Goal: Task Accomplishment & Management: Manage account settings

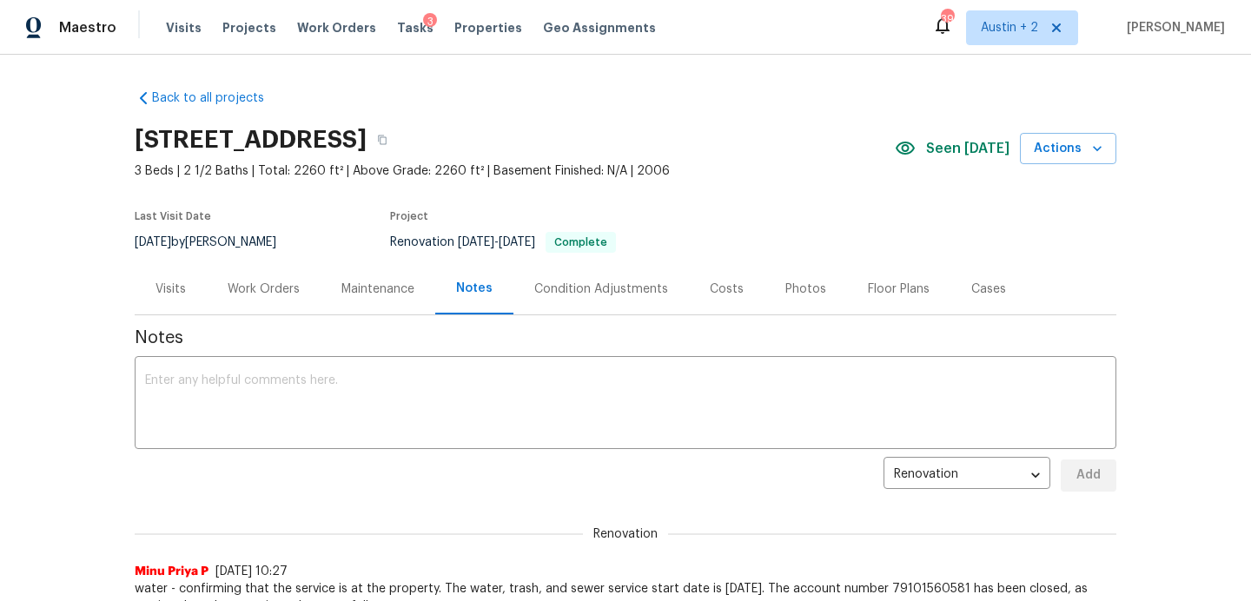
scroll to position [1000, 0]
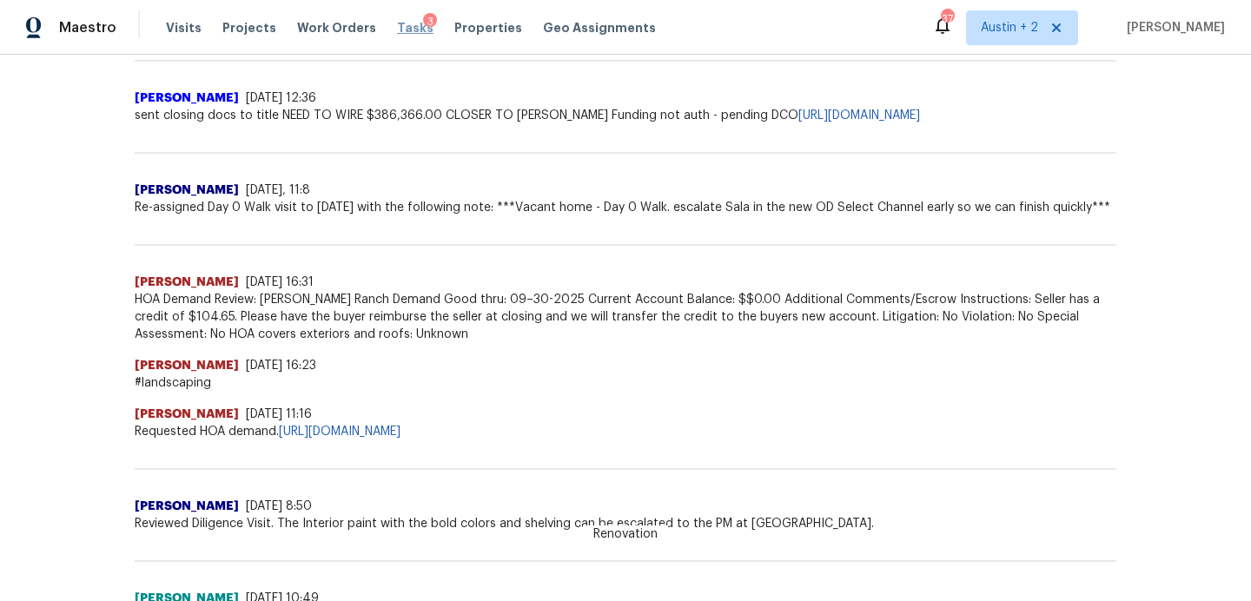
click at [398, 30] on span "Tasks" at bounding box center [415, 28] width 36 height 12
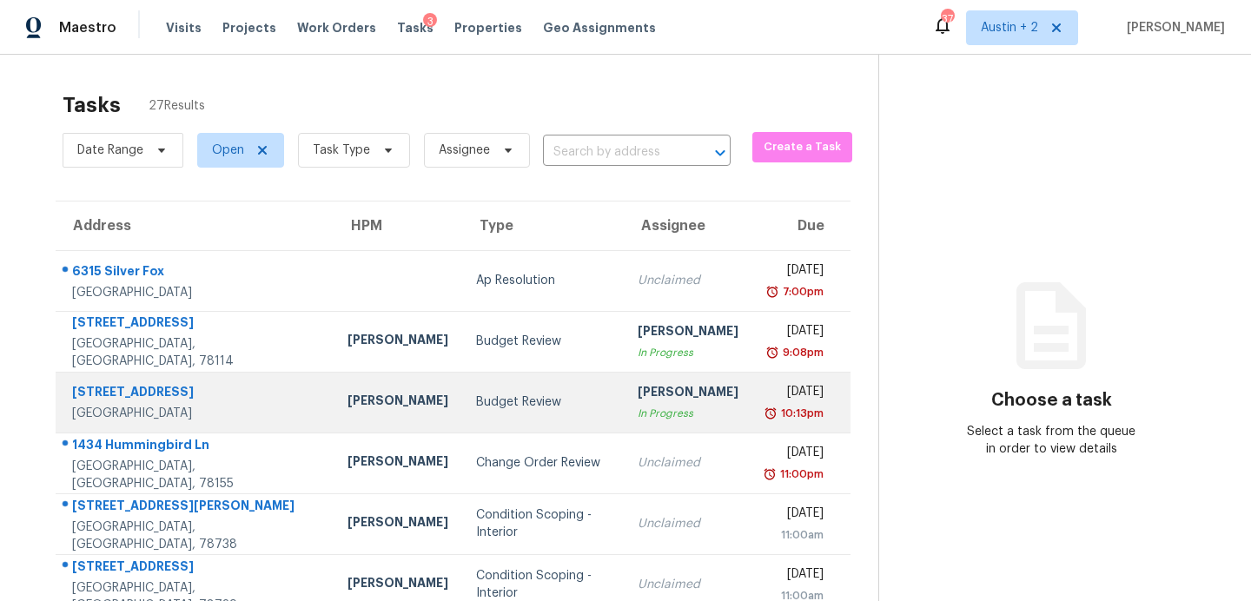
click at [476, 408] on div "Budget Review" at bounding box center [543, 402] width 134 height 17
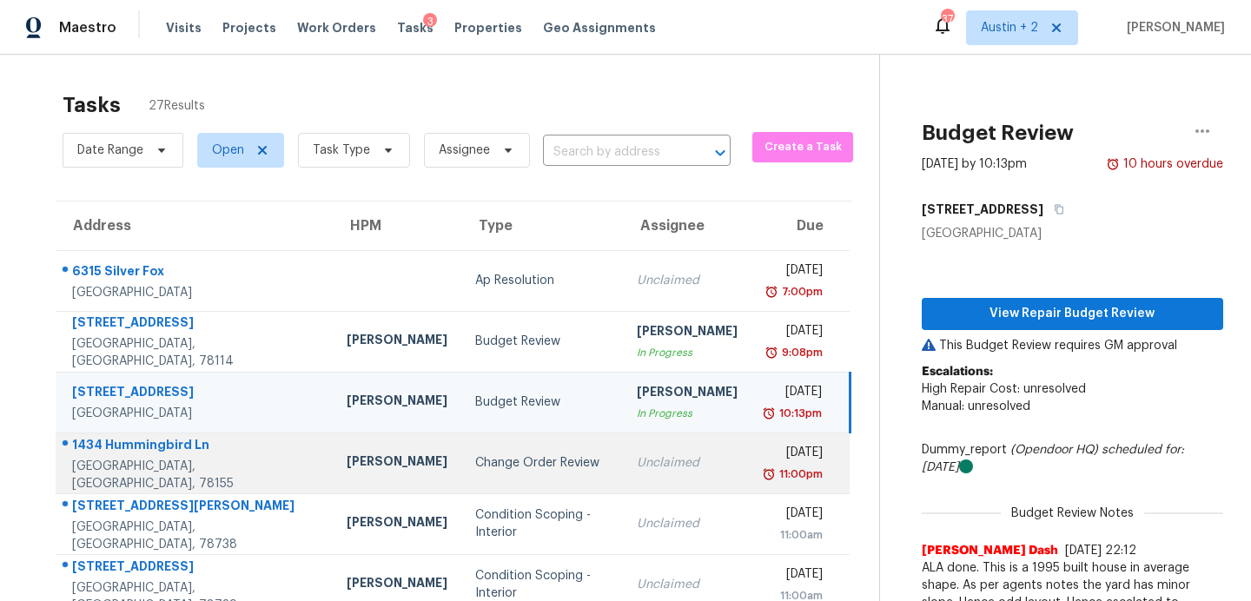
click at [623, 463] on td "Unclaimed" at bounding box center [687, 463] width 129 height 61
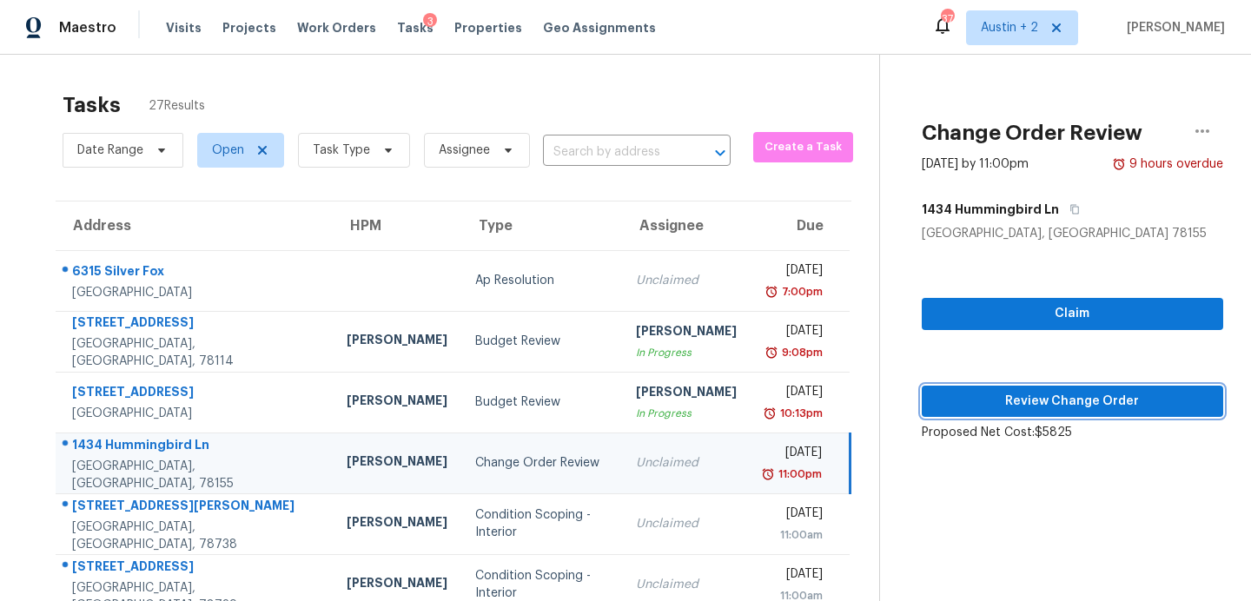
click at [998, 398] on span "Review Change Order" at bounding box center [1073, 402] width 274 height 22
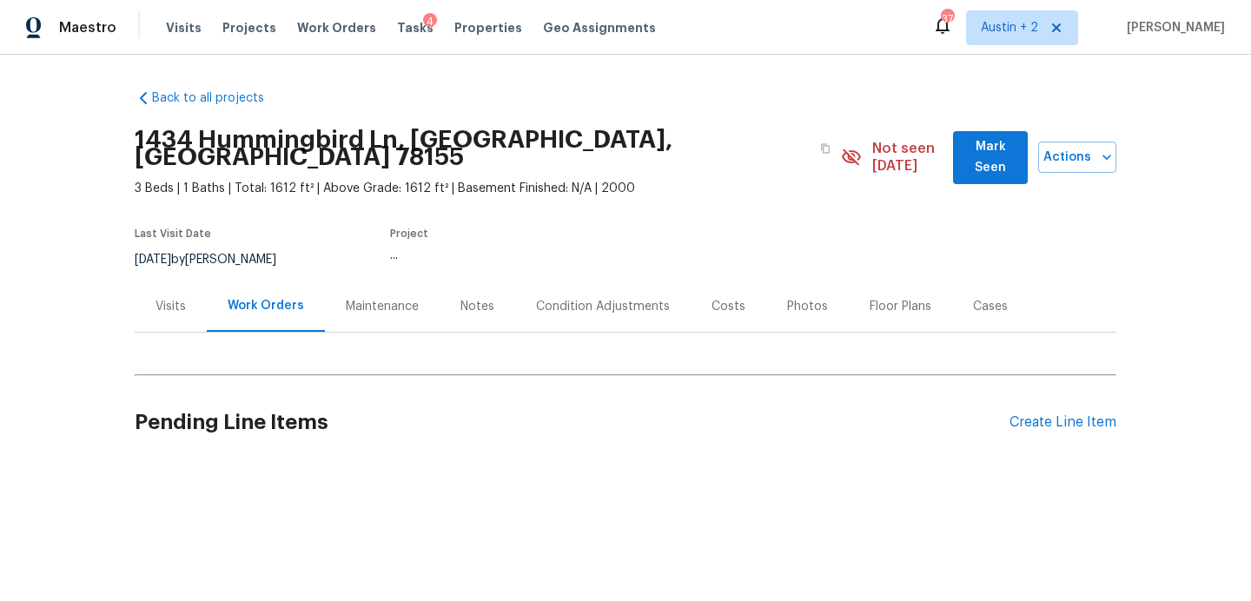
click at [975, 135] on button "Mark Seen" at bounding box center [990, 157] width 75 height 53
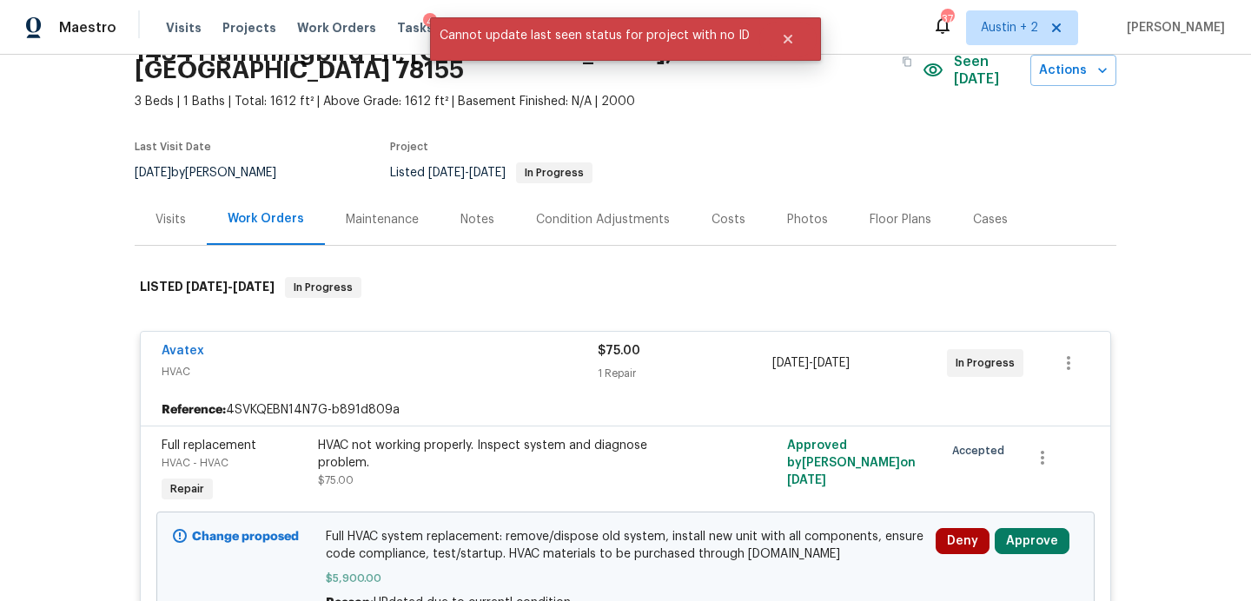
scroll to position [84, 0]
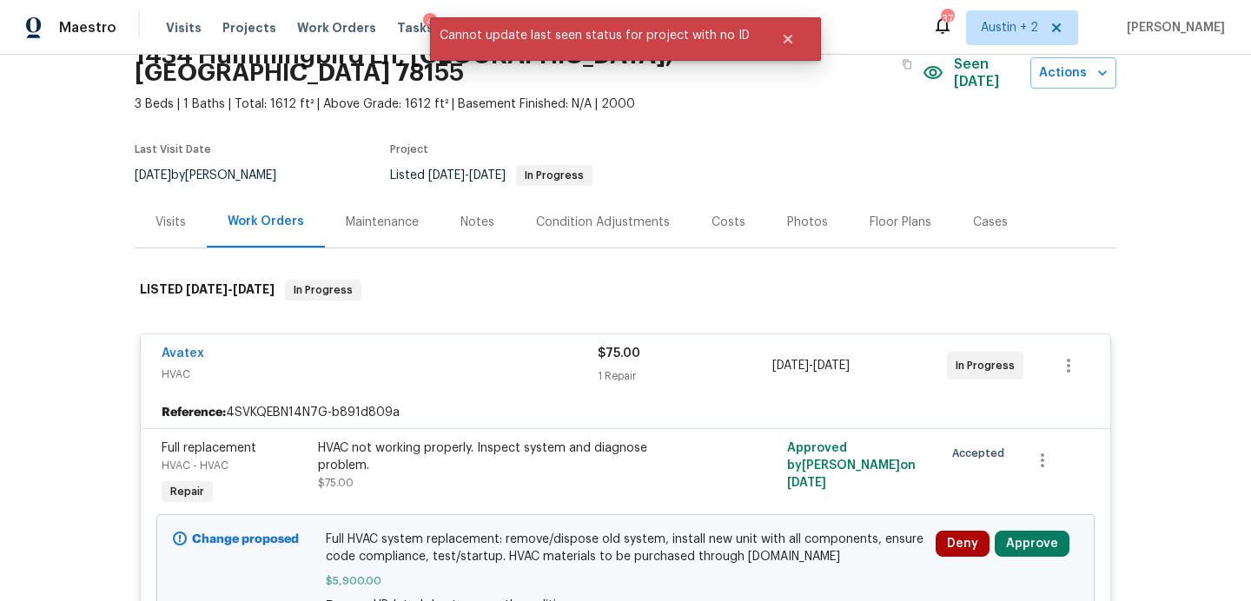
click at [718, 214] on div "Costs" at bounding box center [729, 222] width 34 height 17
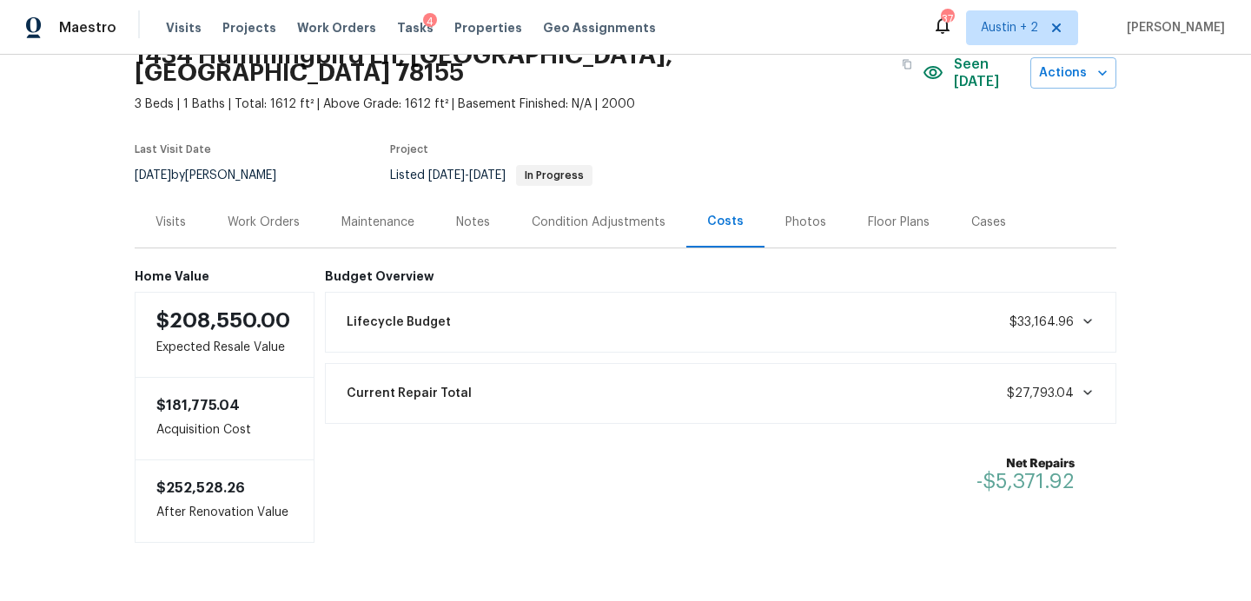
click at [260, 214] on div "Work Orders" at bounding box center [264, 222] width 72 height 17
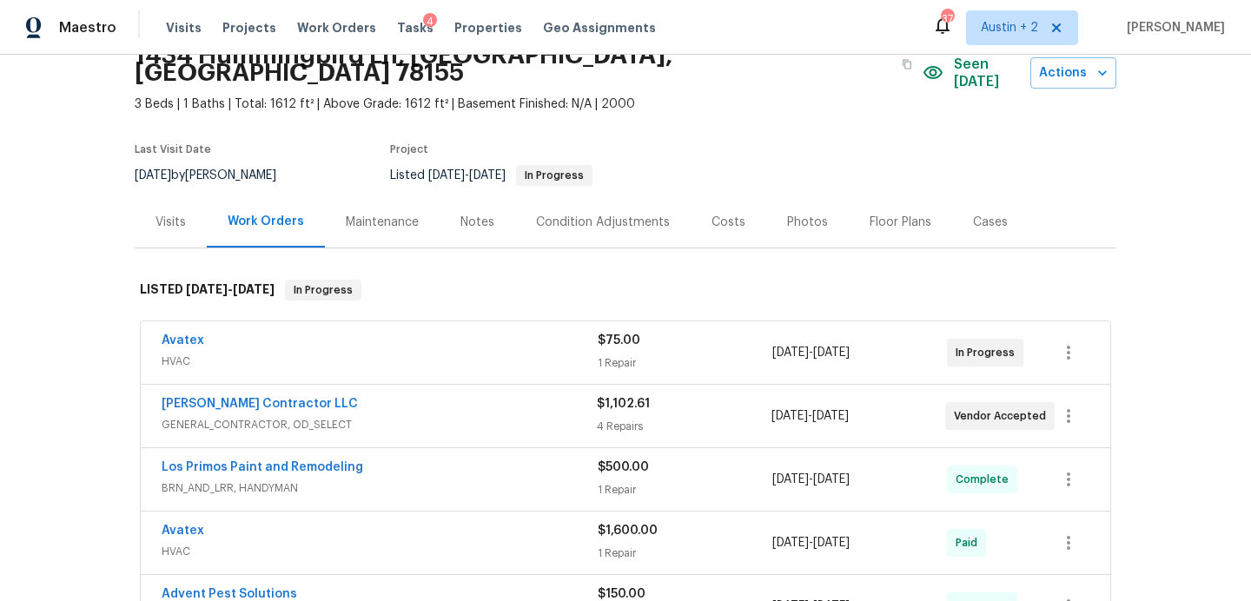
click at [502, 353] on span "HVAC" at bounding box center [380, 361] width 436 height 17
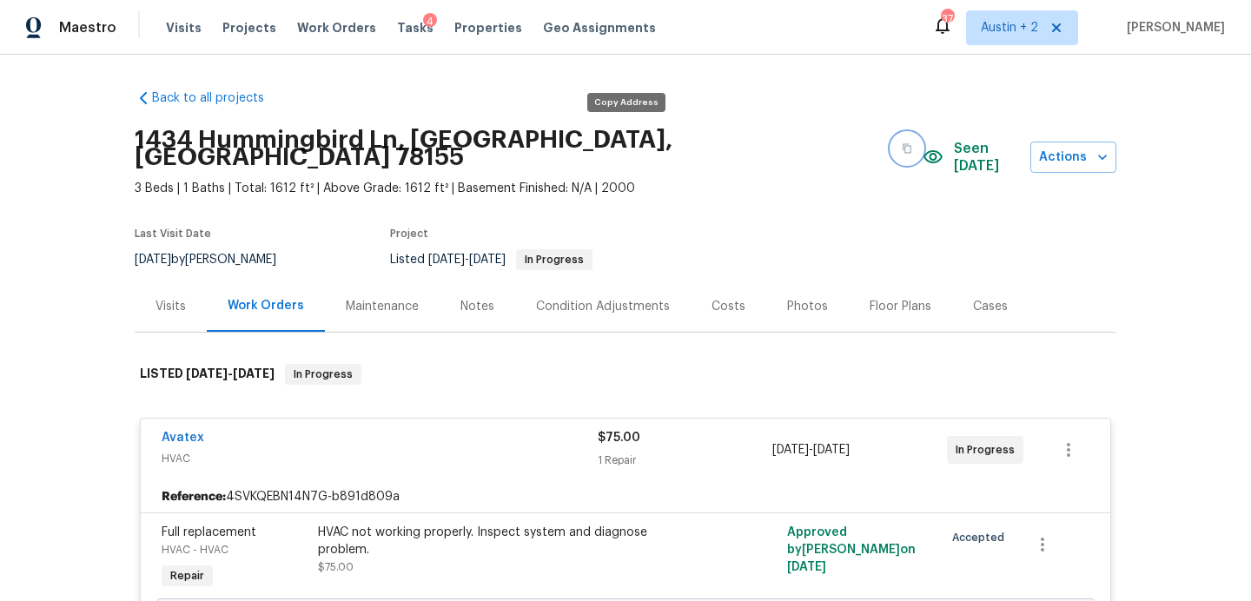
click at [892, 143] on button "button" at bounding box center [907, 148] width 31 height 31
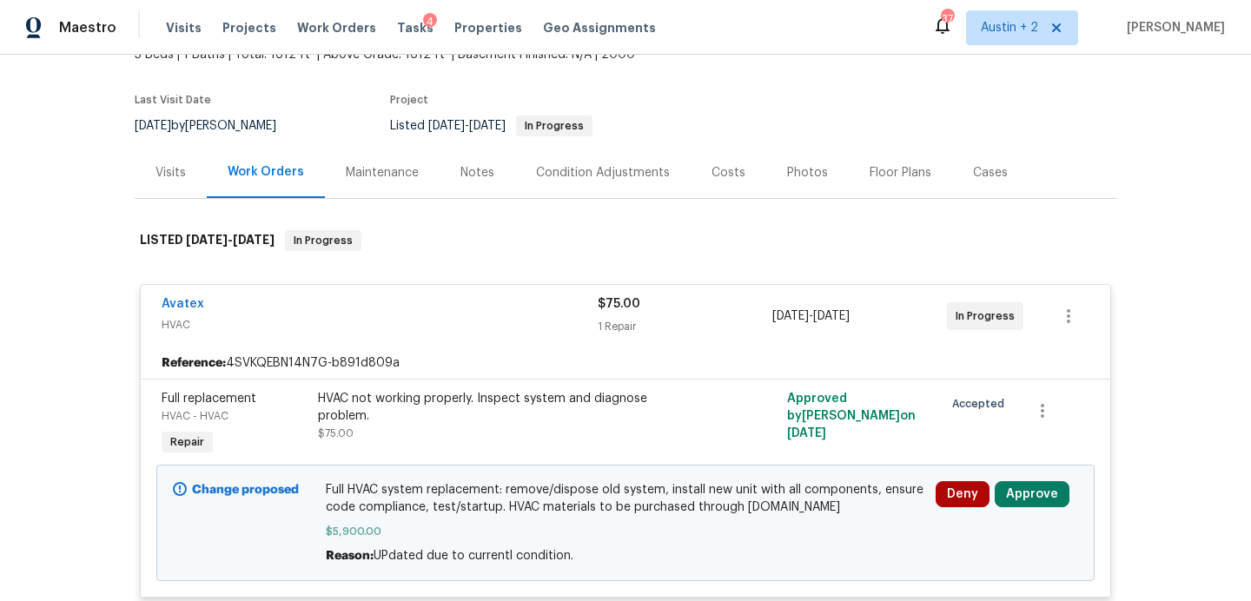
scroll to position [157, 0]
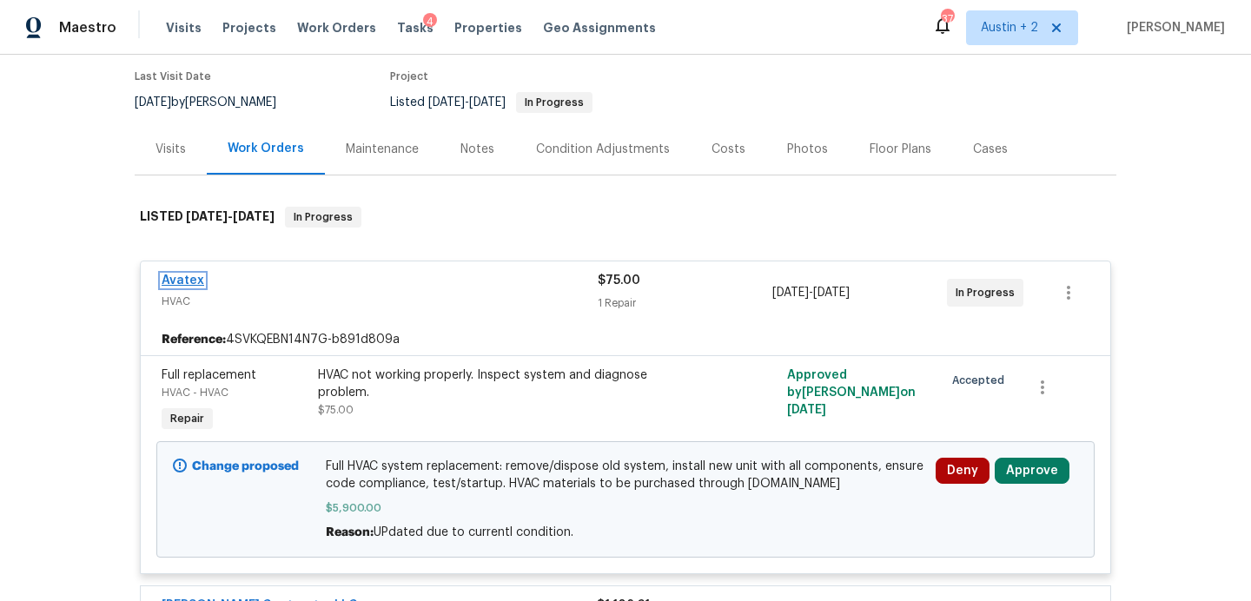
click at [194, 275] on link "Avatex" at bounding box center [183, 281] width 43 height 12
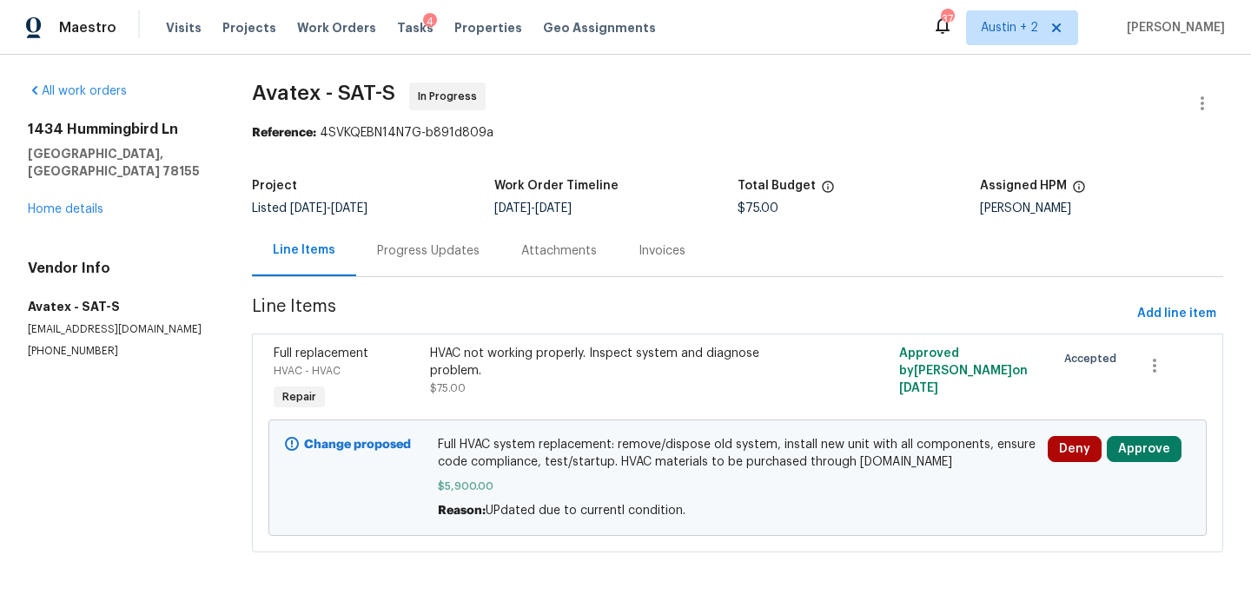
scroll to position [1, 0]
click at [425, 250] on div "Progress Updates" at bounding box center [428, 250] width 103 height 17
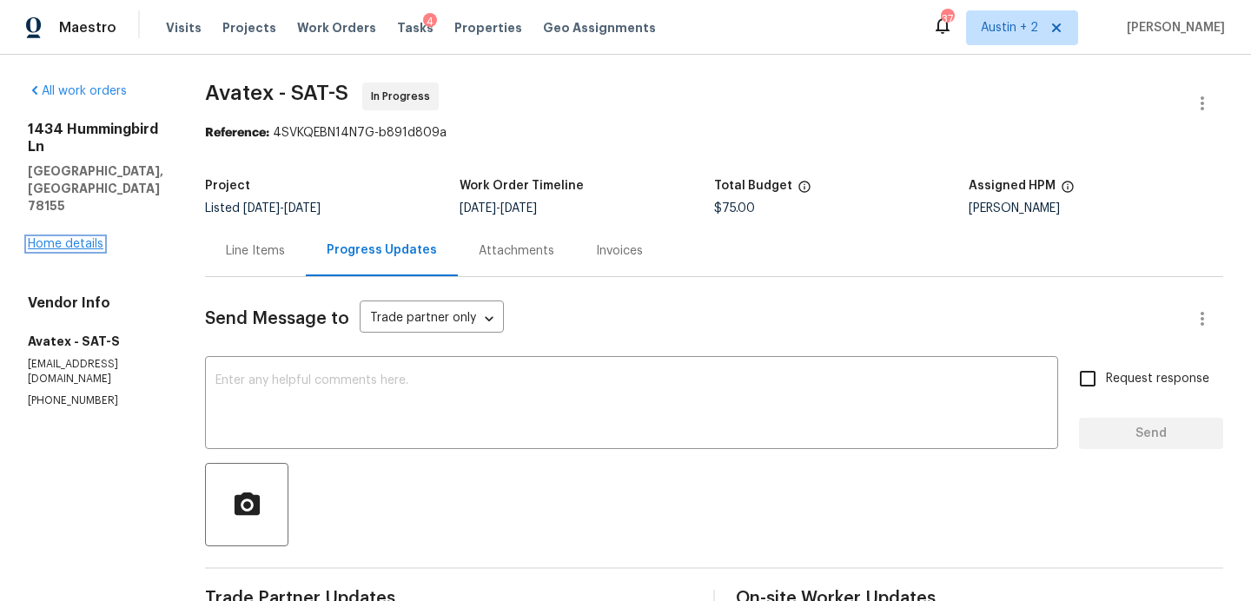
click at [80, 238] on link "Home details" at bounding box center [66, 244] width 76 height 12
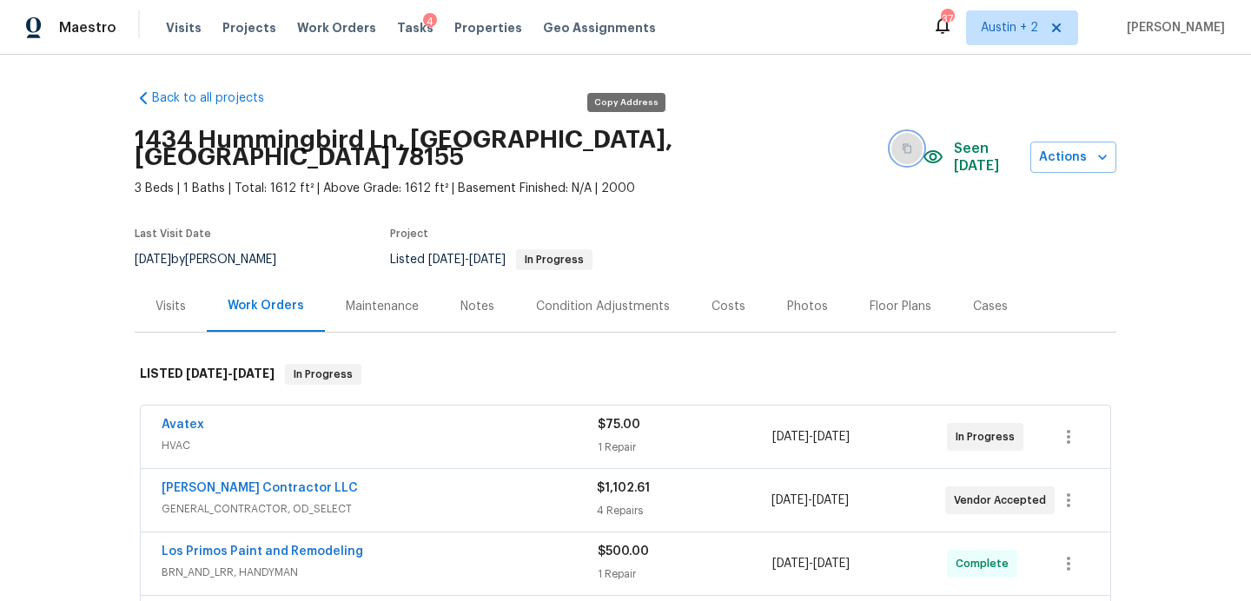
click at [902, 143] on icon "button" at bounding box center [907, 148] width 10 height 10
click at [904, 144] on icon "button" at bounding box center [908, 149] width 9 height 10
click at [195, 419] on link "Avatex" at bounding box center [183, 425] width 43 height 12
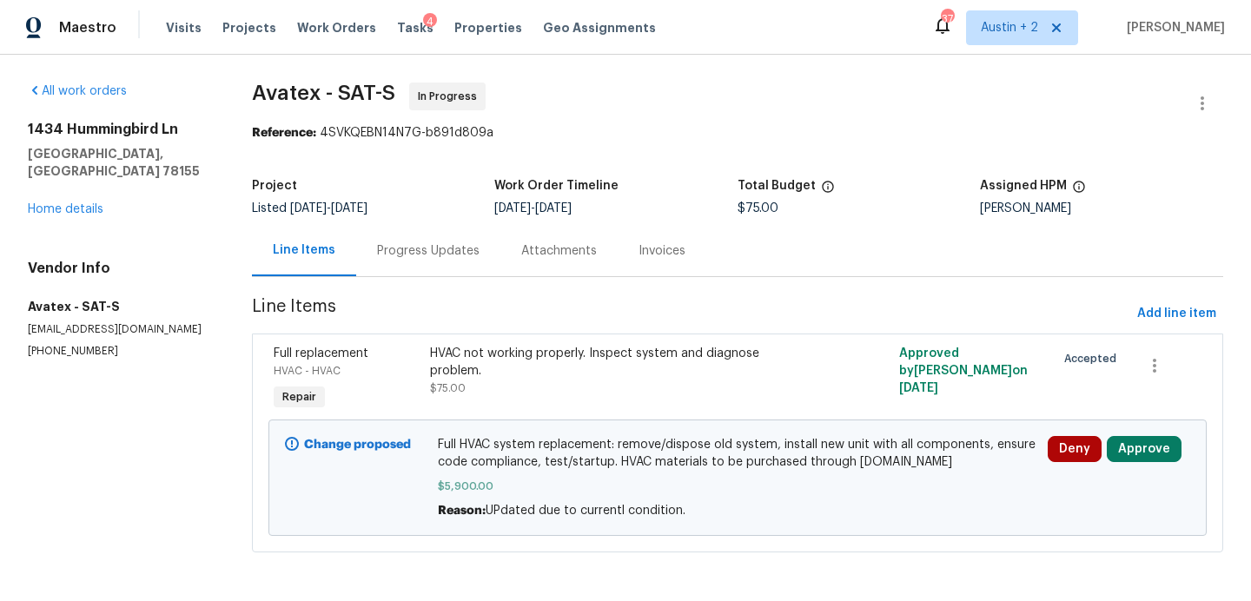
click at [431, 249] on div "Progress Updates" at bounding box center [428, 250] width 103 height 17
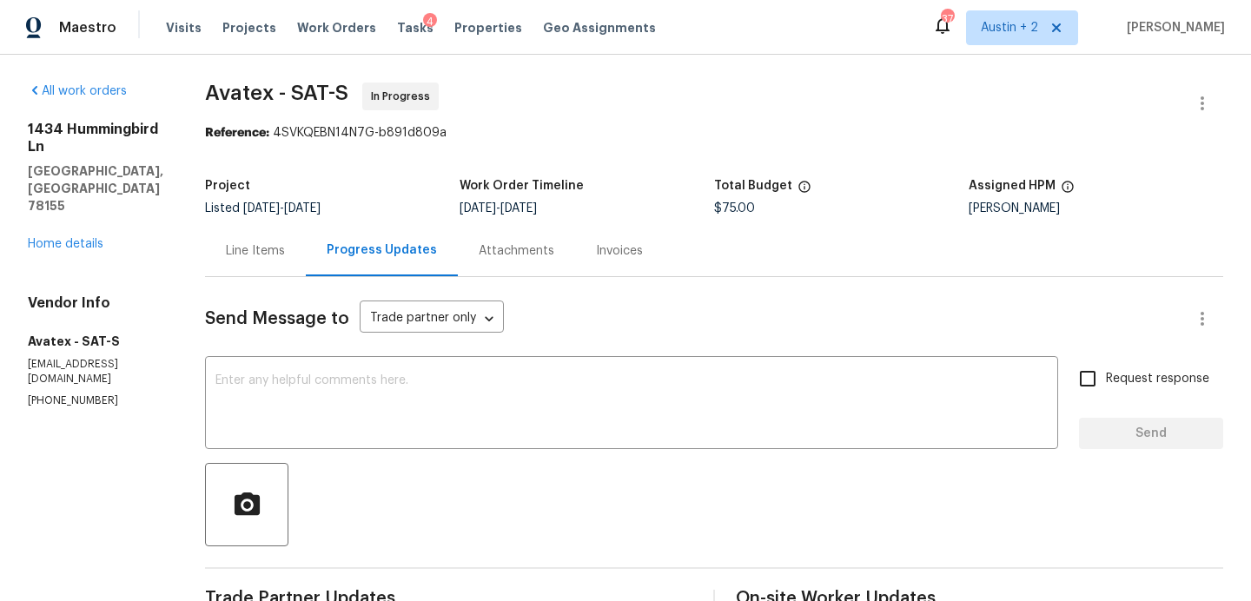
click at [273, 253] on div "Line Items" at bounding box center [255, 250] width 59 height 17
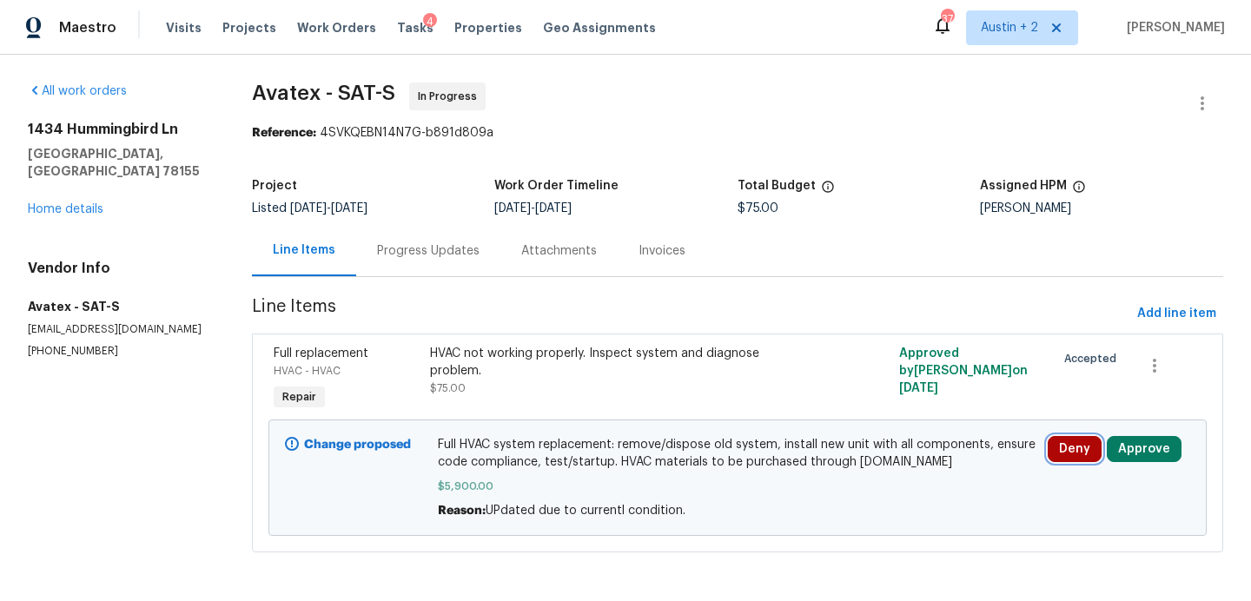
click at [1058, 449] on button "Deny" at bounding box center [1075, 449] width 54 height 26
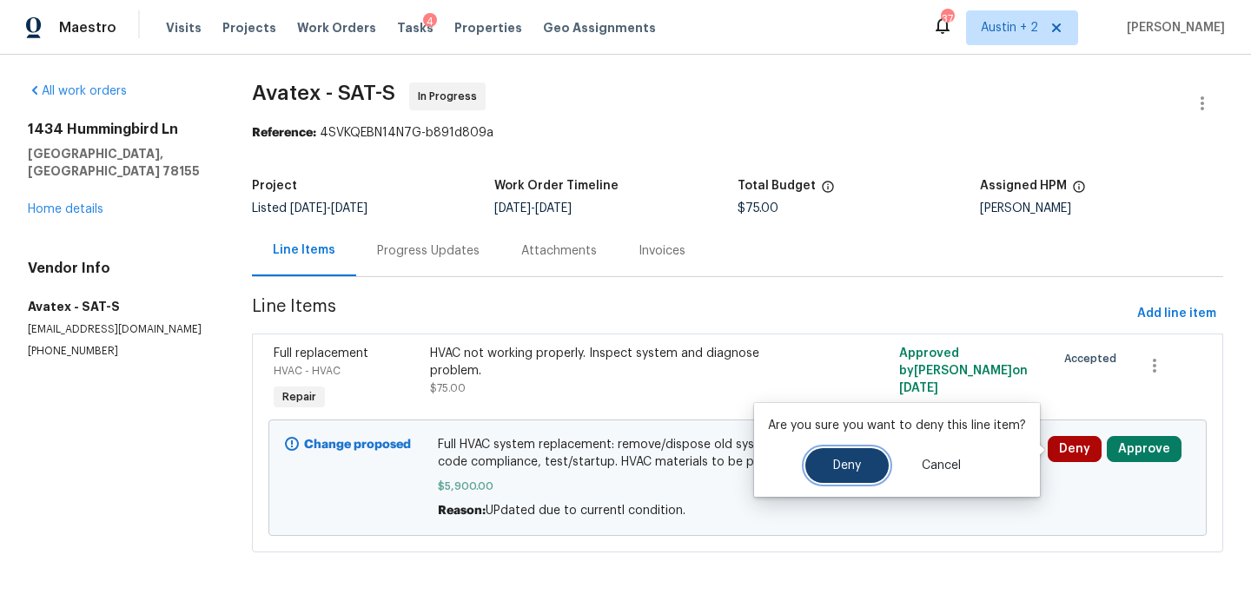
click at [853, 456] on button "Deny" at bounding box center [847, 465] width 83 height 35
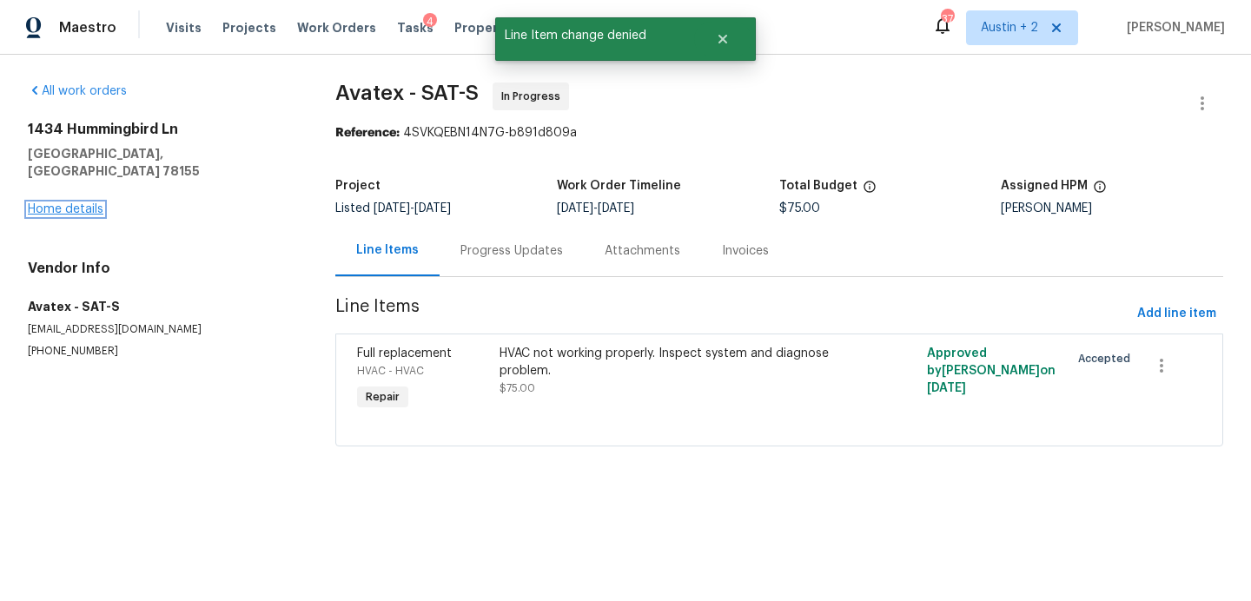
click at [88, 203] on link "Home details" at bounding box center [66, 209] width 76 height 12
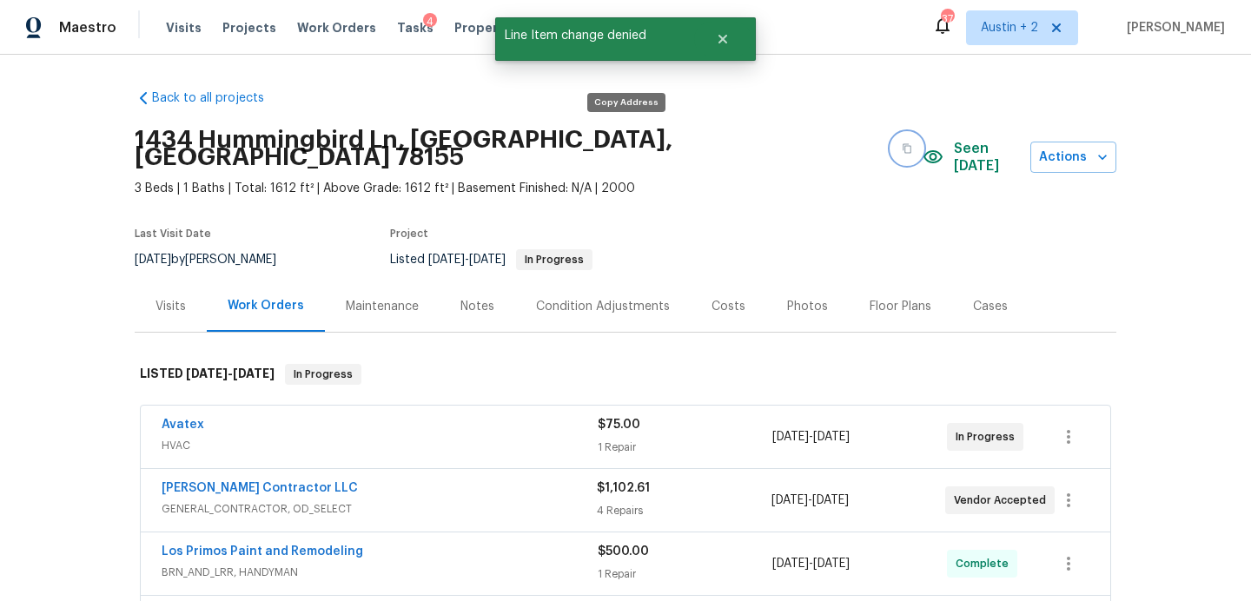
click at [892, 141] on button "button" at bounding box center [907, 148] width 31 height 31
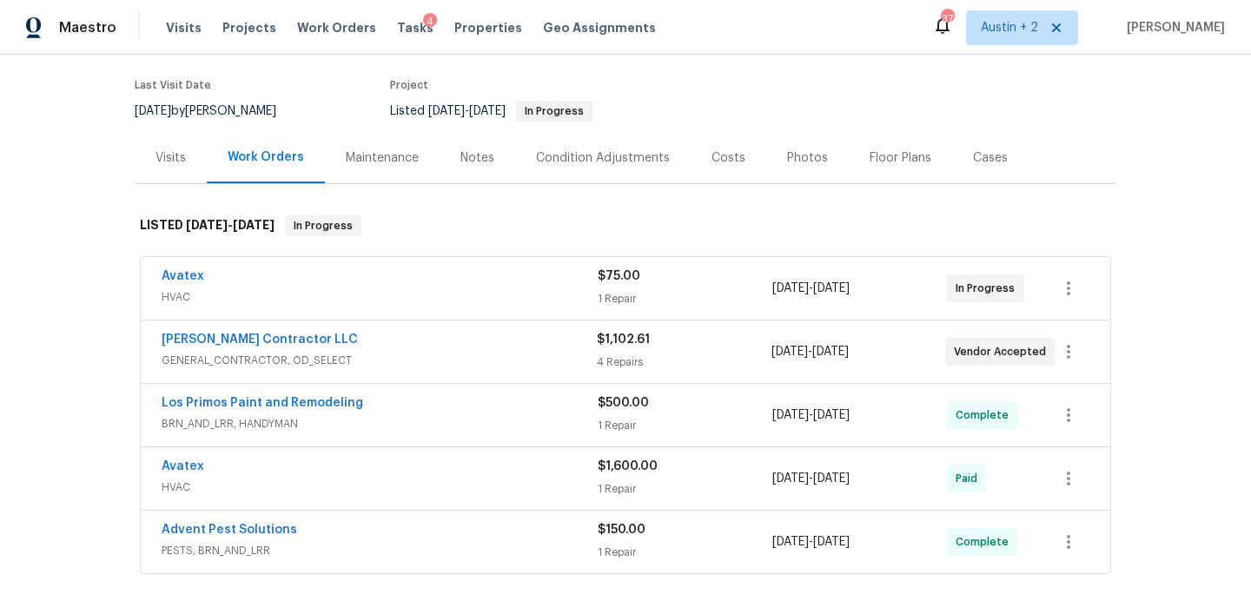
scroll to position [136, 0]
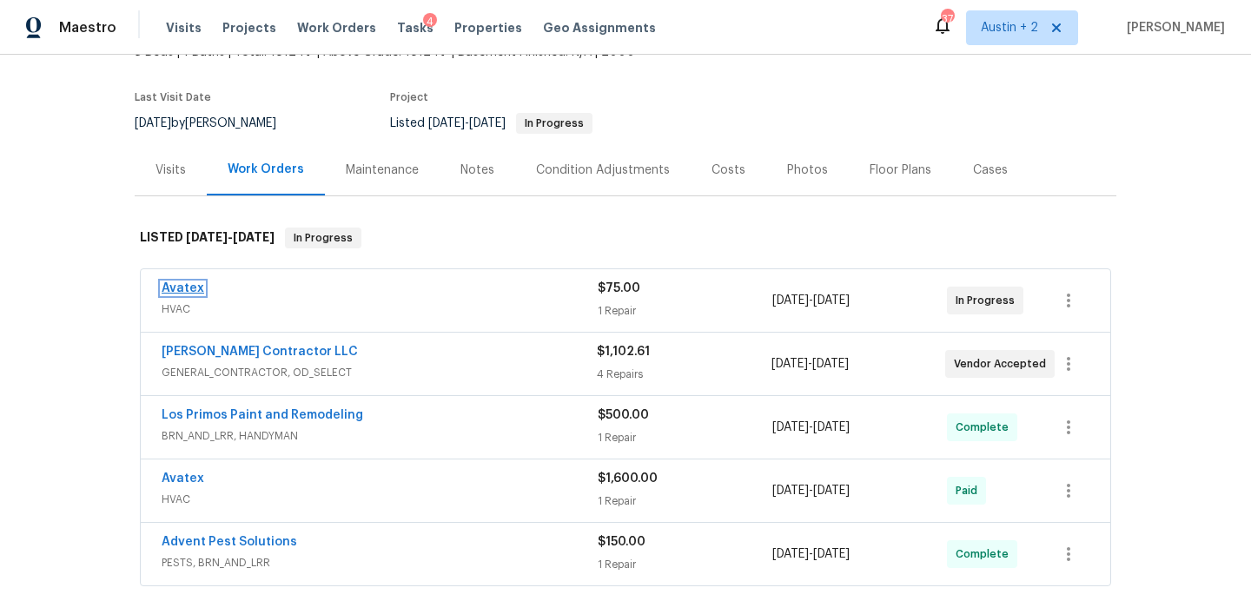
click at [182, 282] on link "Avatex" at bounding box center [183, 288] width 43 height 12
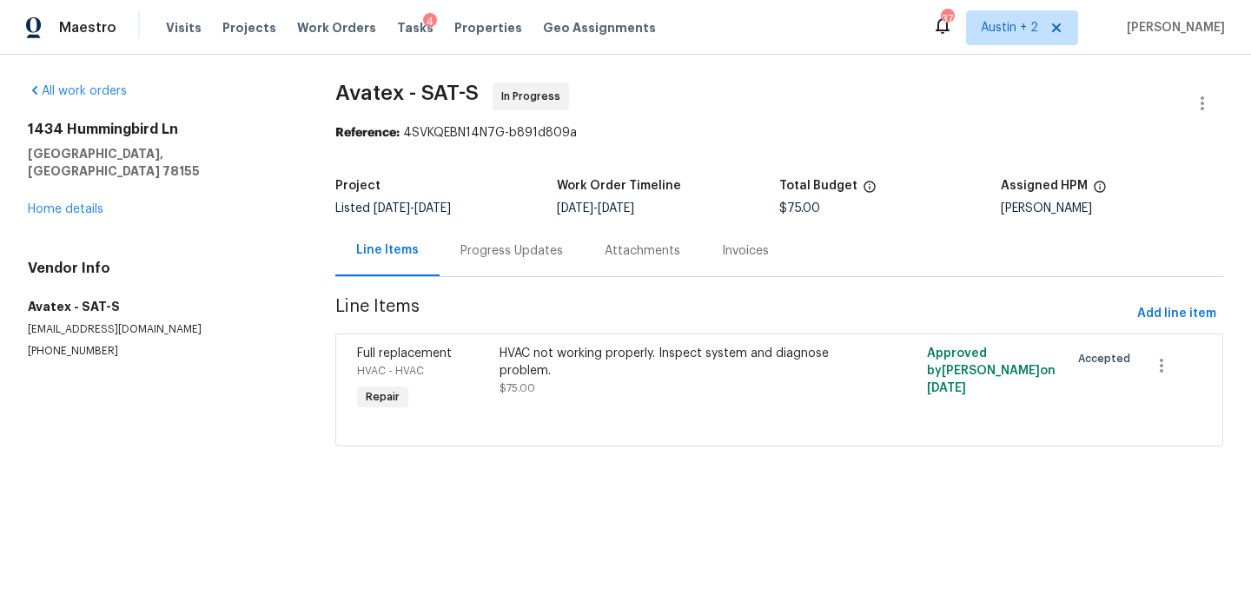
click at [490, 249] on div "Progress Updates" at bounding box center [512, 250] width 103 height 17
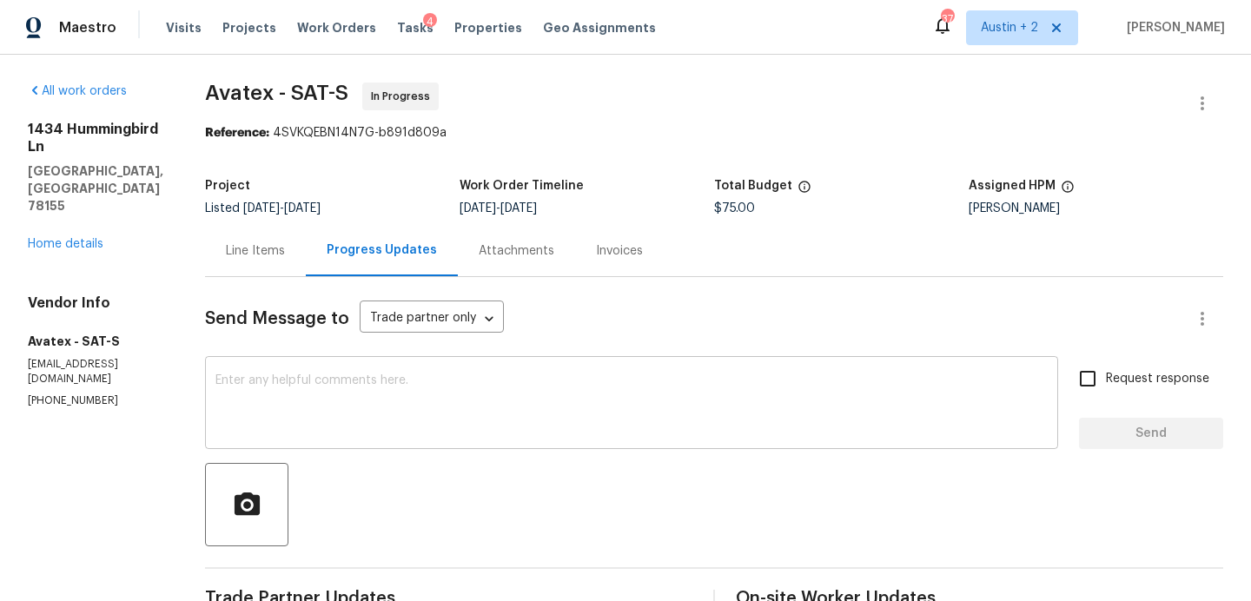
click at [438, 395] on textarea at bounding box center [632, 405] width 833 height 61
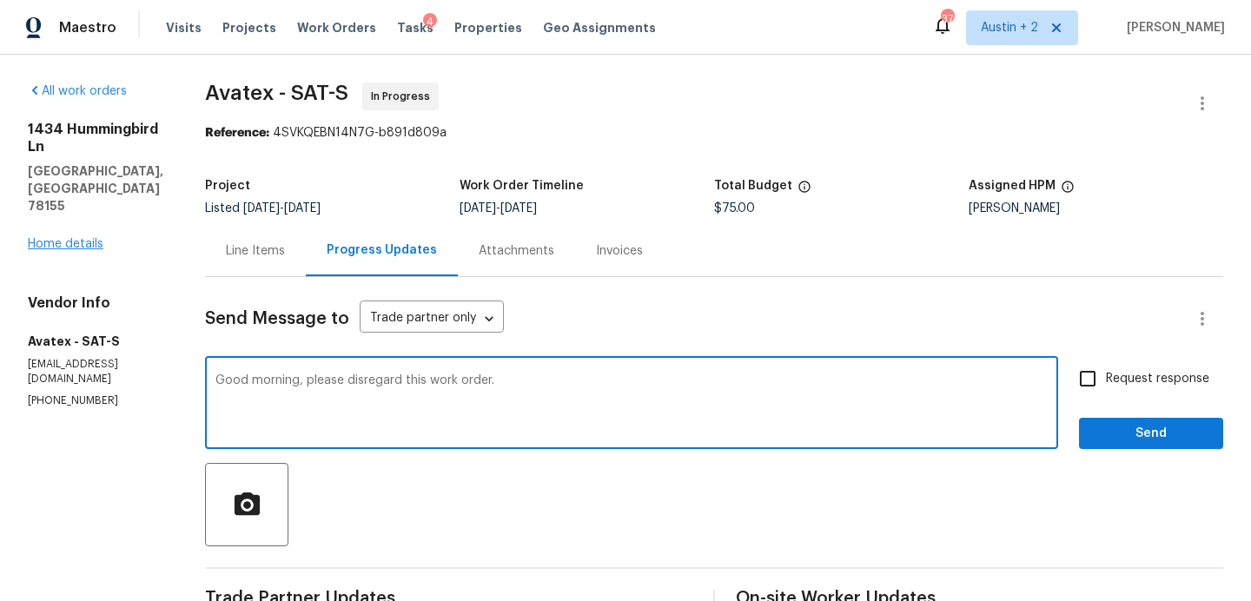
type textarea "Good morning, please disregard this work order."
click at [68, 238] on link "Home details" at bounding box center [66, 244] width 76 height 12
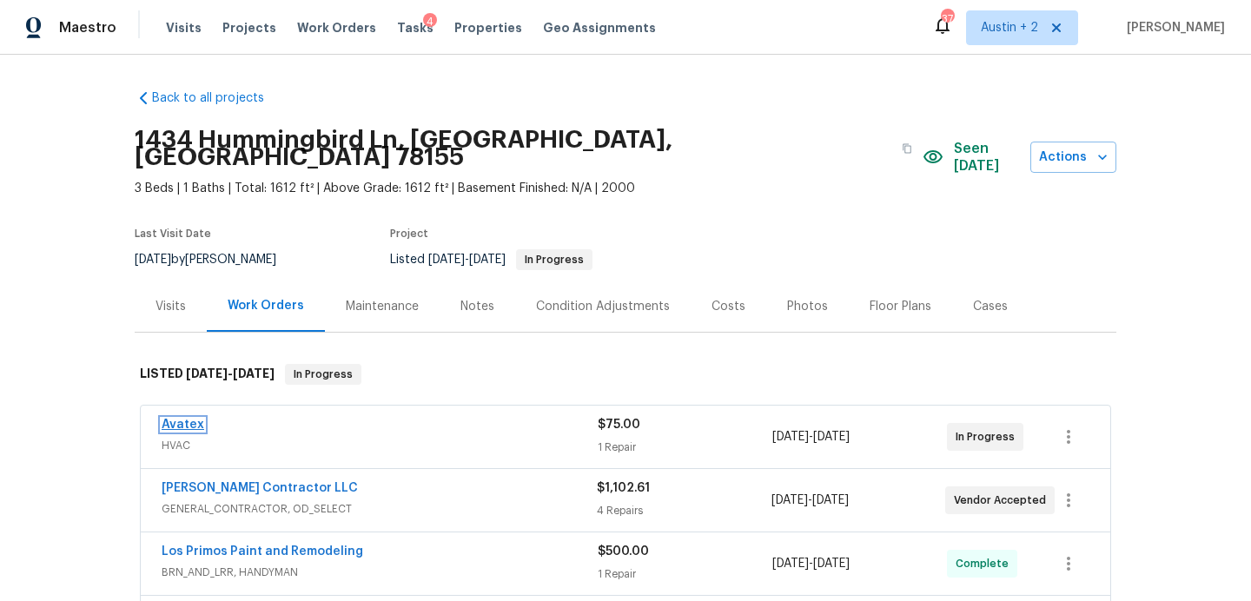
click at [174, 419] on link "Avatex" at bounding box center [183, 425] width 43 height 12
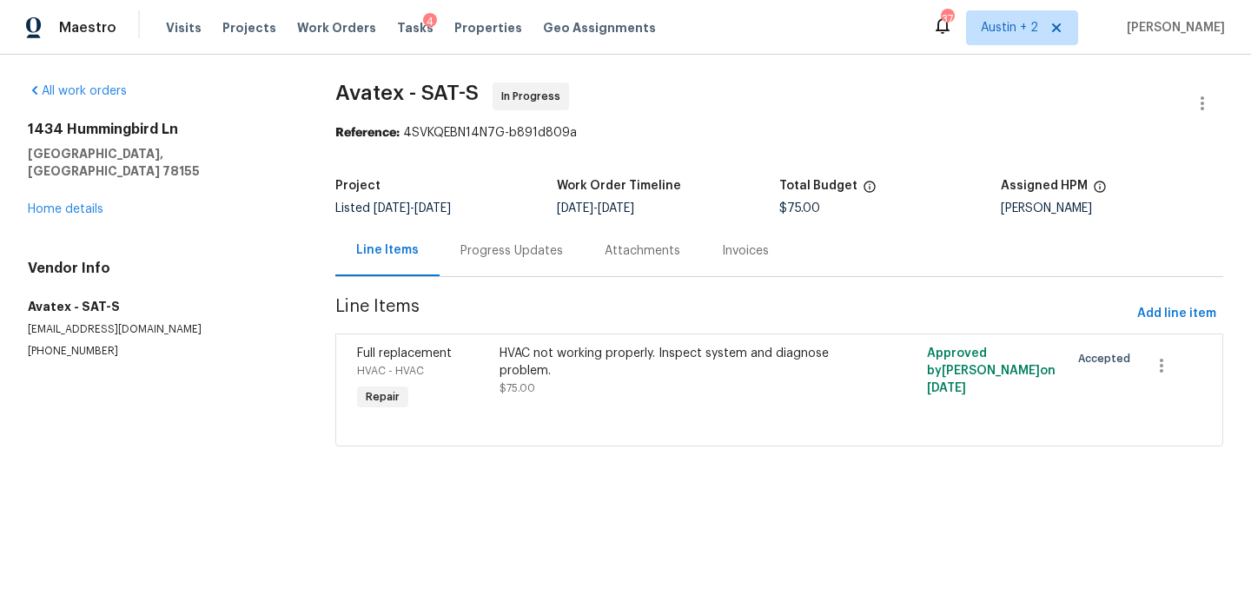
click at [500, 250] on div "Progress Updates" at bounding box center [512, 250] width 103 height 17
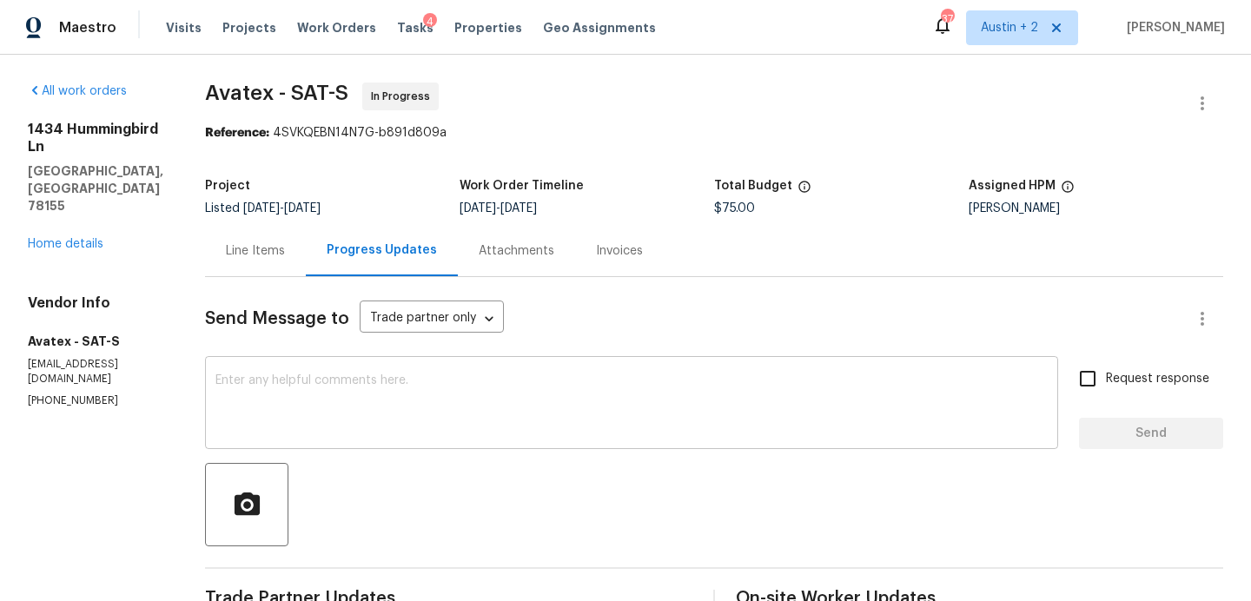
click at [421, 396] on textarea at bounding box center [632, 405] width 833 height 61
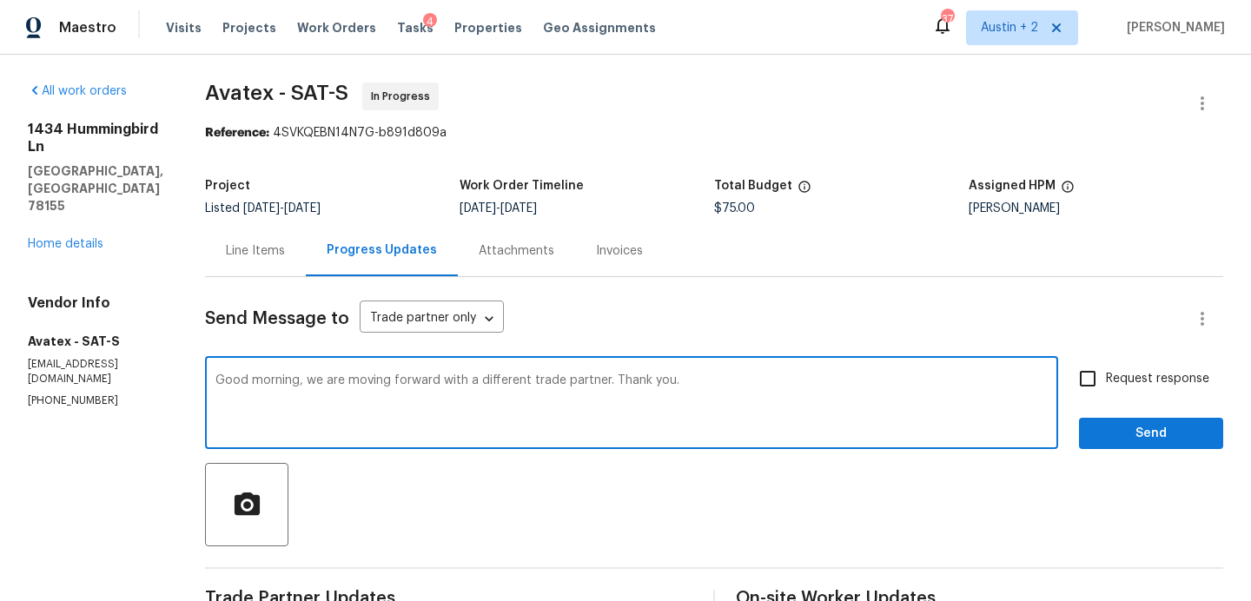
type textarea "Good morning, we are moving forward with a different trade partner. Thank you."
click at [1150, 427] on span "Send" at bounding box center [1151, 434] width 116 height 22
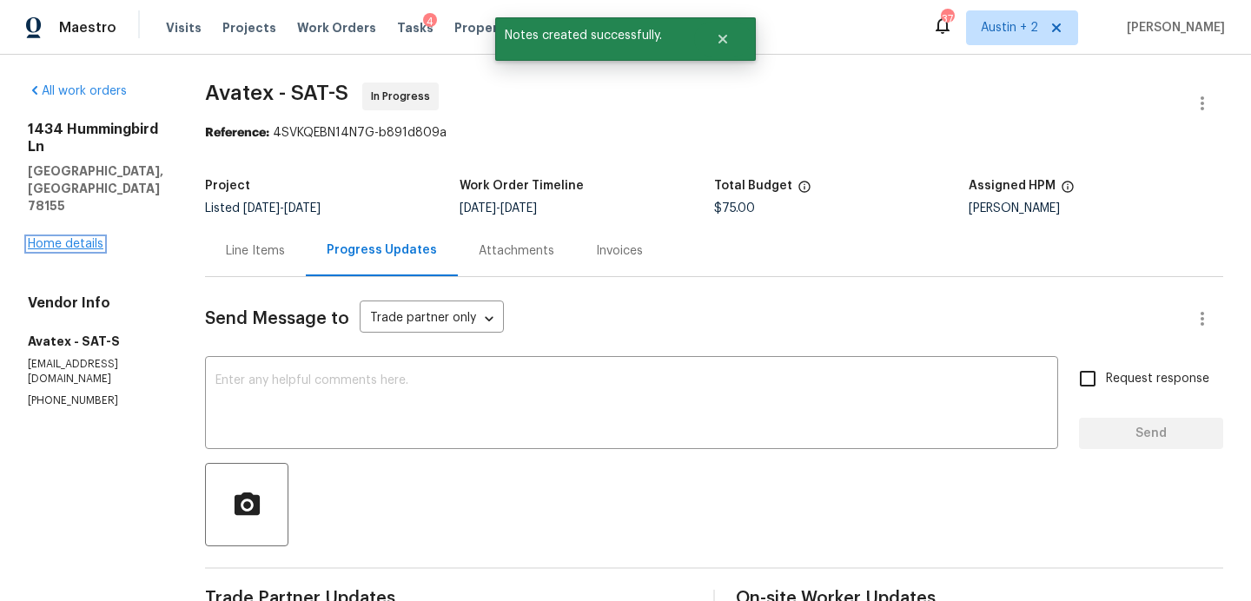
click at [87, 238] on link "Home details" at bounding box center [66, 244] width 76 height 12
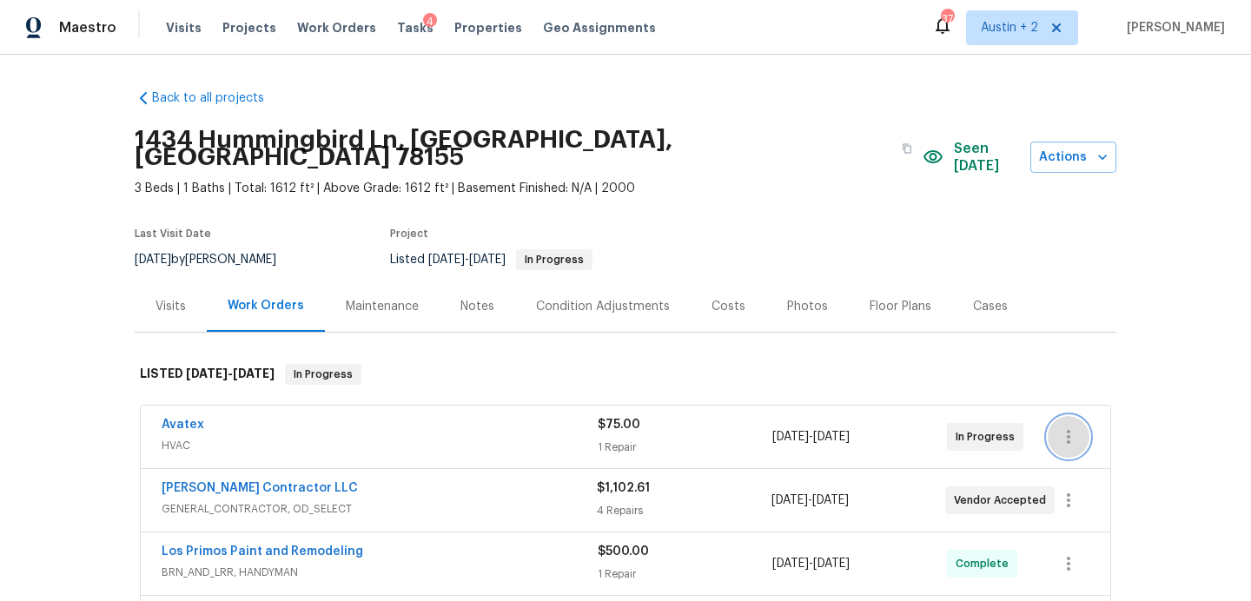
click at [1071, 427] on icon "button" at bounding box center [1068, 437] width 21 height 21
click at [1077, 425] on li "Edit" at bounding box center [1142, 420] width 188 height 29
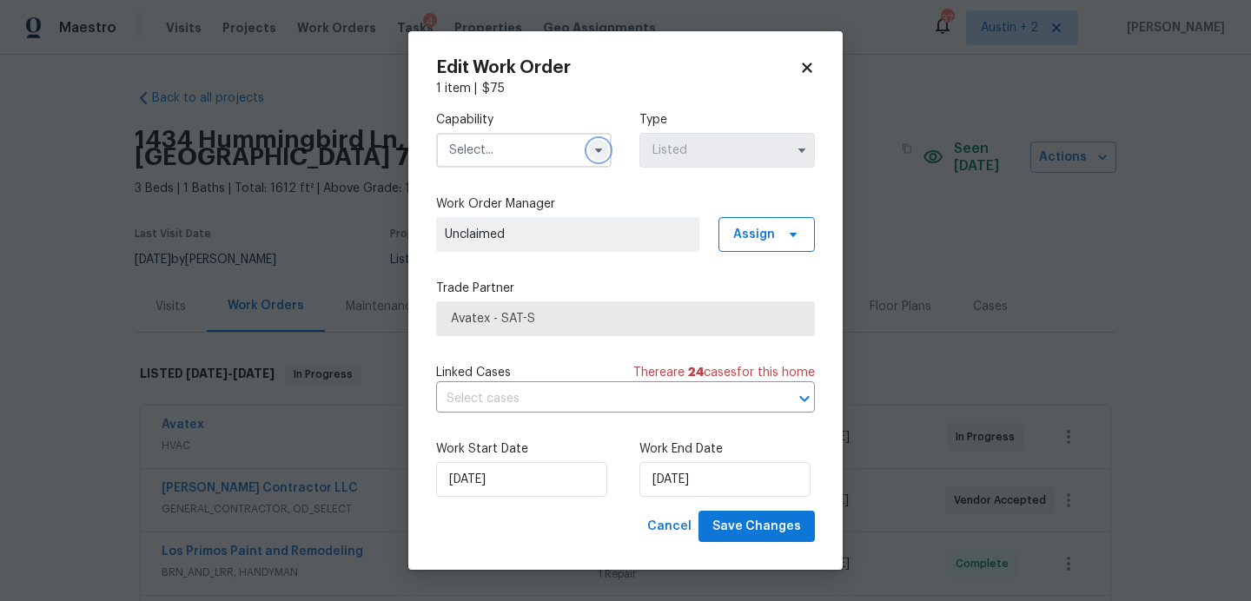
click at [589, 151] on button "button" at bounding box center [598, 150] width 21 height 21
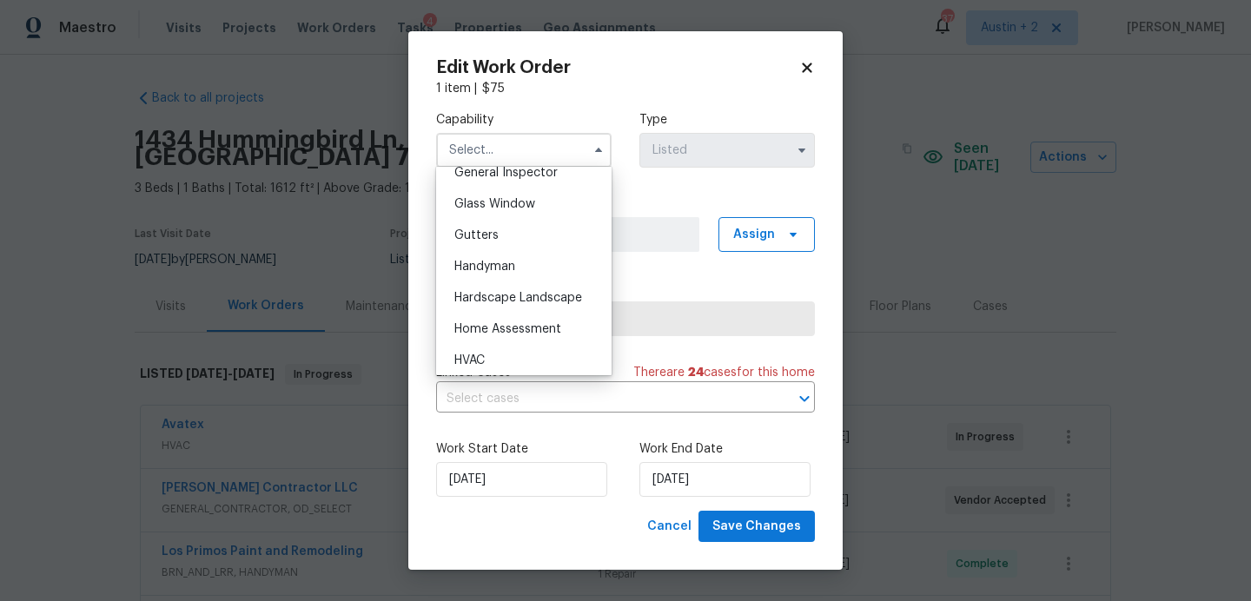
scroll to position [881, 0]
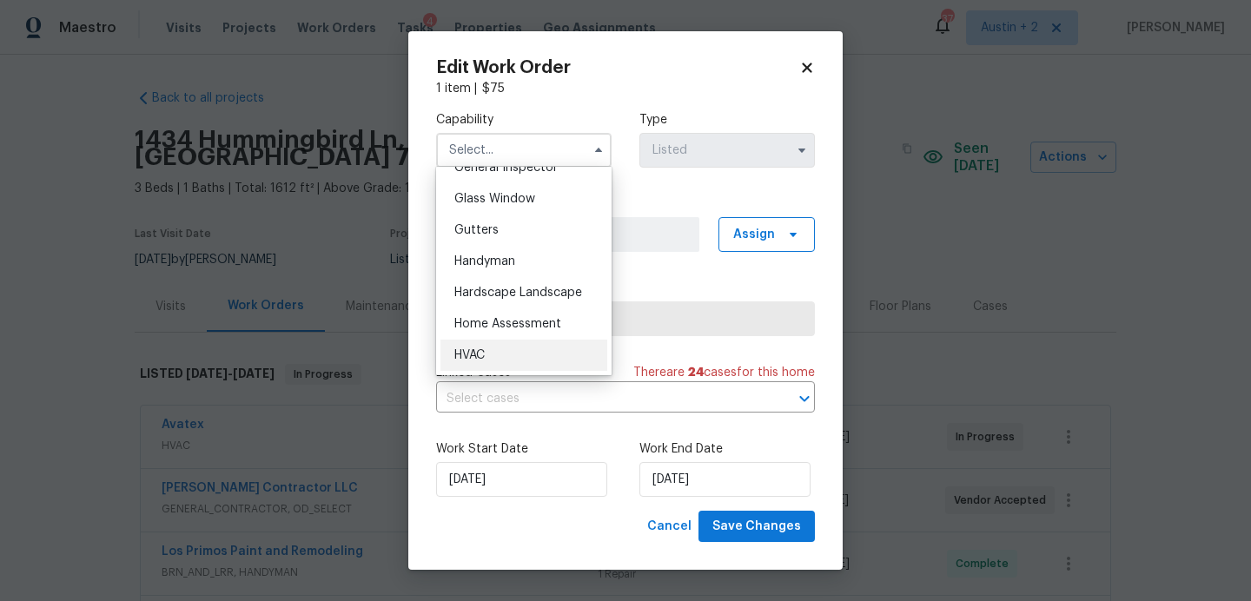
click at [520, 351] on div "HVAC" at bounding box center [524, 355] width 167 height 31
type input "HVAC"
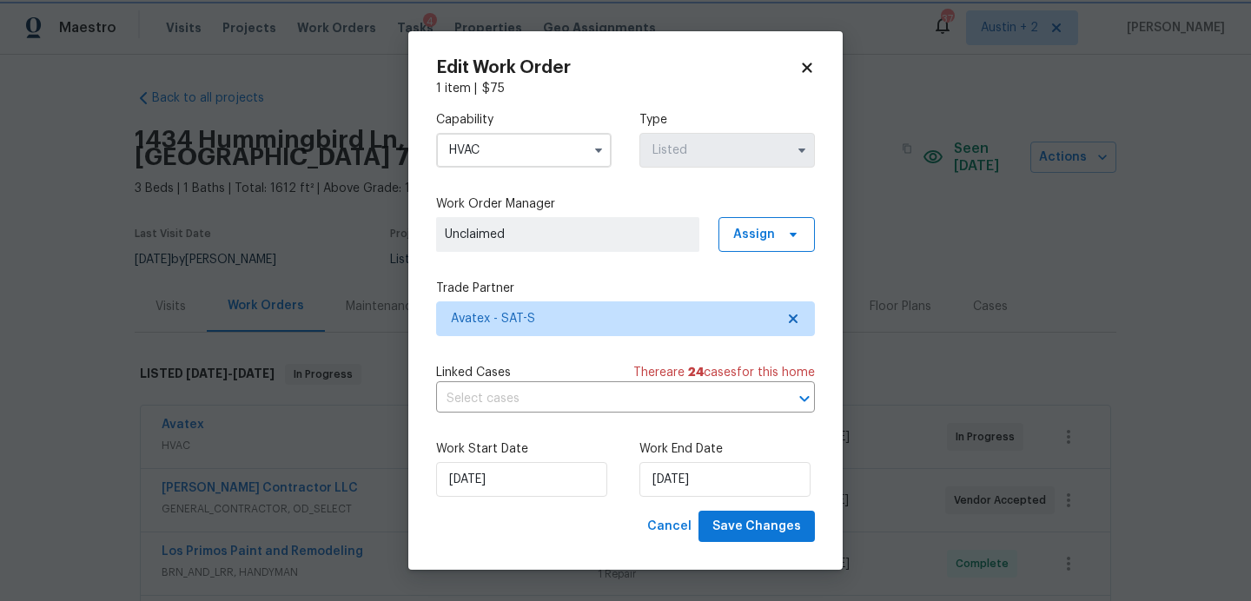
scroll to position [912, 0]
click at [599, 310] on span "Avatex - SAT-S" at bounding box center [613, 318] width 324 height 17
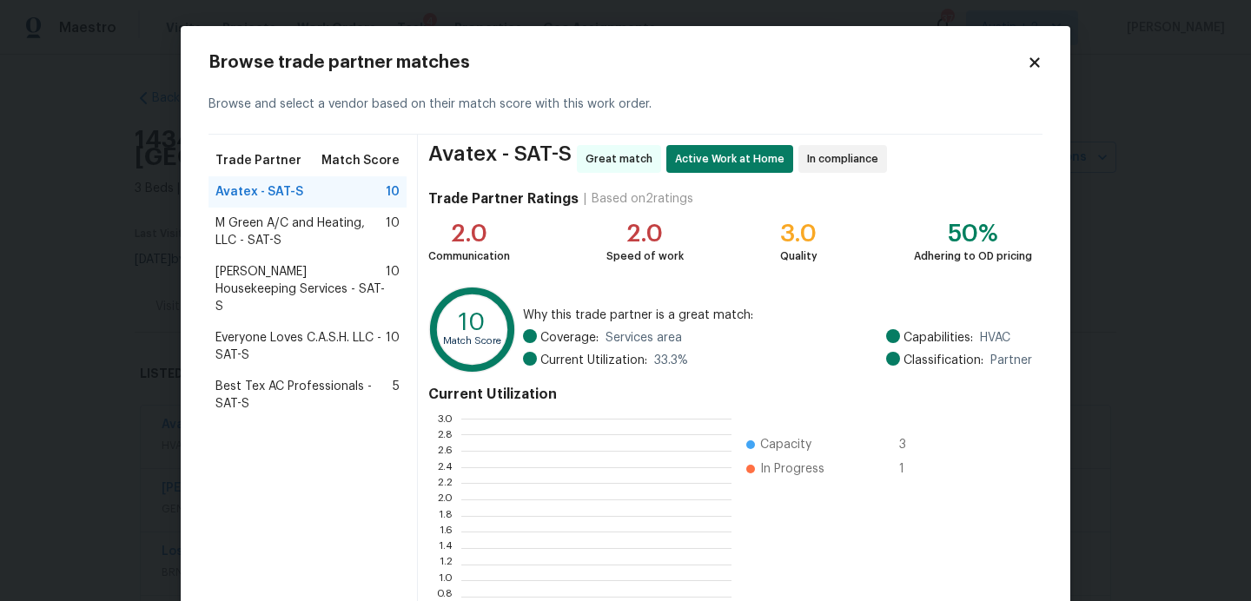
scroll to position [243, 270]
click at [307, 273] on span "Arelis Housekeeping Services - SAT-S" at bounding box center [301, 289] width 170 height 52
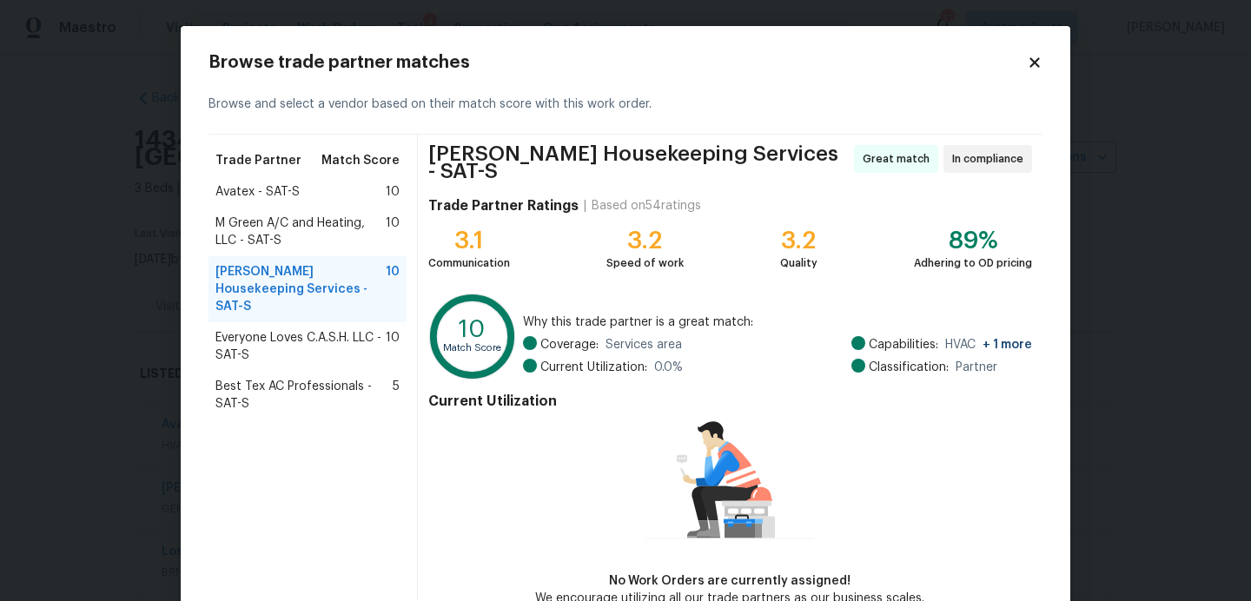
scroll to position [94, 0]
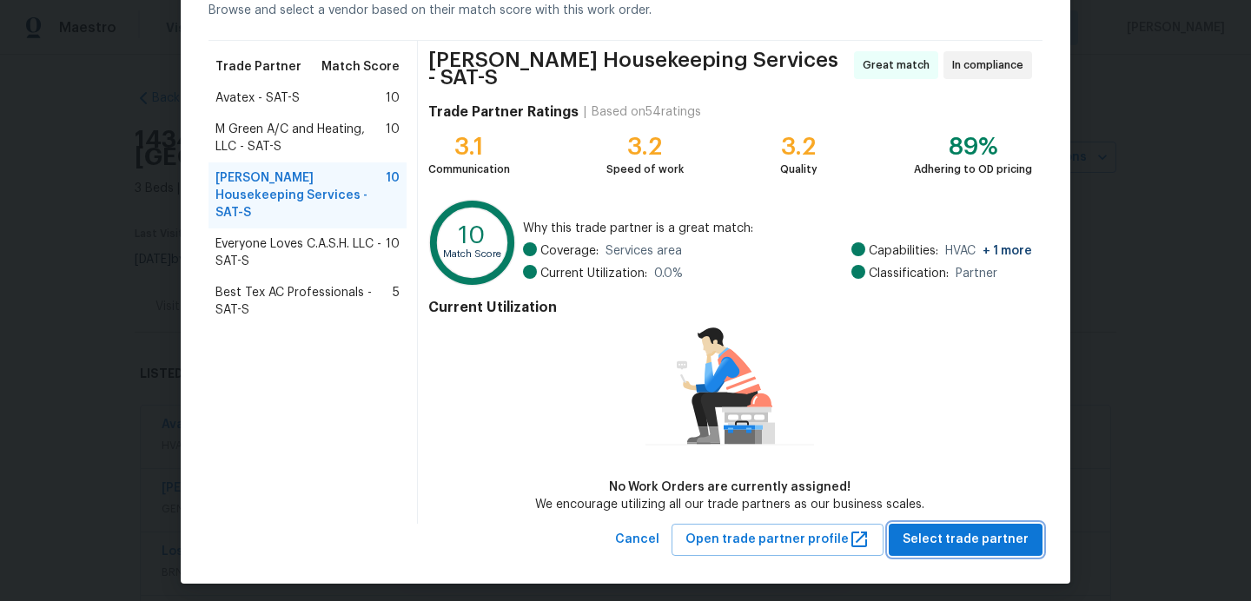
click at [962, 541] on span "Select trade partner" at bounding box center [966, 540] width 126 height 22
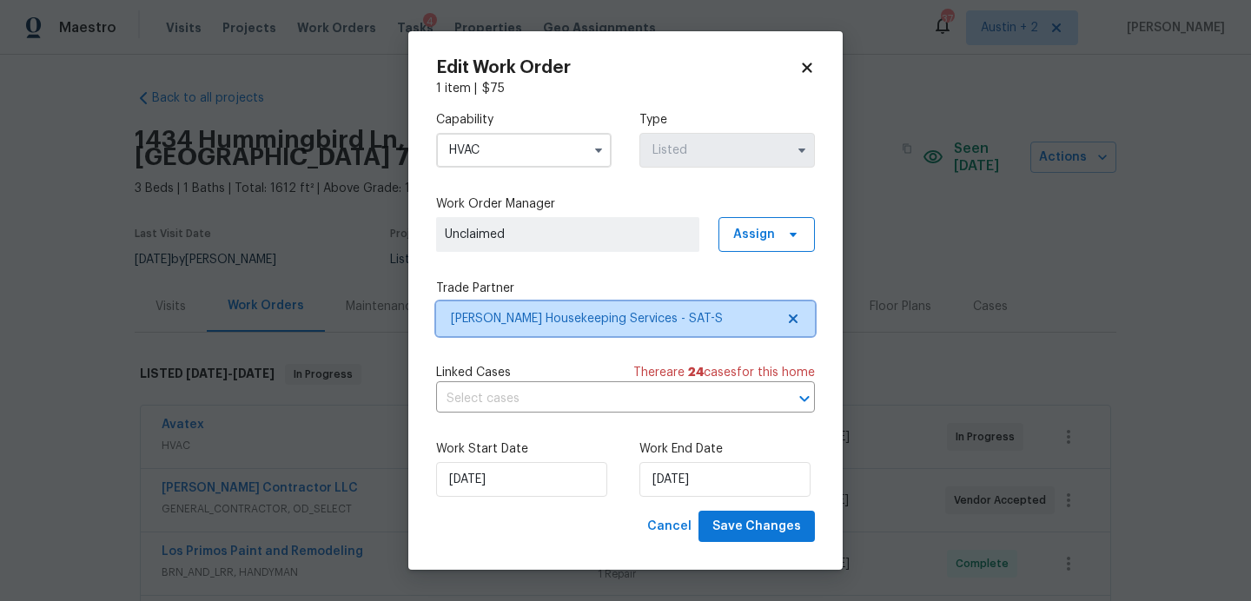
scroll to position [0, 0]
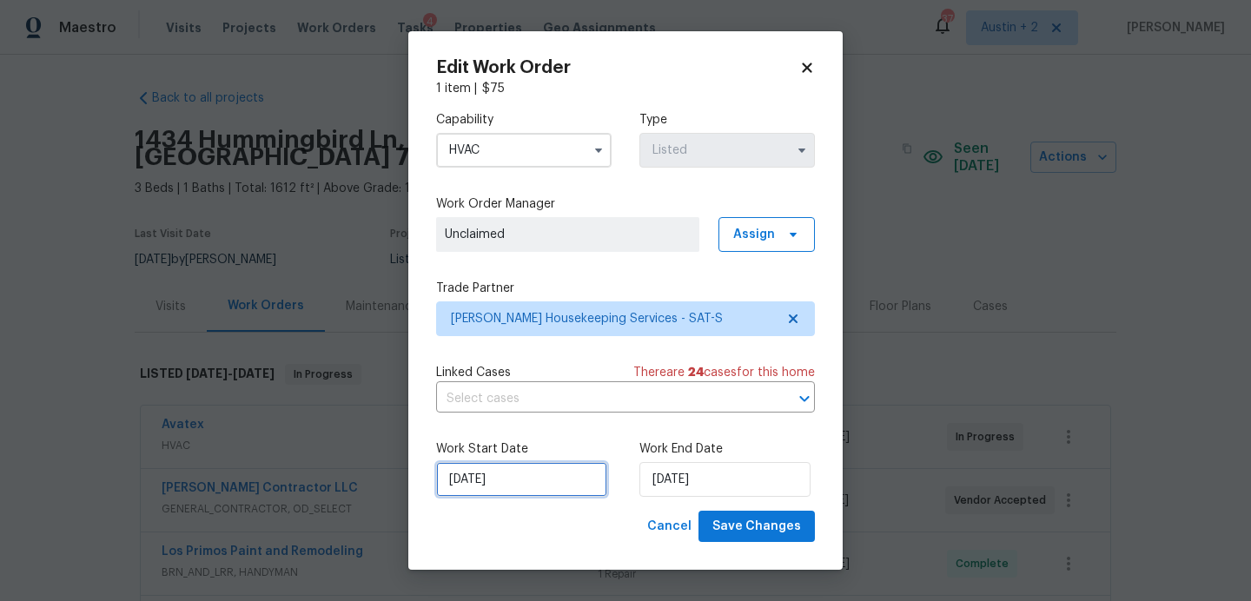
click at [551, 480] on input "[DATE]" at bounding box center [521, 479] width 171 height 35
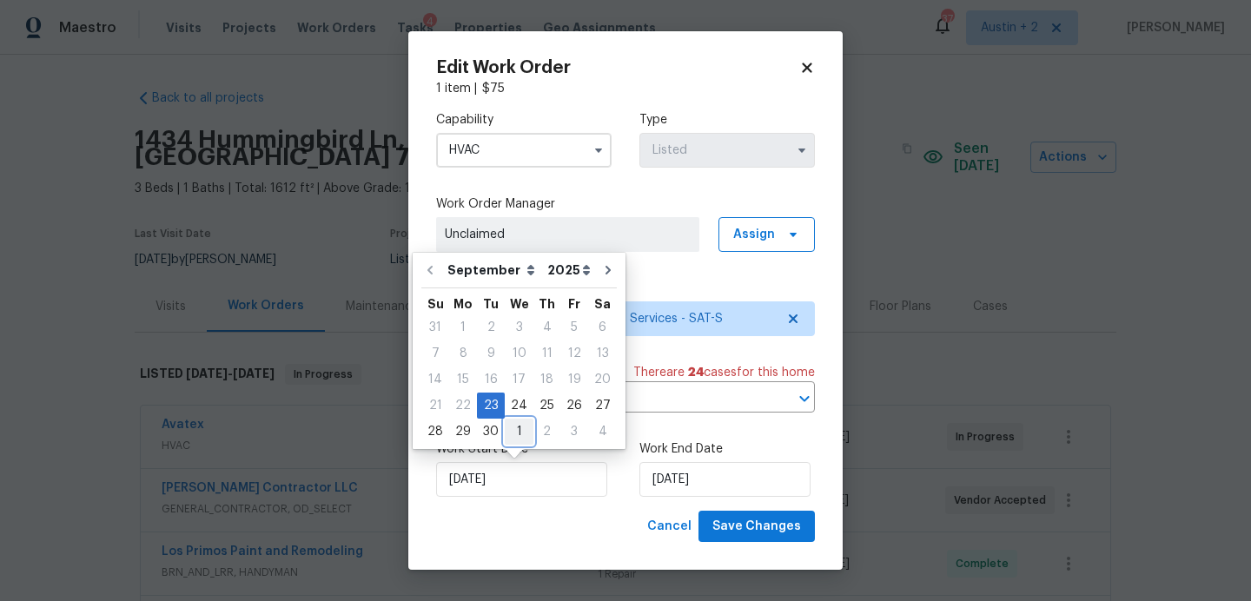
click at [521, 432] on div "1" at bounding box center [519, 432] width 29 height 24
type input "[DATE]"
select select "9"
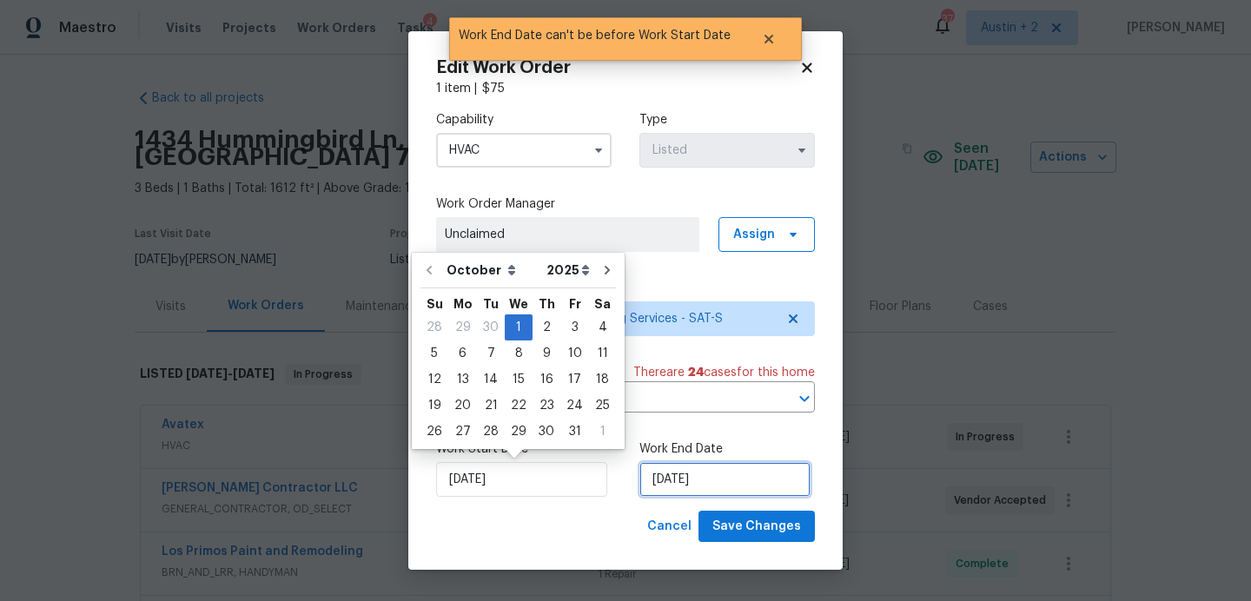
click at [704, 485] on input "[DATE]" at bounding box center [725, 479] width 171 height 35
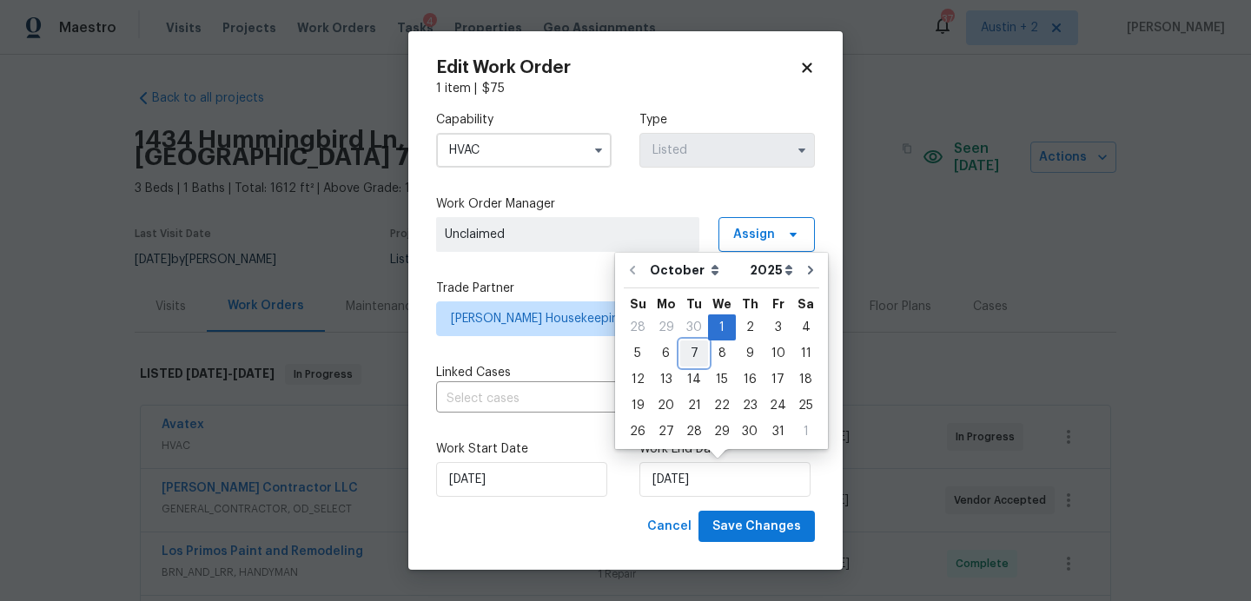
click at [687, 355] on div "7" at bounding box center [694, 354] width 28 height 24
type input "10/7/2025"
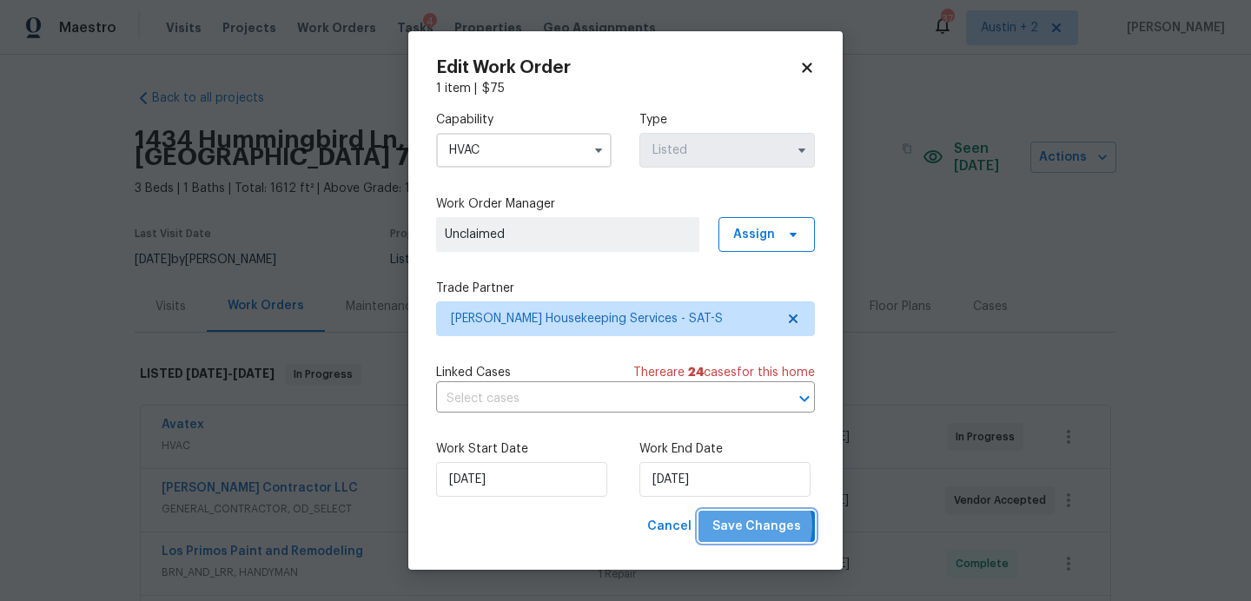
click at [759, 526] on span "Save Changes" at bounding box center [757, 527] width 89 height 22
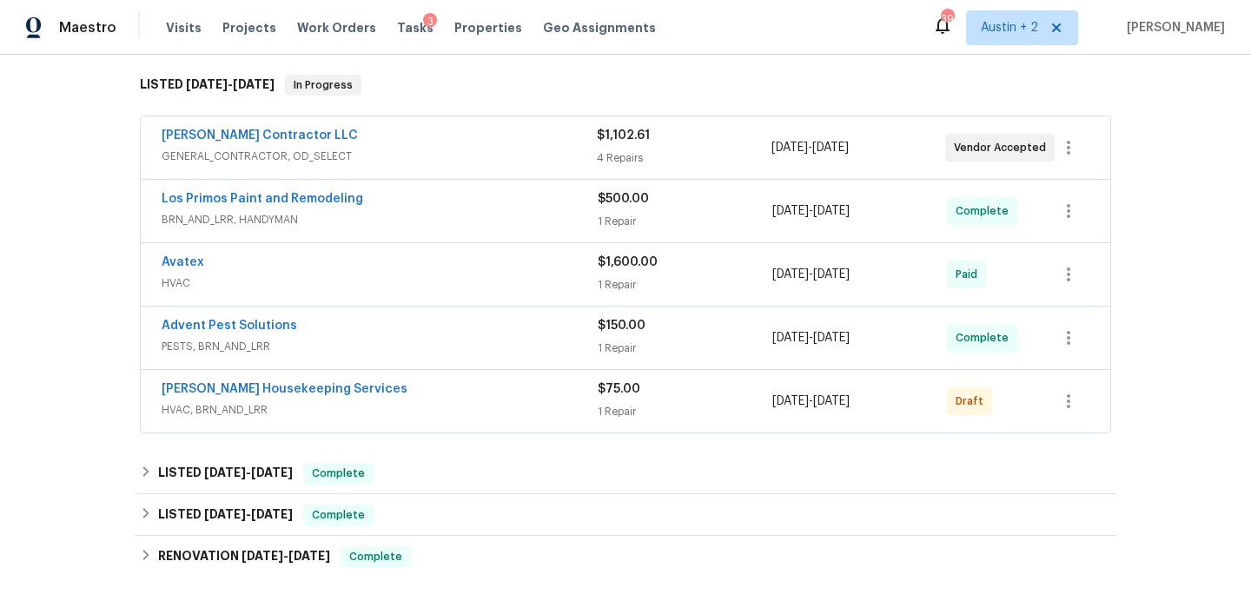
scroll to position [282, 0]
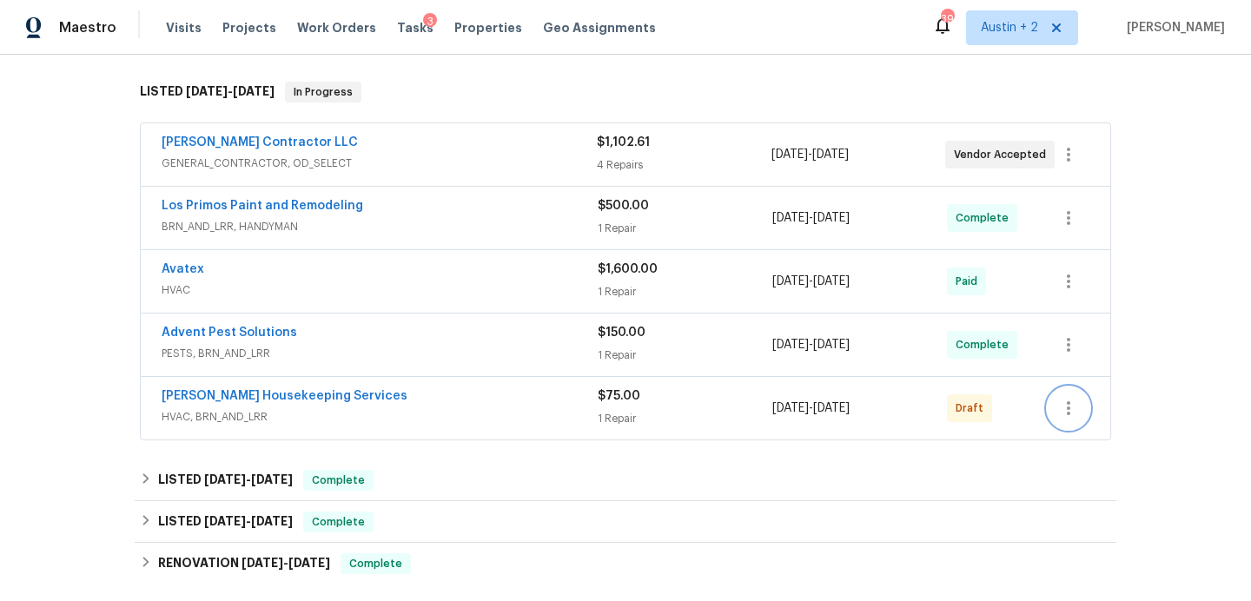
click at [1064, 398] on icon "button" at bounding box center [1068, 408] width 21 height 21
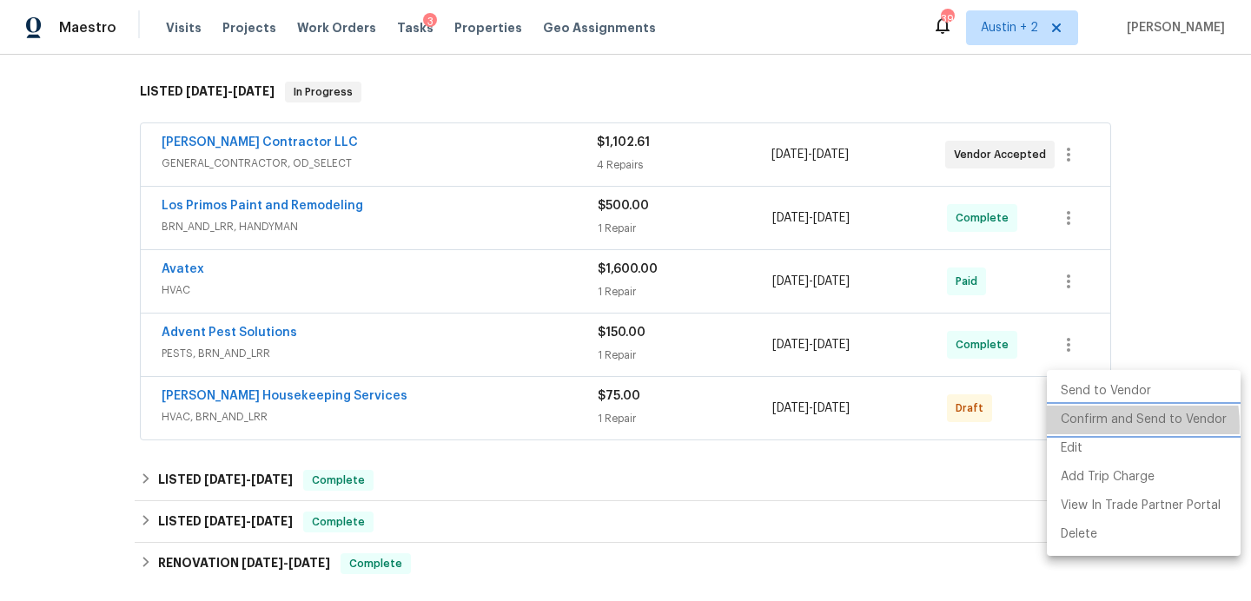
click at [1086, 427] on li "Confirm and Send to Vendor" at bounding box center [1144, 420] width 194 height 29
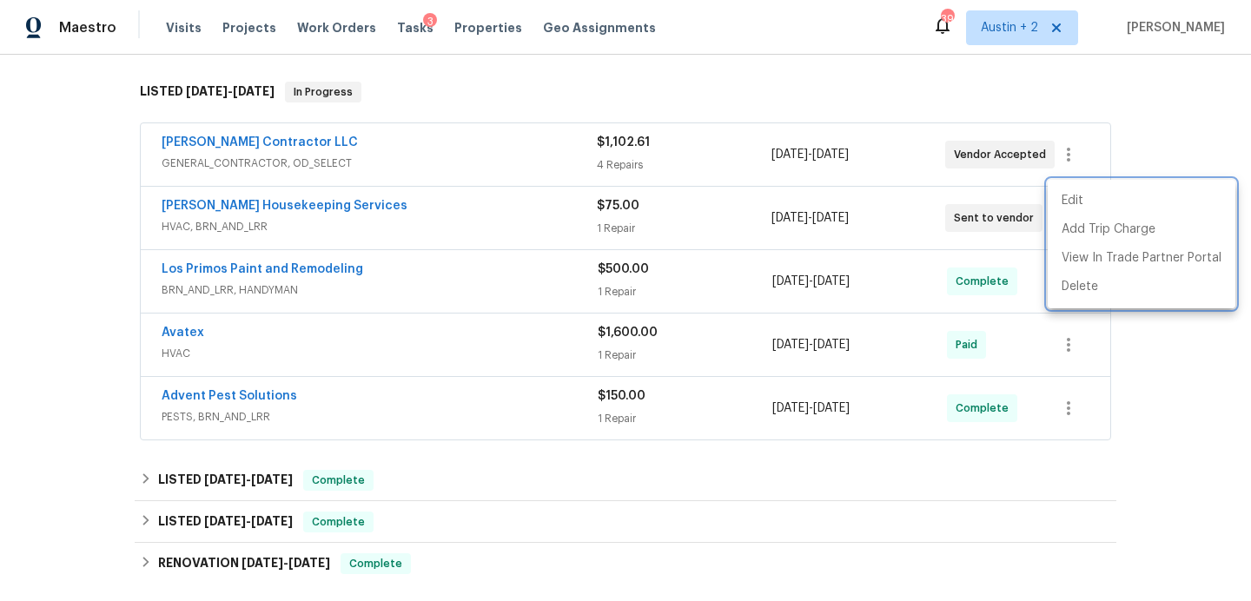
click at [67, 327] on div at bounding box center [625, 300] width 1251 height 601
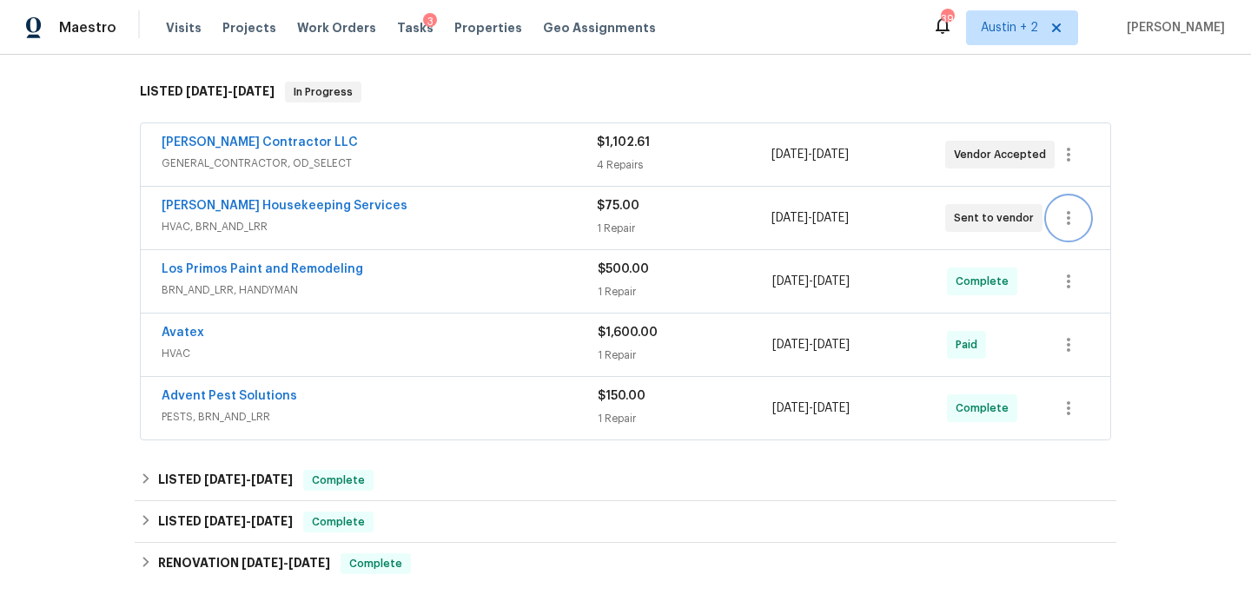
scroll to position [0, 0]
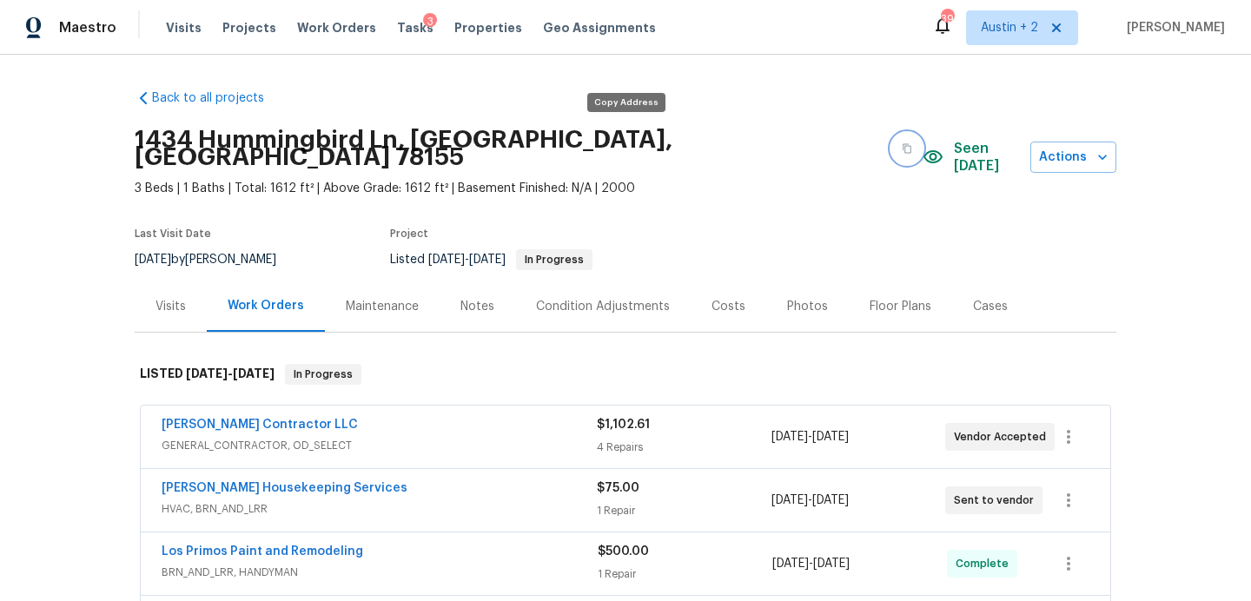
click at [902, 143] on icon "button" at bounding box center [907, 148] width 10 height 10
click at [300, 36] on span "Work Orders" at bounding box center [336, 27] width 79 height 17
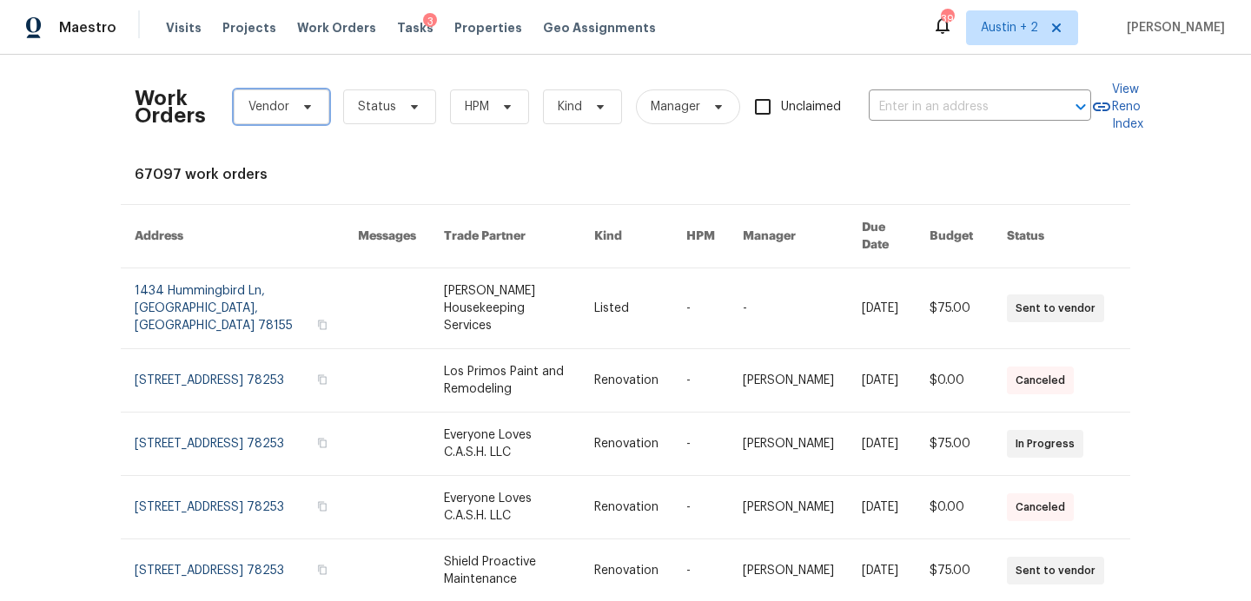
click at [302, 109] on icon at bounding box center [308, 107] width 14 height 14
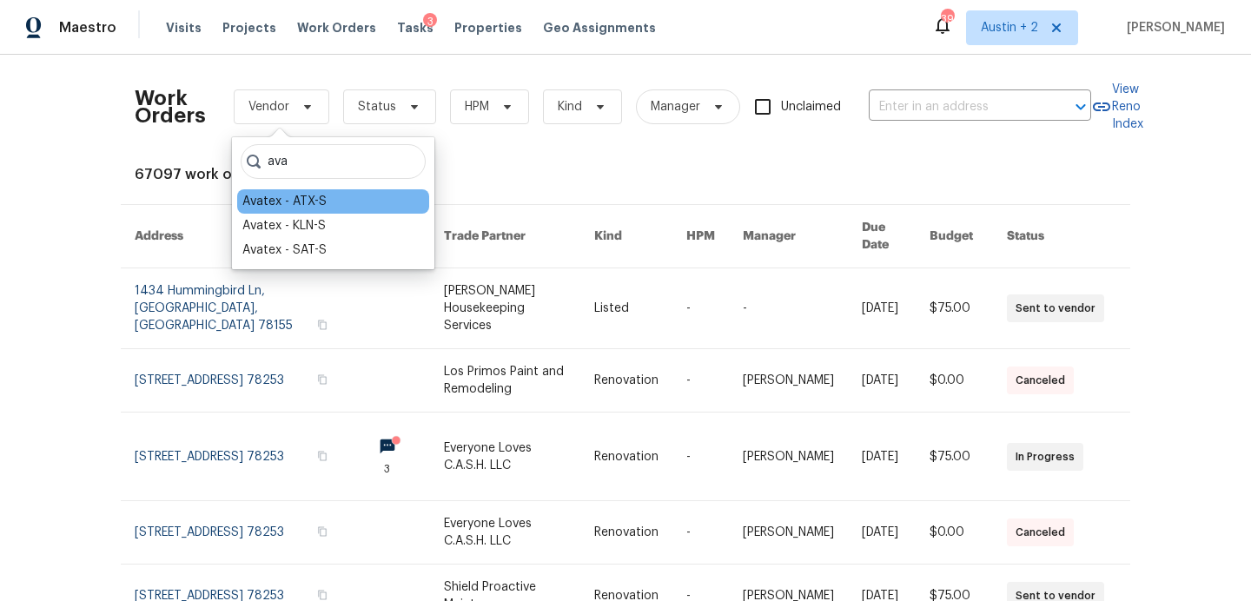
type input "ava"
click at [320, 204] on div "Avatex - ATX-S" at bounding box center [284, 201] width 84 height 17
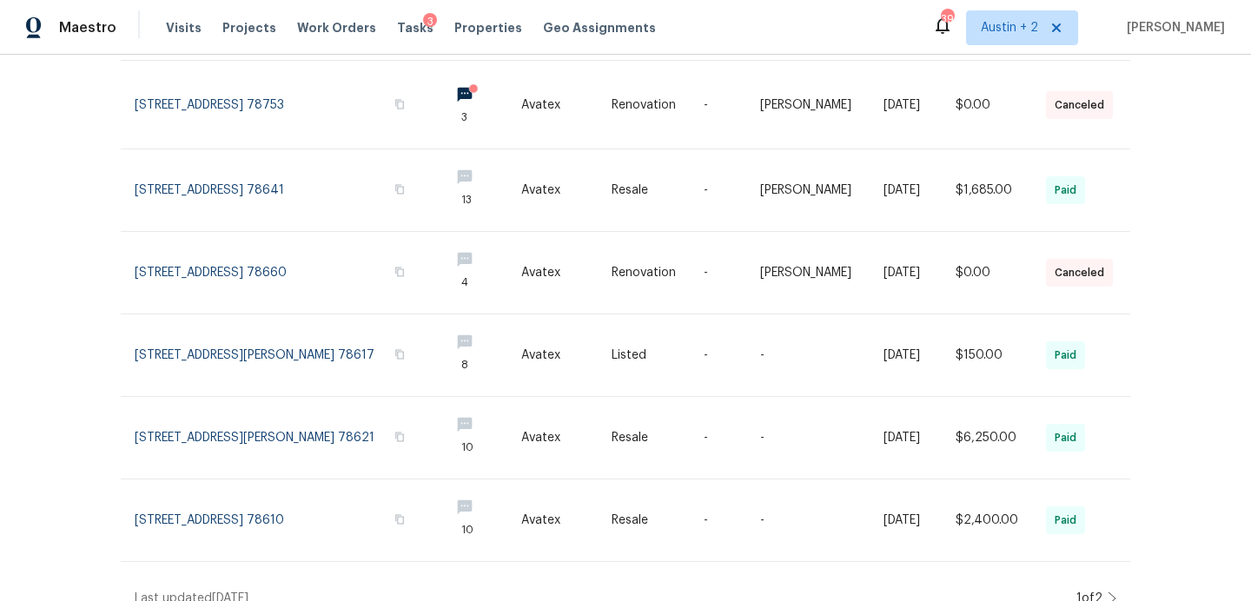
scroll to position [560, 0]
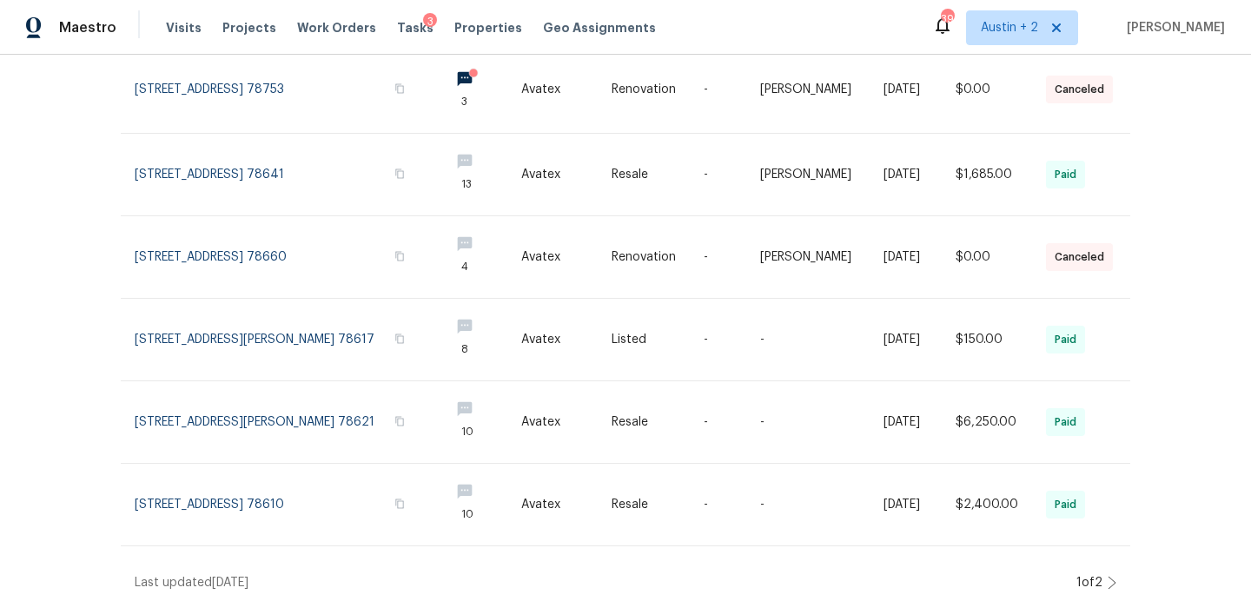
click at [1111, 580] on icon at bounding box center [1112, 583] width 9 height 14
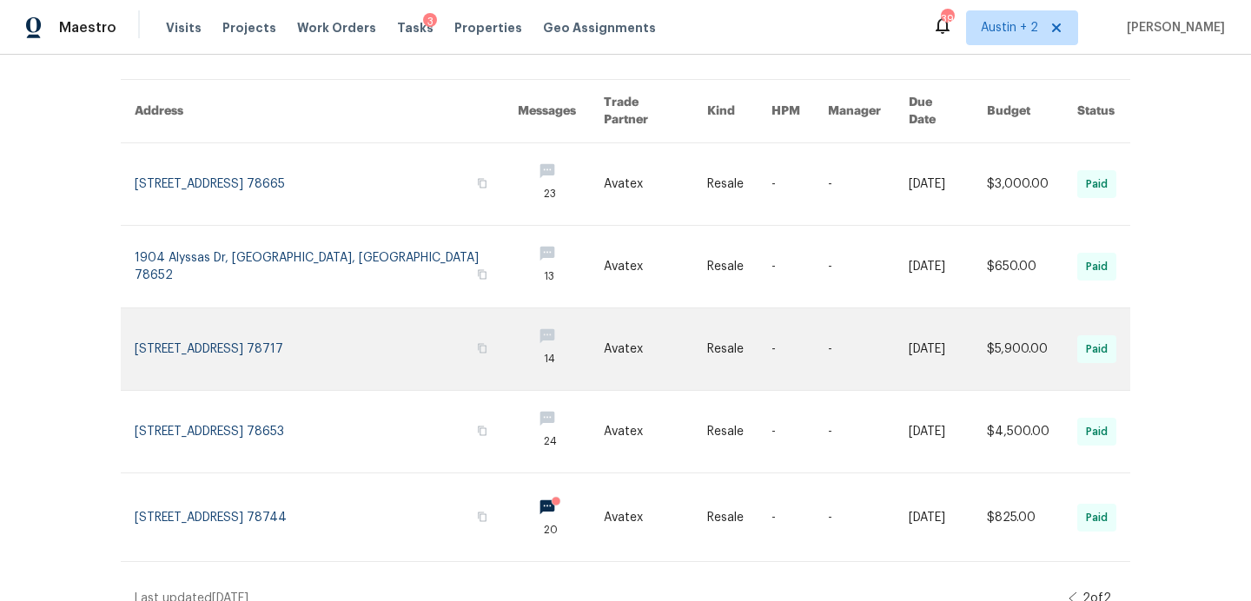
scroll to position [0, 0]
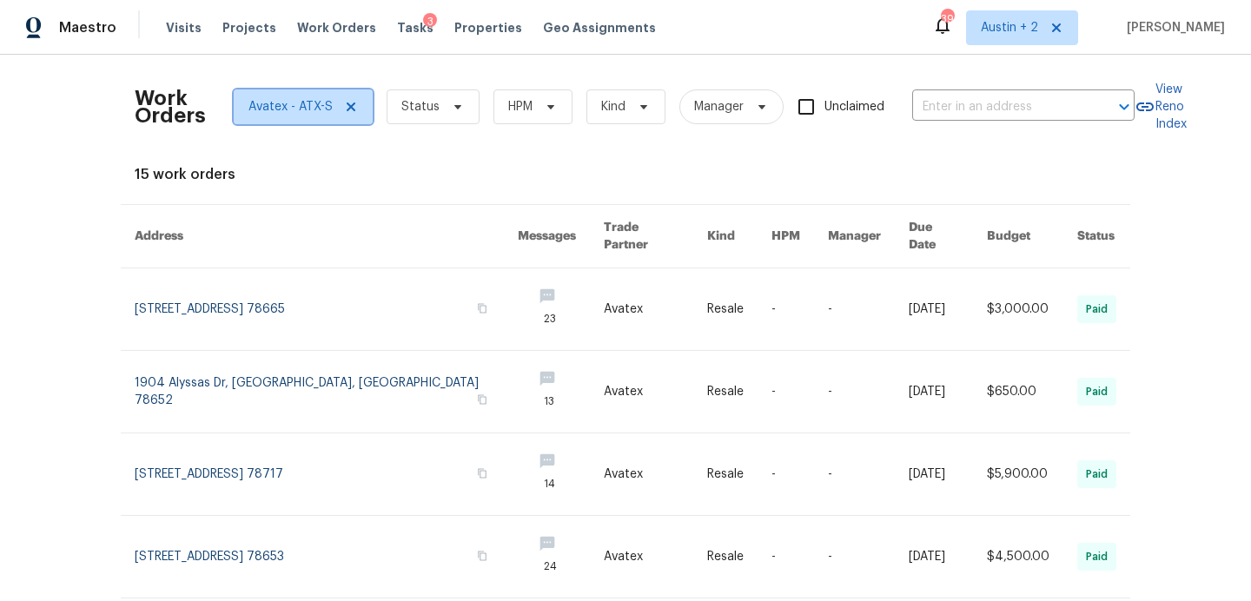
click at [294, 103] on span "Avatex - ATX-S" at bounding box center [291, 106] width 84 height 17
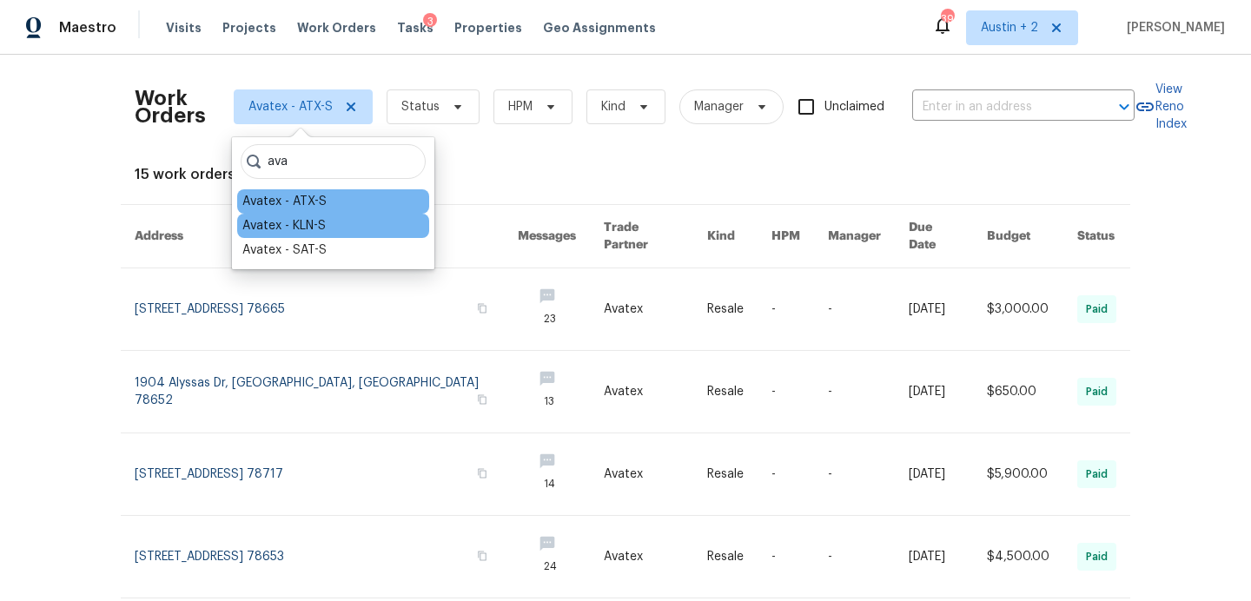
type input "ava"
click at [321, 229] on div "Avatex - KLN-S" at bounding box center [283, 225] width 83 height 17
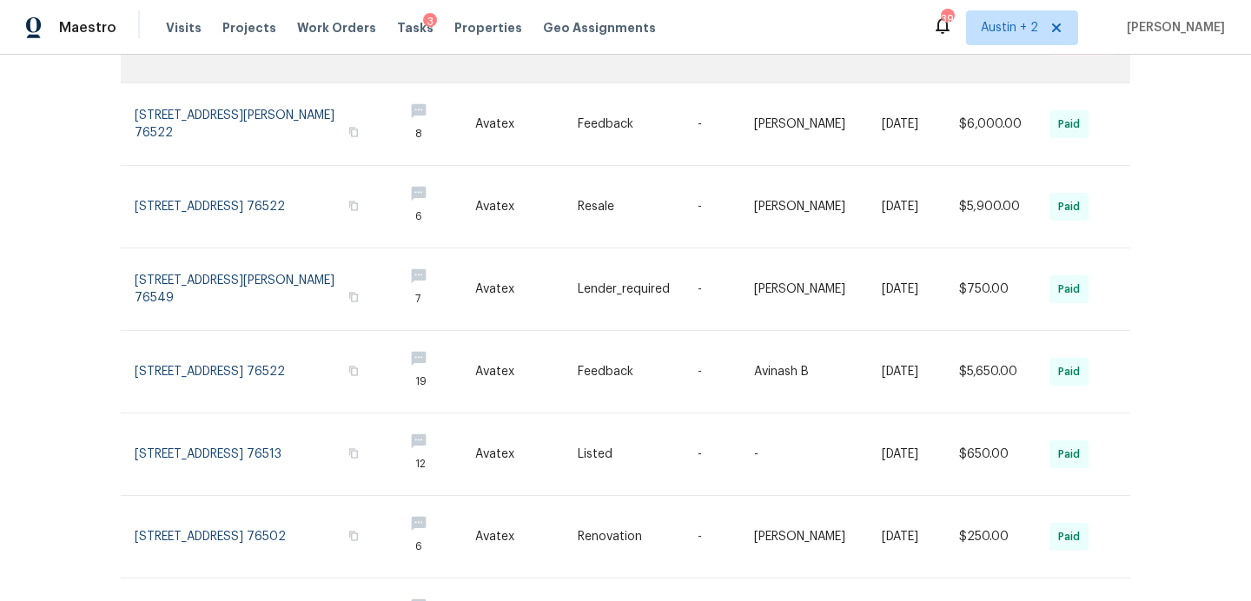
scroll to position [547, 0]
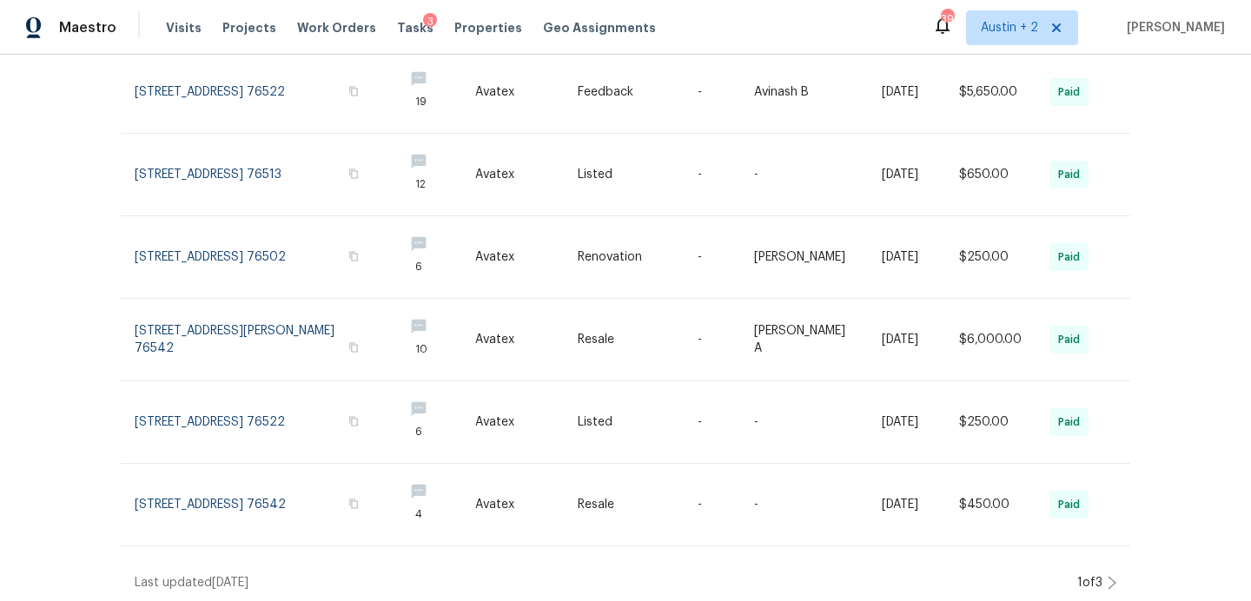
click at [1111, 578] on icon at bounding box center [1112, 583] width 9 height 14
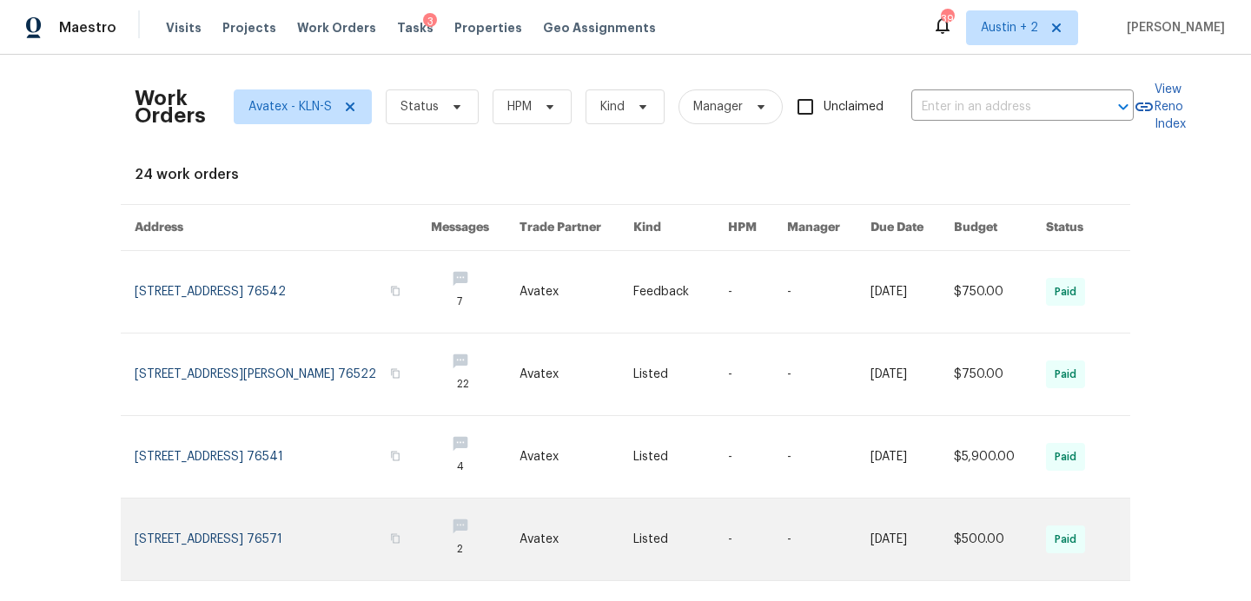
scroll to position [516, 0]
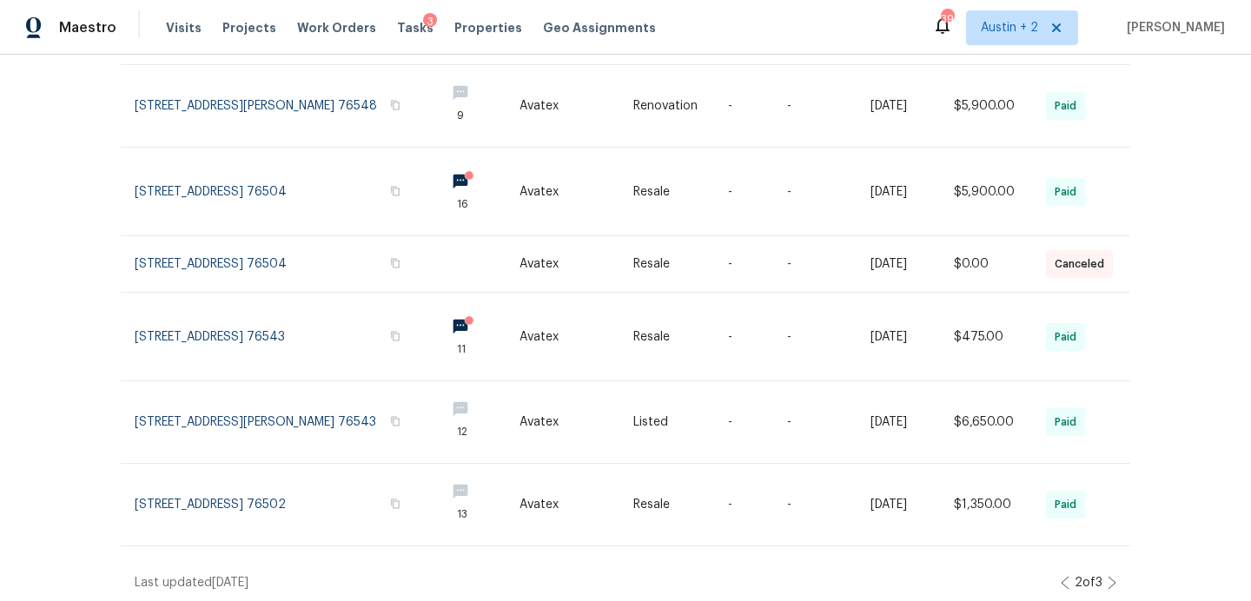
click at [1111, 577] on icon at bounding box center [1112, 583] width 7 height 12
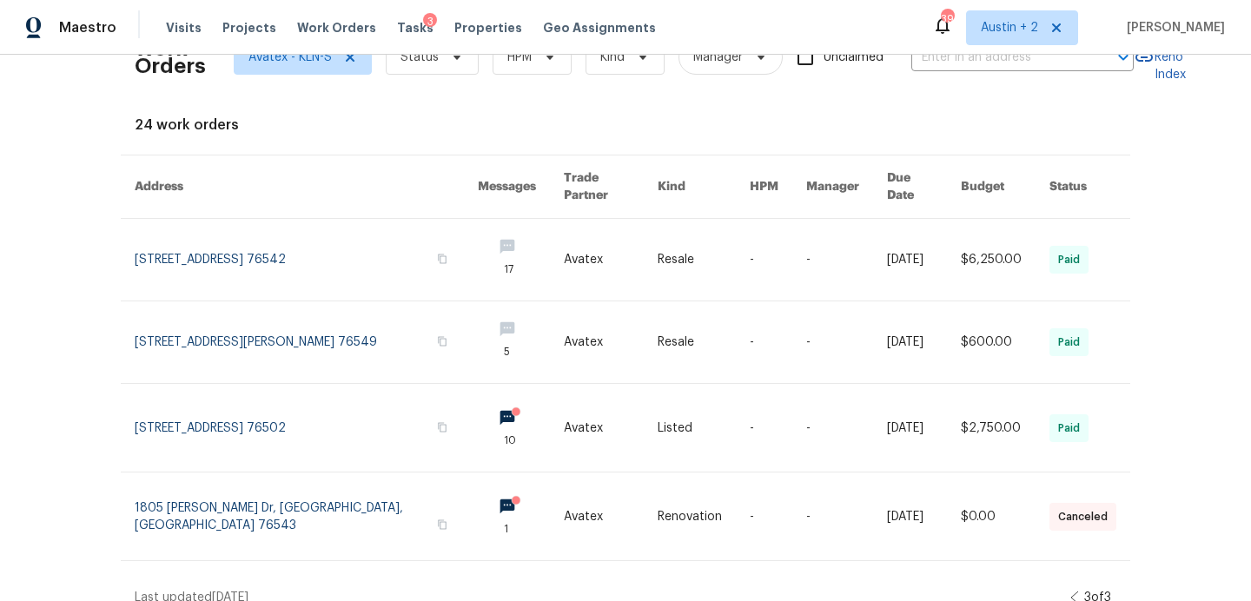
scroll to position [0, 0]
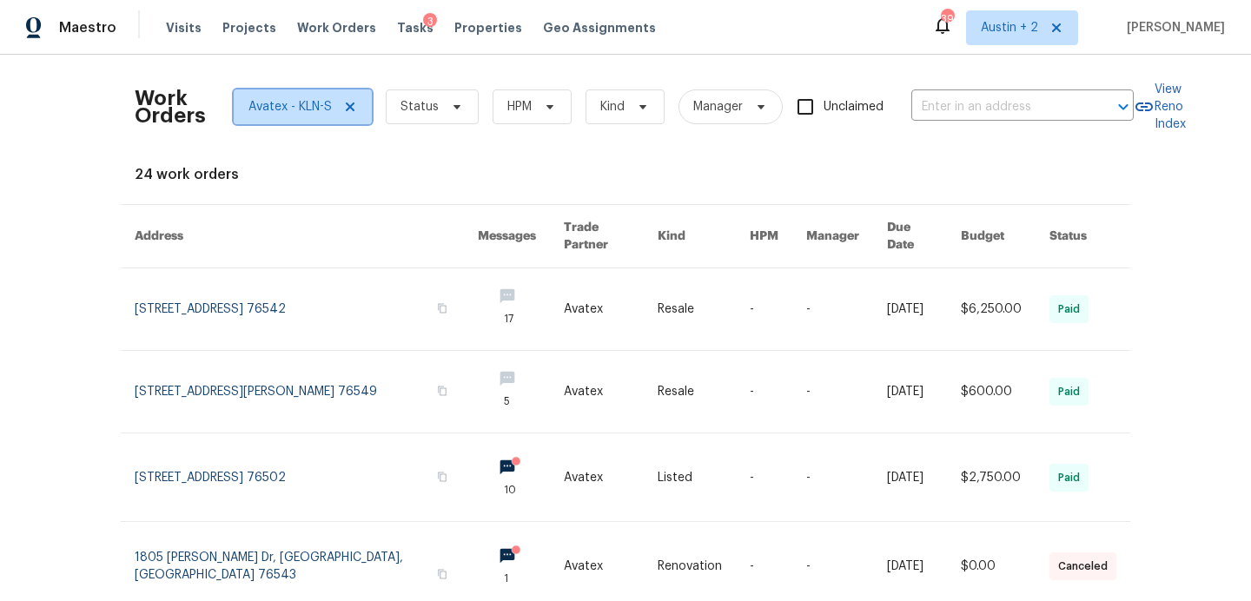
click at [290, 99] on span "Avatex - KLN-S" at bounding box center [290, 106] width 83 height 17
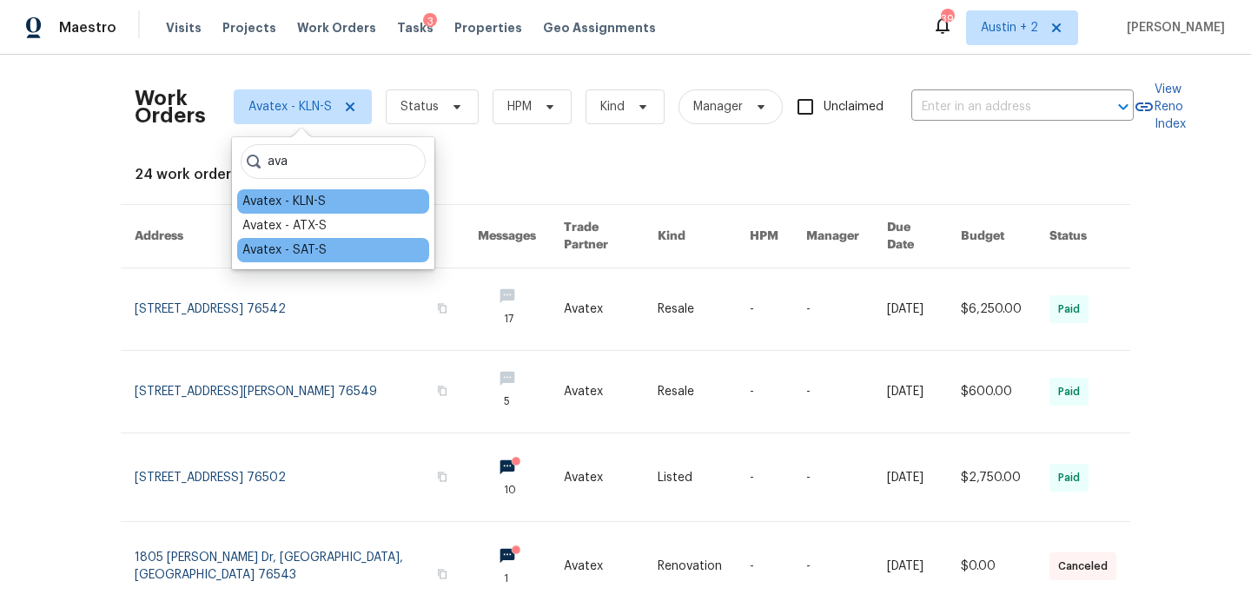
type input "ava"
click at [313, 252] on div "Avatex - SAT-S" at bounding box center [284, 250] width 84 height 17
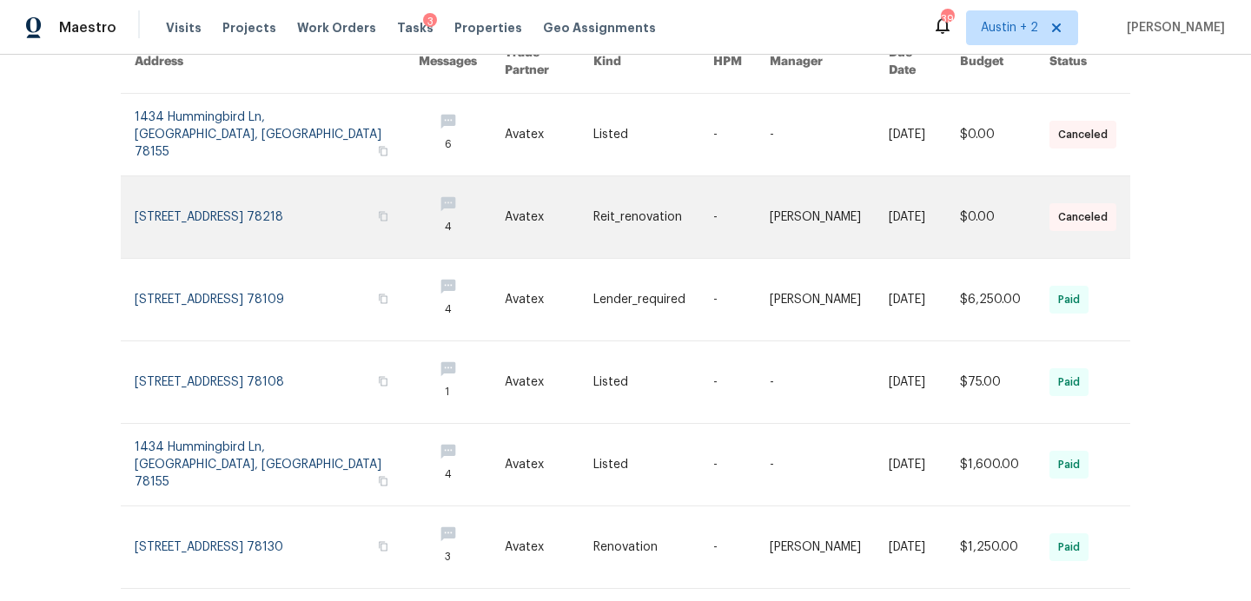
scroll to position [547, 0]
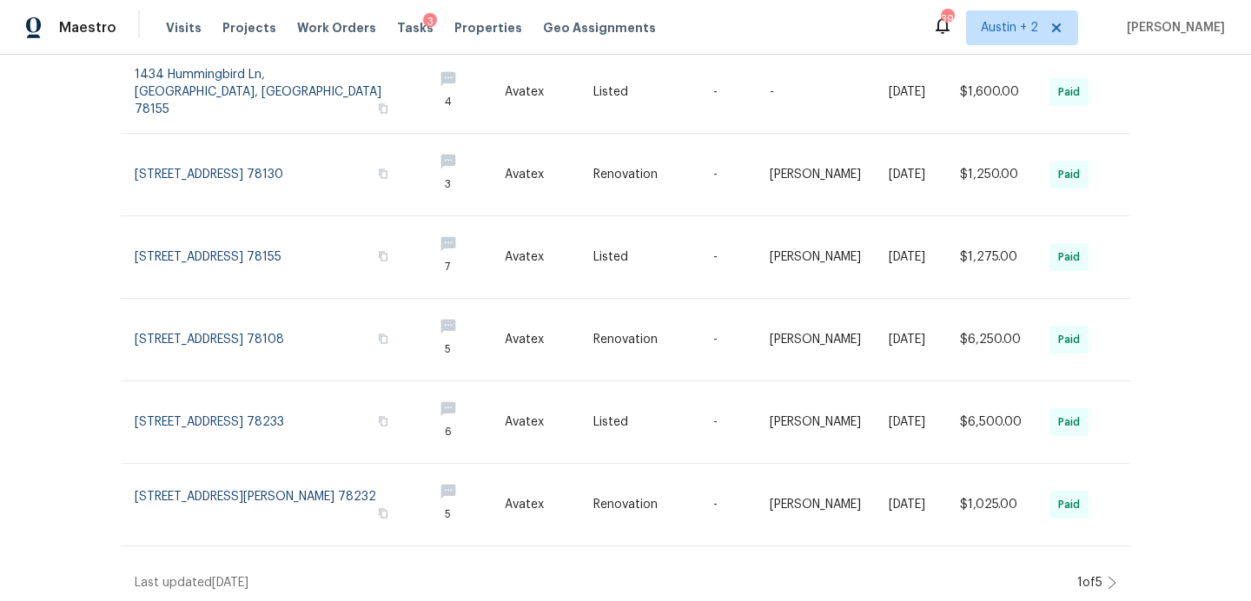
click at [1112, 582] on icon at bounding box center [1112, 583] width 9 height 14
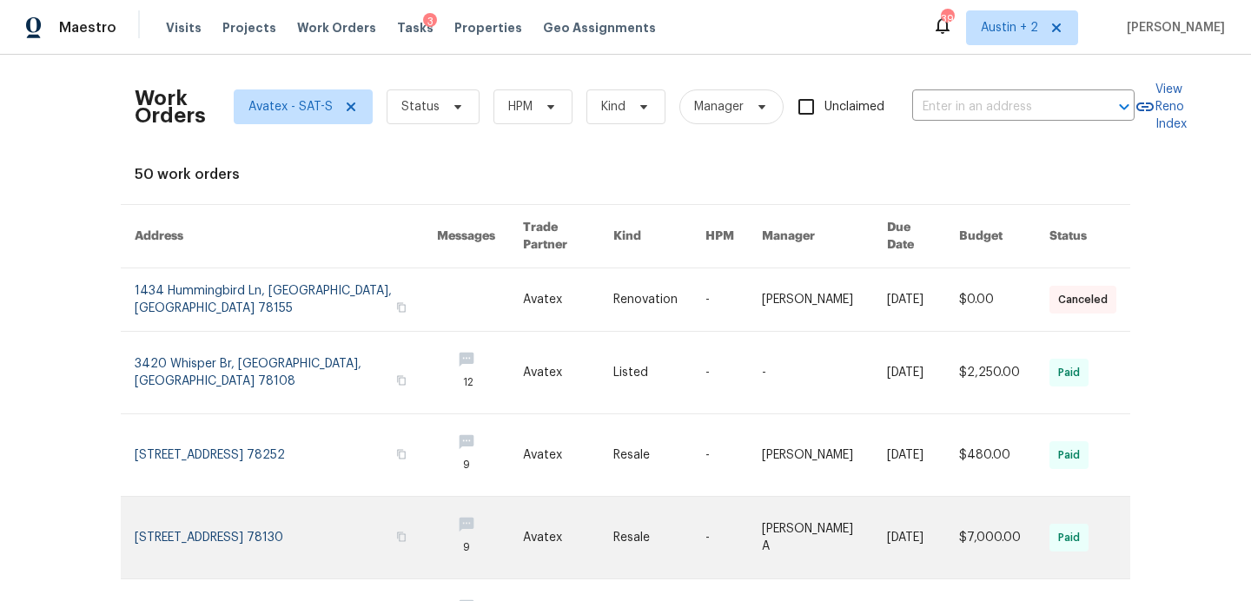
scroll to position [533, 0]
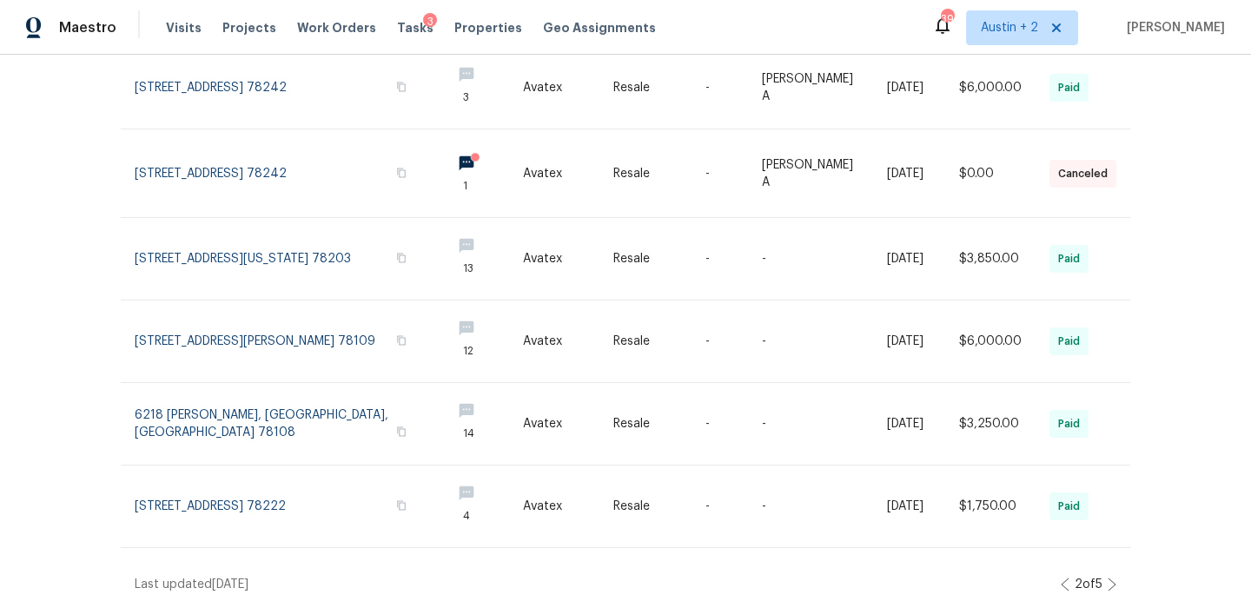
click at [1111, 578] on icon at bounding box center [1112, 585] width 9 height 14
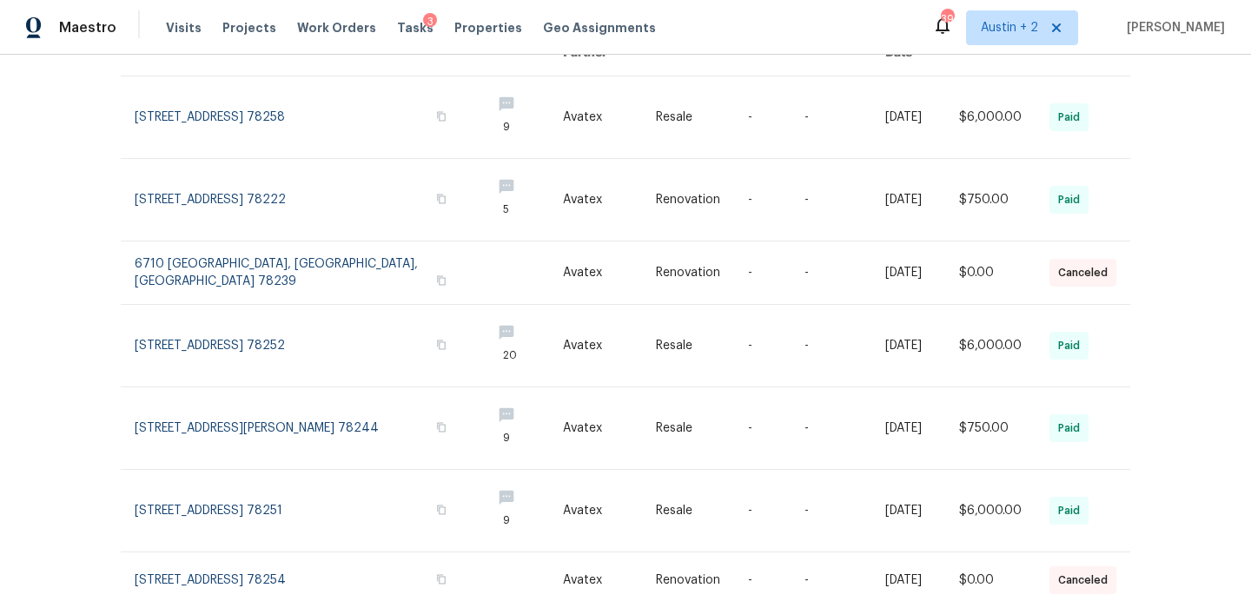
scroll to position [491, 0]
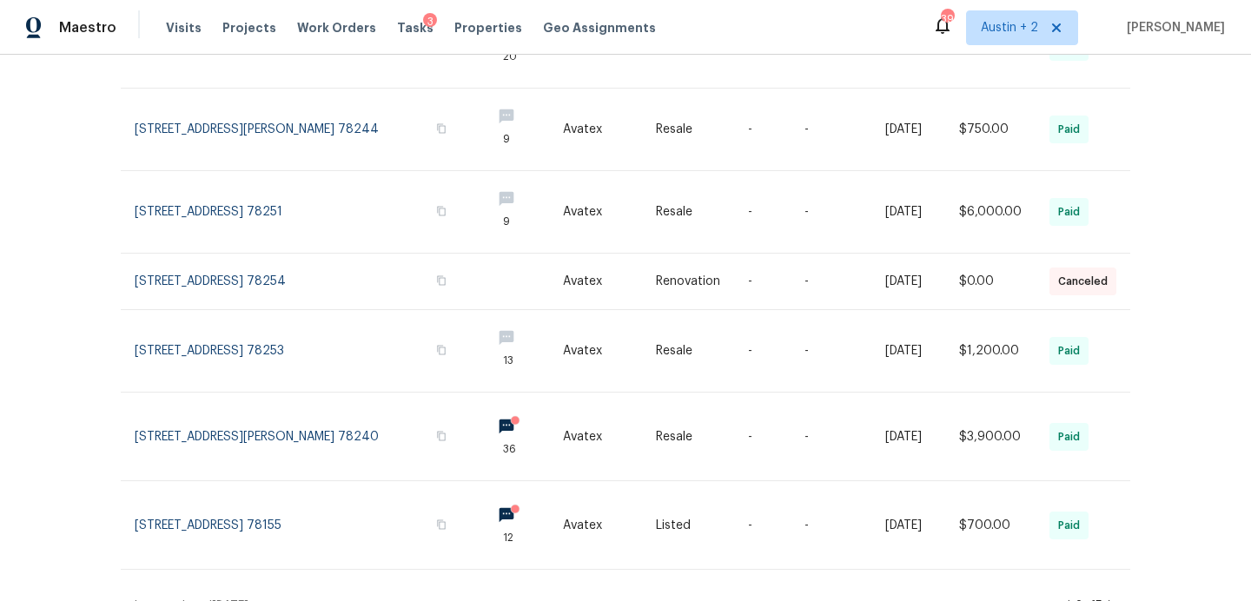
click at [1112, 600] on icon at bounding box center [1112, 606] width 7 height 12
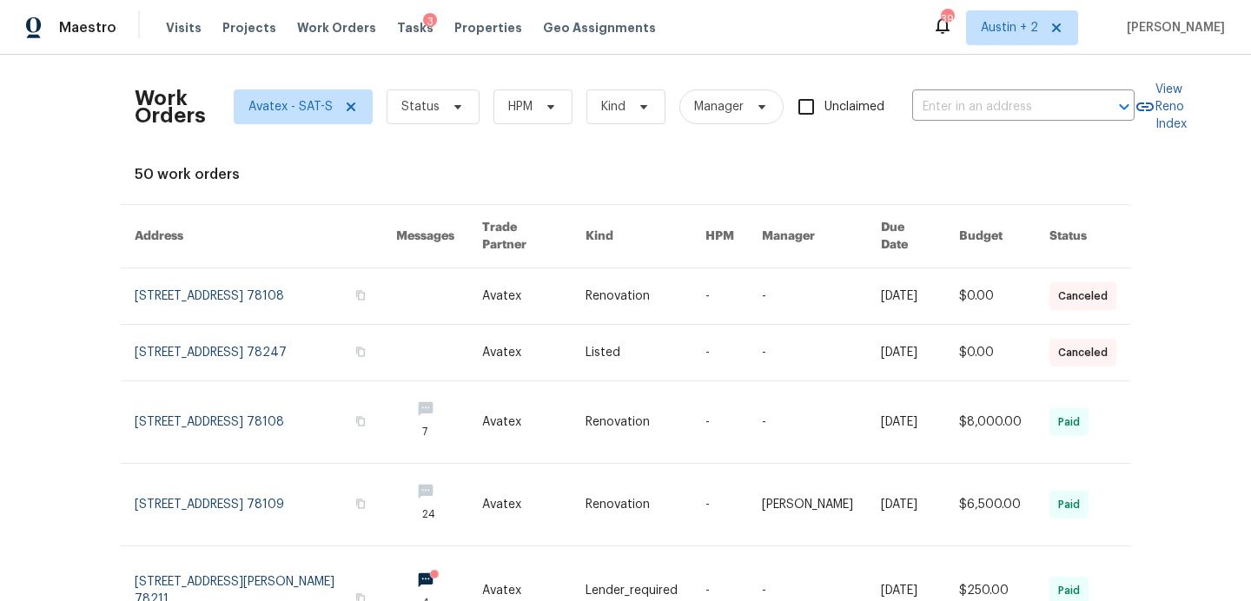
scroll to position [515, 0]
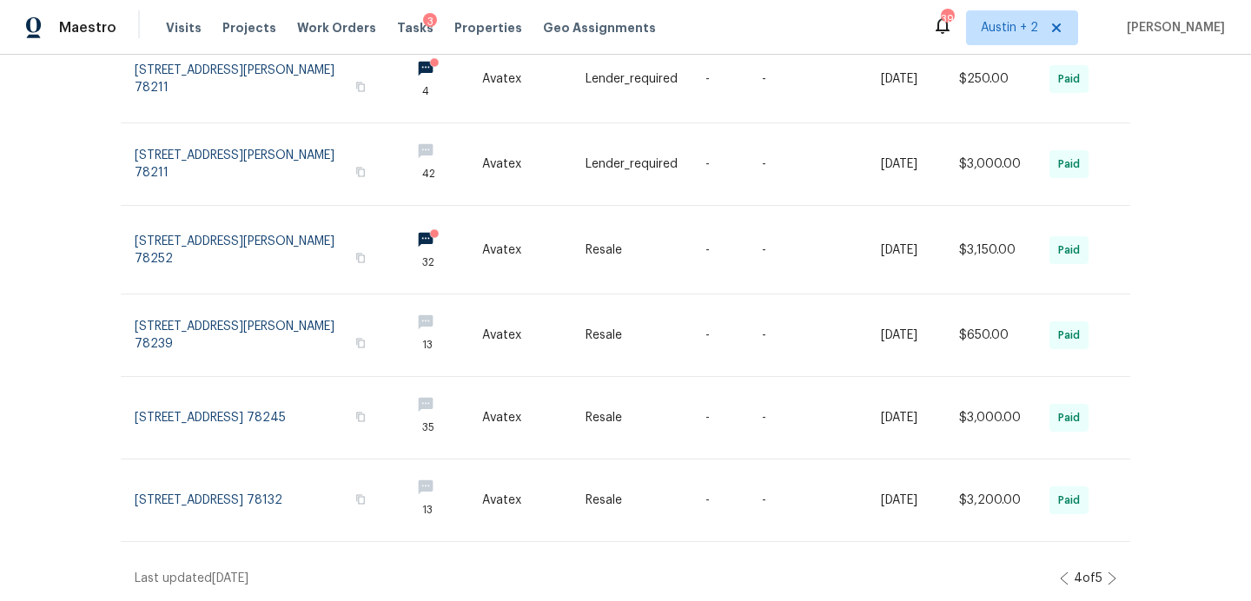
click at [1111, 577] on icon at bounding box center [1112, 579] width 9 height 14
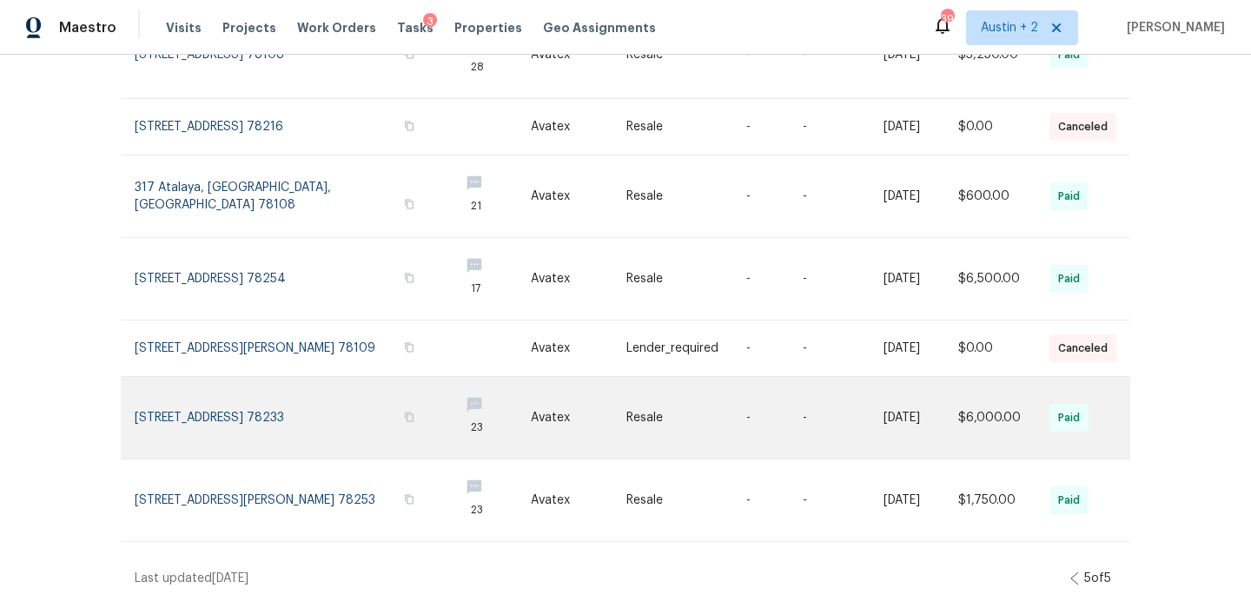
scroll to position [0, 0]
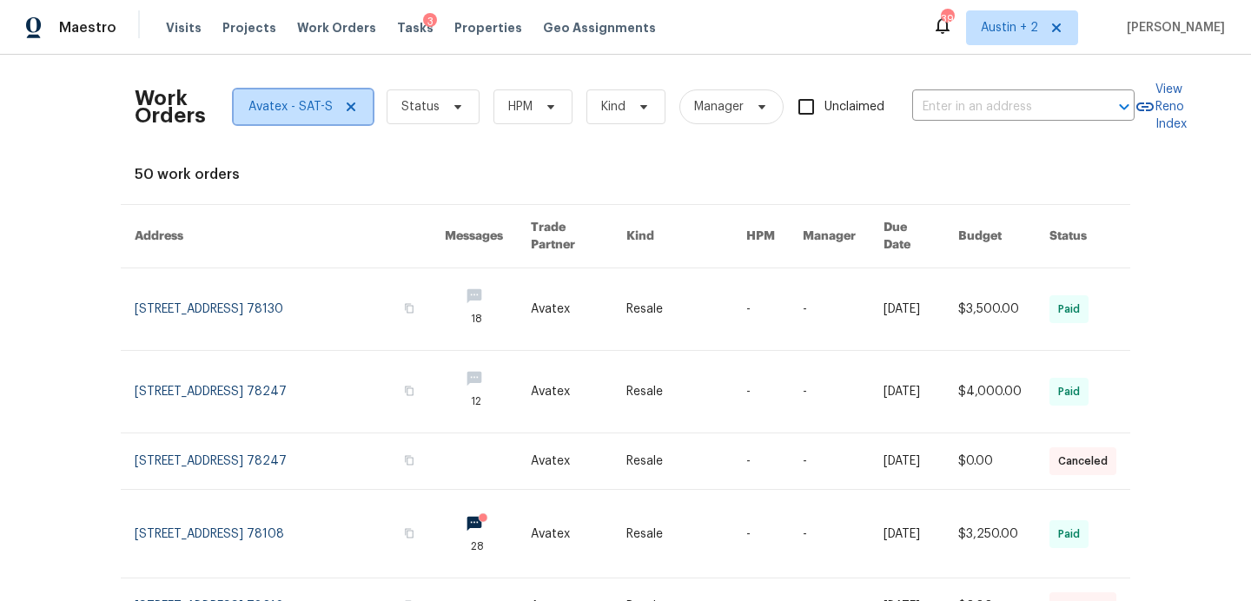
click at [348, 108] on icon at bounding box center [351, 107] width 9 height 9
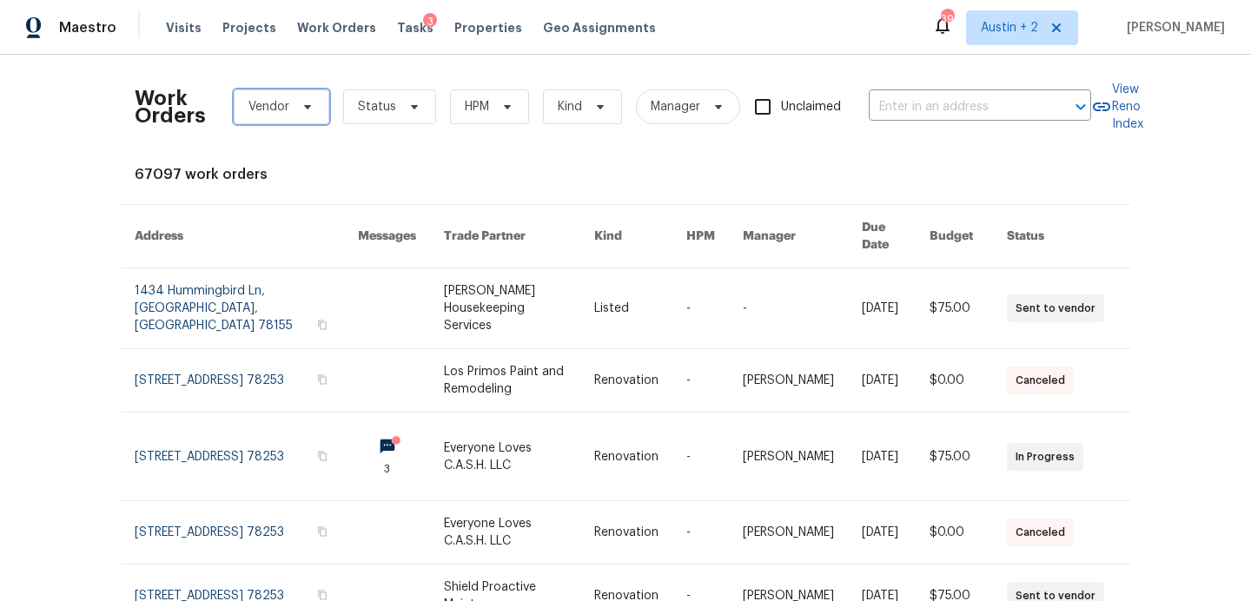
click at [282, 123] on span "Vendor" at bounding box center [282, 107] width 96 height 35
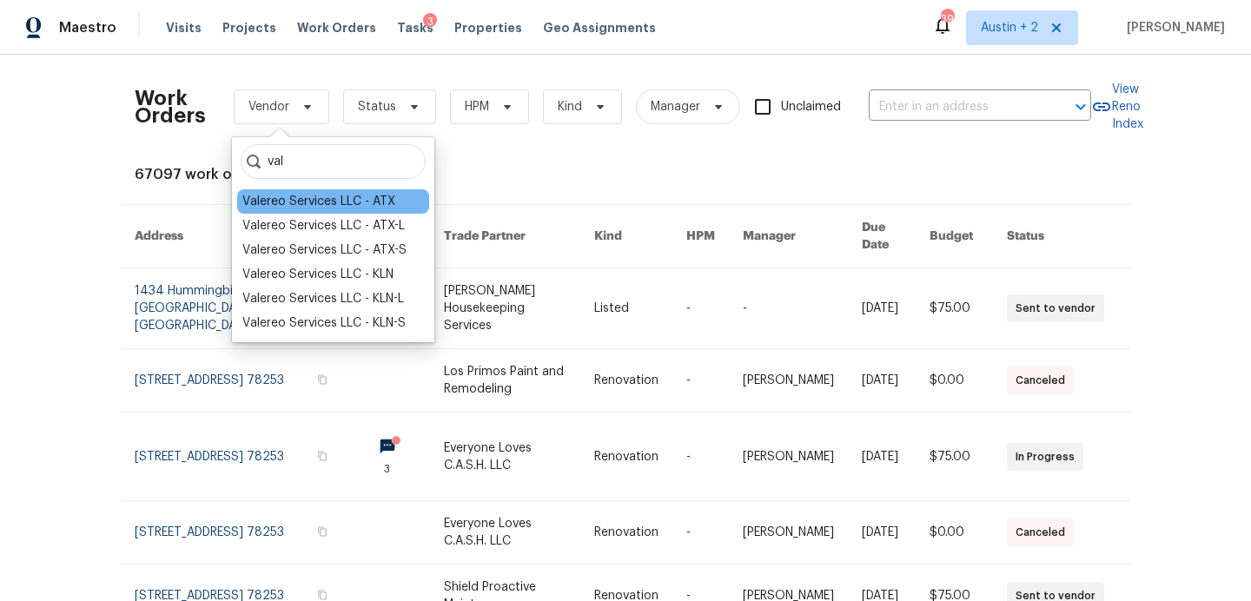
type input "val"
click at [324, 206] on div "Valereo Services LLC - ATX" at bounding box center [318, 201] width 153 height 17
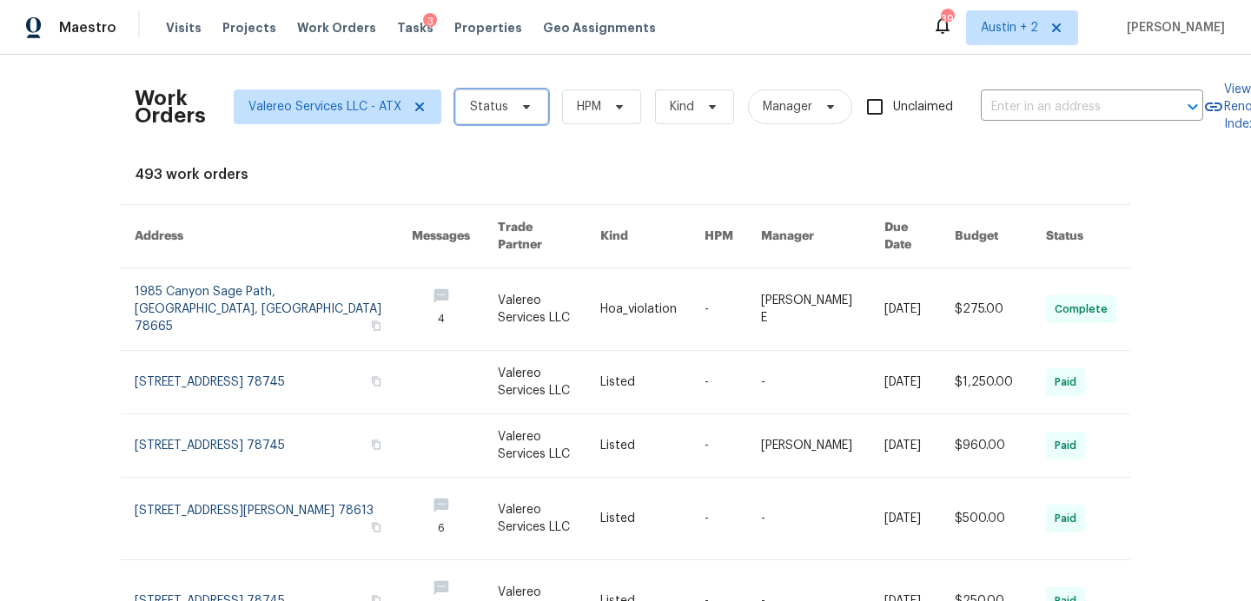
click at [501, 108] on span "Status" at bounding box center [489, 106] width 38 height 17
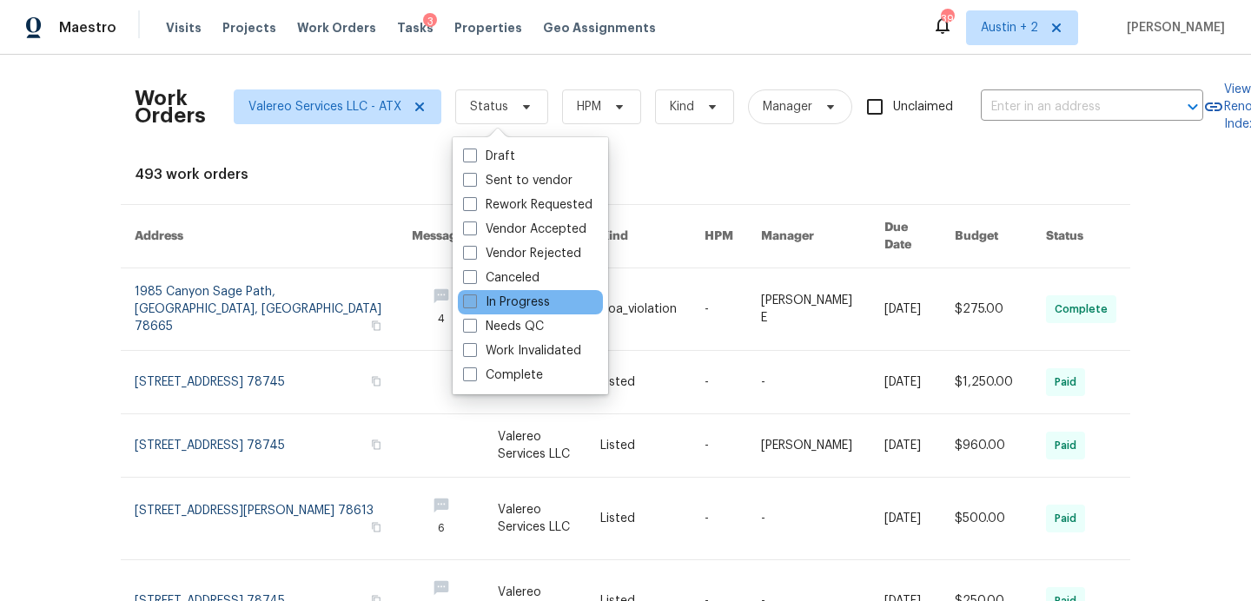
click at [527, 304] on label "In Progress" at bounding box center [506, 302] width 87 height 17
click at [474, 304] on input "In Progress" at bounding box center [468, 299] width 11 height 11
checkbox input "true"
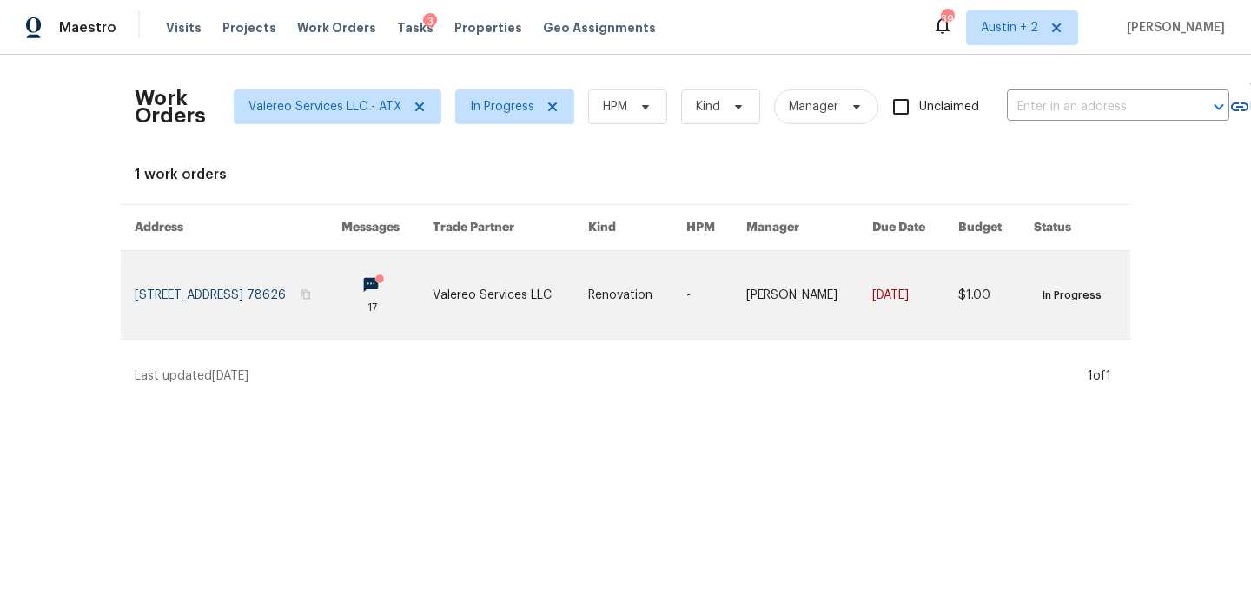
click at [272, 292] on link at bounding box center [238, 295] width 207 height 88
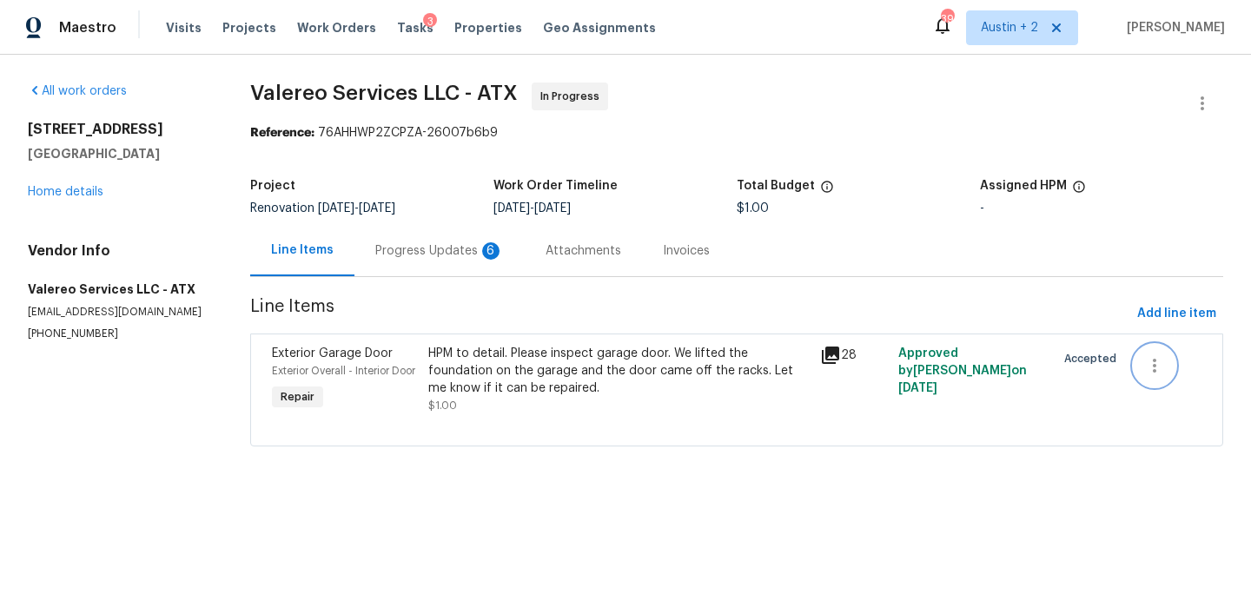
click at [1160, 367] on icon "button" at bounding box center [1154, 365] width 21 height 21
click at [1160, 370] on li "Cancel" at bounding box center [1167, 366] width 67 height 29
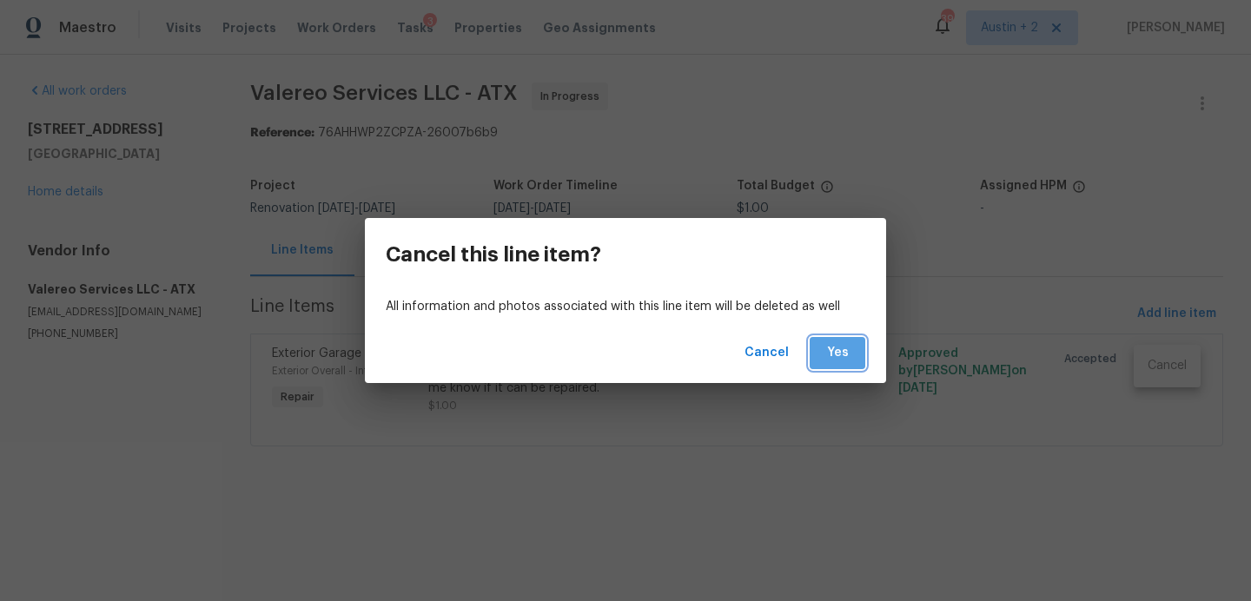
click at [859, 359] on button "Yes" at bounding box center [838, 353] width 56 height 32
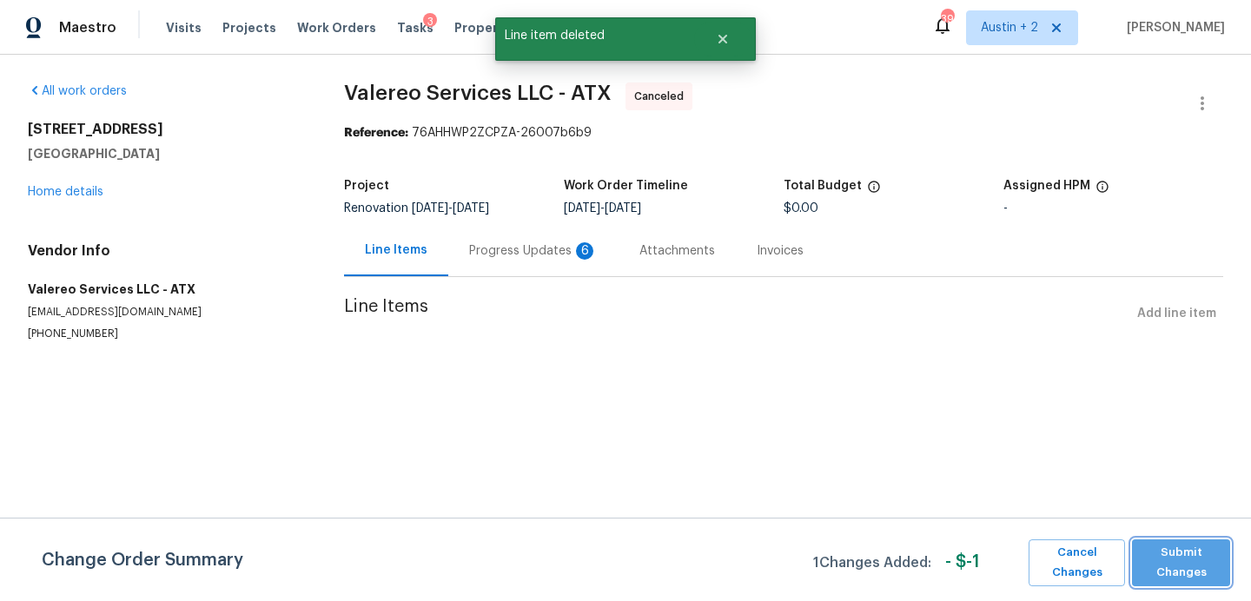
click at [1163, 563] on span "Submit Changes" at bounding box center [1181, 563] width 81 height 40
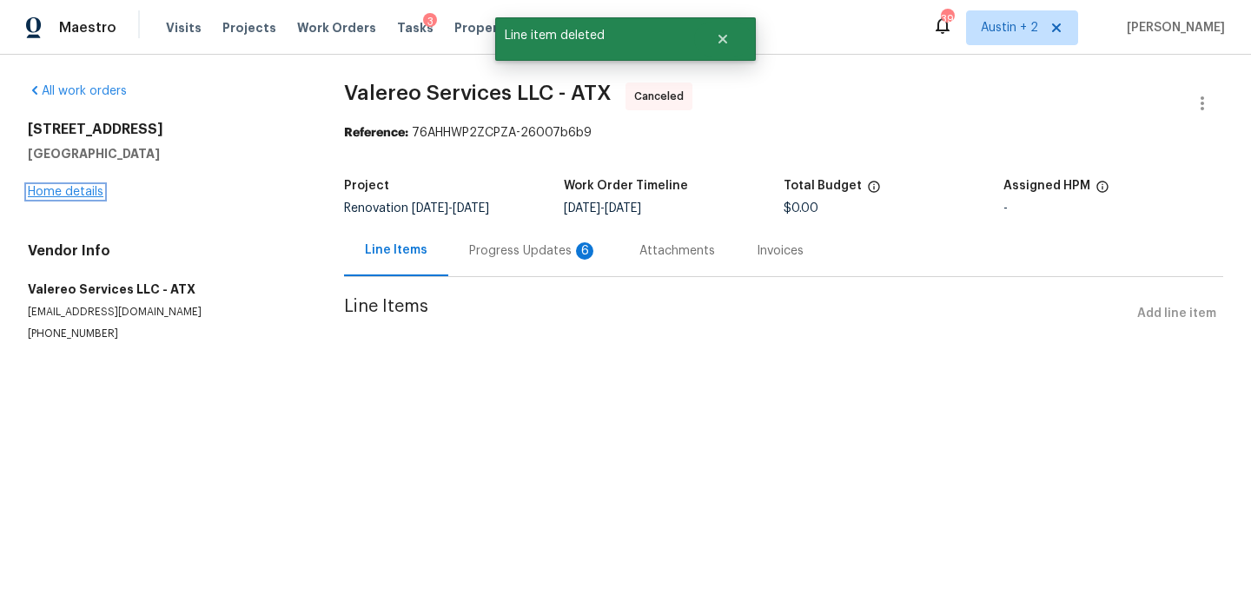
click at [56, 196] on link "Home details" at bounding box center [66, 192] width 76 height 12
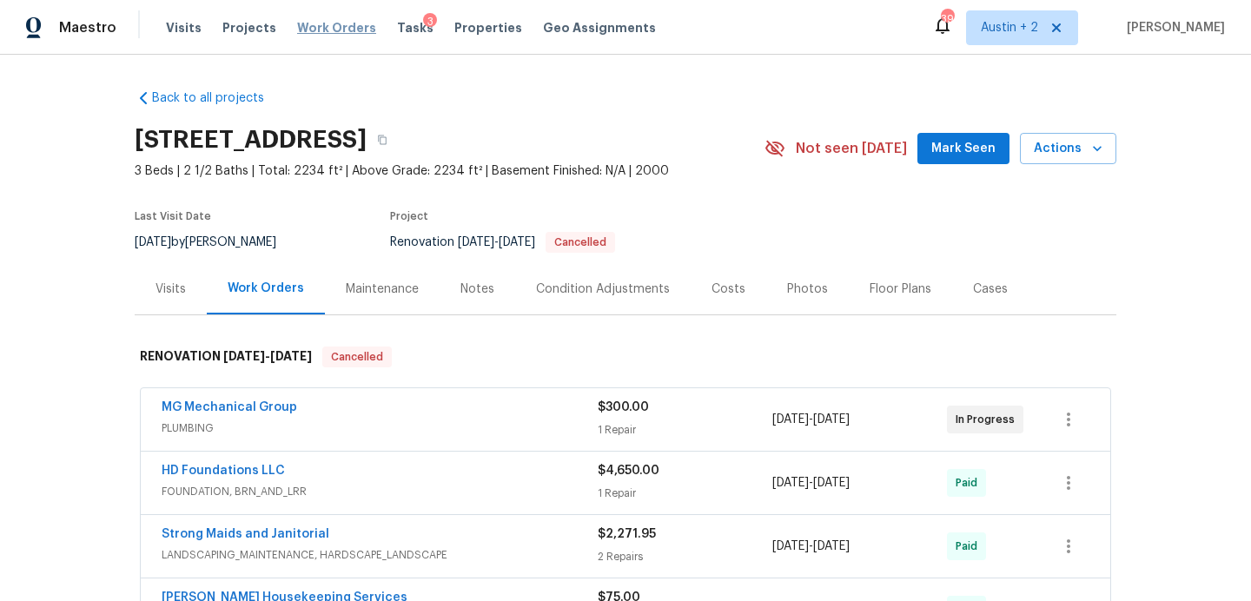
click at [327, 26] on span "Work Orders" at bounding box center [336, 27] width 79 height 17
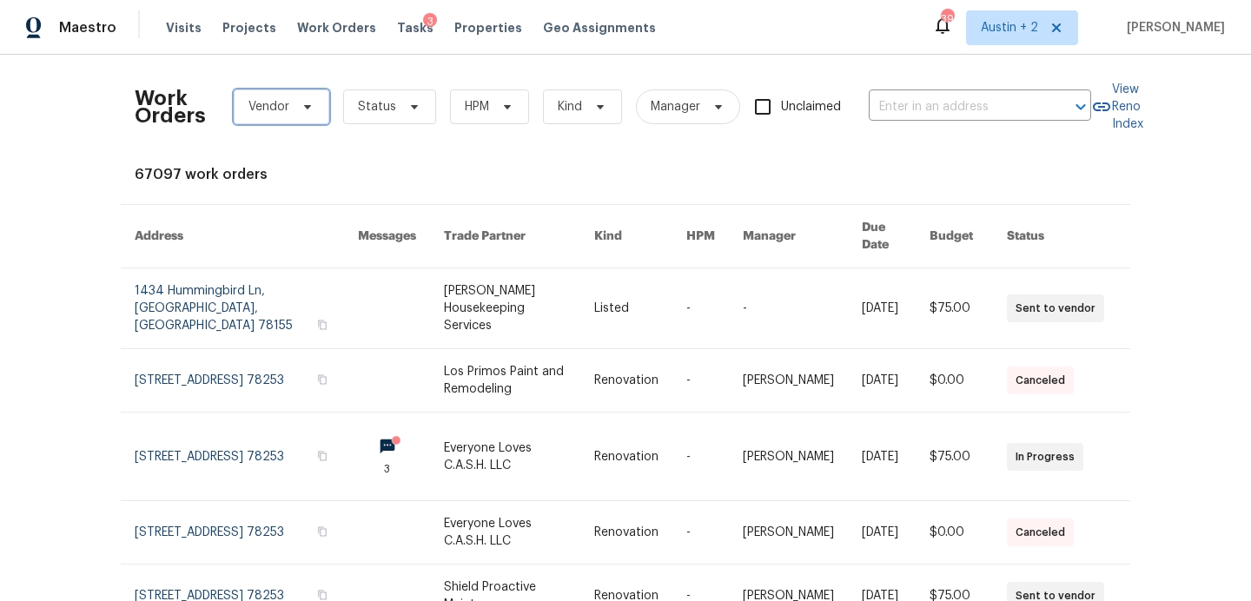
click at [310, 105] on icon at bounding box center [308, 107] width 14 height 14
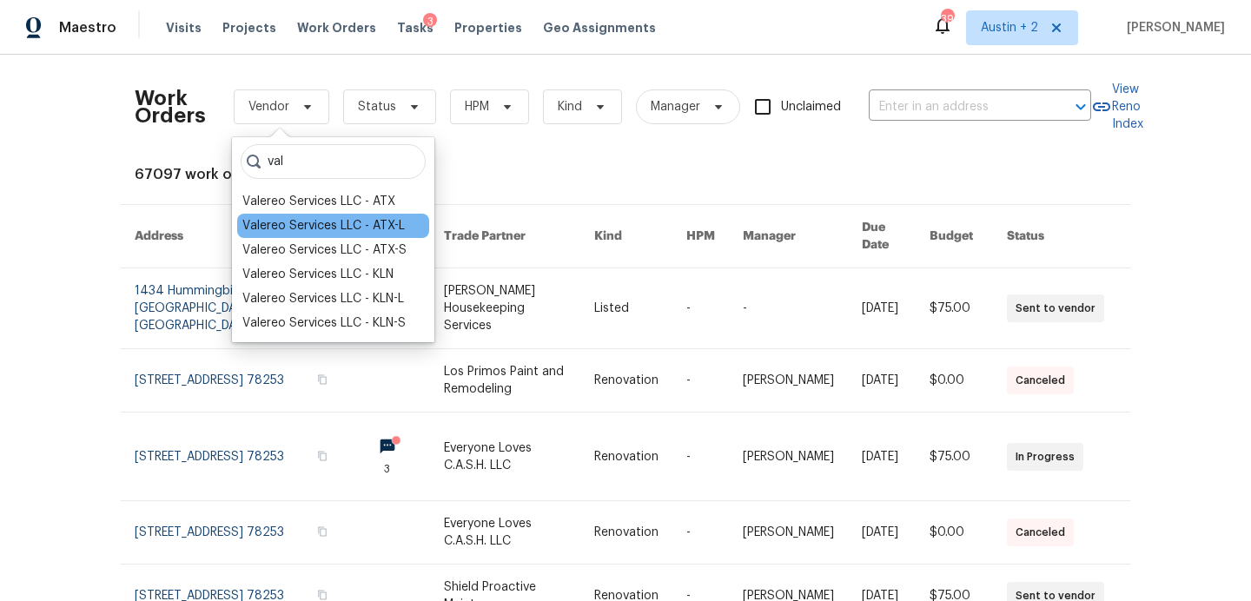
type input "val"
click at [337, 229] on div "Valereo Services LLC - ATX-L" at bounding box center [323, 225] width 163 height 17
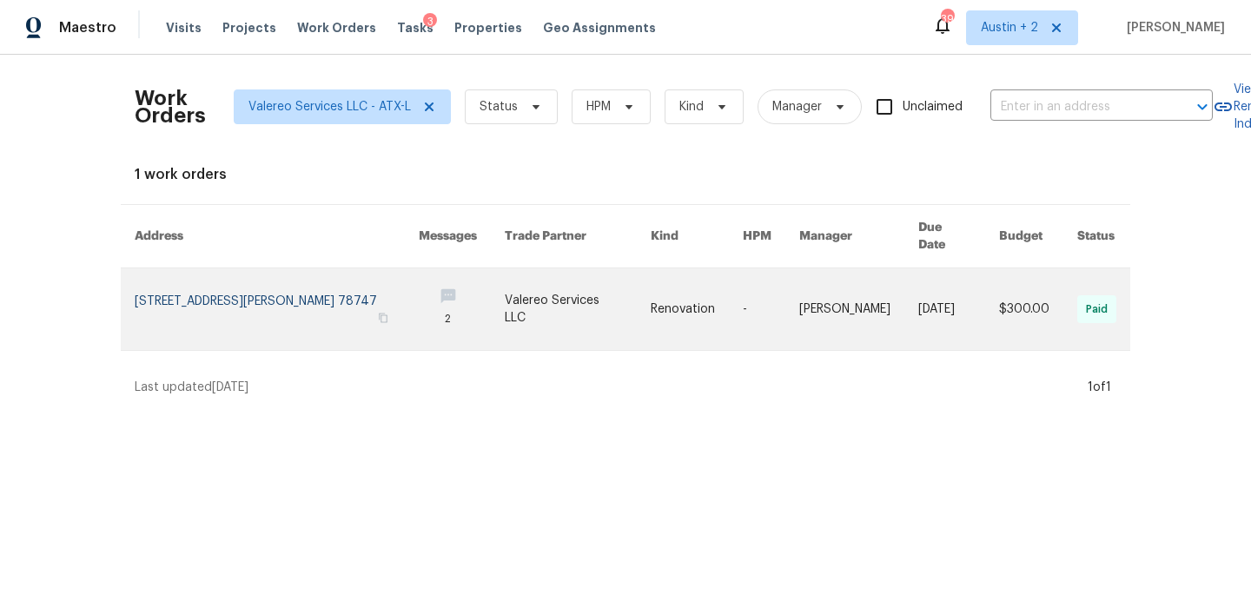
click at [534, 297] on link at bounding box center [578, 310] width 146 height 82
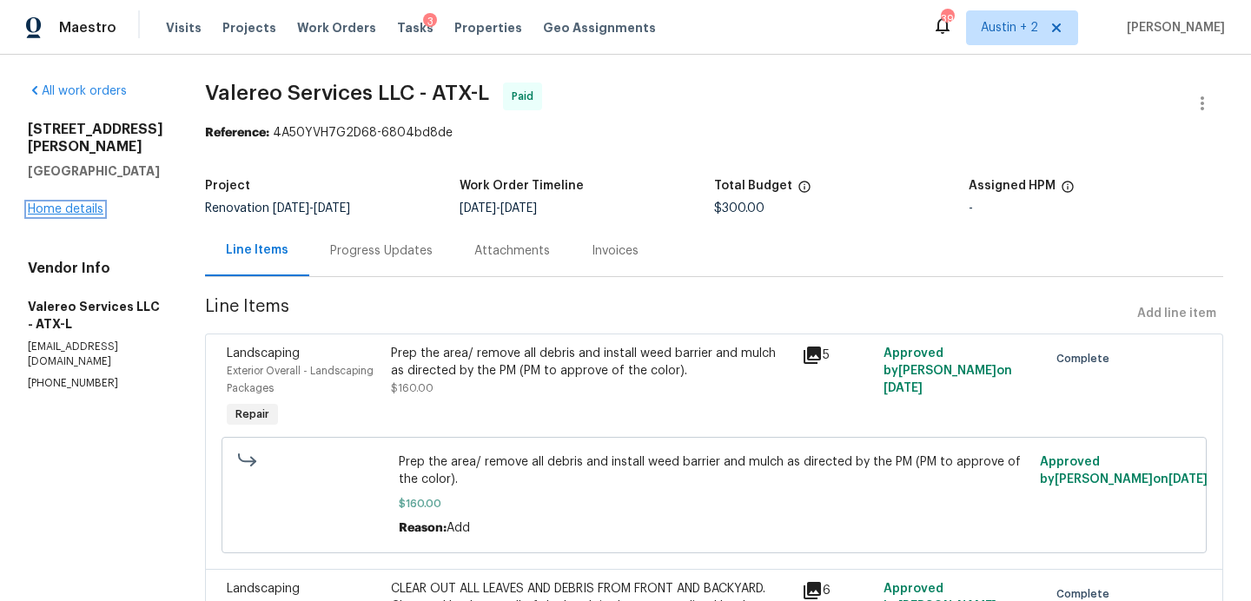
click at [82, 203] on link "Home details" at bounding box center [66, 209] width 76 height 12
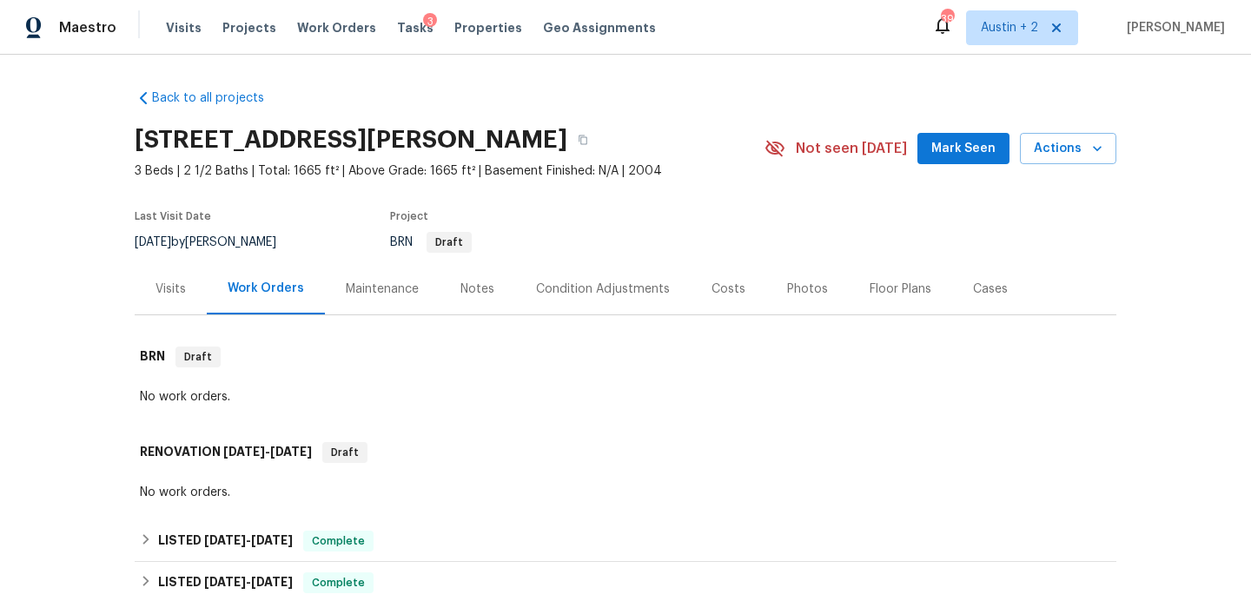
click at [951, 142] on span "Mark Seen" at bounding box center [964, 149] width 64 height 22
click at [315, 32] on span "Work Orders" at bounding box center [336, 27] width 79 height 17
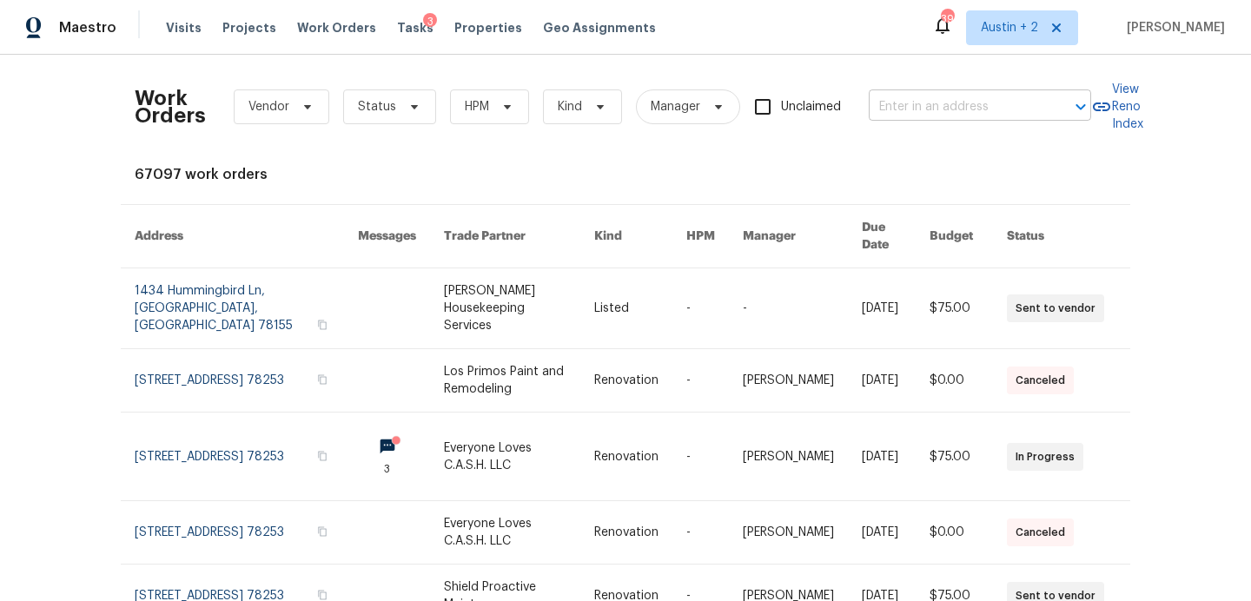
click at [953, 113] on input "text" at bounding box center [956, 107] width 174 height 27
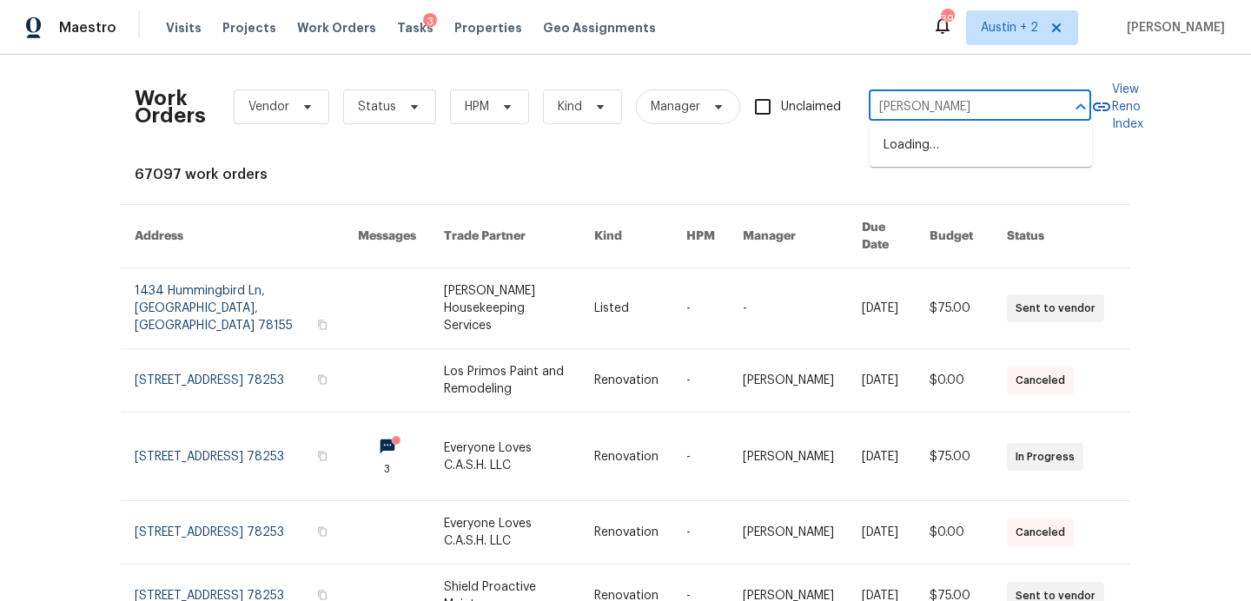
type input "harry"
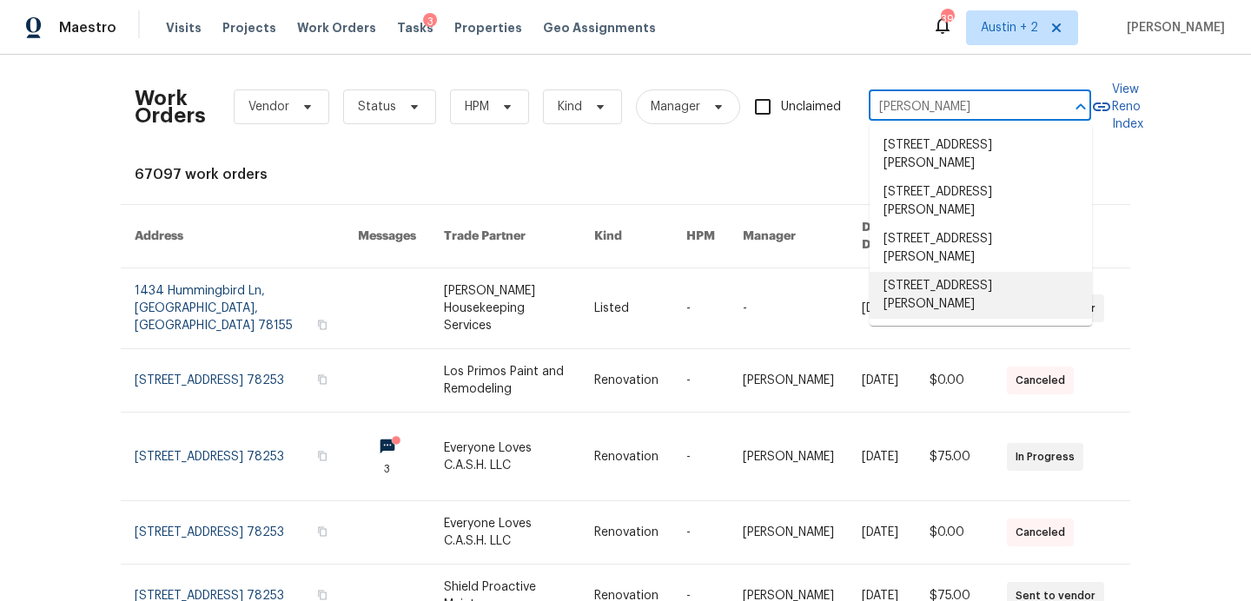
click at [971, 302] on li "3831 Harry Wurzbach Rd Bldg 16, San Antonio, TX 78209" at bounding box center [981, 295] width 222 height 47
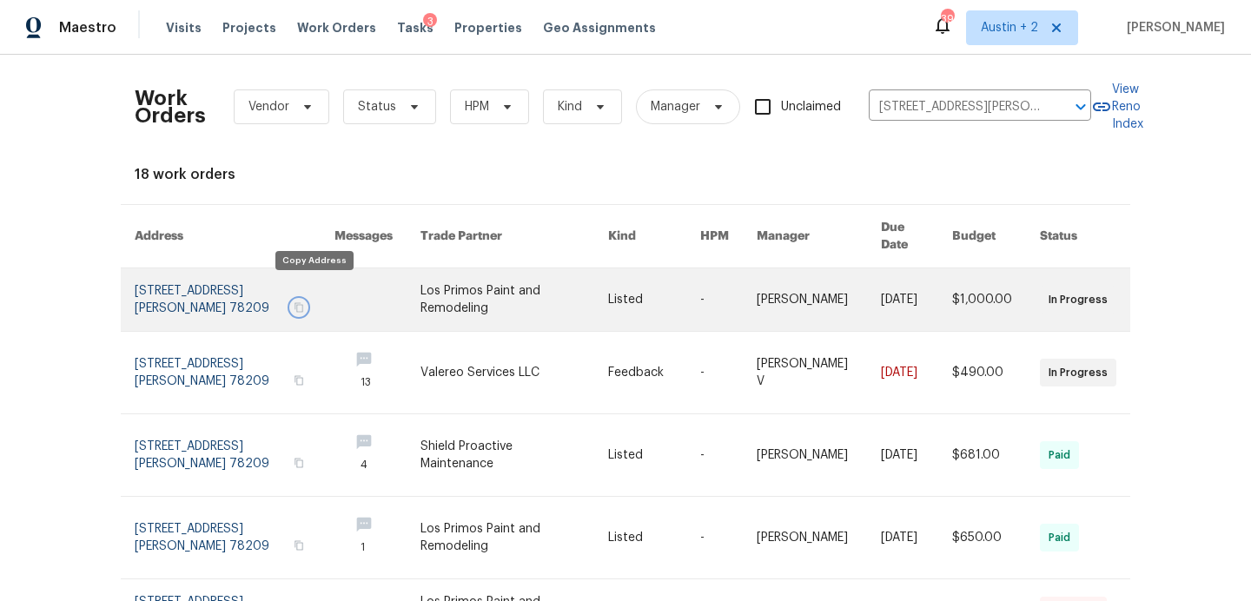
click at [304, 302] on icon "button" at bounding box center [299, 307] width 10 height 10
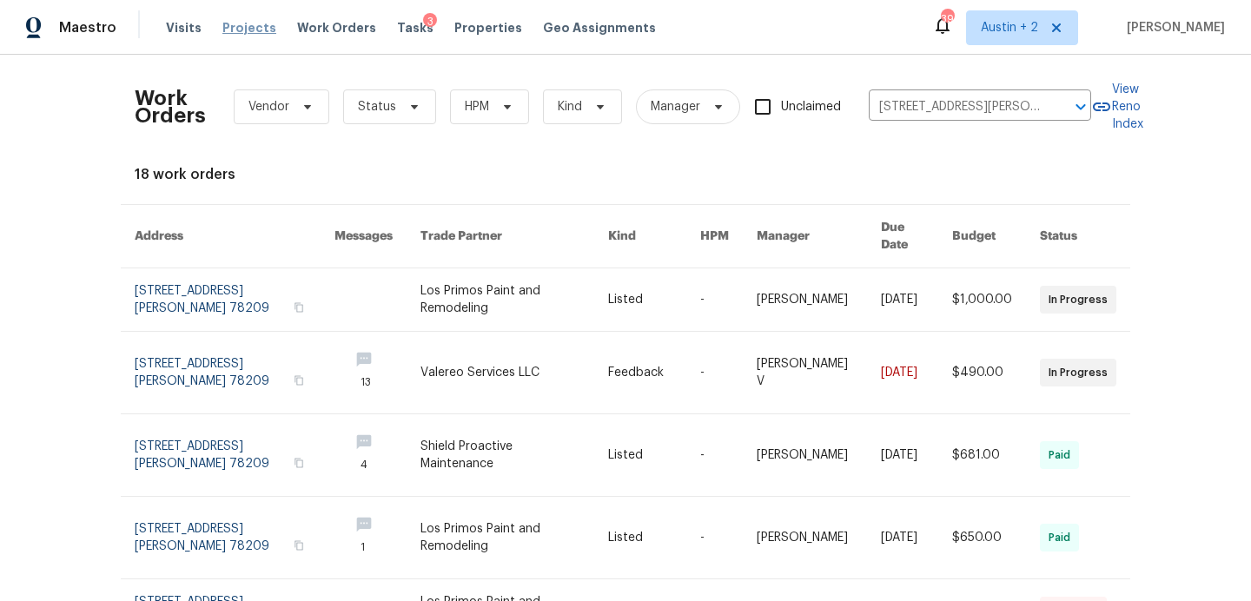
click at [248, 31] on span "Projects" at bounding box center [249, 27] width 54 height 17
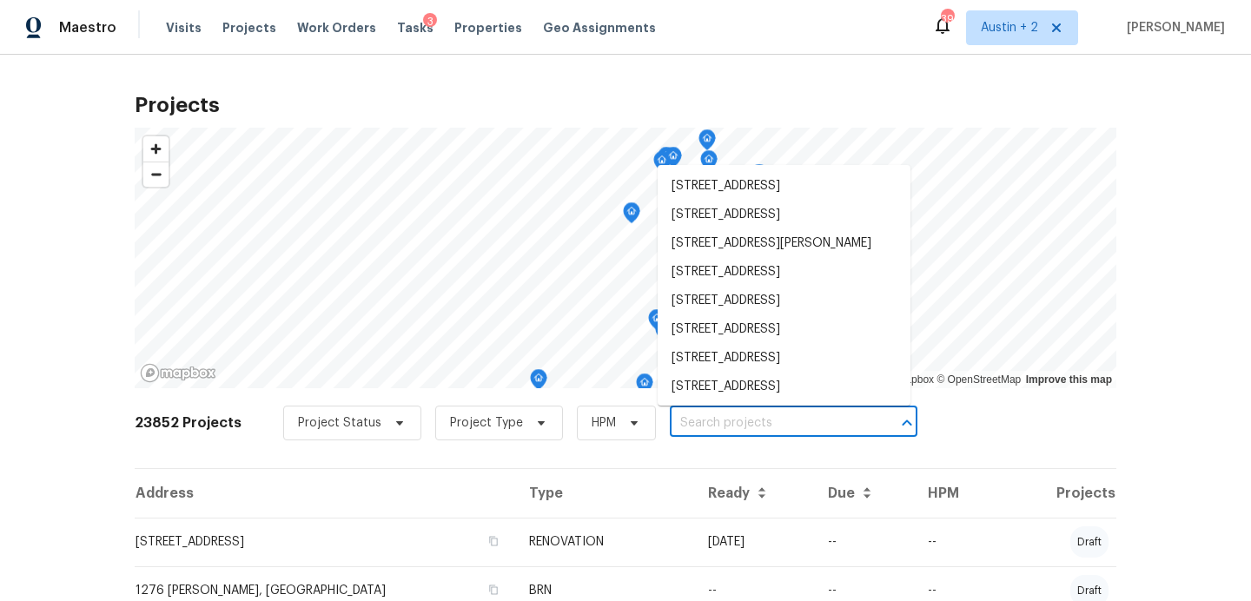
click at [743, 415] on input "text" at bounding box center [769, 423] width 199 height 27
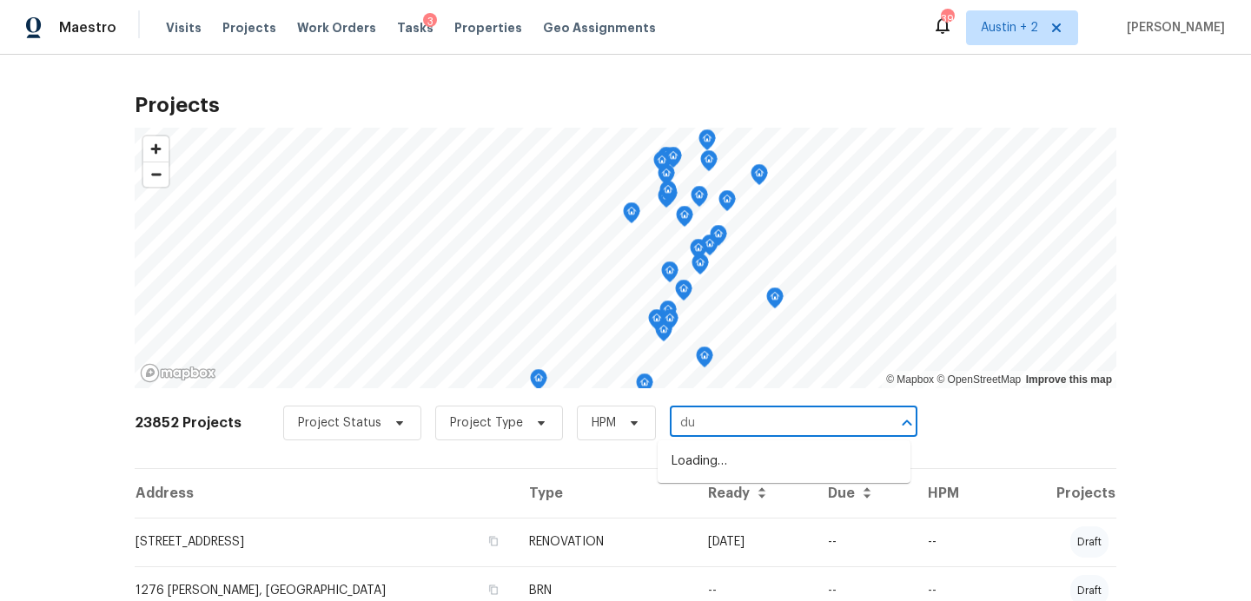
type input "dud"
click at [758, 467] on li "8310 Dudley Dr, San Antonio, TX 78230" at bounding box center [784, 462] width 253 height 29
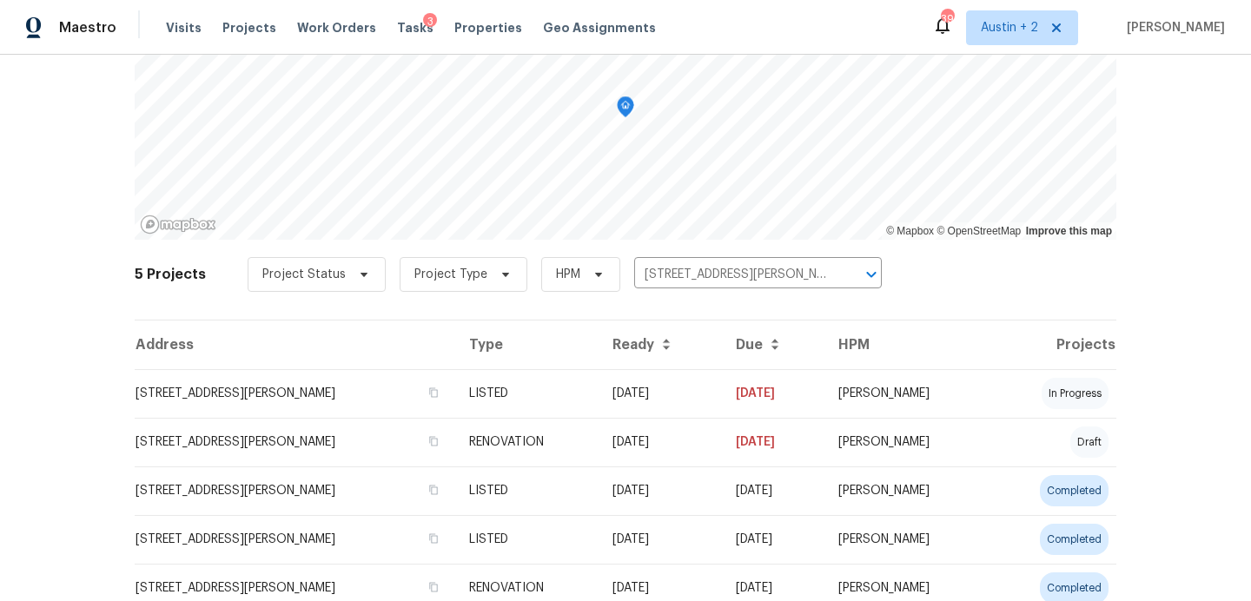
scroll to position [216, 0]
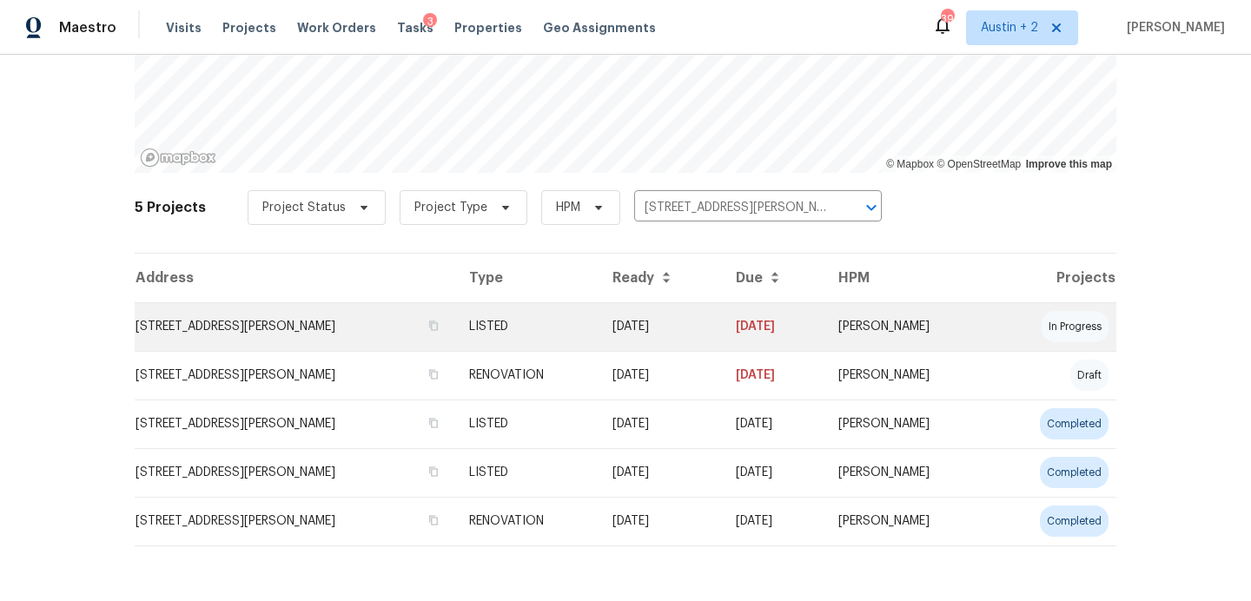
click at [262, 334] on td "8310 Dudley Dr, San Antonio, TX 78230" at bounding box center [295, 326] width 321 height 49
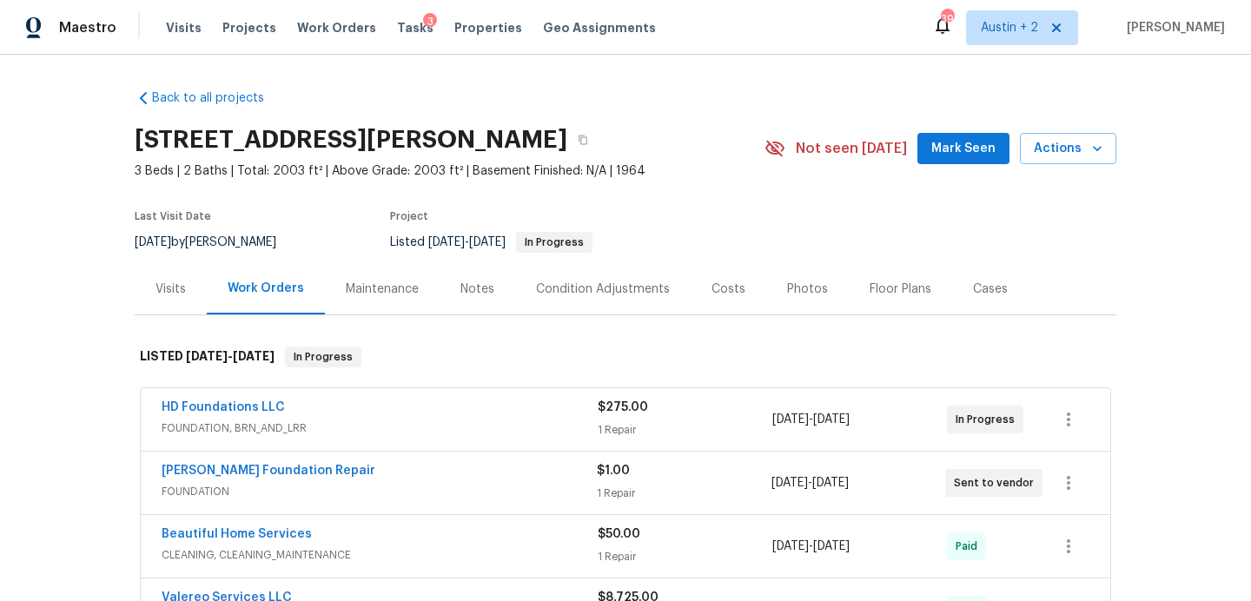
click at [953, 149] on span "Mark Seen" at bounding box center [964, 149] width 64 height 22
click at [588, 142] on icon "button" at bounding box center [583, 140] width 10 height 10
click at [236, 29] on span "Projects" at bounding box center [249, 27] width 54 height 17
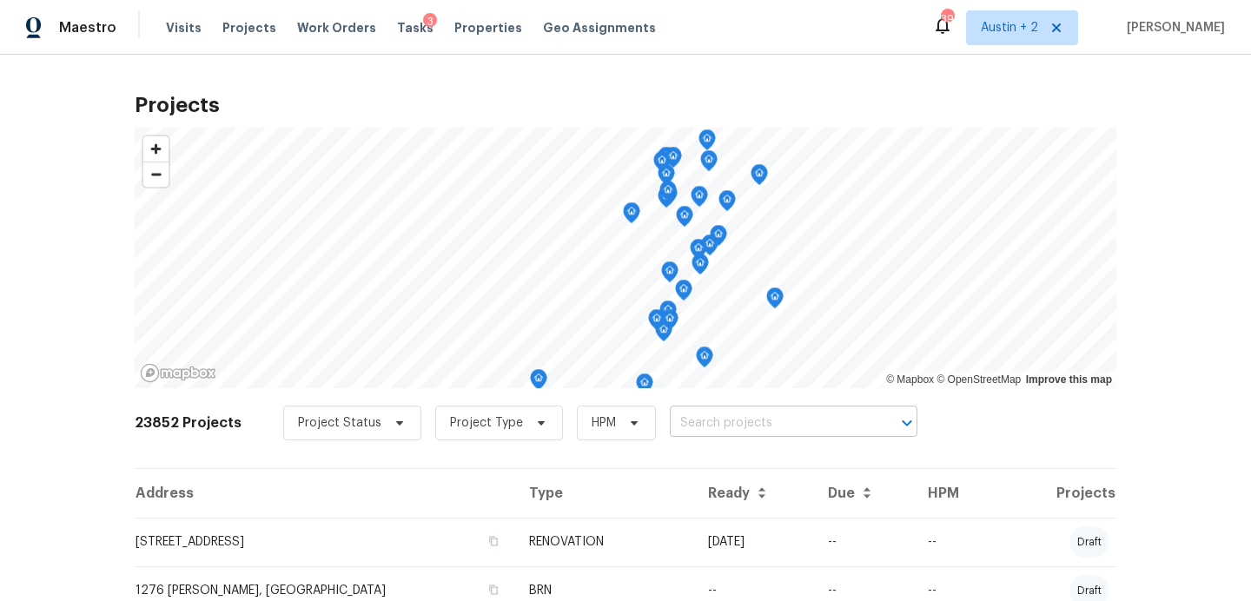
click at [719, 427] on input "text" at bounding box center [769, 423] width 199 height 27
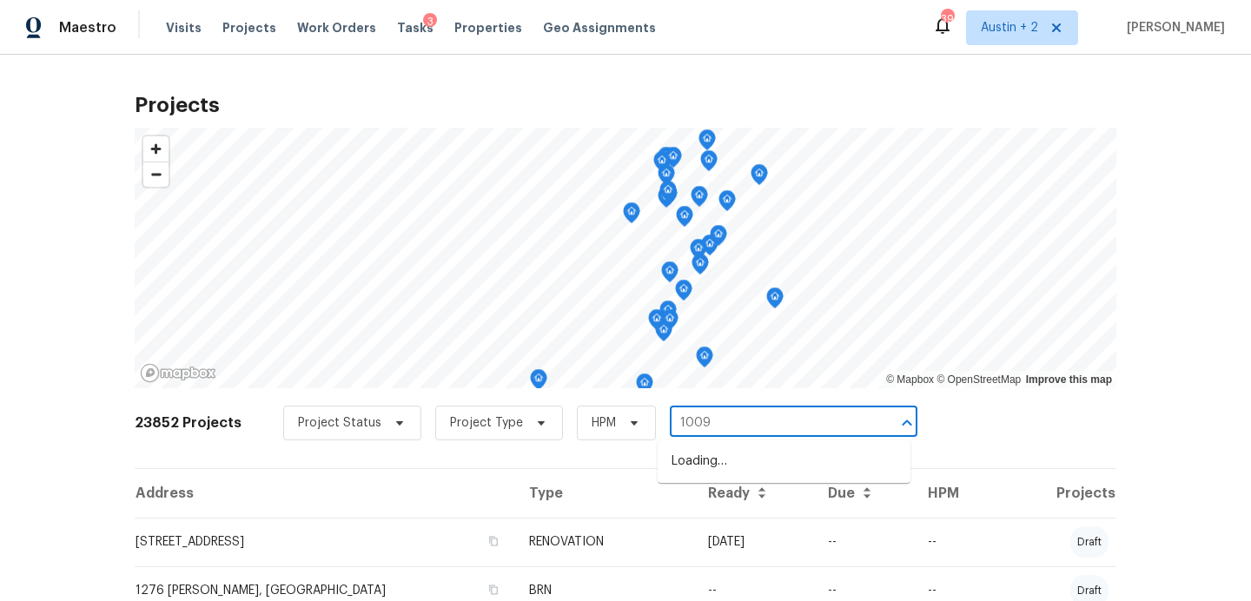
type input "1009 n"
click at [718, 459] on li "1009 N 4th St, Copperas Cove, TX 76522" at bounding box center [784, 462] width 253 height 29
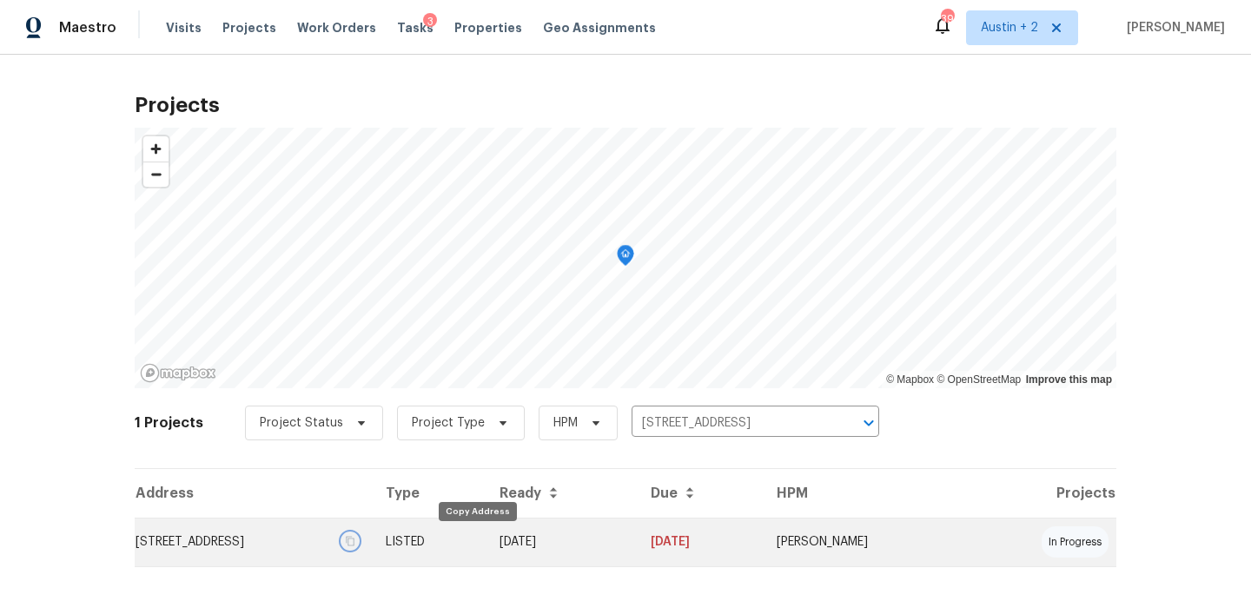
click at [355, 545] on icon "button" at bounding box center [350, 541] width 10 height 10
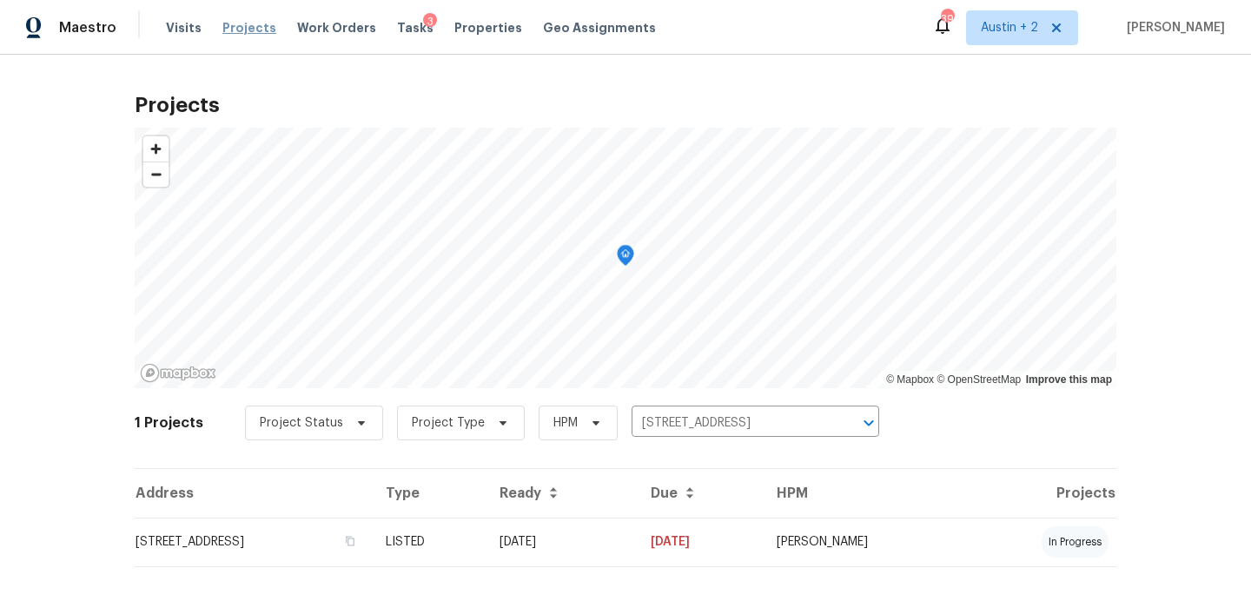
click at [241, 30] on span "Projects" at bounding box center [249, 27] width 54 height 17
click at [847, 427] on icon "Clear" at bounding box center [846, 423] width 17 height 17
click at [779, 427] on input "text" at bounding box center [731, 423] width 199 height 27
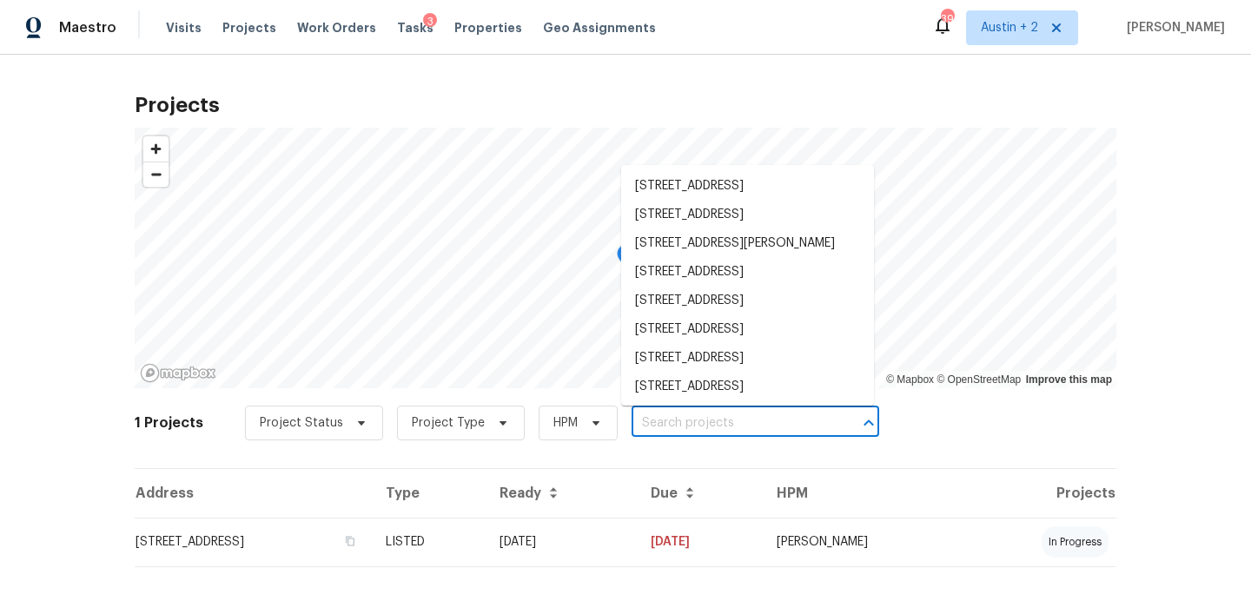
paste input "8310 Dudley Dr, San Antonio, TX 78230"
type input "8310 Dudley Dr, San Antonio, TX 78230"
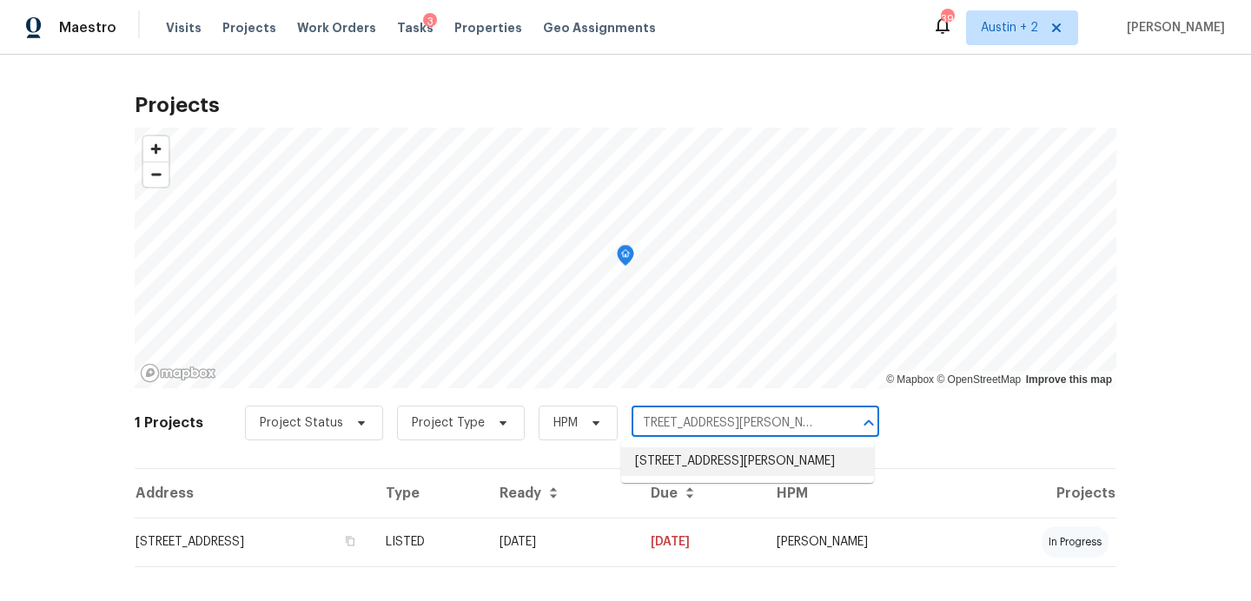
click at [740, 461] on li "8310 Dudley Dr, San Antonio, TX 78230" at bounding box center [747, 462] width 253 height 29
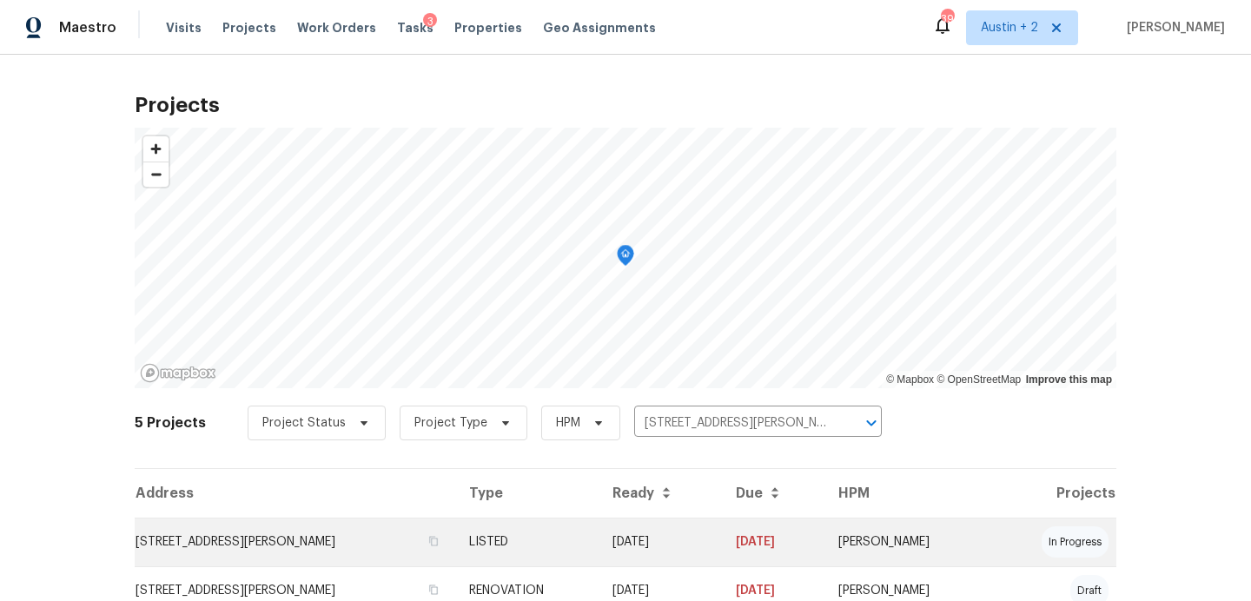
click at [281, 534] on td "8310 Dudley Dr, San Antonio, TX 78230" at bounding box center [295, 542] width 321 height 49
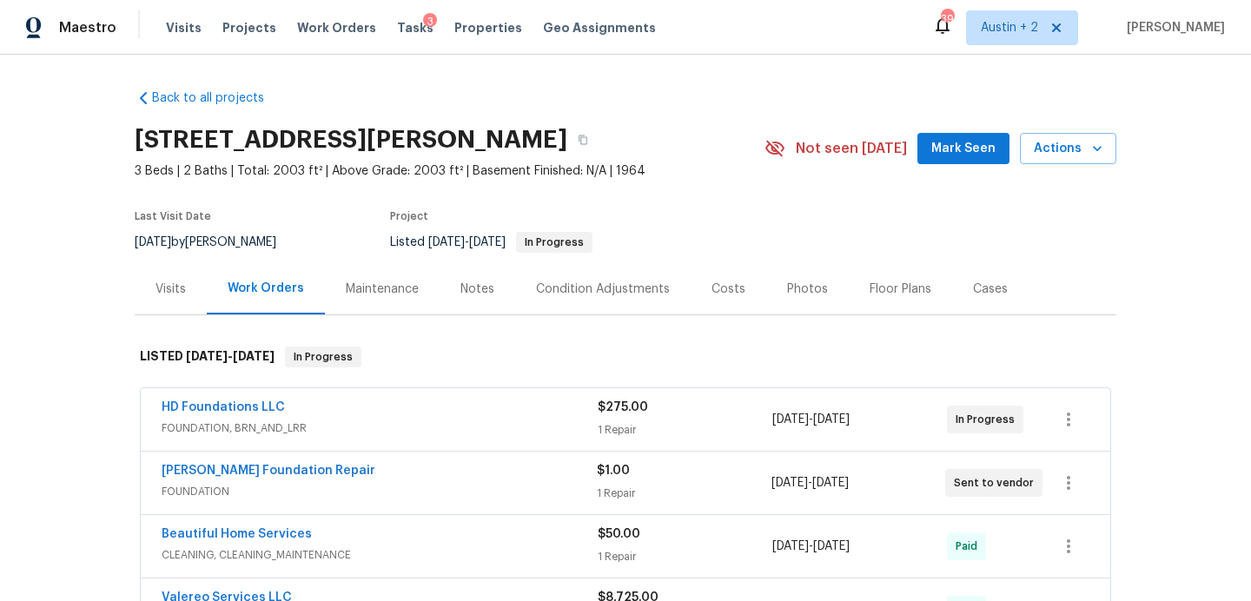
click at [944, 161] on button "Mark Seen" at bounding box center [964, 149] width 92 height 32
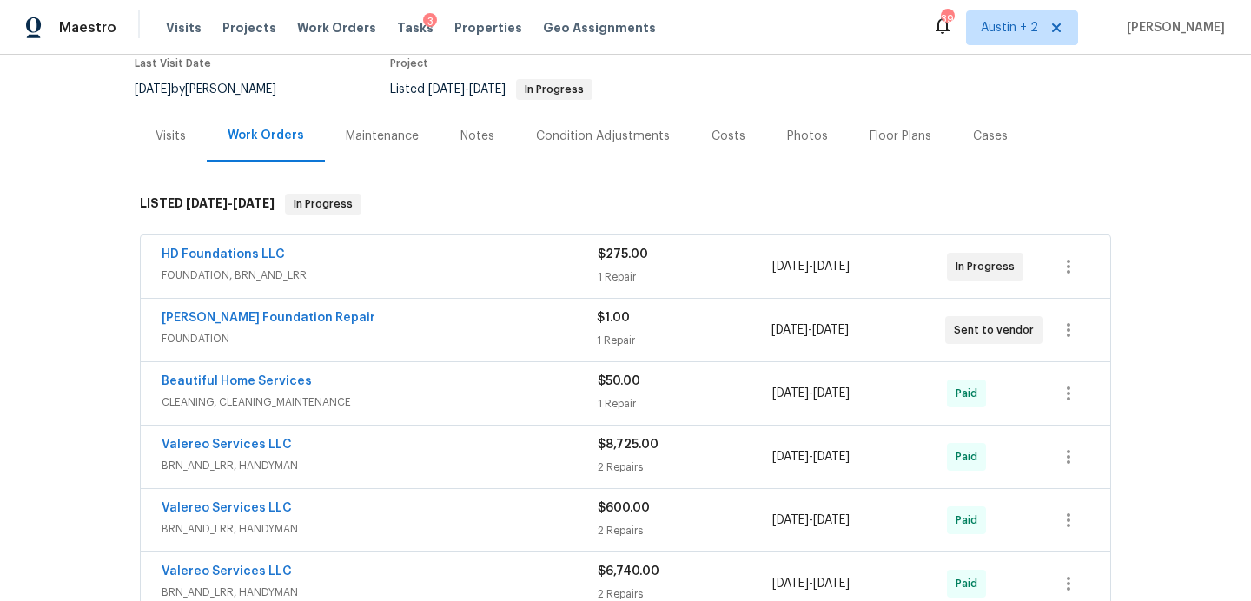
scroll to position [155, 0]
click at [477, 134] on div "Notes" at bounding box center [478, 134] width 34 height 17
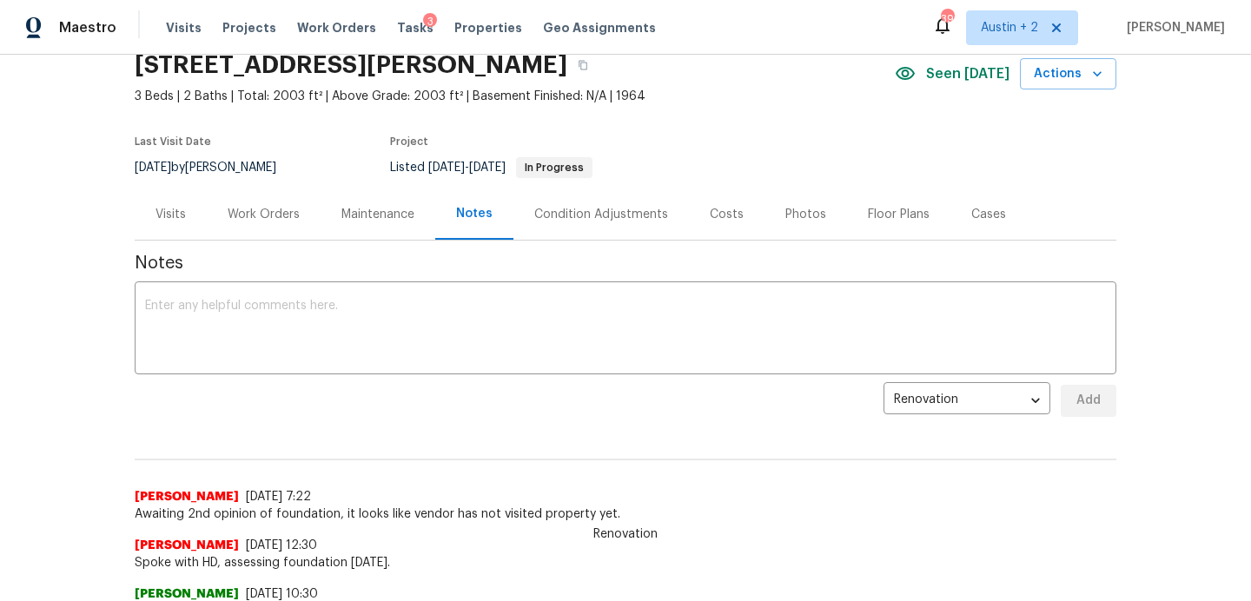
scroll to position [74, 0]
click at [271, 217] on div "Work Orders" at bounding box center [264, 215] width 72 height 17
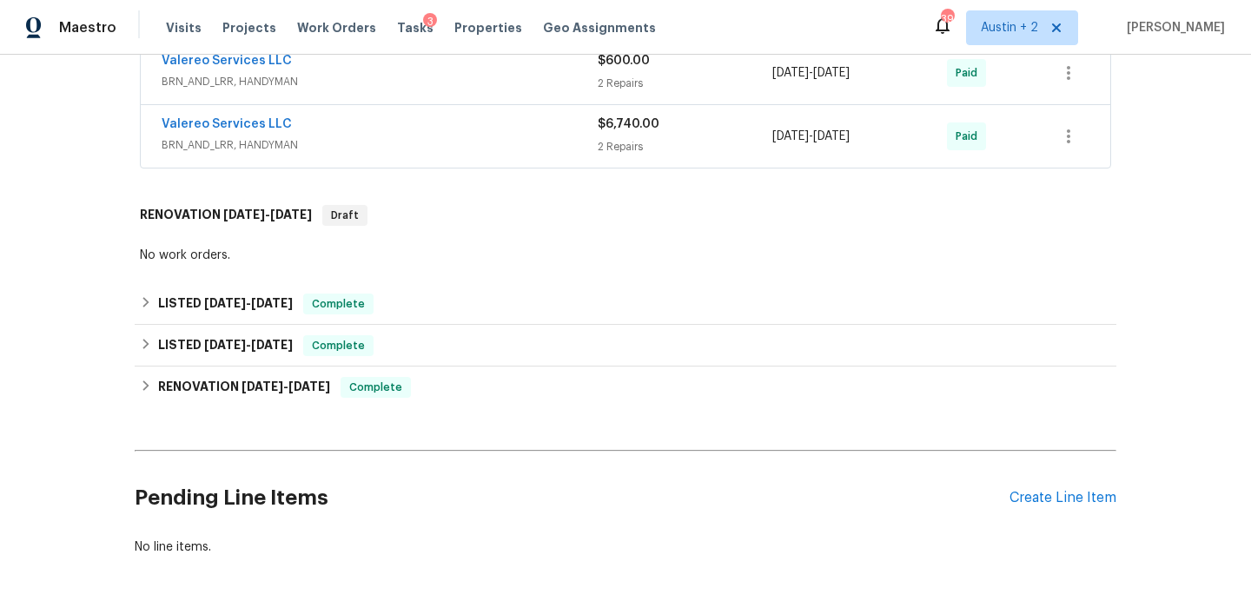
scroll to position [605, 0]
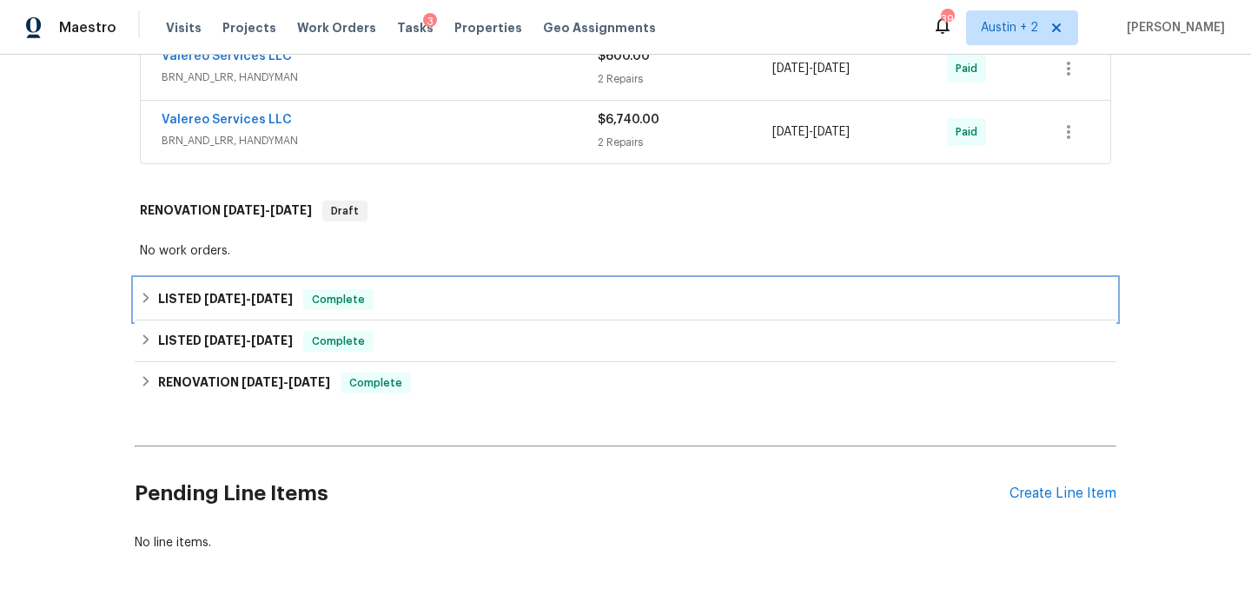
click at [444, 299] on div "LISTED 4/9/25 - 4/16/25 Complete" at bounding box center [626, 299] width 972 height 21
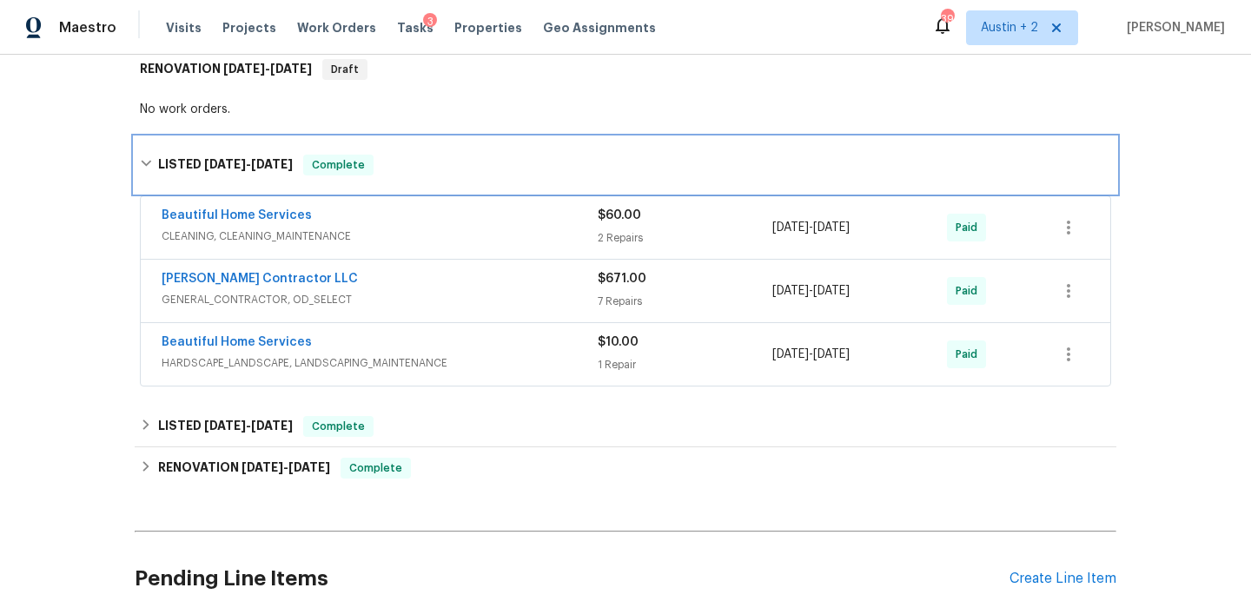
scroll to position [751, 0]
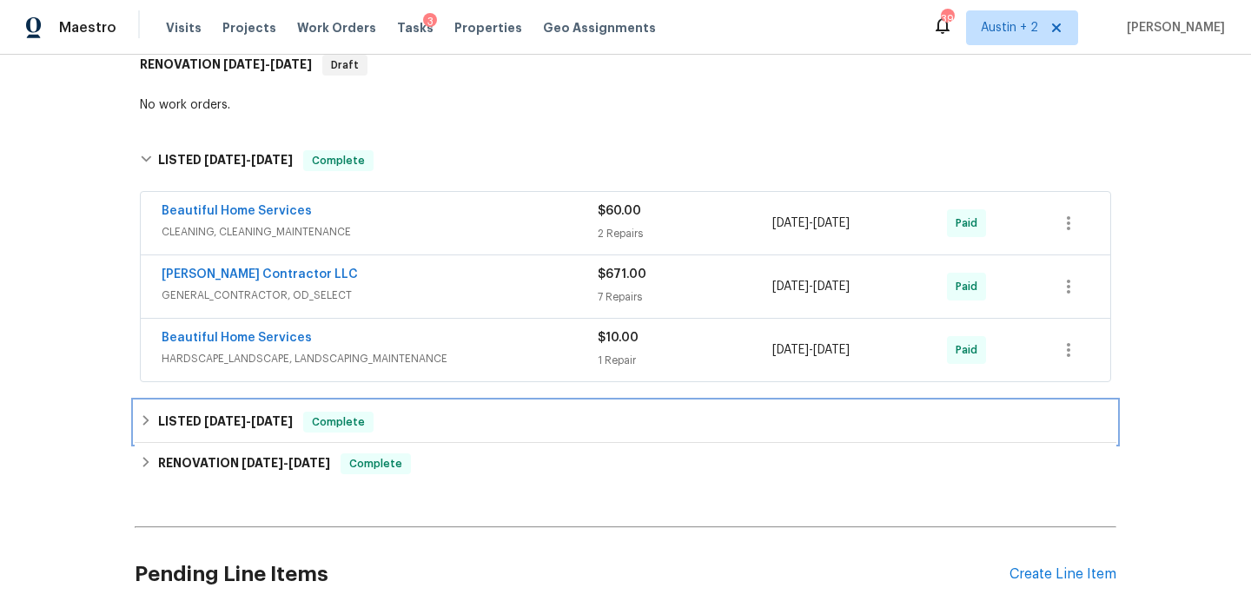
click at [480, 435] on div "LISTED 12/26/24 - 2/14/25 Complete" at bounding box center [626, 422] width 982 height 42
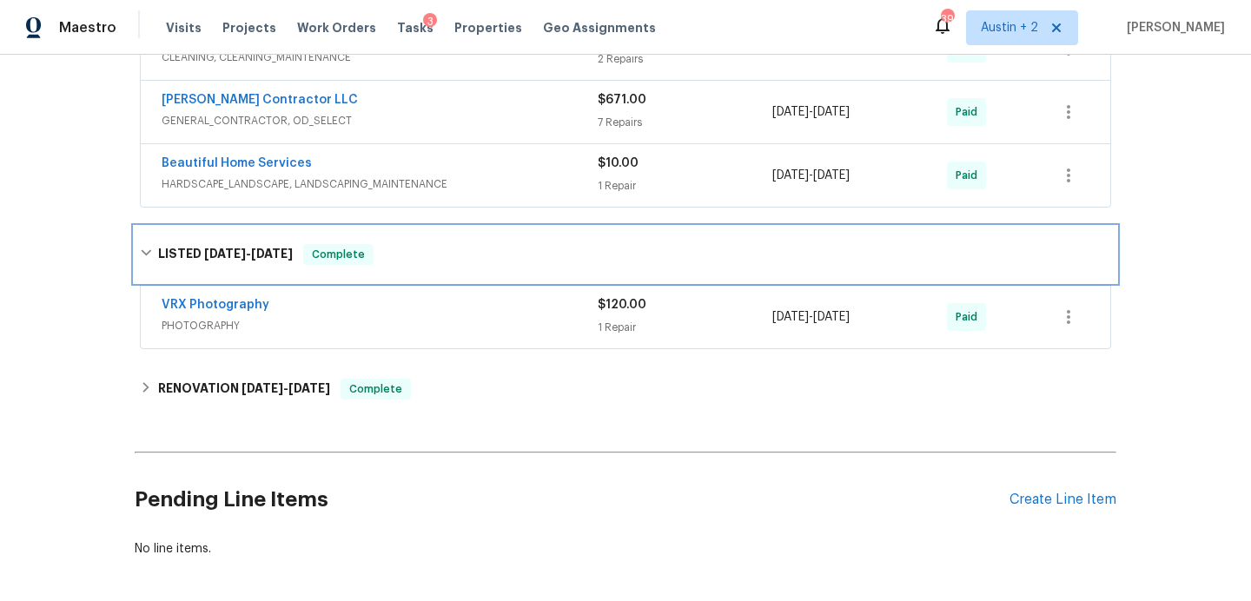
scroll to position [927, 0]
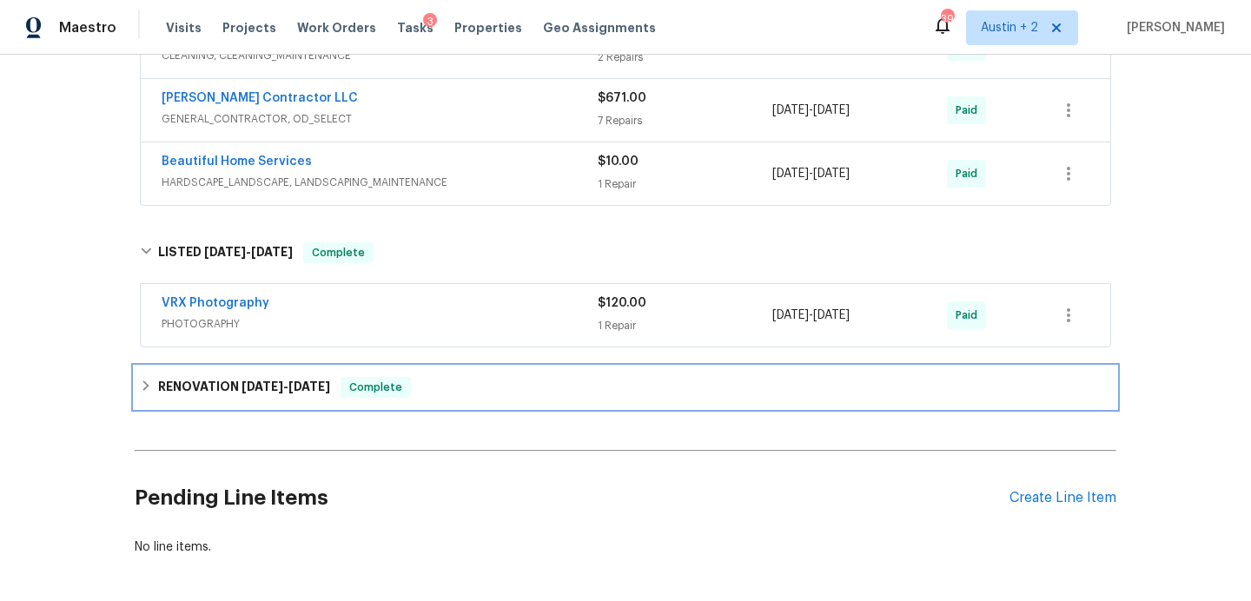
click at [503, 391] on div "RENOVATION 12/31/24 - 2/7/25 Complete" at bounding box center [626, 387] width 972 height 21
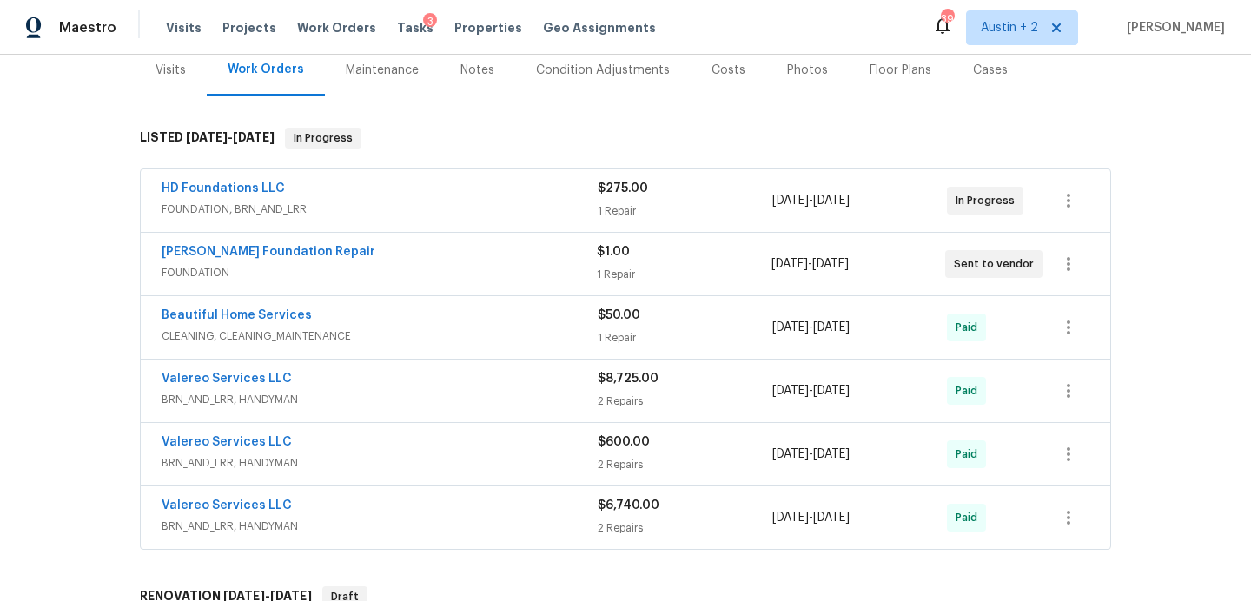
scroll to position [0, 0]
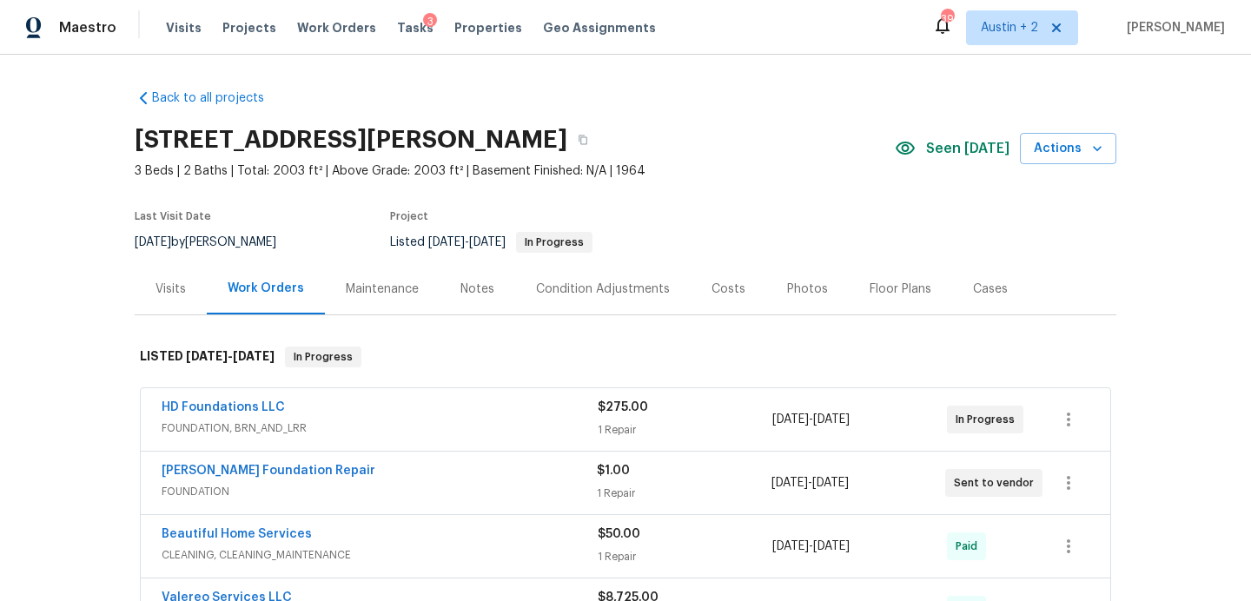
click at [727, 277] on div "Costs" at bounding box center [729, 288] width 76 height 51
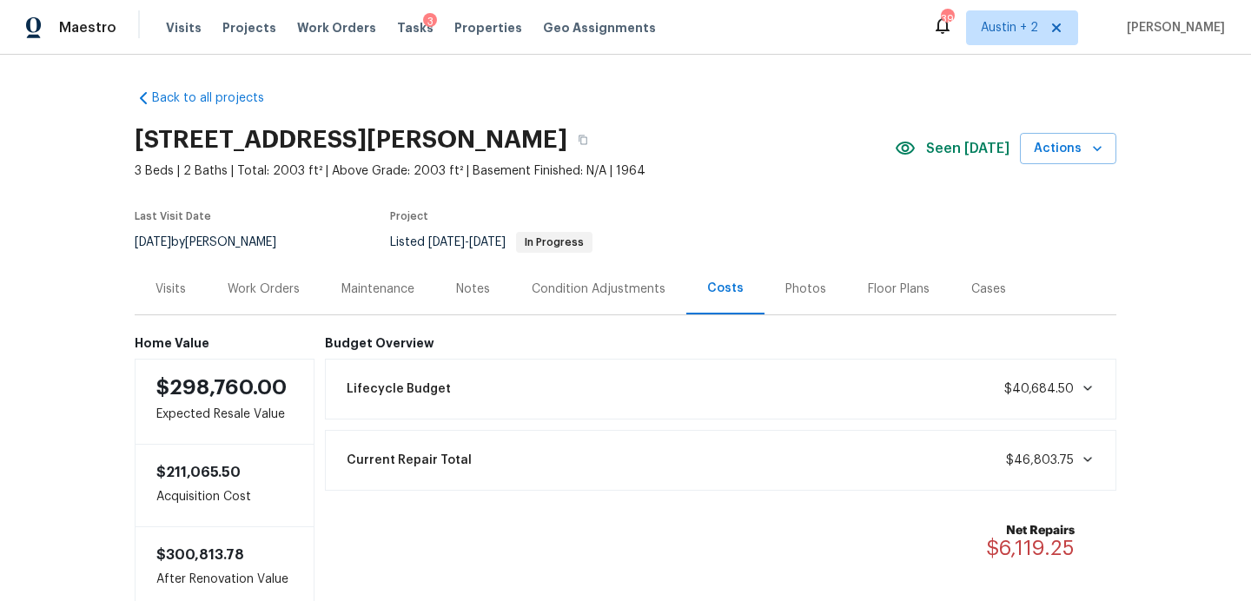
click at [260, 287] on div "Work Orders" at bounding box center [264, 289] width 72 height 17
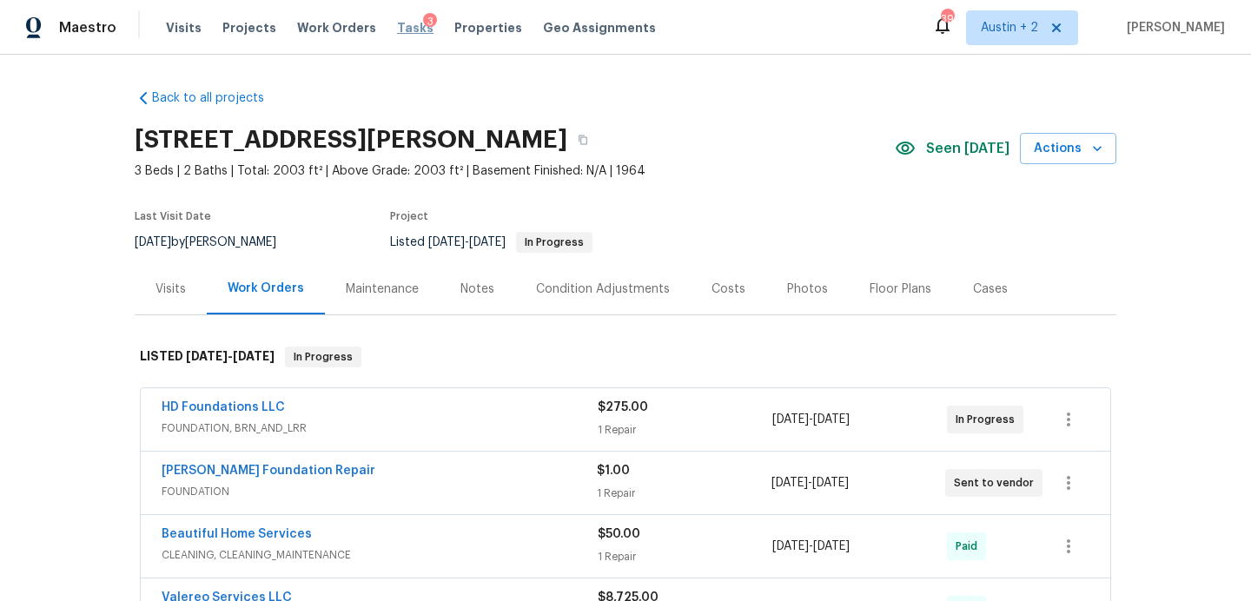
click at [400, 33] on span "Tasks" at bounding box center [415, 28] width 36 height 12
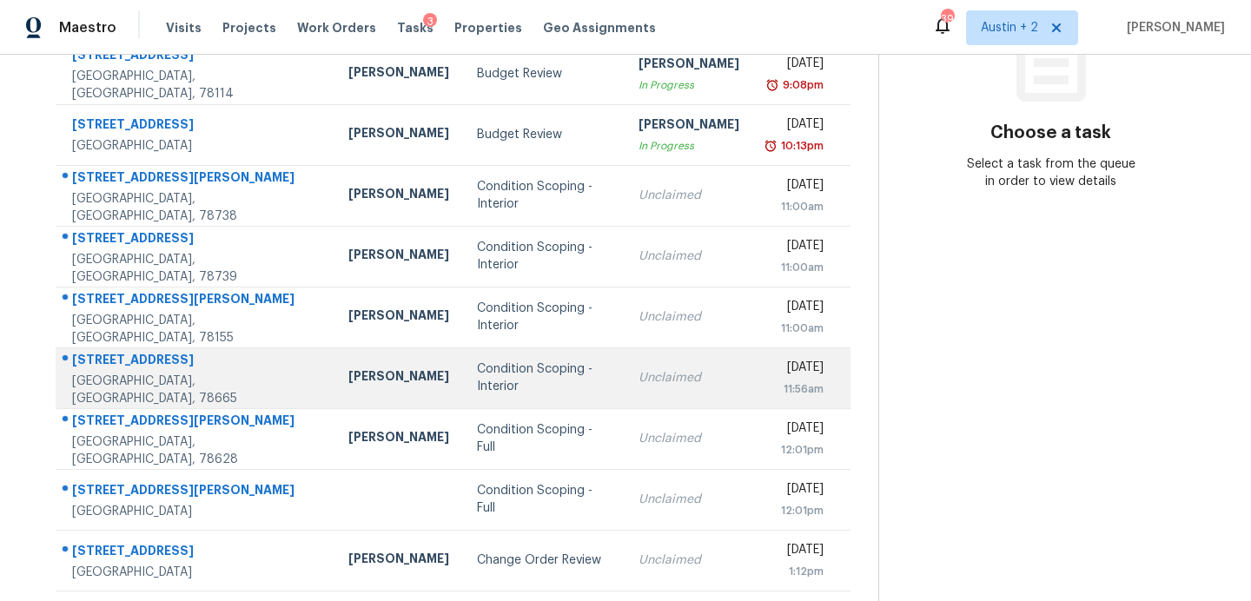
scroll to position [303, 0]
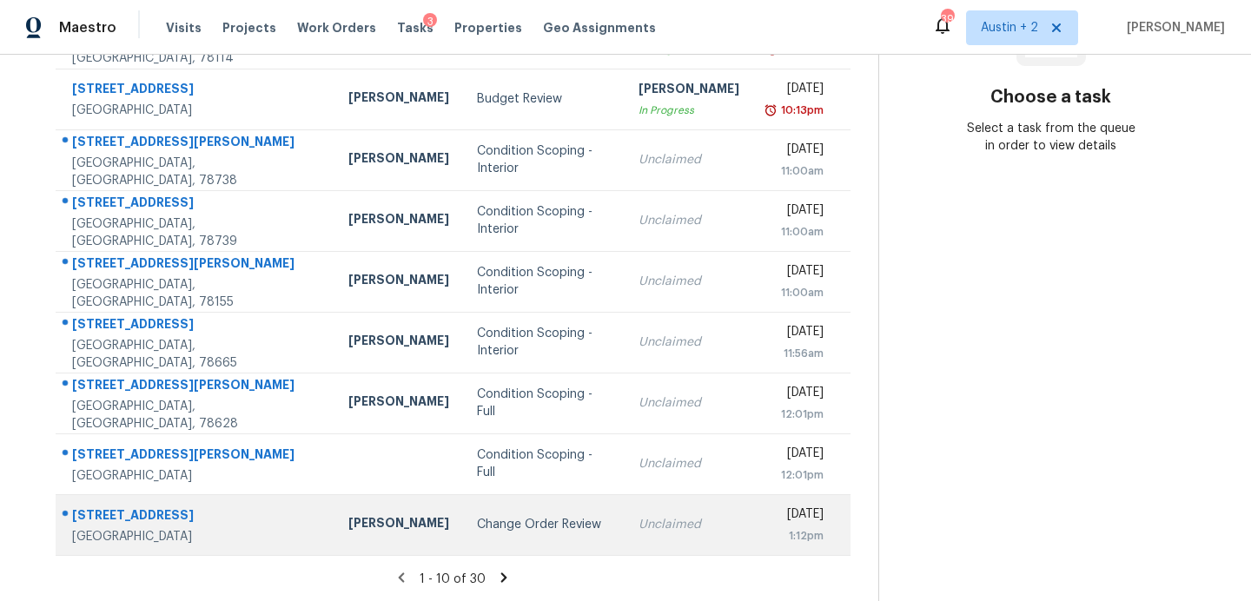
click at [477, 516] on div "Change Order Review" at bounding box center [544, 524] width 134 height 17
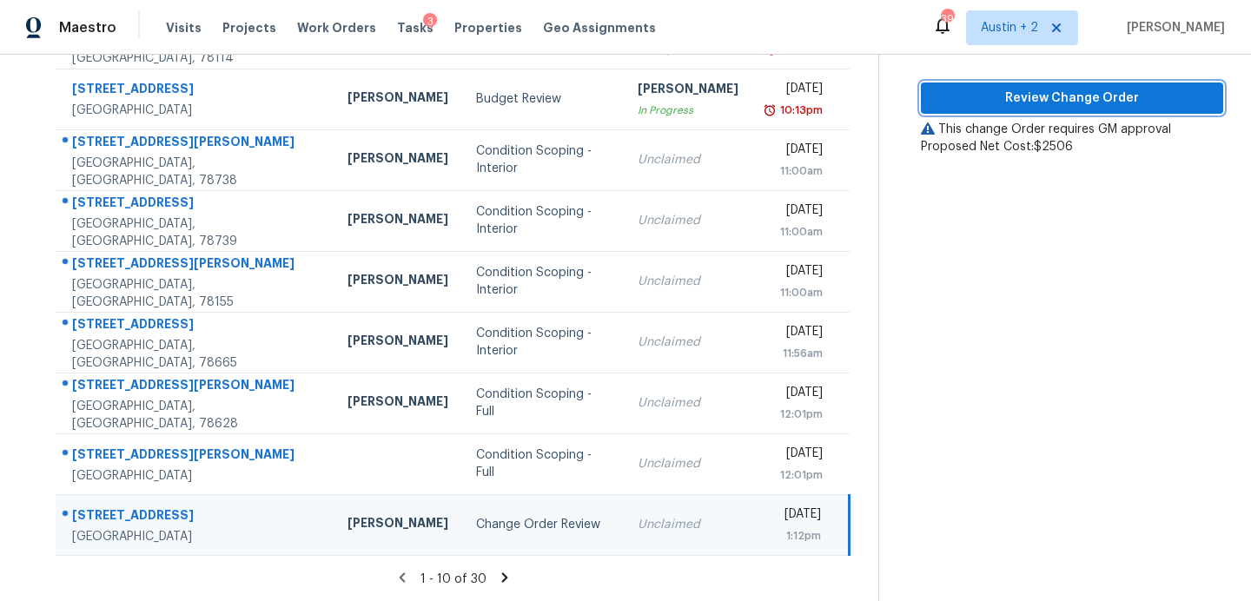
click at [977, 109] on button "Review Change Order" at bounding box center [1072, 99] width 302 height 32
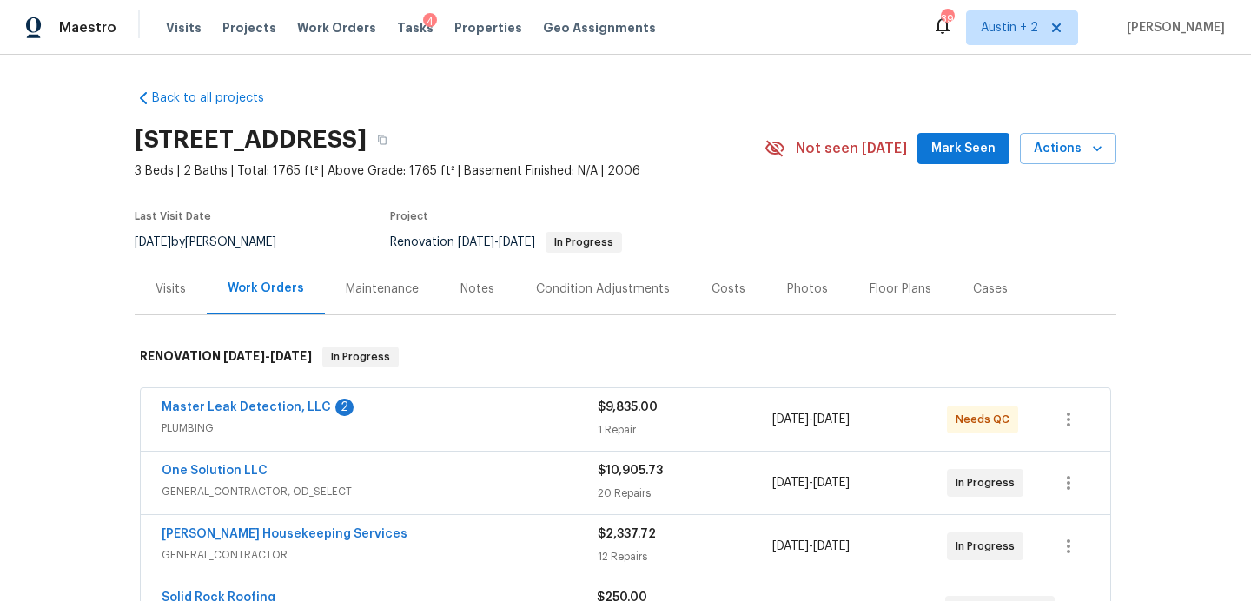
click at [941, 147] on span "Mark Seen" at bounding box center [964, 149] width 64 height 22
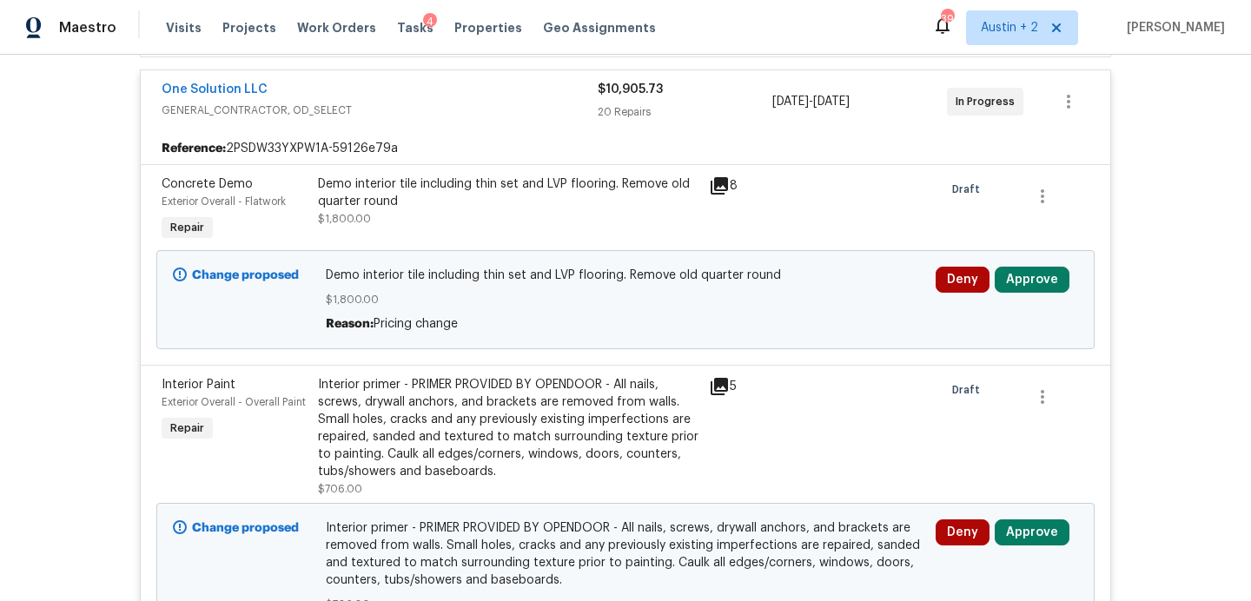
scroll to position [396, 0]
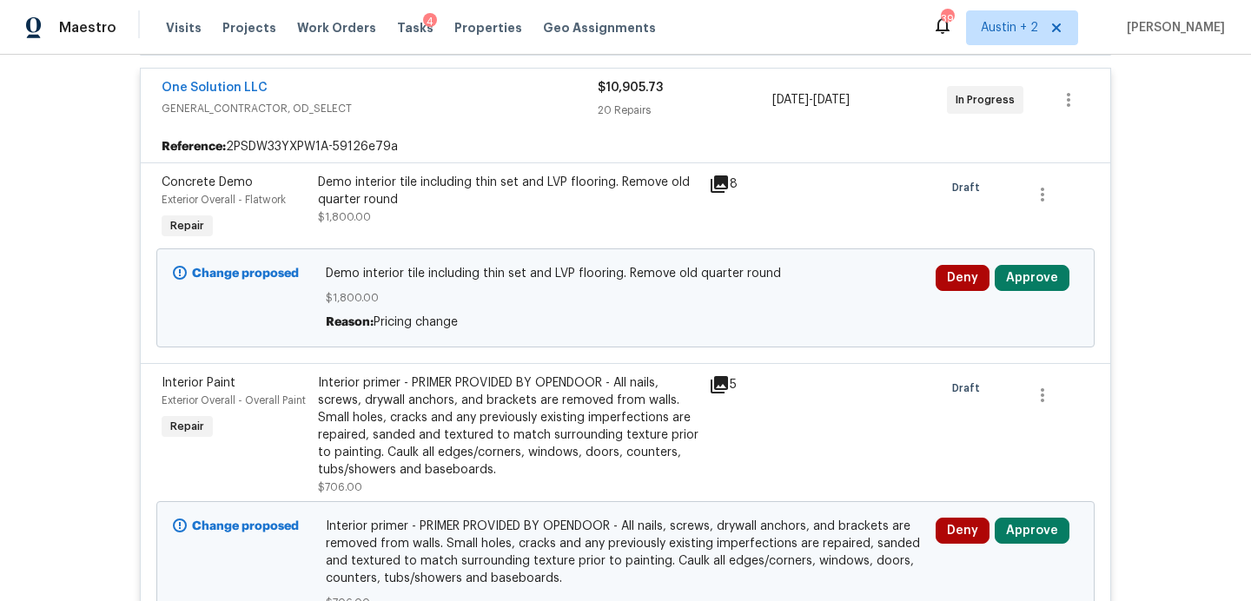
click at [720, 191] on icon at bounding box center [719, 184] width 17 height 17
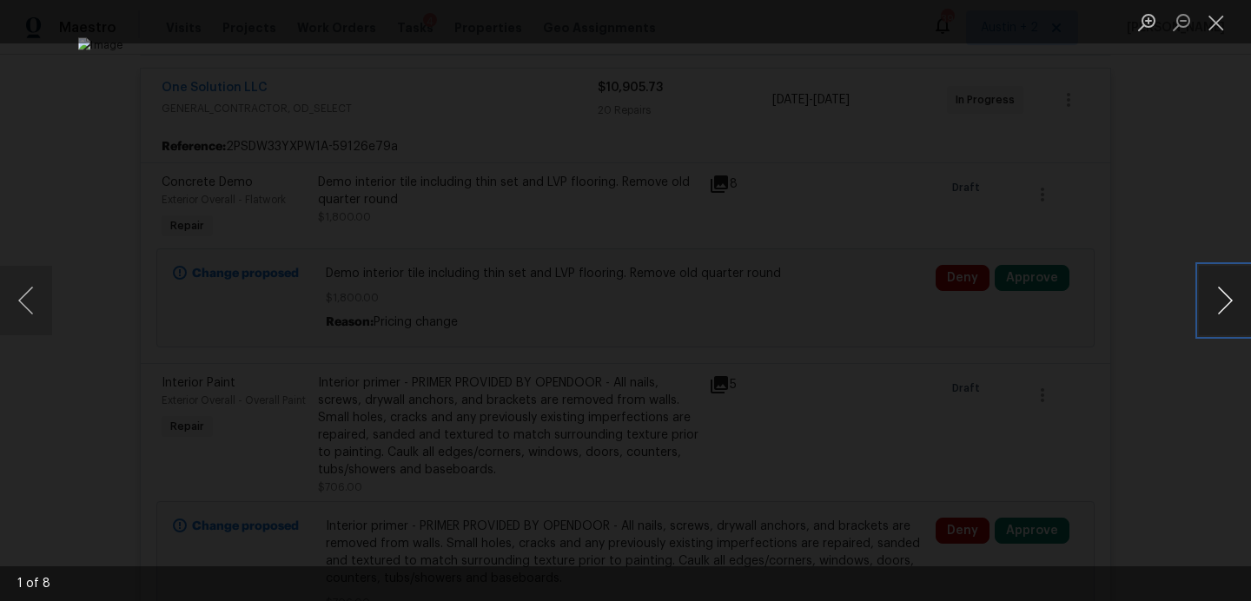
click at [1222, 303] on button "Next image" at bounding box center [1225, 301] width 52 height 70
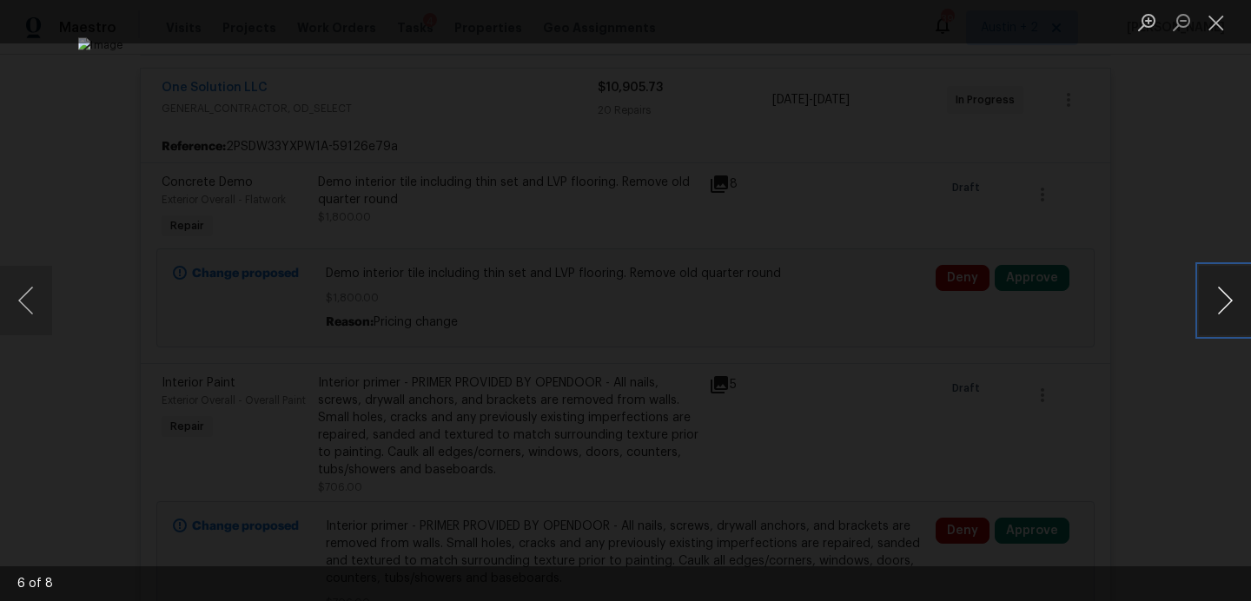
click at [1222, 303] on button "Next image" at bounding box center [1225, 301] width 52 height 70
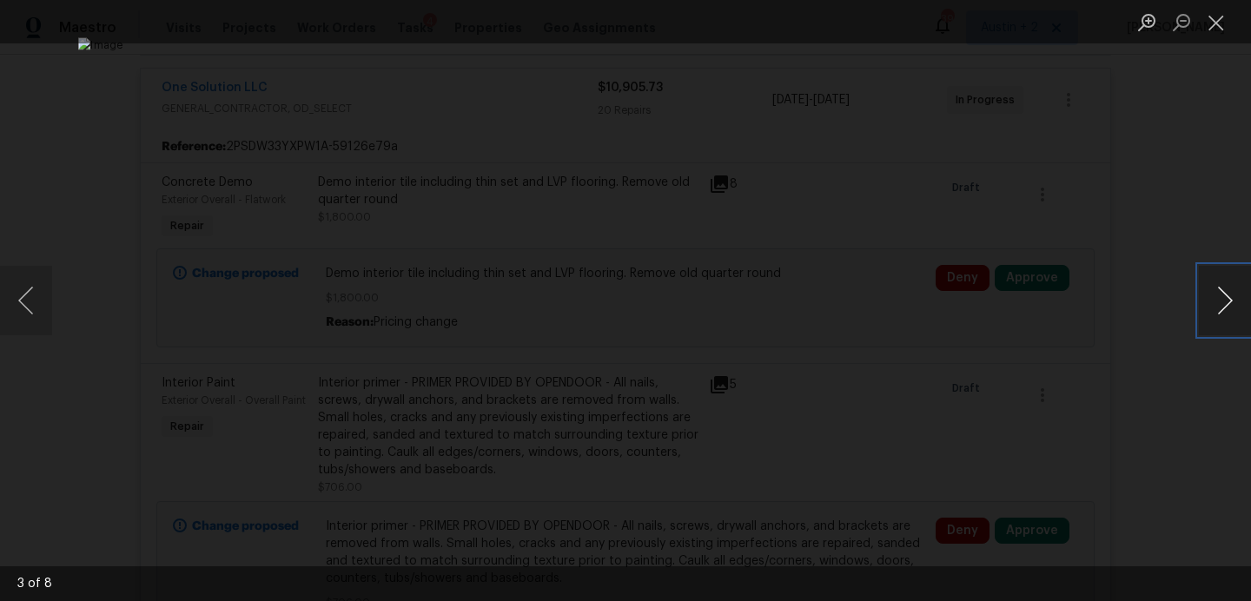
click at [1222, 303] on button "Next image" at bounding box center [1225, 301] width 52 height 70
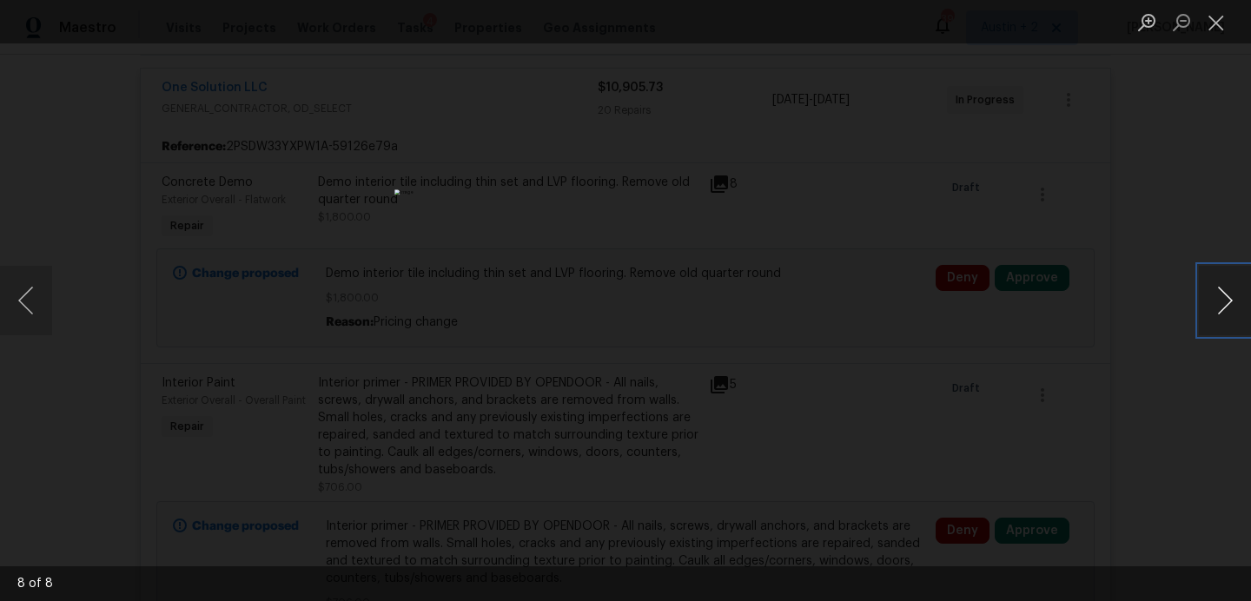
click at [1222, 303] on button "Next image" at bounding box center [1225, 301] width 52 height 70
click at [1221, 33] on button "Close lightbox" at bounding box center [1216, 22] width 35 height 30
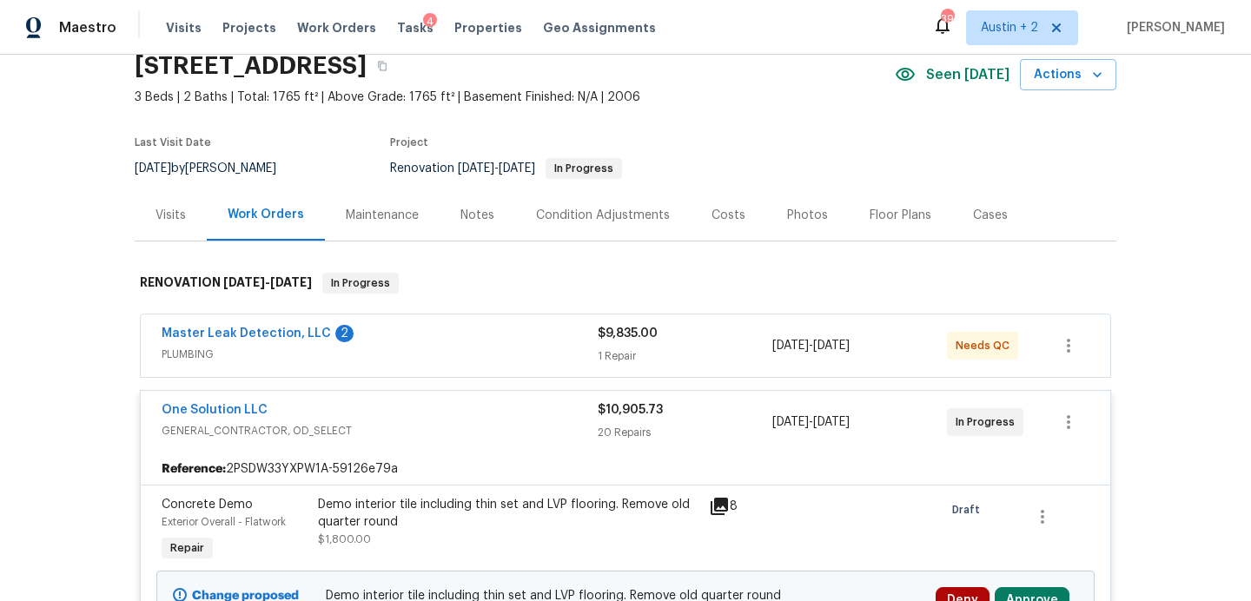
scroll to position [0, 0]
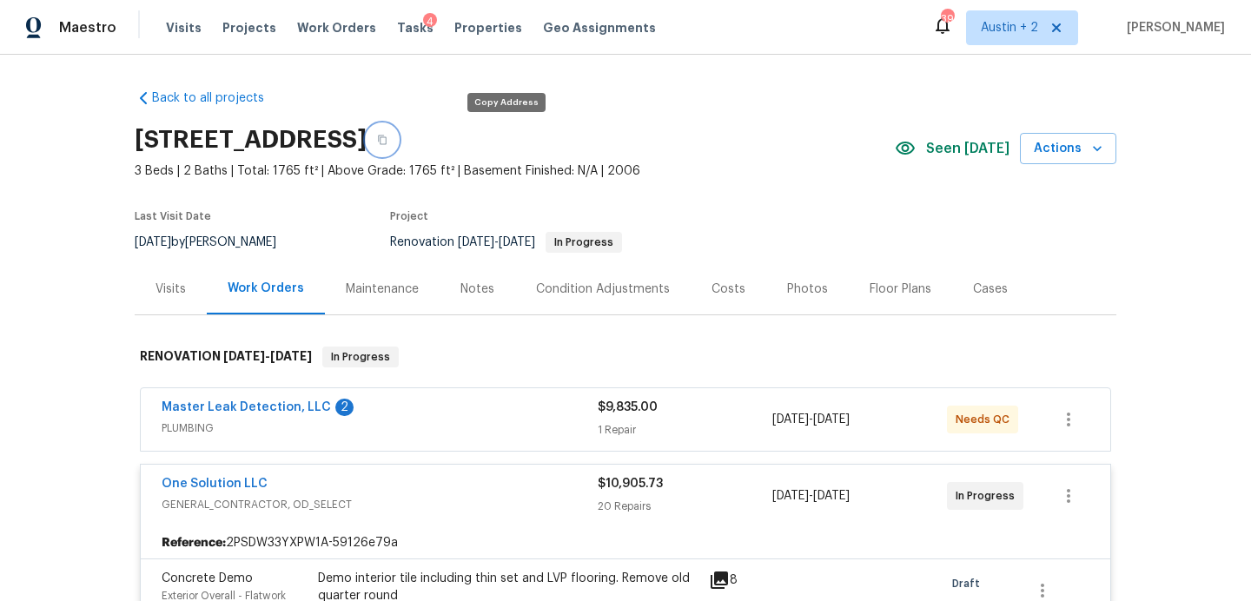
click at [388, 138] on icon "button" at bounding box center [382, 140] width 10 height 10
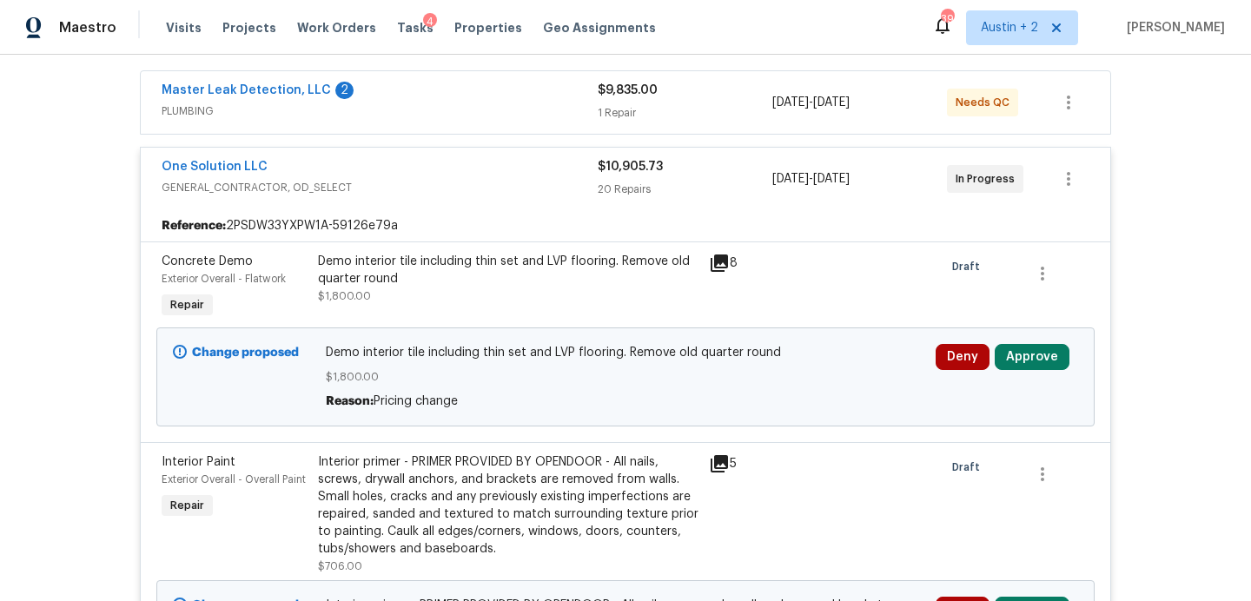
scroll to position [324, 0]
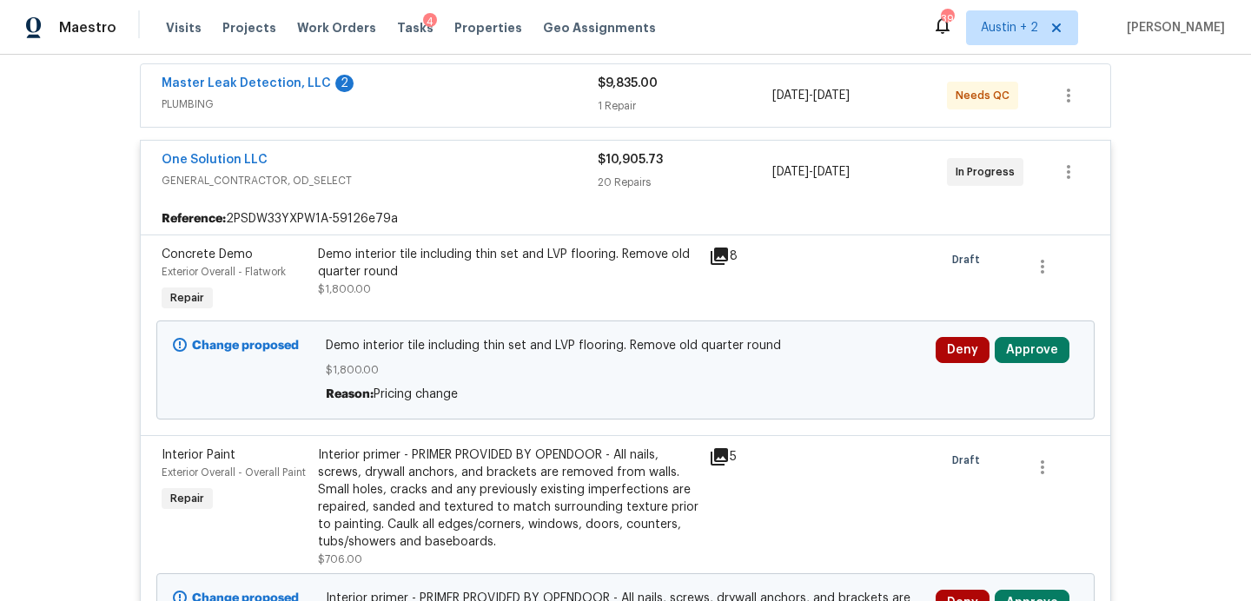
click at [724, 249] on icon at bounding box center [719, 256] width 17 height 17
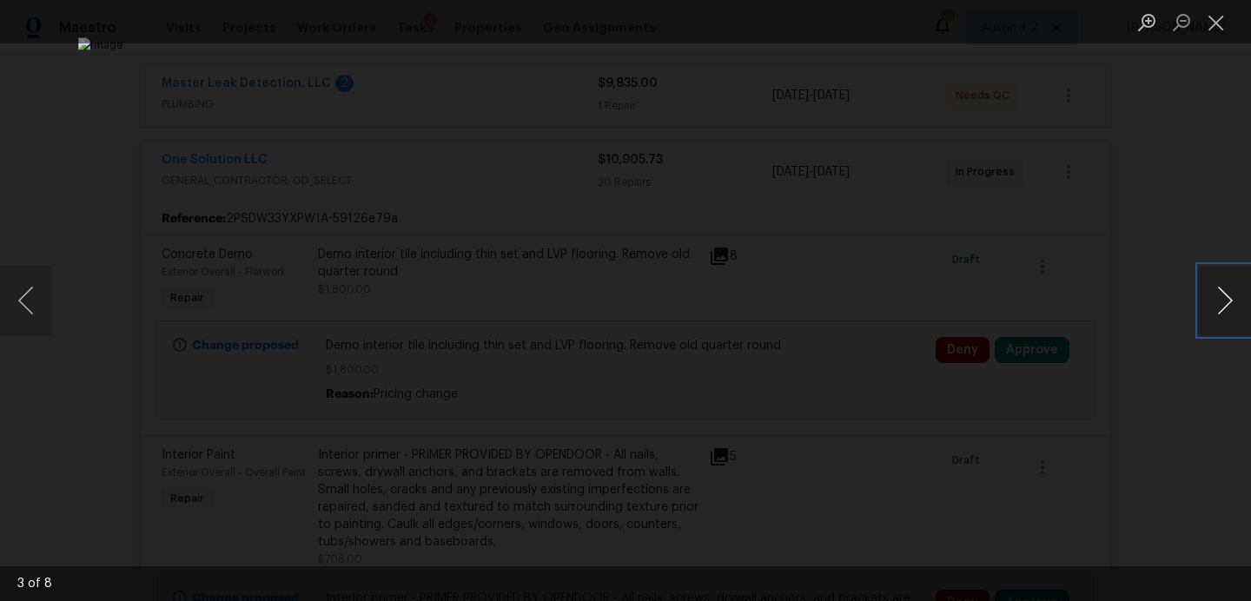
click at [1220, 298] on button "Next image" at bounding box center [1225, 301] width 52 height 70
click at [1223, 302] on button "Next image" at bounding box center [1225, 301] width 52 height 70
click at [1225, 295] on button "Next image" at bounding box center [1225, 301] width 52 height 70
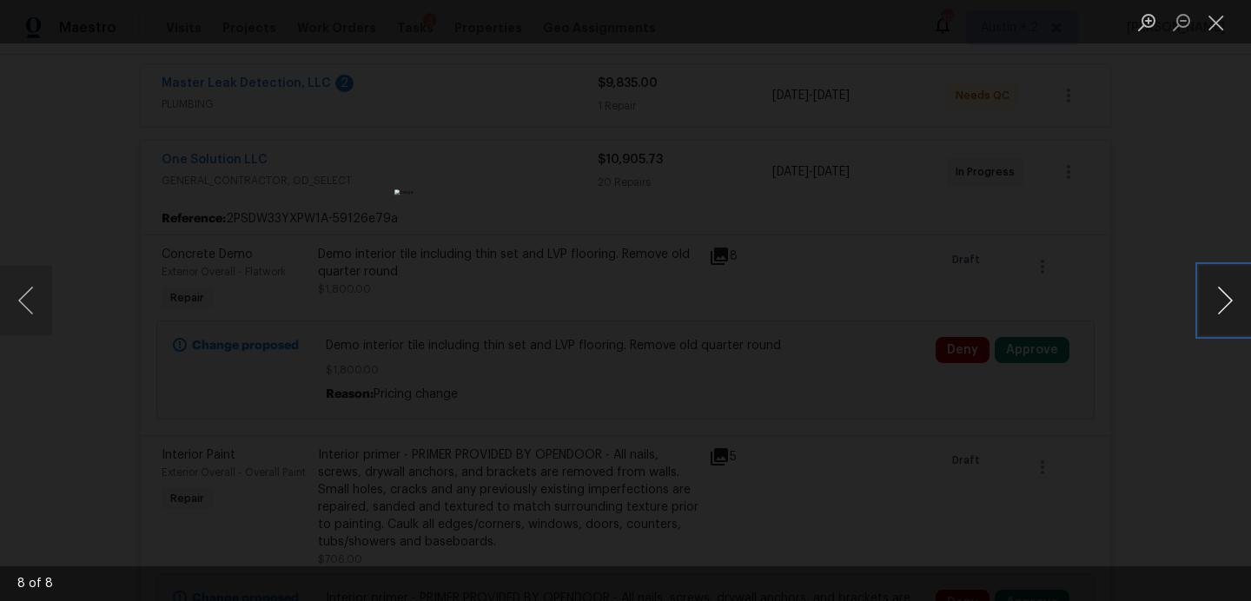
click at [1225, 295] on button "Next image" at bounding box center [1225, 301] width 52 height 70
click at [14, 307] on button "Previous image" at bounding box center [26, 301] width 52 height 70
click at [1234, 291] on button "Next image" at bounding box center [1225, 301] width 52 height 70
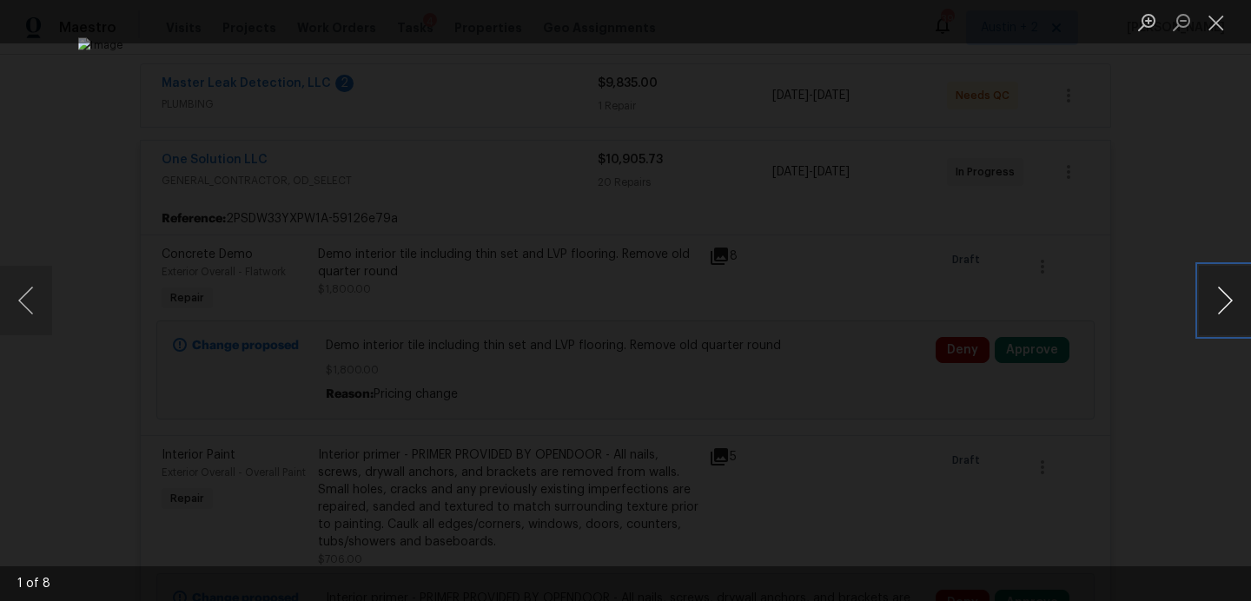
click at [1223, 302] on button "Next image" at bounding box center [1225, 301] width 52 height 70
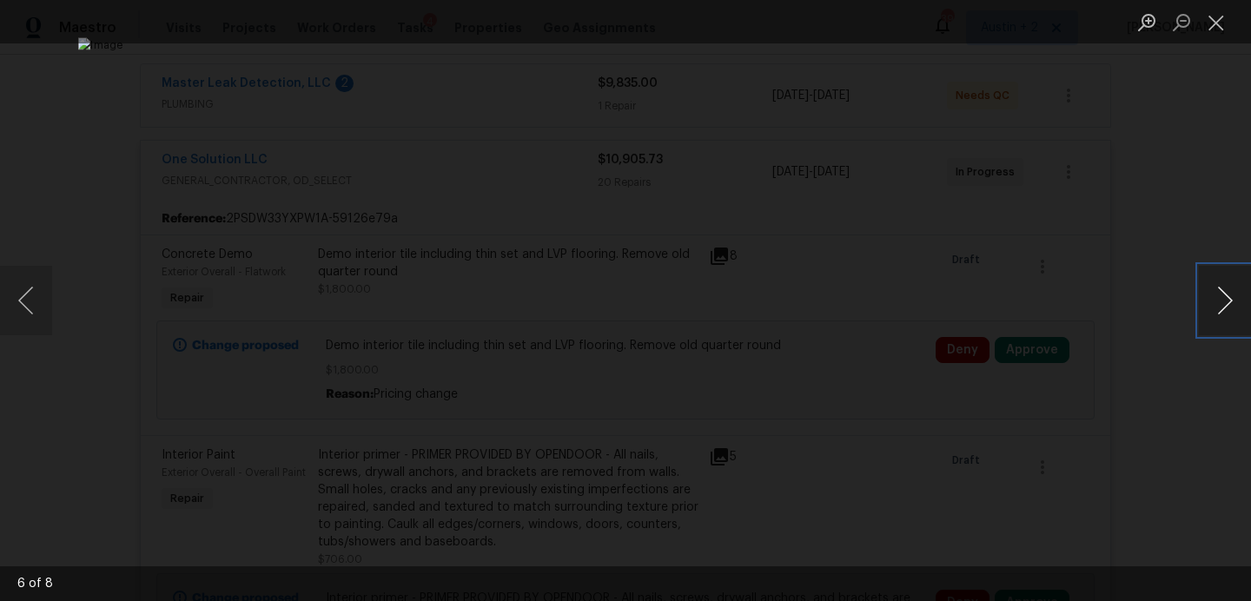
click at [1223, 302] on button "Next image" at bounding box center [1225, 301] width 52 height 70
click at [1222, 314] on button "Next image" at bounding box center [1225, 301] width 52 height 70
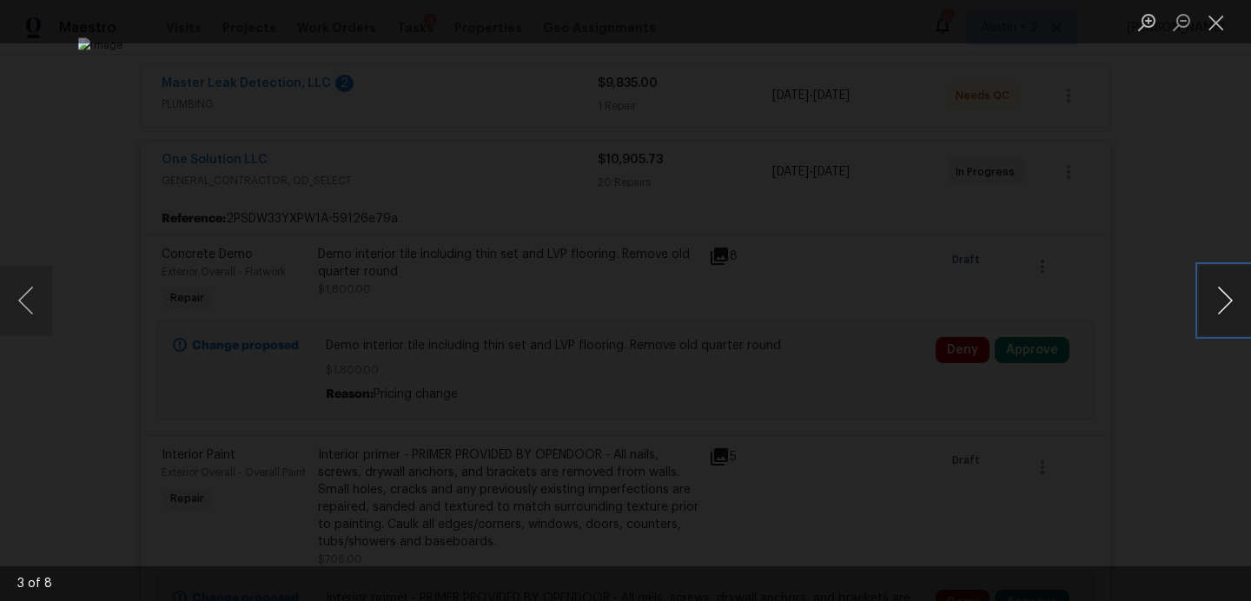
click at [1222, 314] on button "Next image" at bounding box center [1225, 301] width 52 height 70
click at [1222, 309] on button "Next image" at bounding box center [1225, 301] width 52 height 70
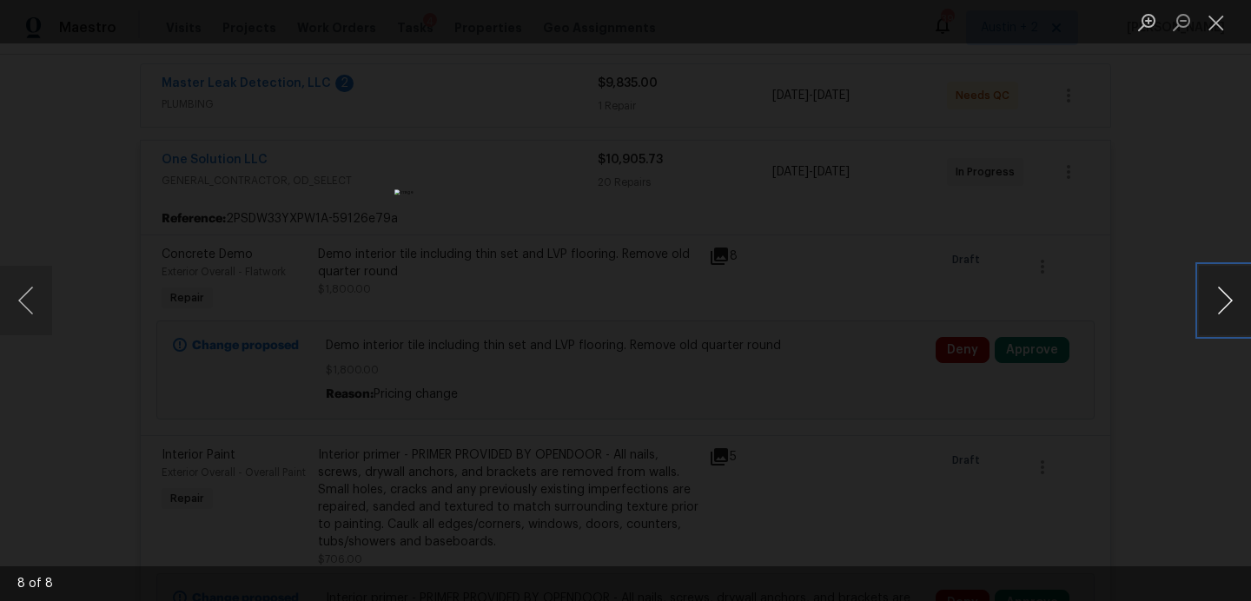
click at [1222, 309] on button "Next image" at bounding box center [1225, 301] width 52 height 70
click at [1209, 26] on button "Close lightbox" at bounding box center [1216, 22] width 35 height 30
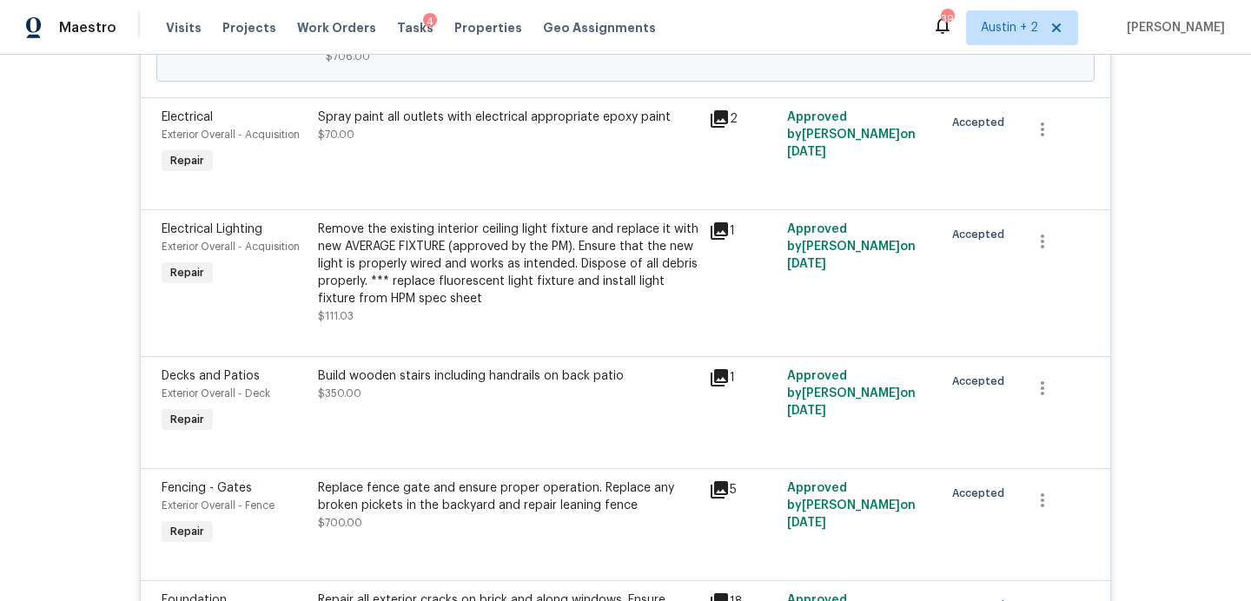
scroll to position [0, 0]
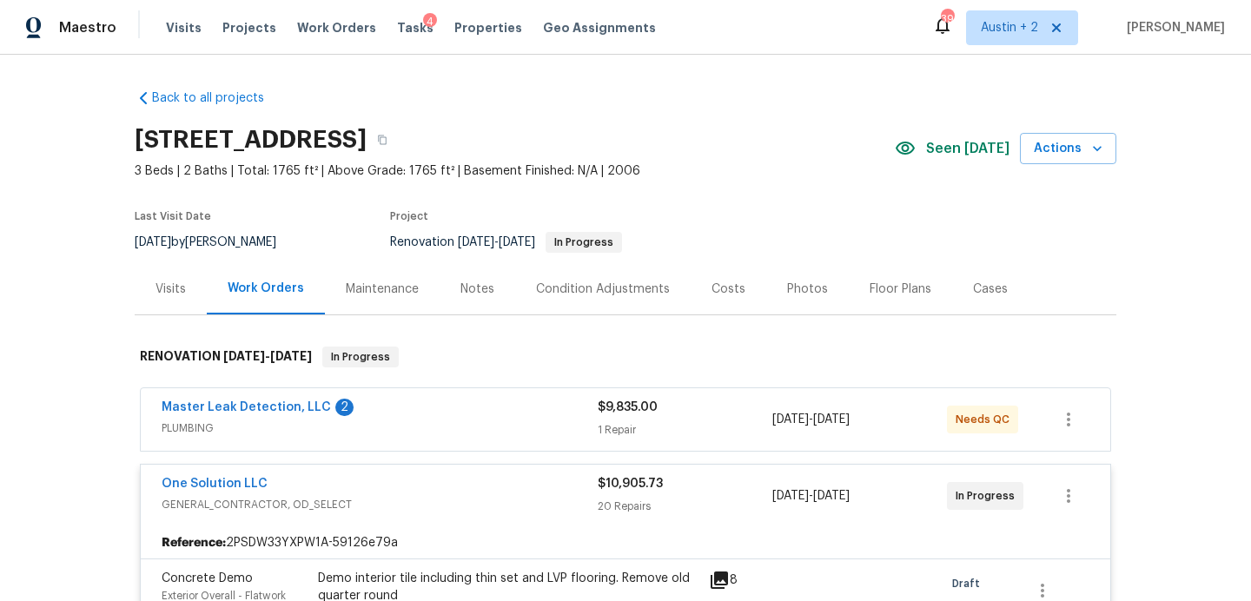
click at [712, 287] on div "Costs" at bounding box center [729, 289] width 34 height 17
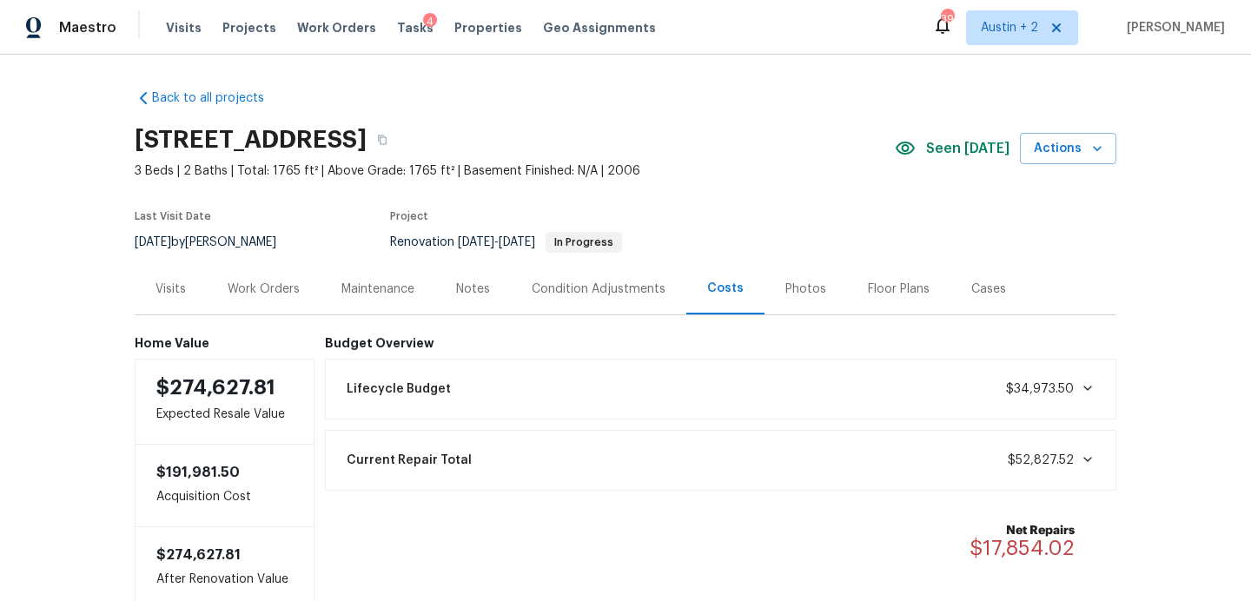
click at [280, 283] on div "Work Orders" at bounding box center [264, 289] width 72 height 17
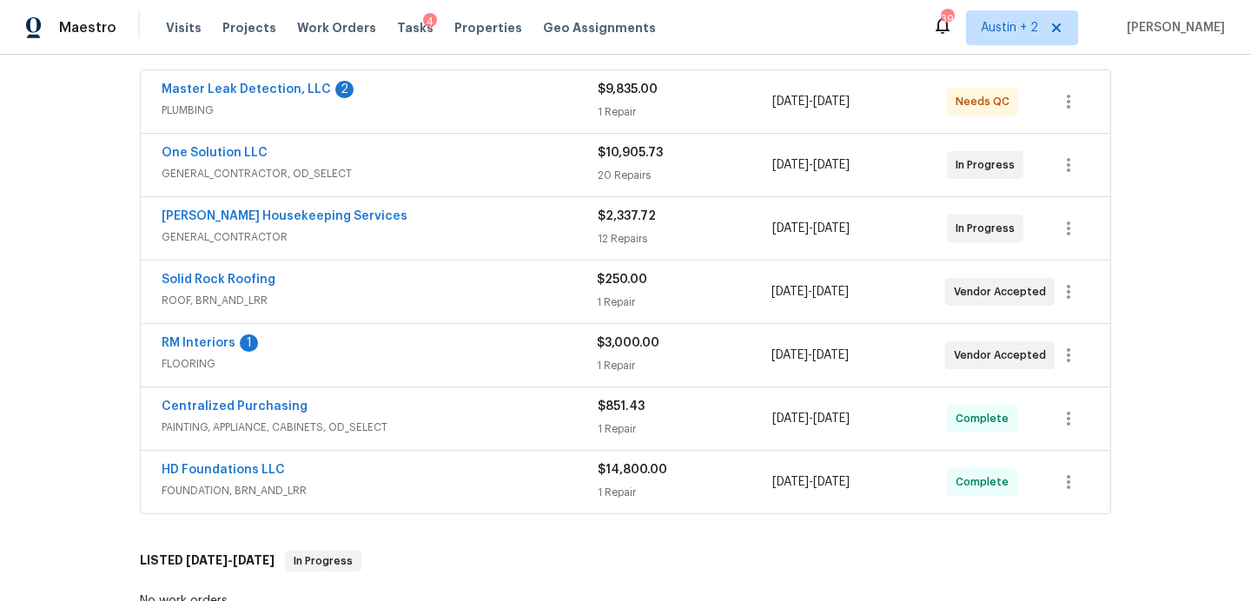
scroll to position [319, 0]
click at [499, 341] on div "RM Interiors 1" at bounding box center [379, 344] width 435 height 21
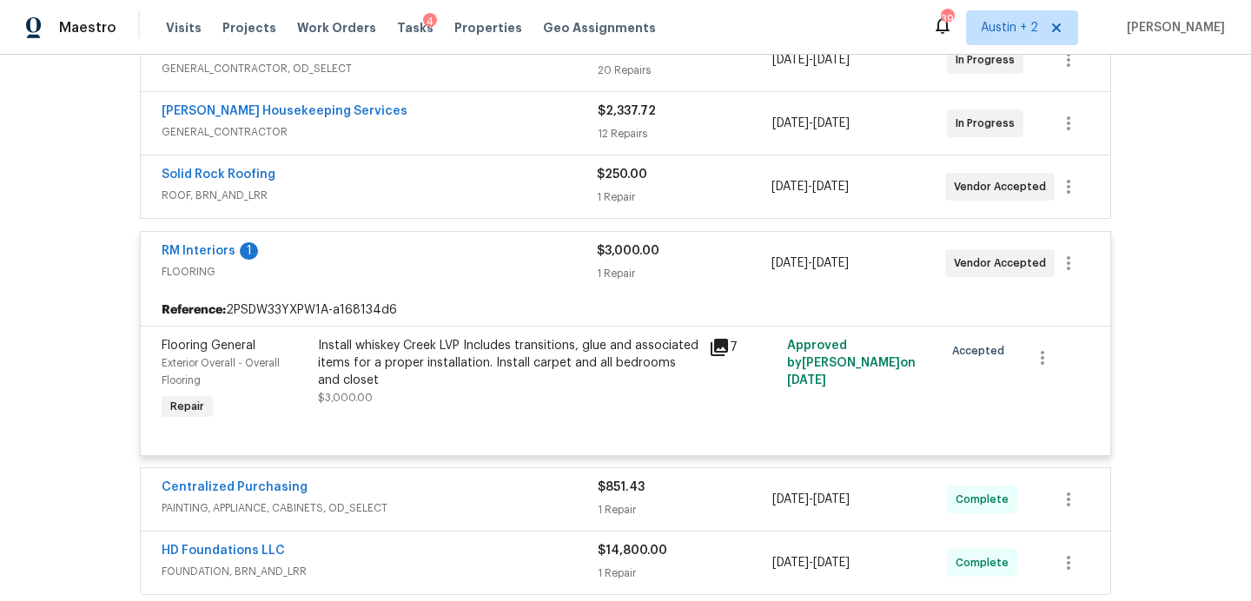
scroll to position [429, 0]
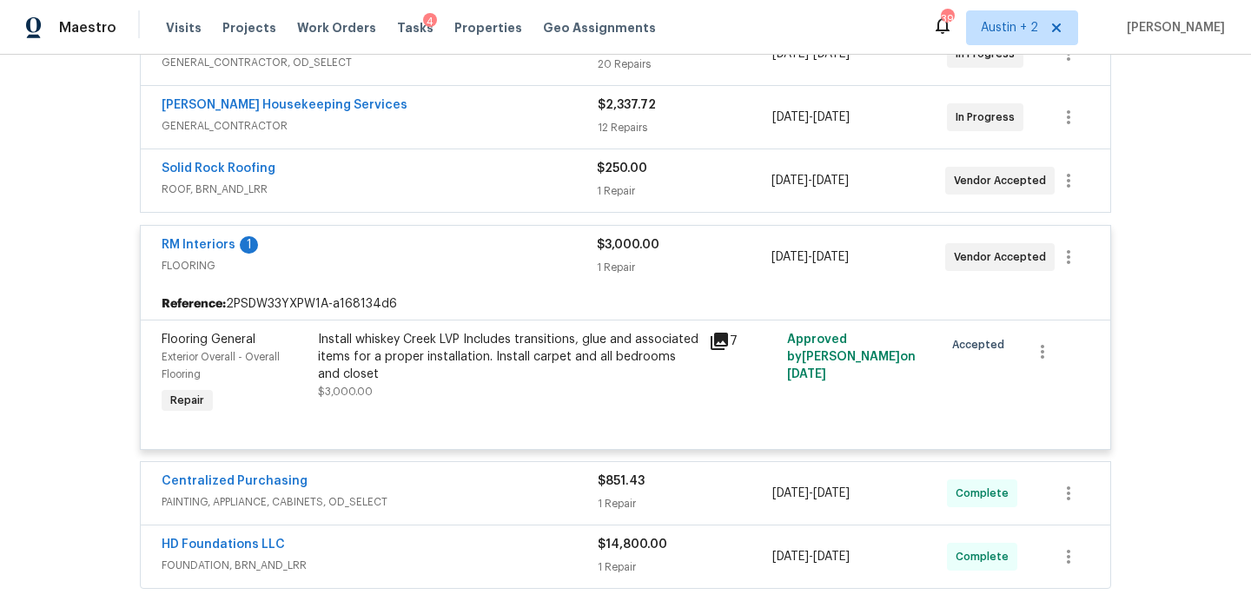
click at [715, 342] on icon at bounding box center [719, 341] width 17 height 17
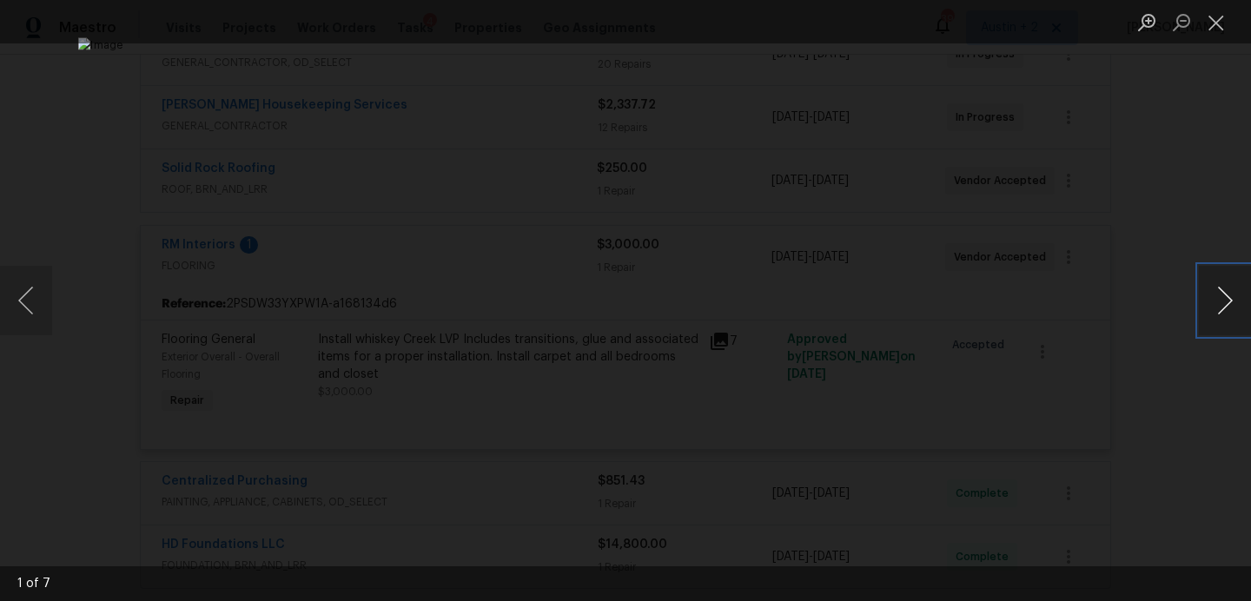
click at [1222, 300] on button "Next image" at bounding box center [1225, 301] width 52 height 70
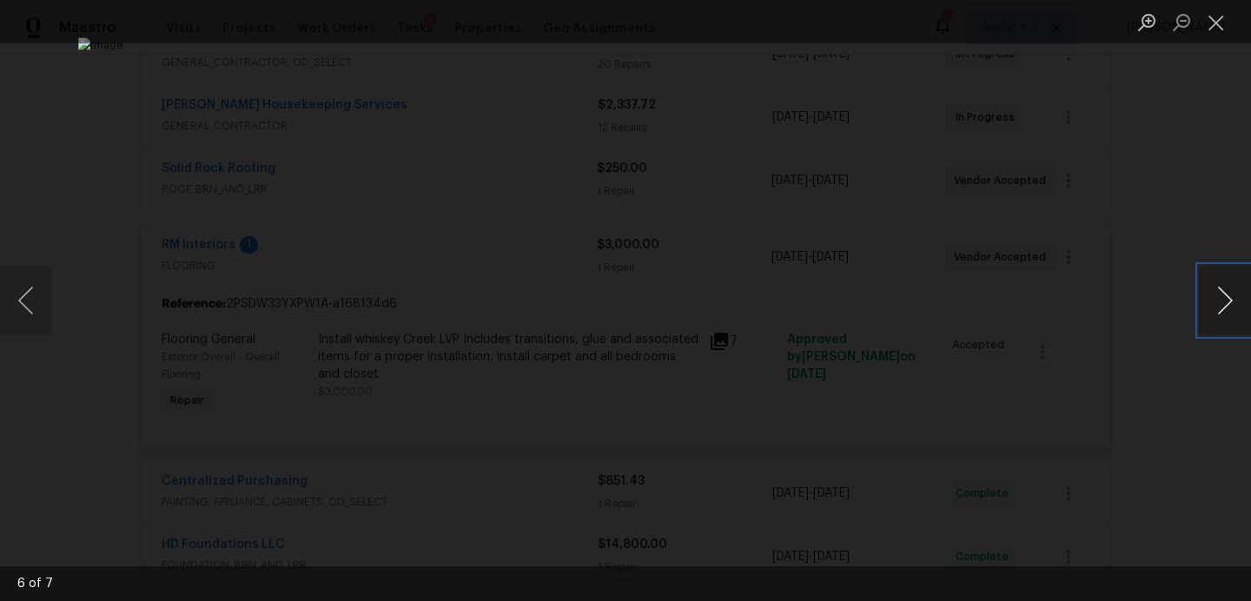
click at [1222, 300] on button "Next image" at bounding box center [1225, 301] width 52 height 70
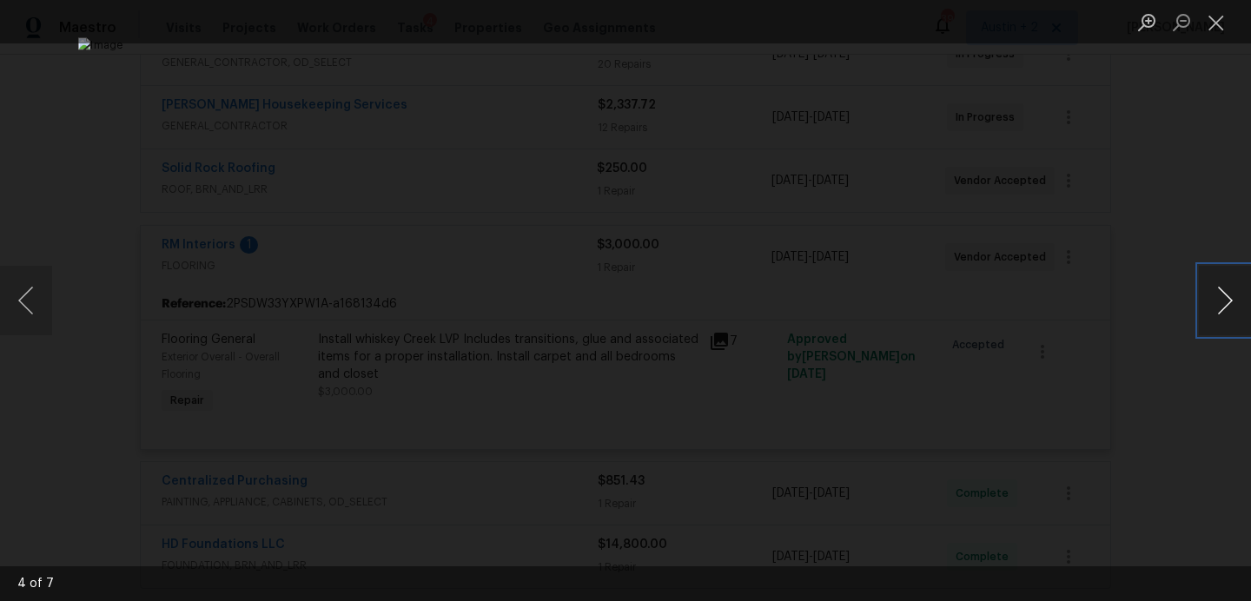
click at [1222, 300] on button "Next image" at bounding box center [1225, 301] width 52 height 70
click at [1219, 25] on button "Close lightbox" at bounding box center [1216, 22] width 35 height 30
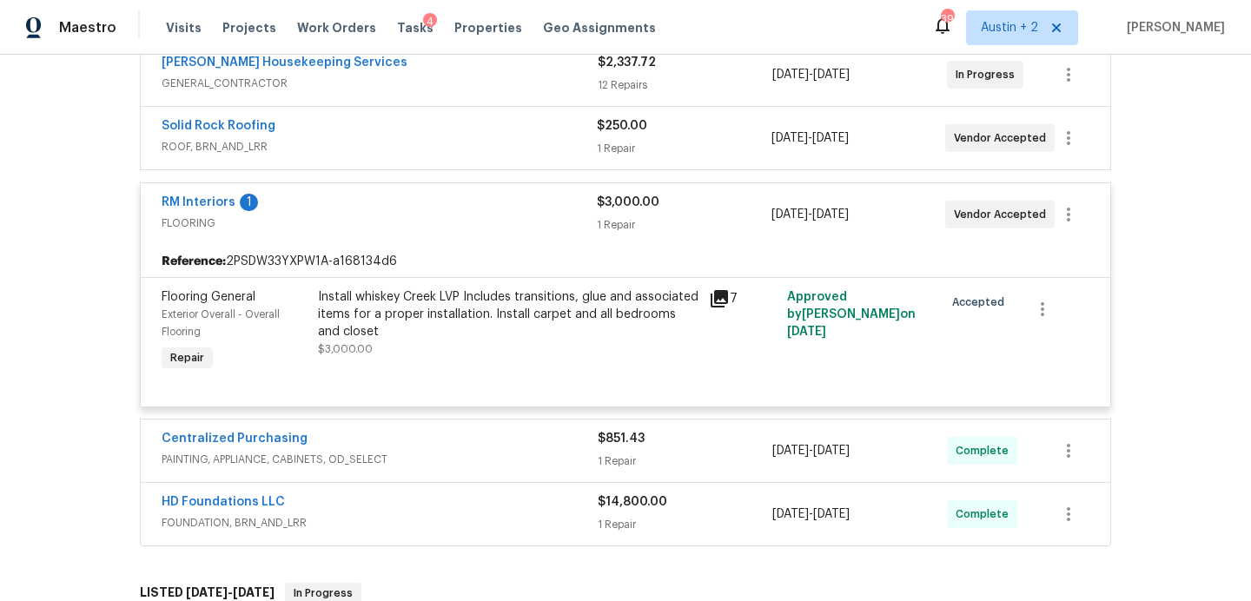
scroll to position [484, 0]
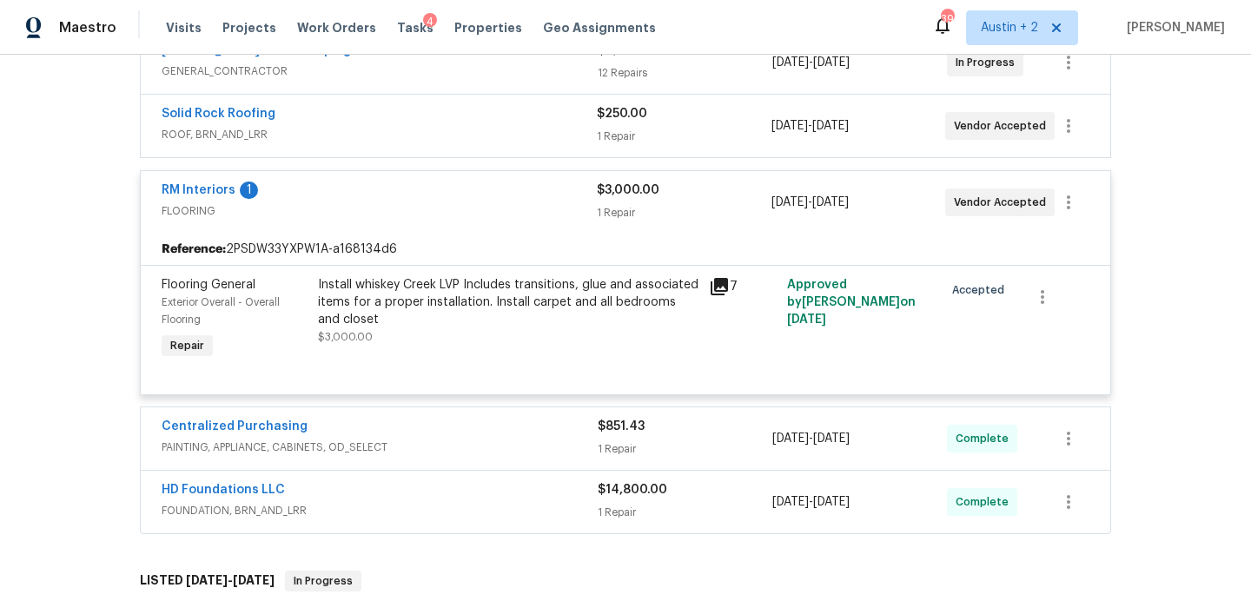
click at [712, 270] on div "Flooring General Exterior Overall - Overall Flooring Repair Install whiskey Cre…" at bounding box center [626, 329] width 970 height 129
click at [718, 283] on icon at bounding box center [719, 286] width 17 height 17
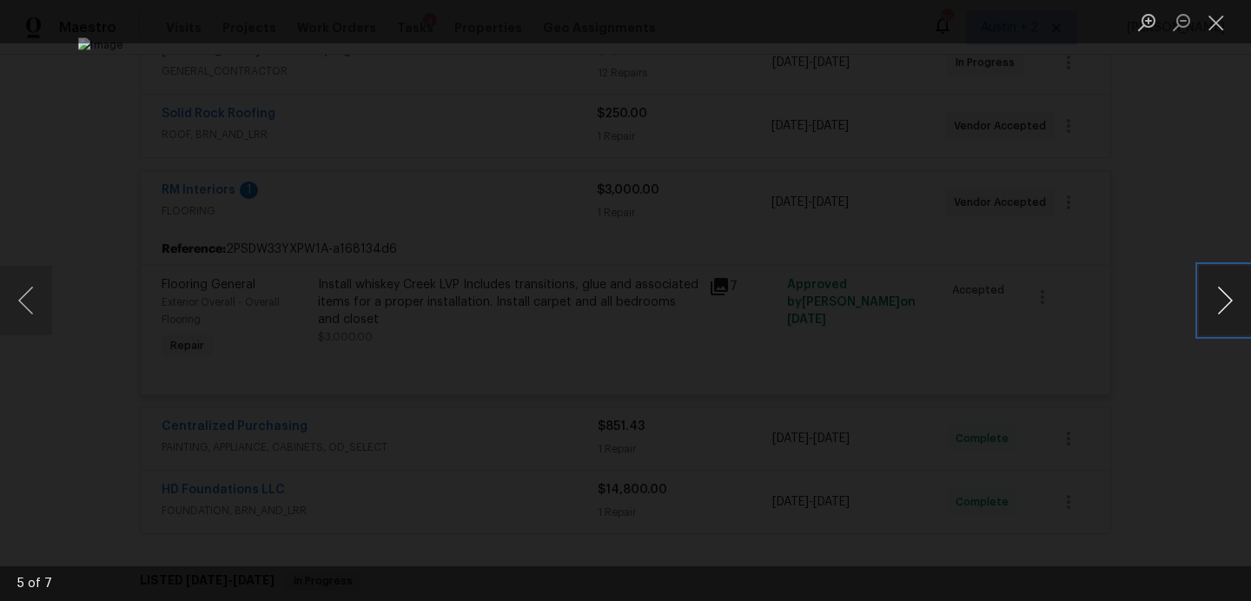
click at [1213, 311] on button "Next image" at bounding box center [1225, 301] width 52 height 70
click at [1224, 308] on button "Next image" at bounding box center [1225, 301] width 52 height 70
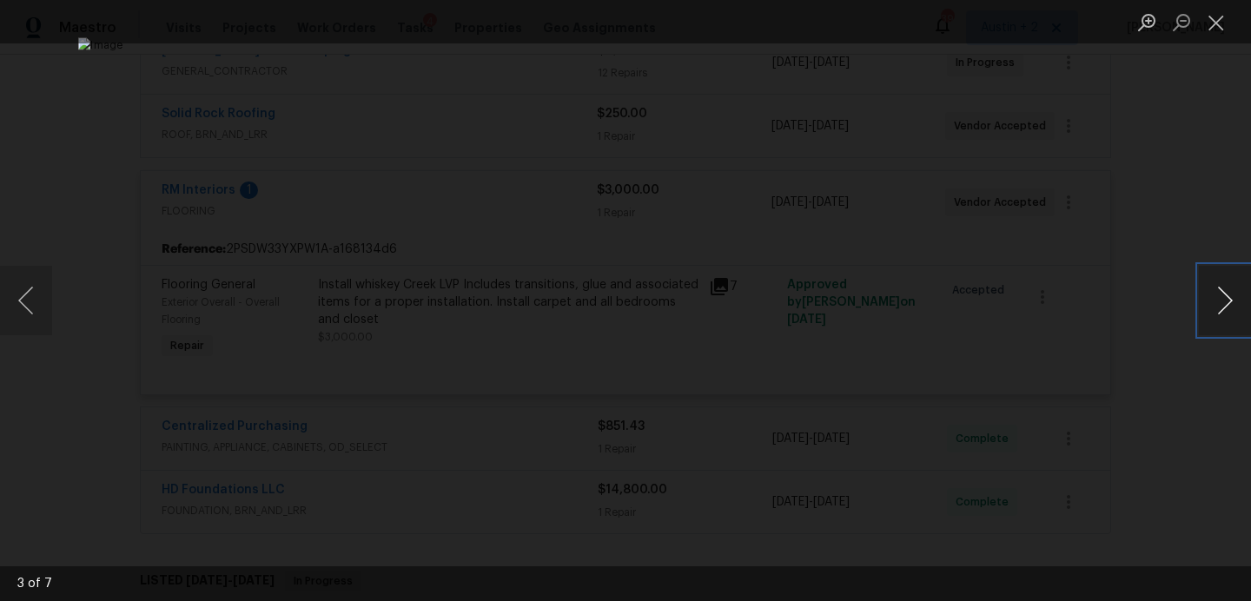
click at [1224, 308] on button "Next image" at bounding box center [1225, 301] width 52 height 70
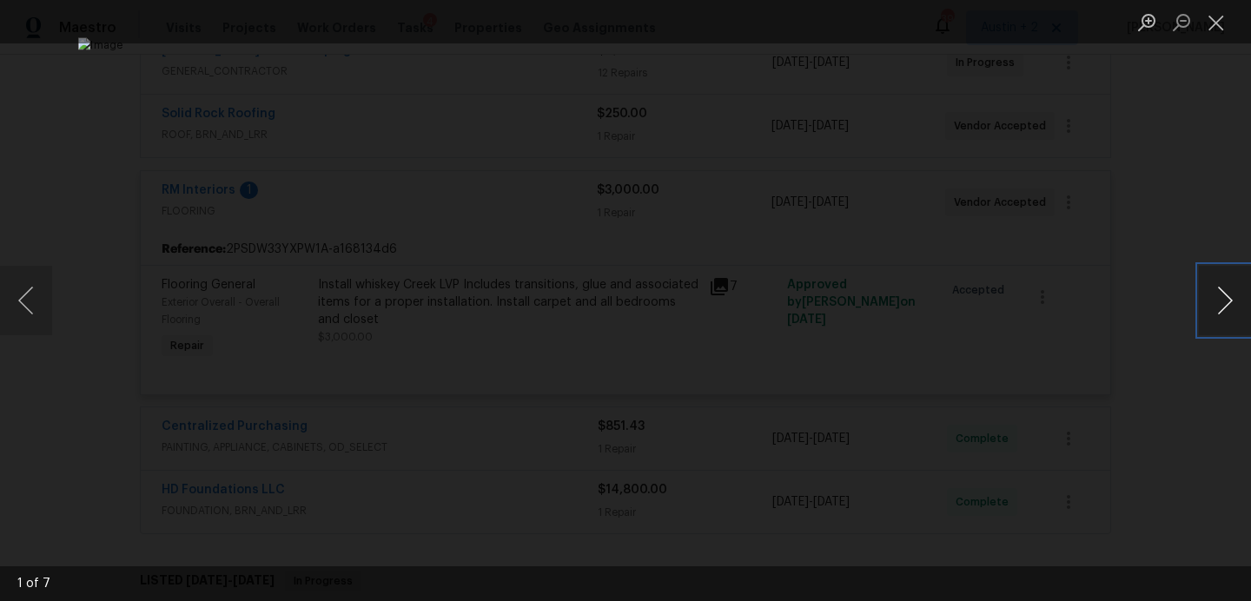
click at [1224, 308] on button "Next image" at bounding box center [1225, 301] width 52 height 70
click at [1219, 30] on button "Close lightbox" at bounding box center [1216, 22] width 35 height 30
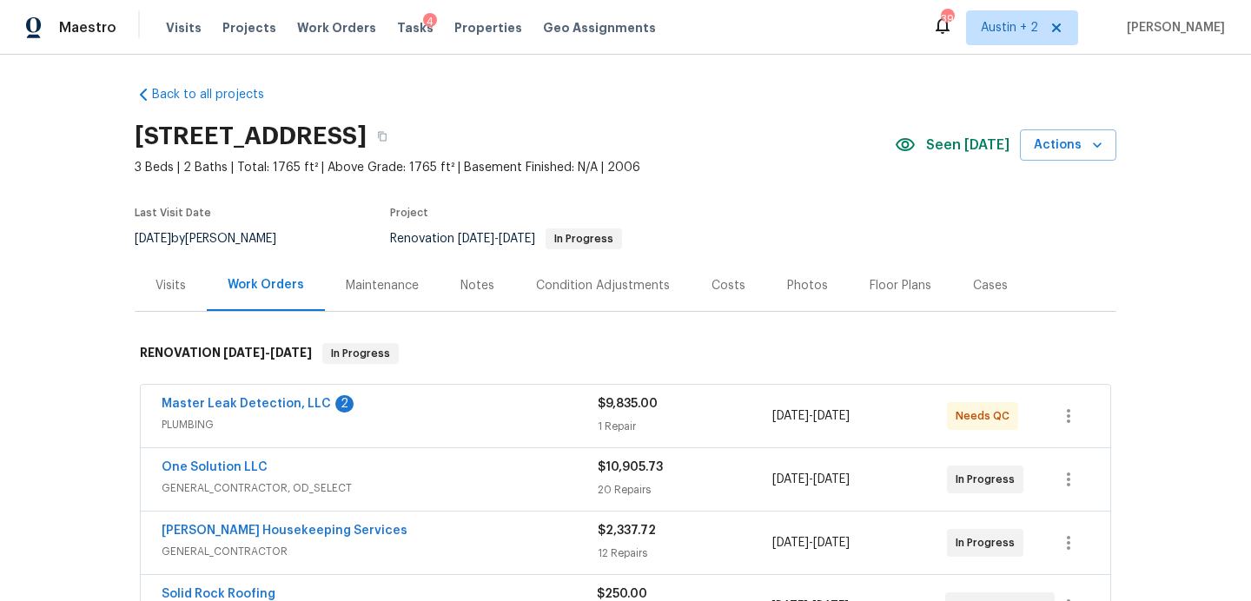
scroll to position [4, 0]
click at [247, 398] on link "Master Leak Detection, LLC" at bounding box center [246, 403] width 169 height 12
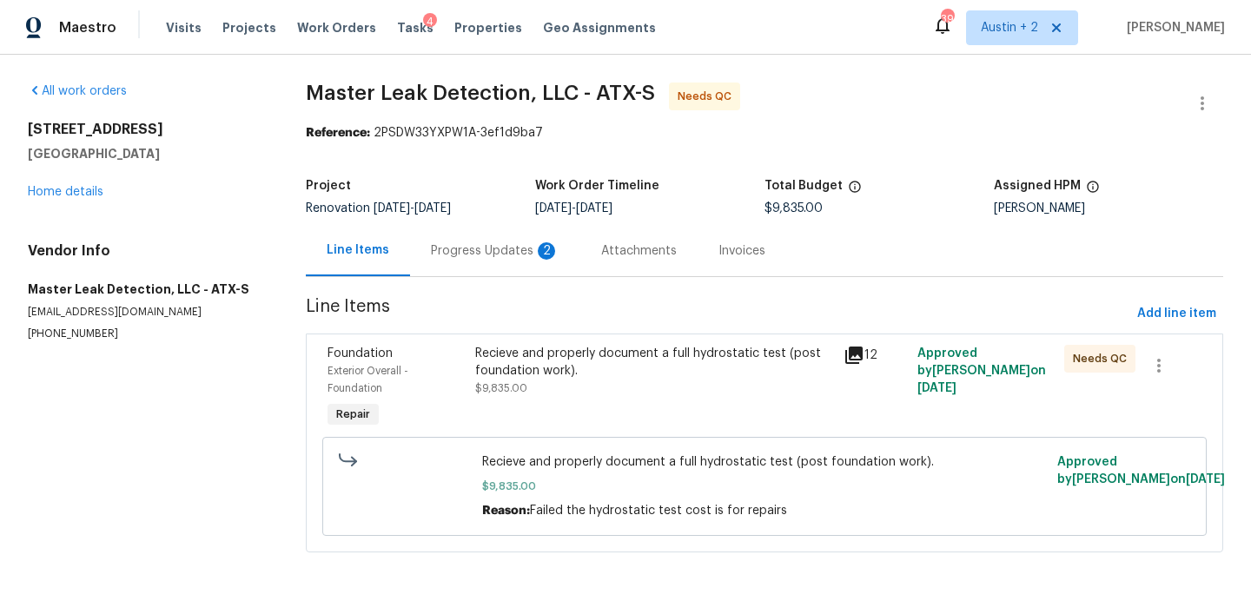
click at [475, 250] on div "Progress Updates 2" at bounding box center [495, 250] width 129 height 17
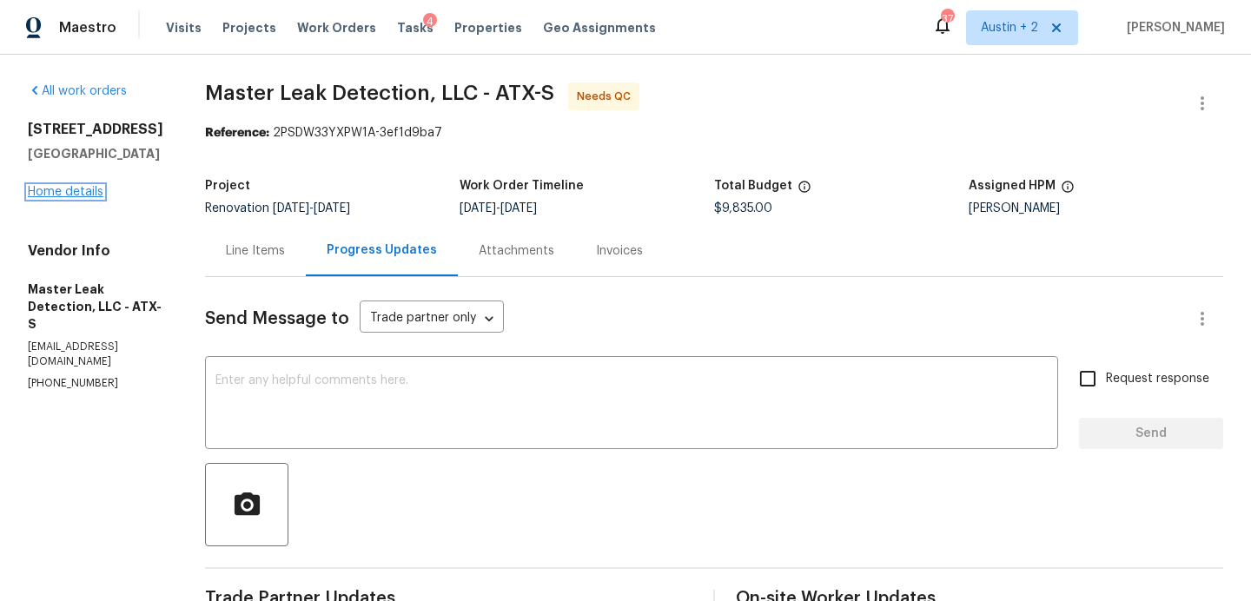
click at [92, 197] on link "Home details" at bounding box center [66, 192] width 76 height 12
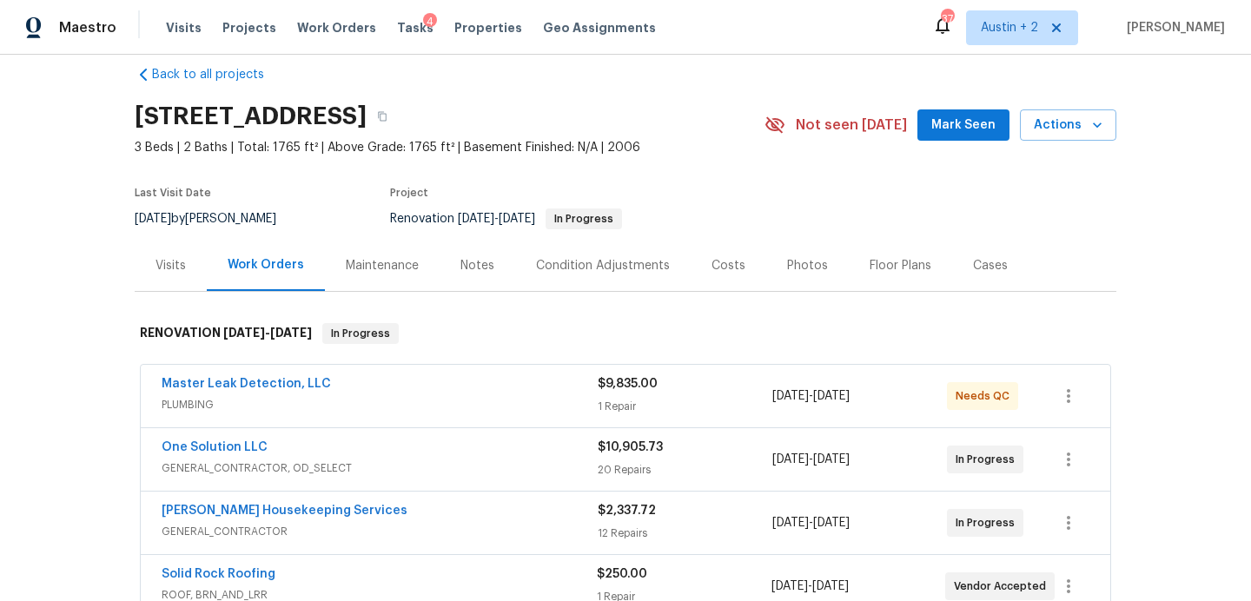
scroll to position [23, 0]
click at [939, 136] on button "Mark Seen" at bounding box center [964, 126] width 92 height 32
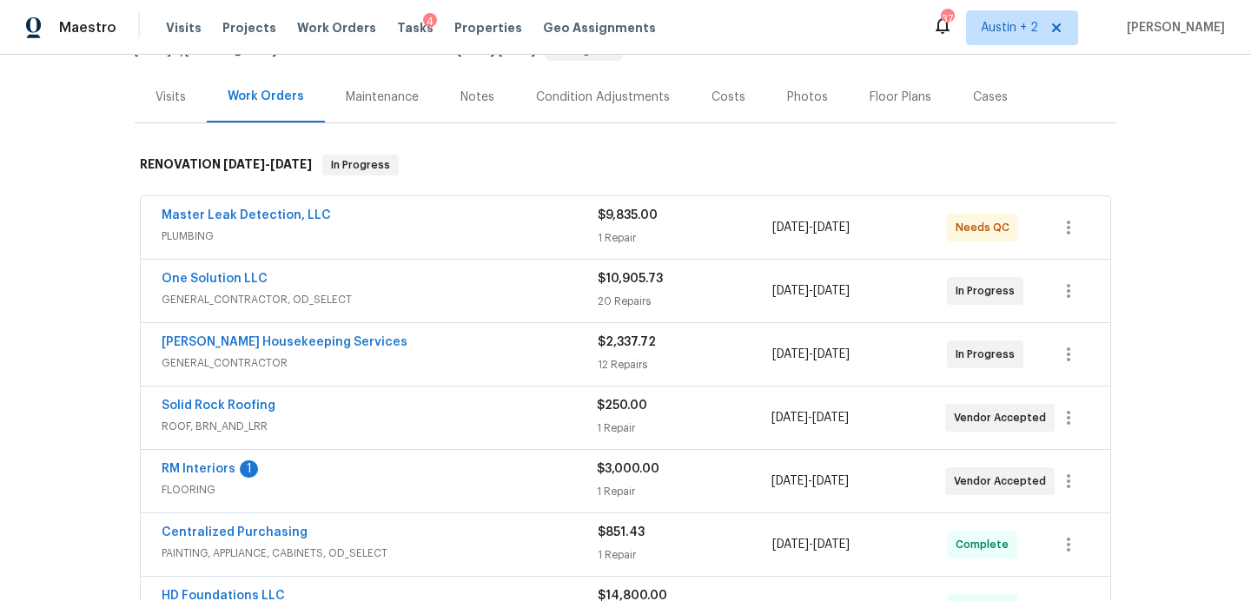
scroll to position [198, 0]
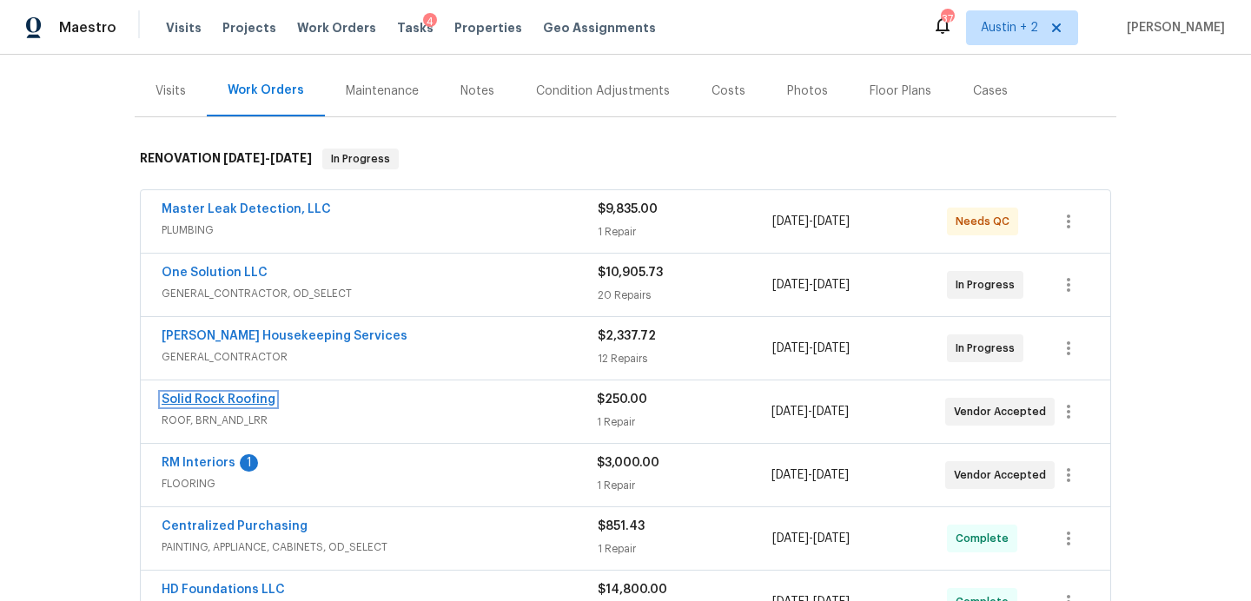
click at [262, 400] on link "Solid Rock Roofing" at bounding box center [219, 400] width 114 height 12
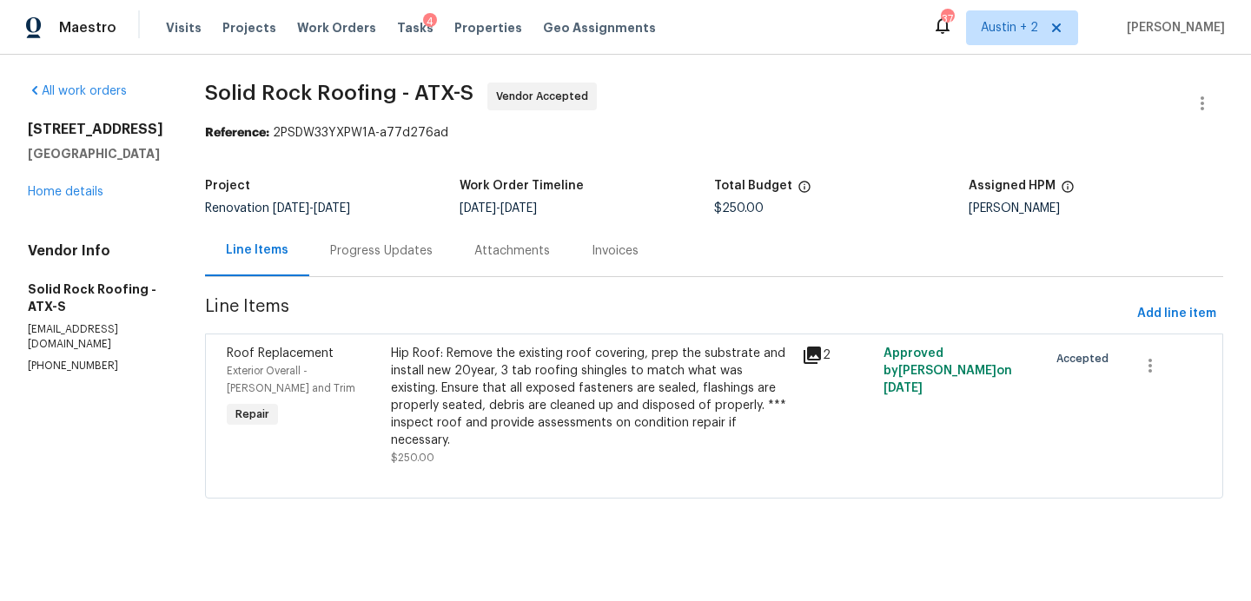
click at [403, 255] on div "Progress Updates" at bounding box center [381, 250] width 103 height 17
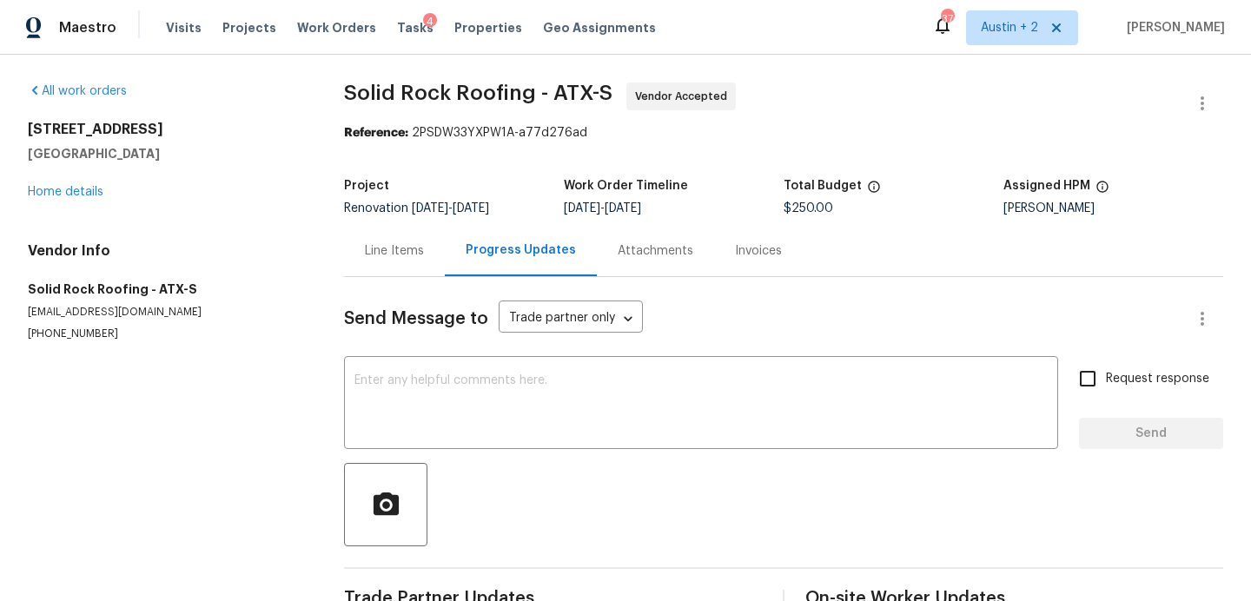
click at [81, 178] on div "188 Valruth Dr Kyle, TX 78640 Home details" at bounding box center [165, 161] width 275 height 80
click at [81, 187] on link "Home details" at bounding box center [66, 192] width 76 height 12
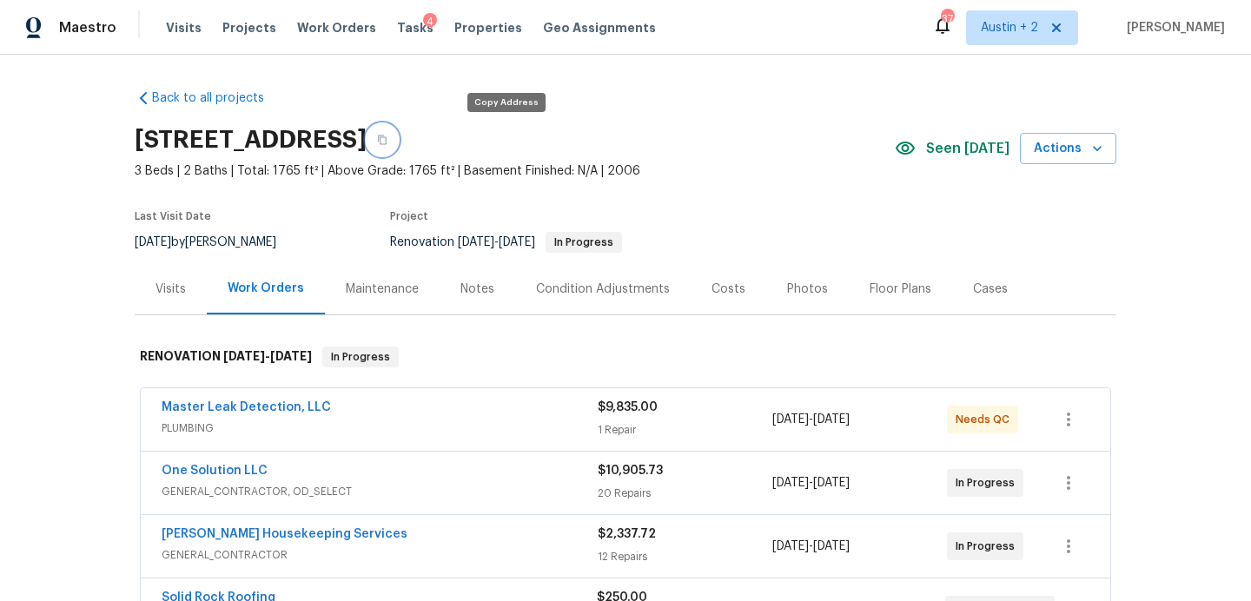
click at [387, 136] on icon "button" at bounding box center [382, 141] width 9 height 10
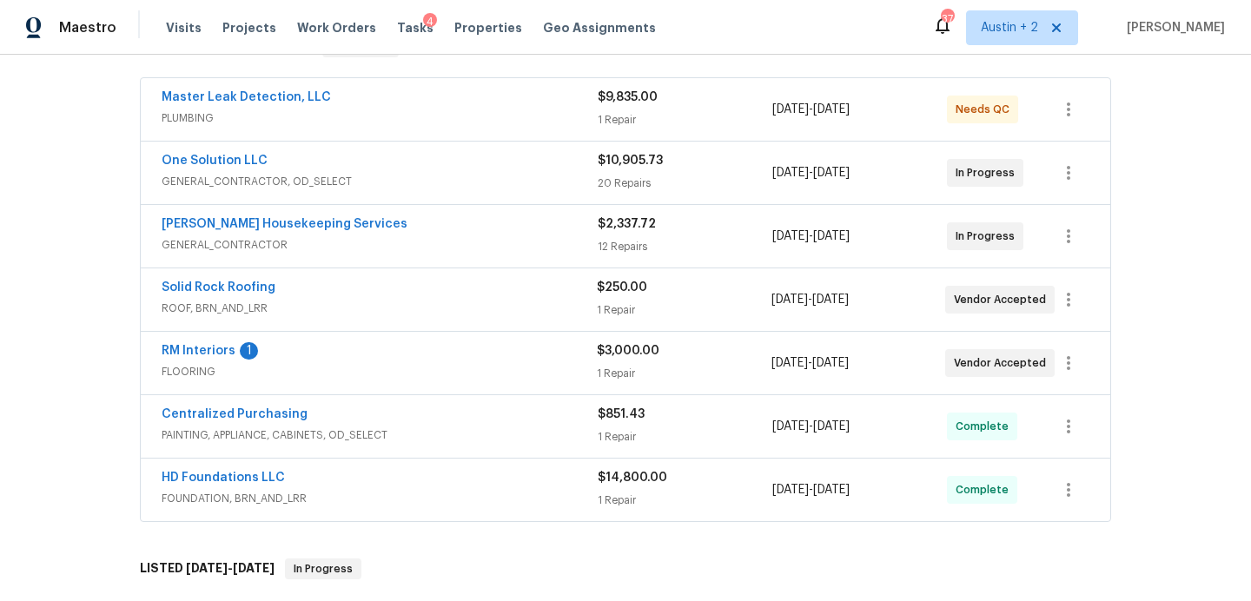
scroll to position [315, 0]
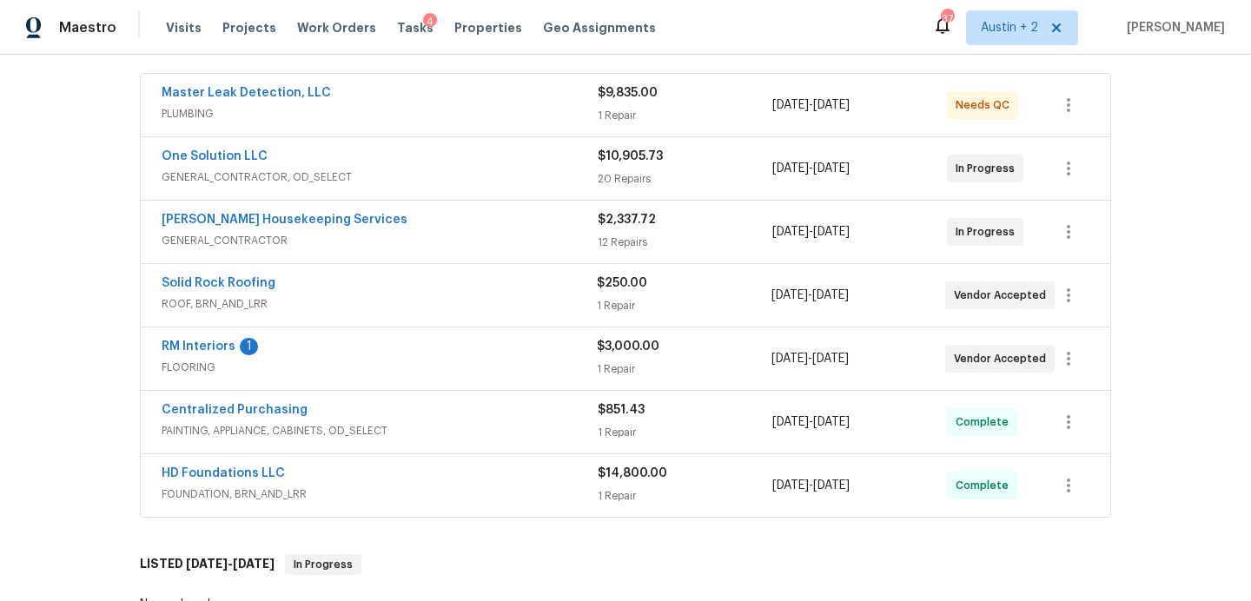
click at [508, 167] on div "One Solution LLC" at bounding box center [380, 158] width 436 height 21
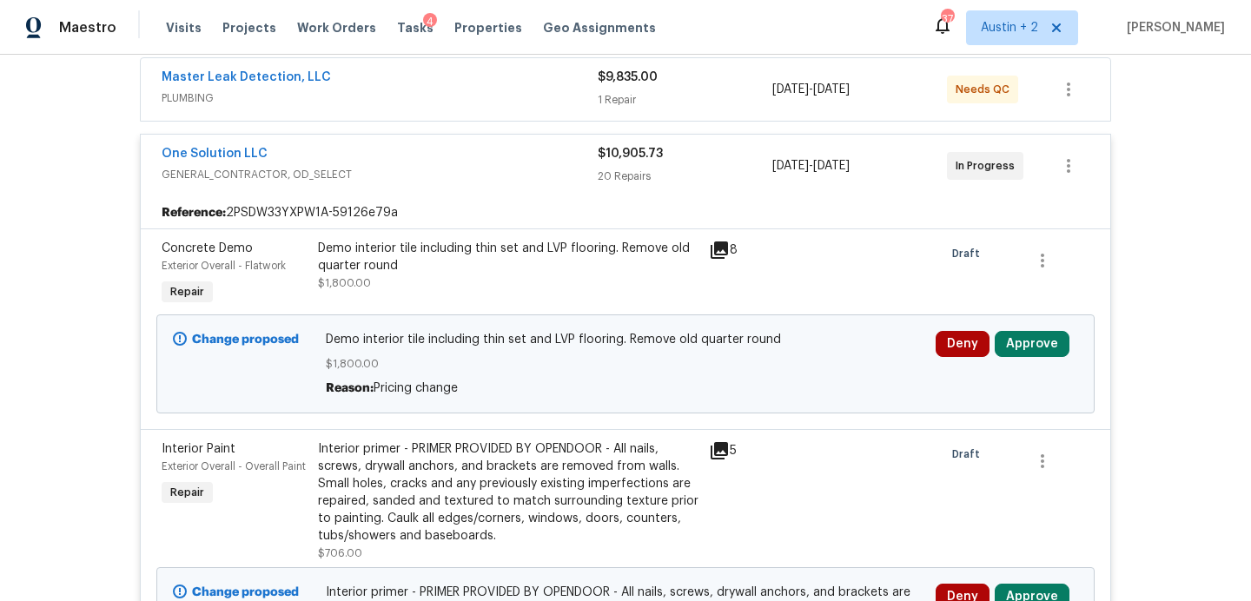
scroll to position [332, 0]
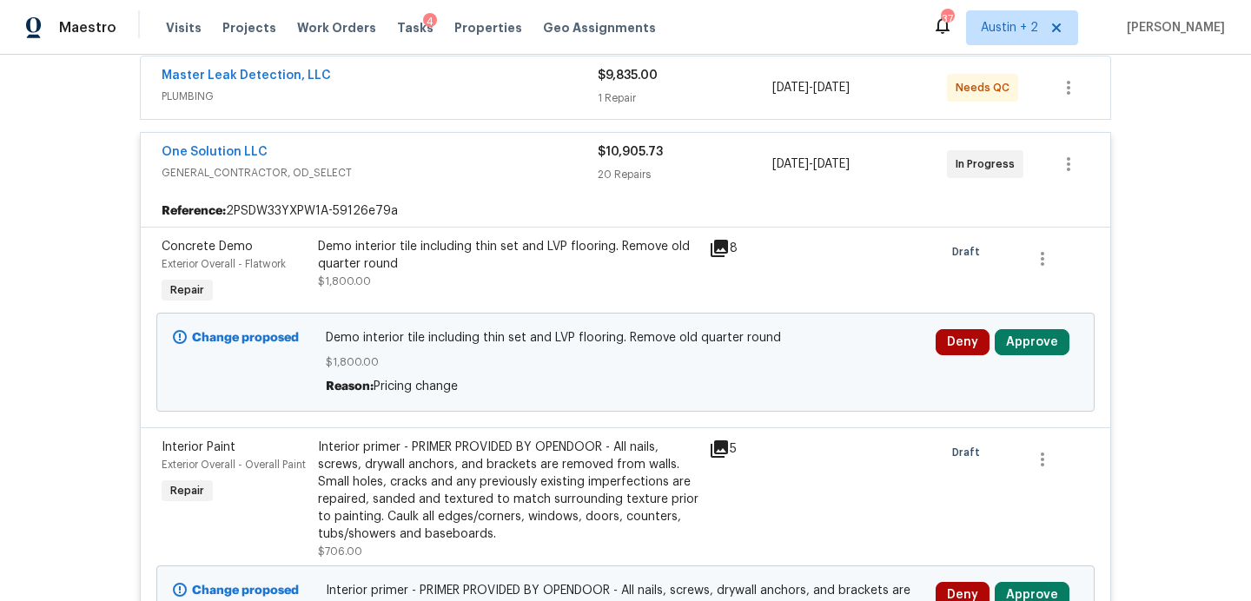
click at [716, 249] on icon at bounding box center [719, 248] width 17 height 17
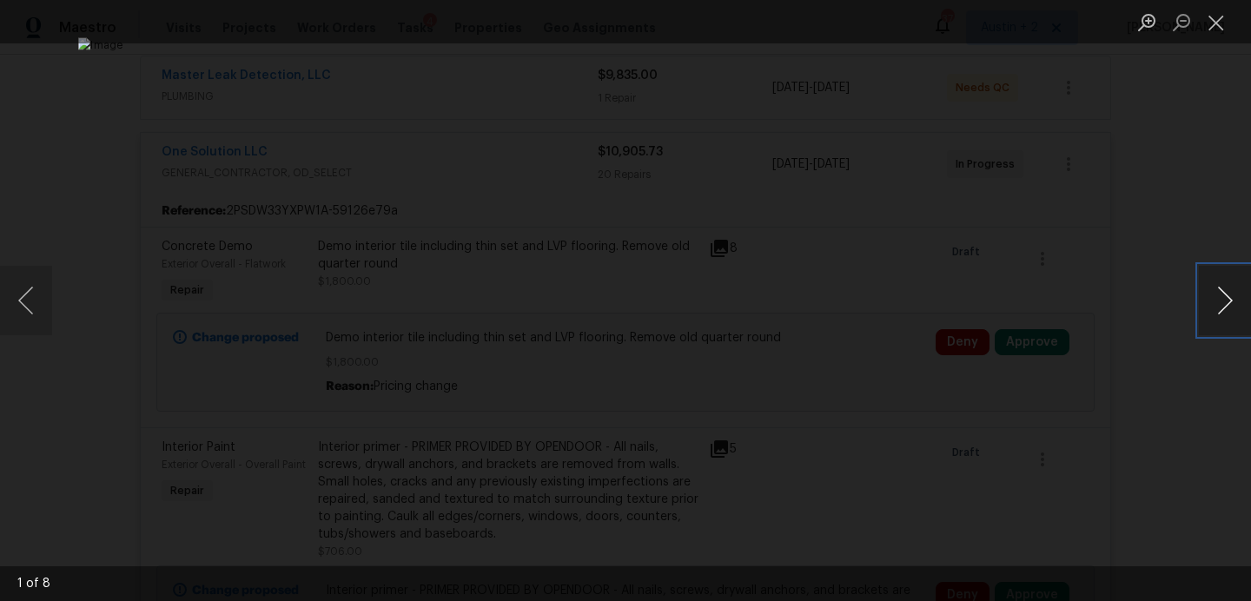
click at [1224, 297] on button "Next image" at bounding box center [1225, 301] width 52 height 70
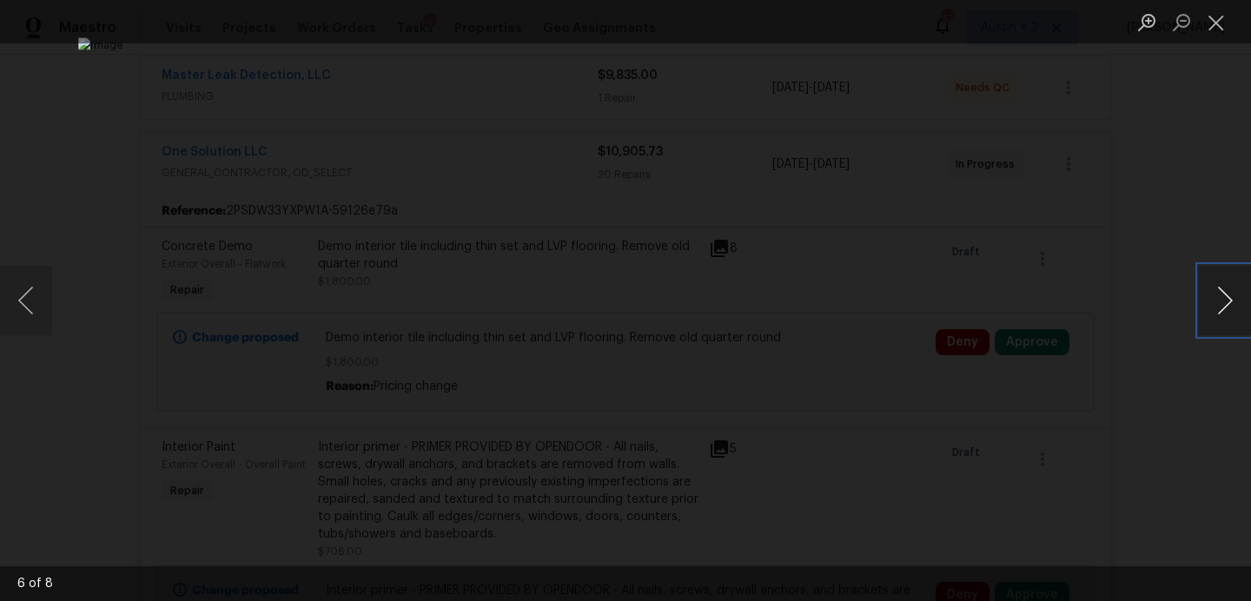
click at [1224, 297] on button "Next image" at bounding box center [1225, 301] width 52 height 70
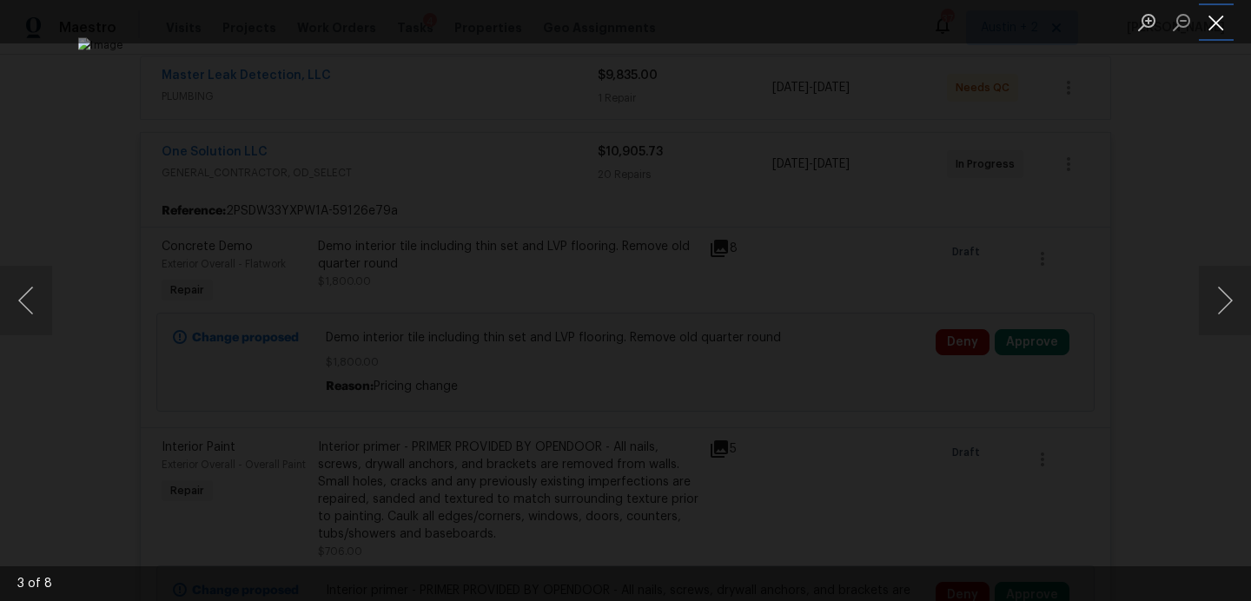
click at [1211, 26] on button "Close lightbox" at bounding box center [1216, 22] width 35 height 30
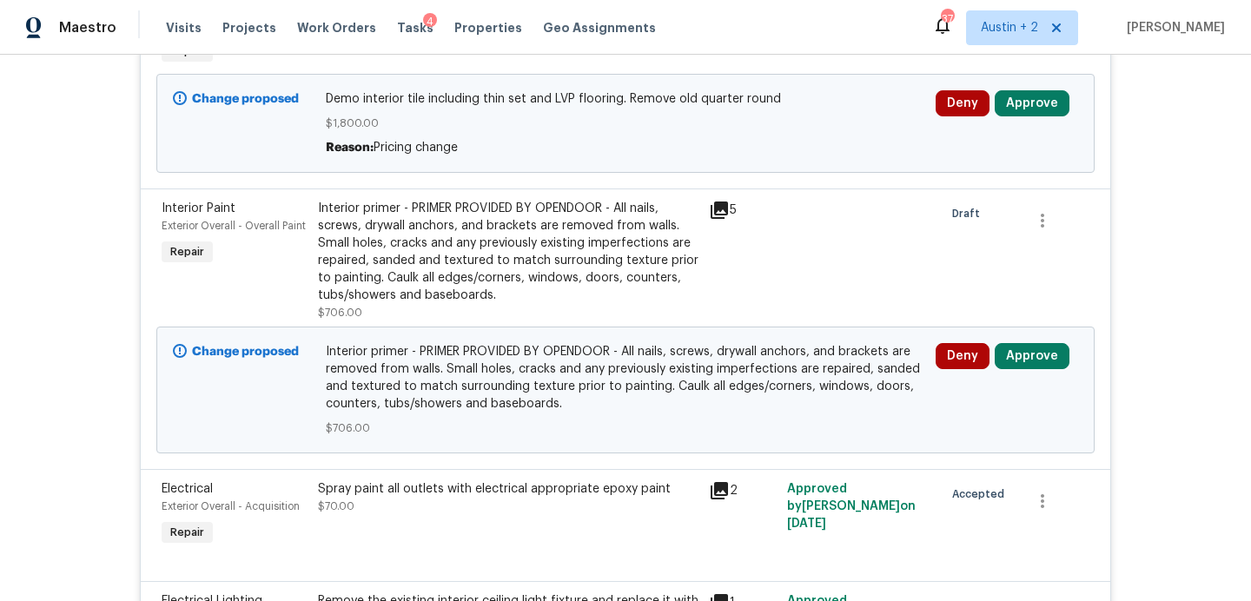
scroll to position [572, 0]
click at [713, 211] on icon at bounding box center [719, 209] width 21 height 21
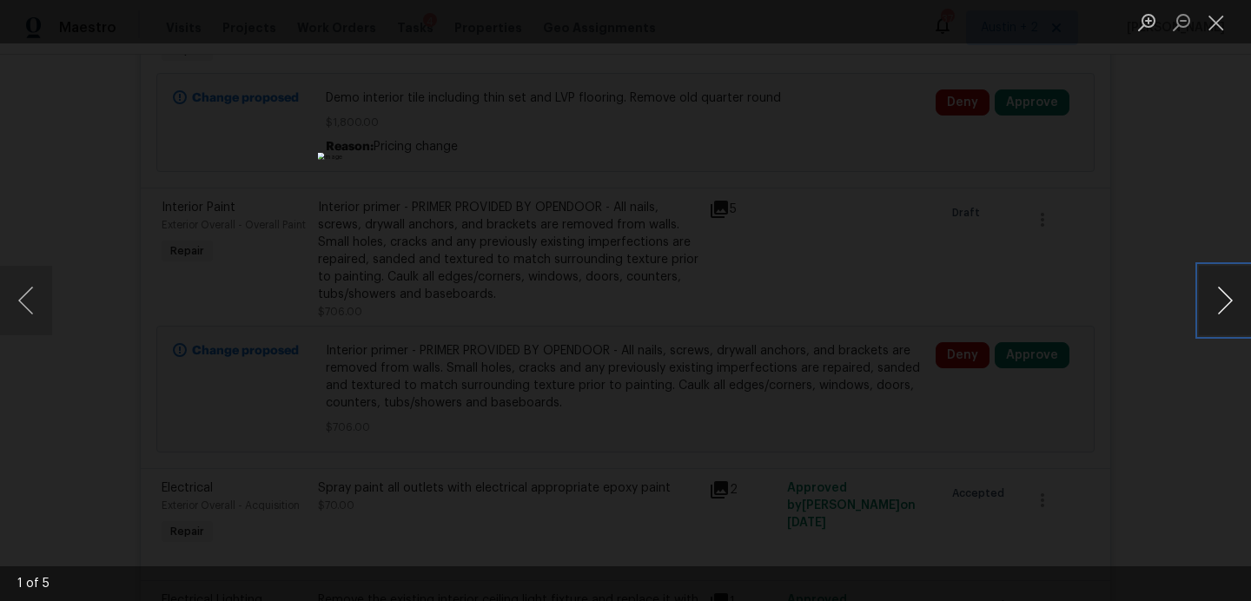
click at [1232, 307] on button "Next image" at bounding box center [1225, 301] width 52 height 70
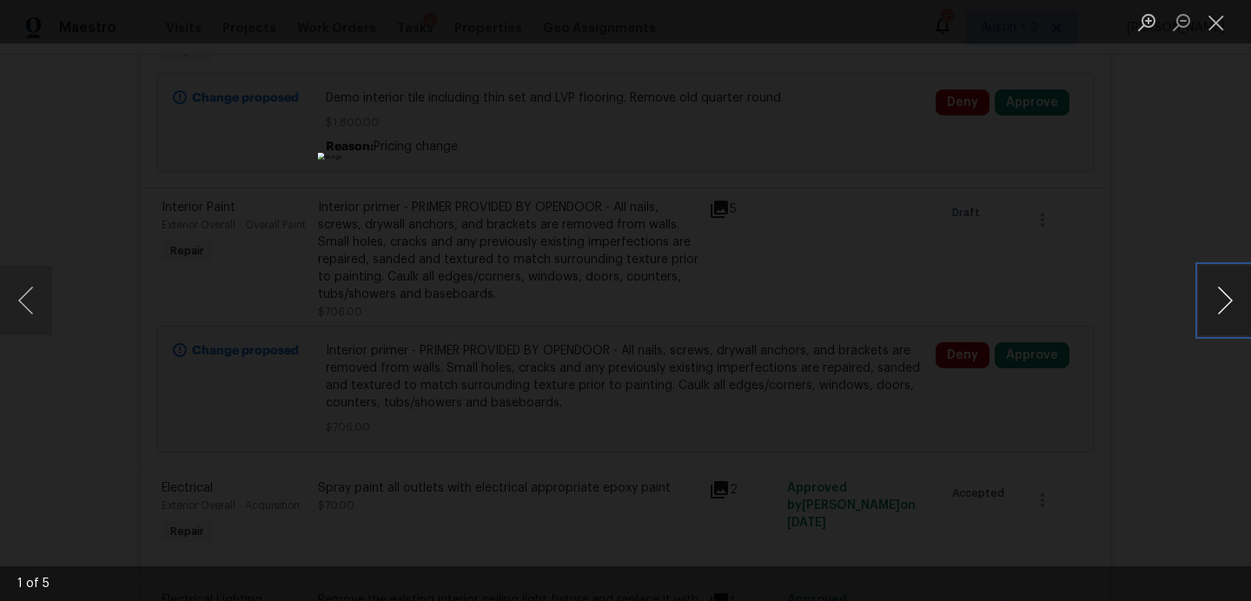
click at [1232, 307] on button "Next image" at bounding box center [1225, 301] width 52 height 70
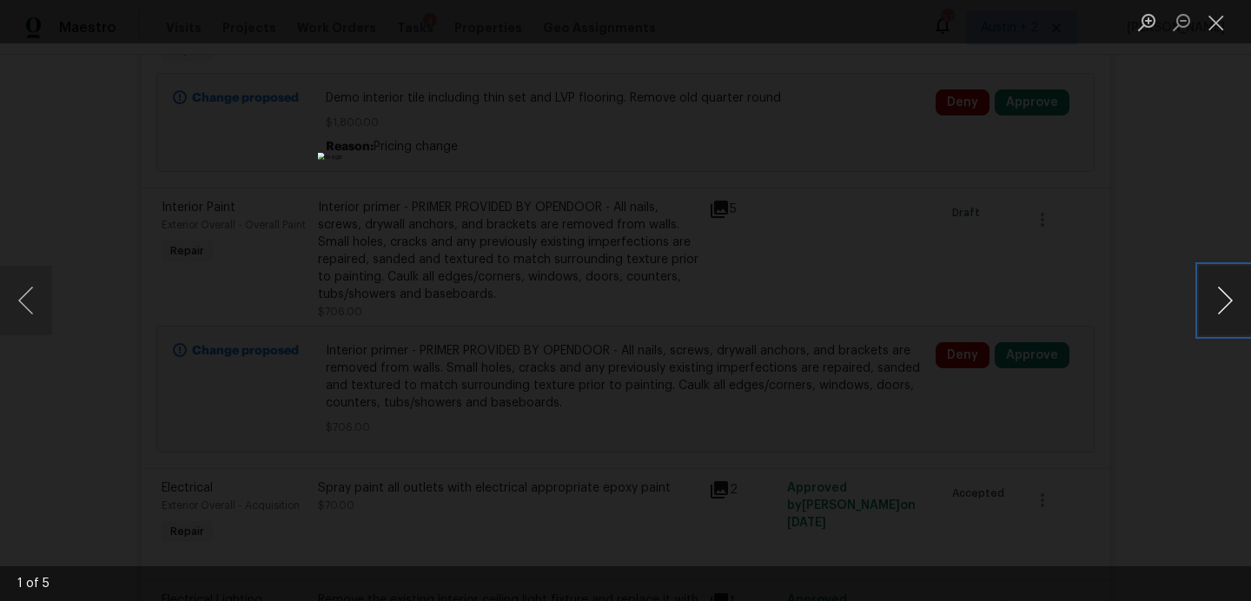
click at [1232, 307] on button "Next image" at bounding box center [1225, 301] width 52 height 70
click at [1214, 33] on button "Close lightbox" at bounding box center [1216, 22] width 35 height 30
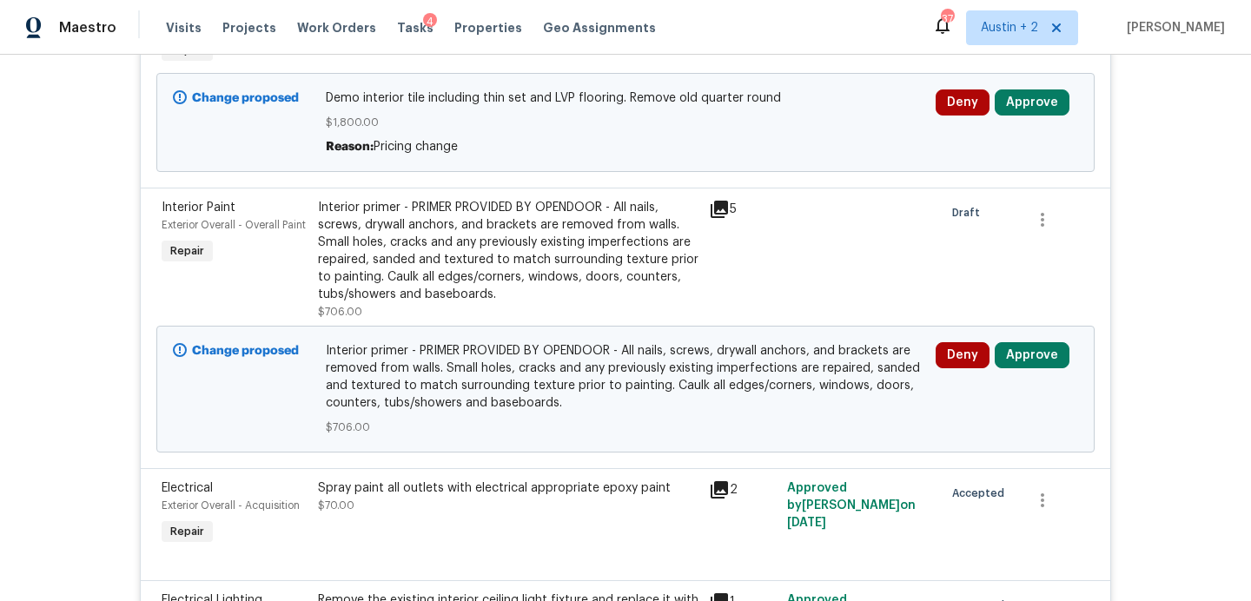
scroll to position [0, 0]
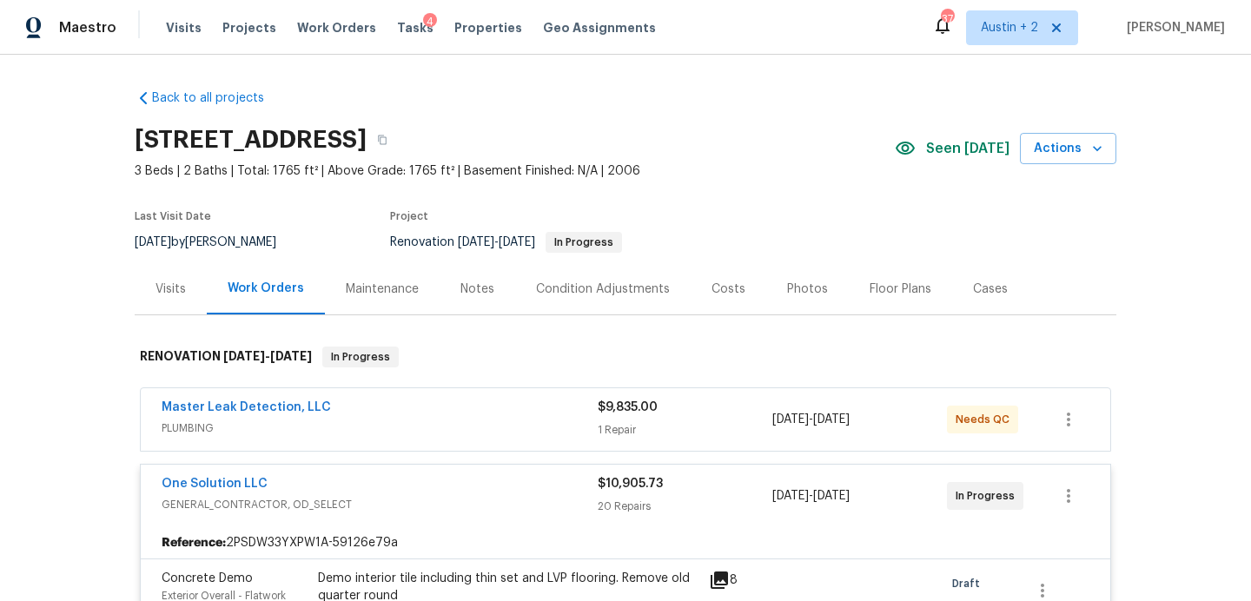
click at [177, 288] on div "Visits" at bounding box center [171, 289] width 30 height 17
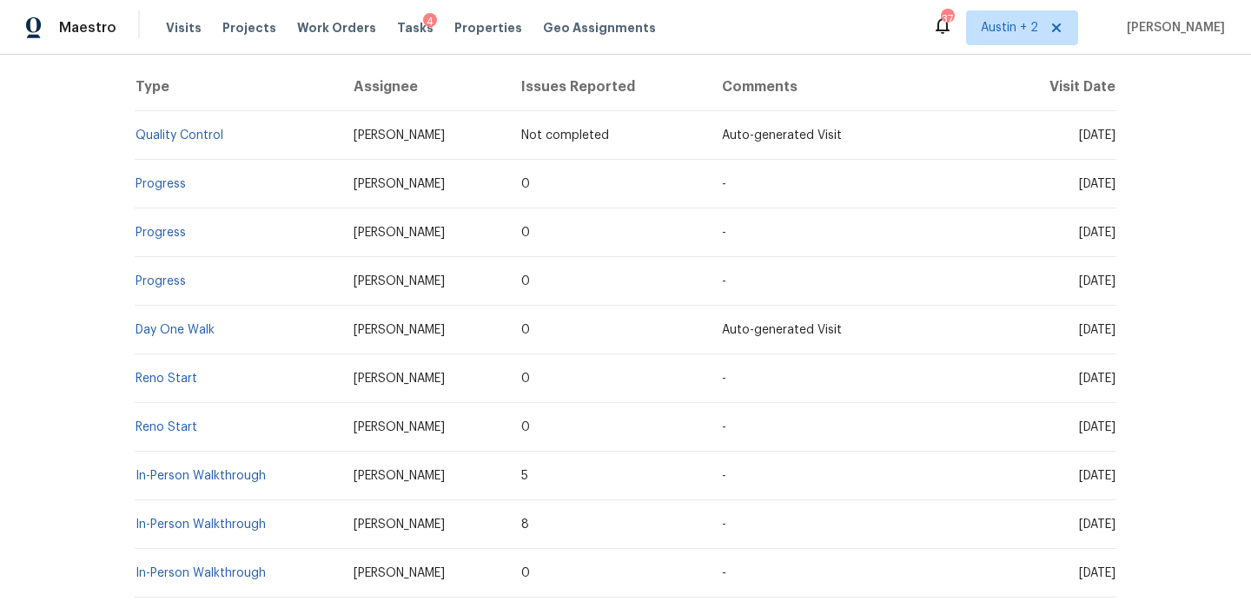
scroll to position [343, 0]
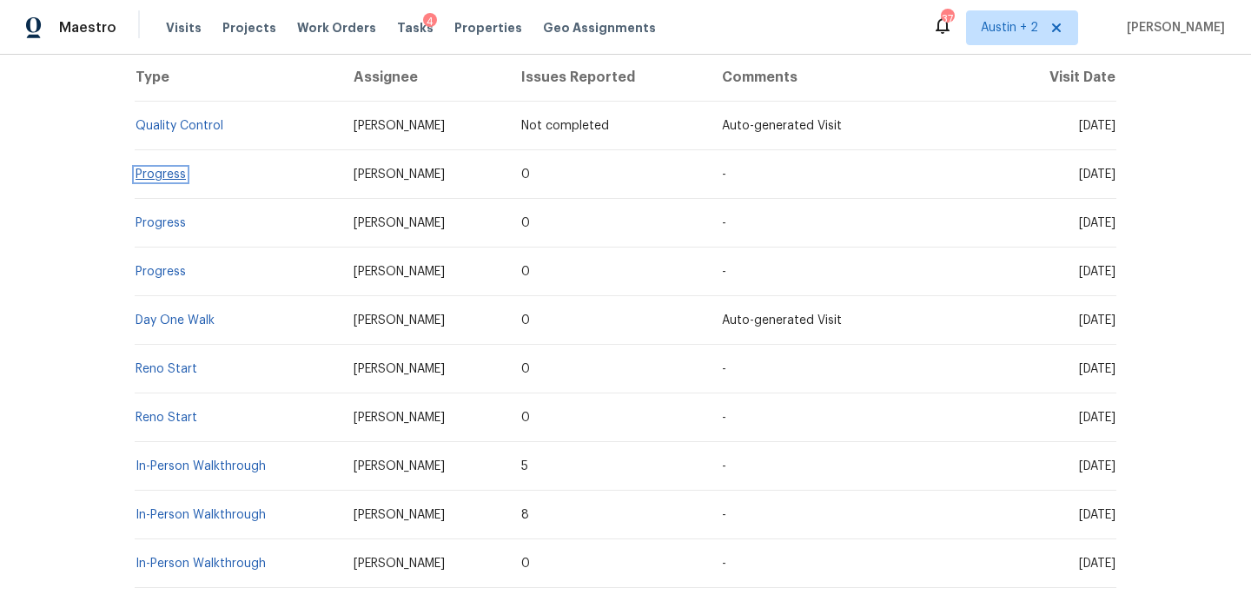
click at [169, 174] on link "Progress" at bounding box center [161, 175] width 50 height 12
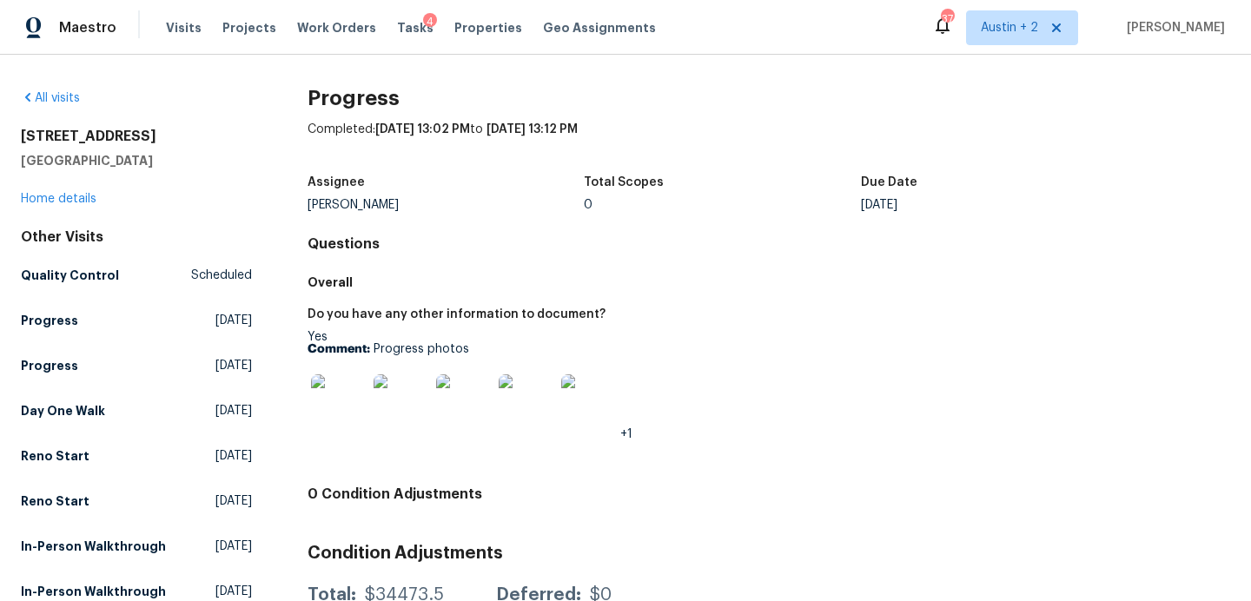
scroll to position [145, 0]
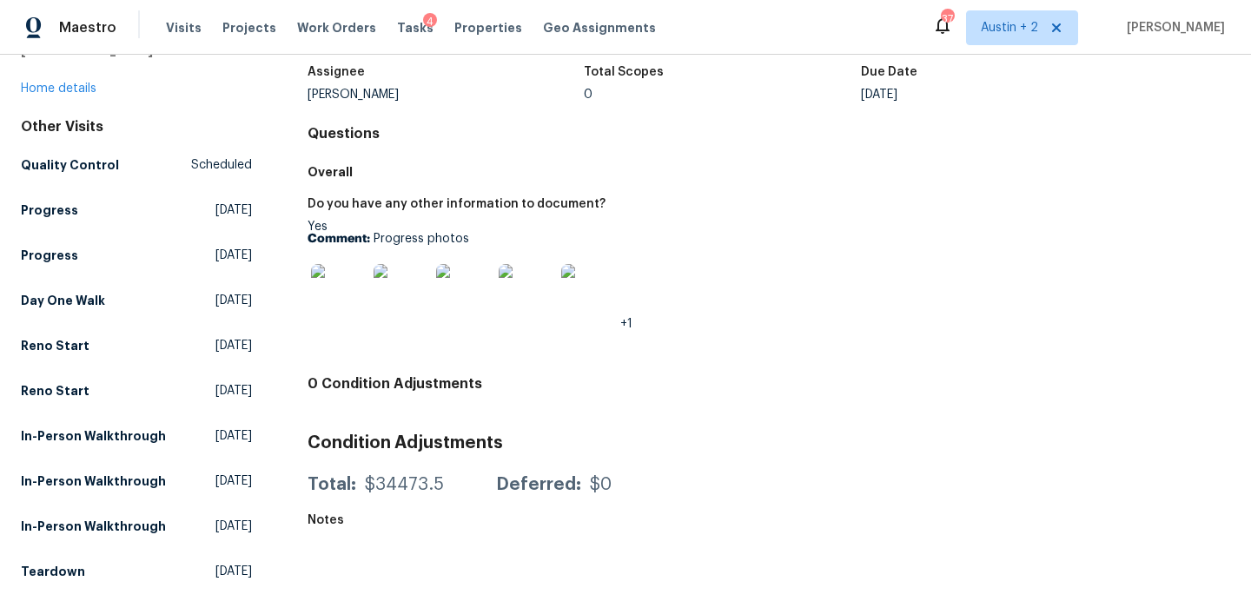
click at [328, 264] on img at bounding box center [339, 292] width 56 height 56
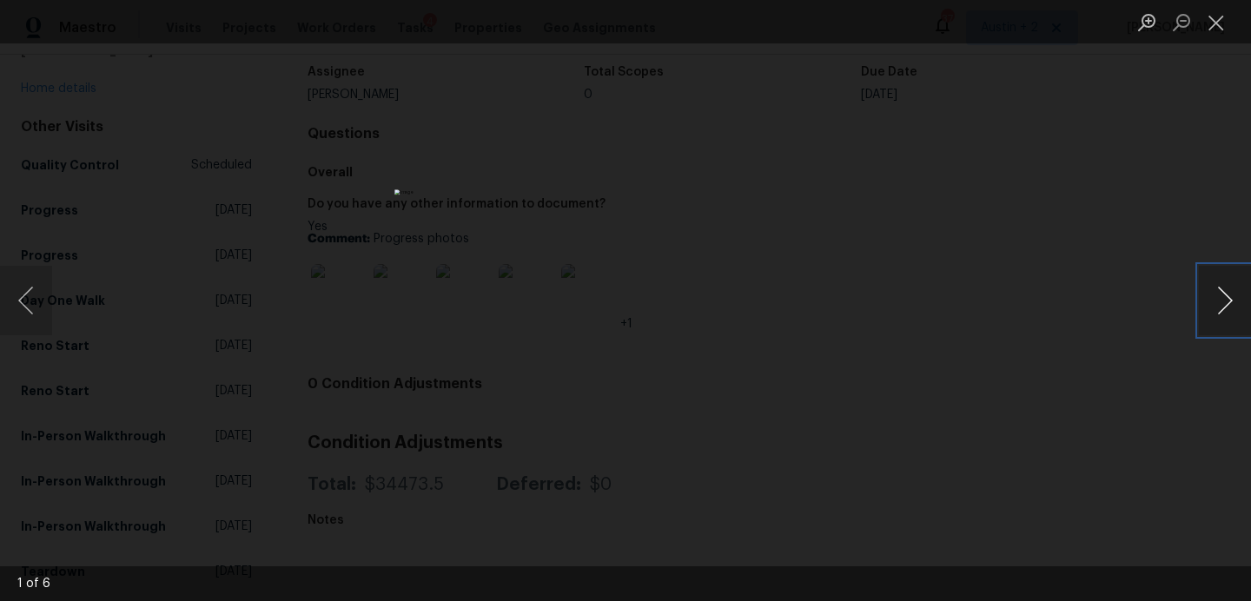
click at [1218, 299] on button "Next image" at bounding box center [1225, 301] width 52 height 70
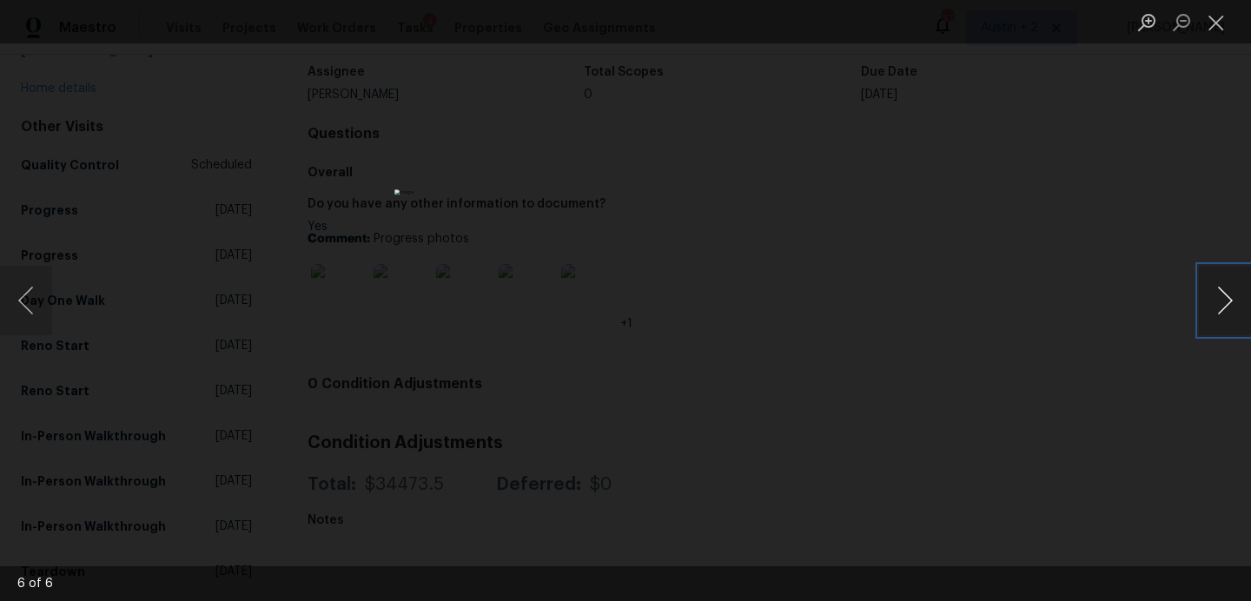
click at [1218, 299] on button "Next image" at bounding box center [1225, 301] width 52 height 70
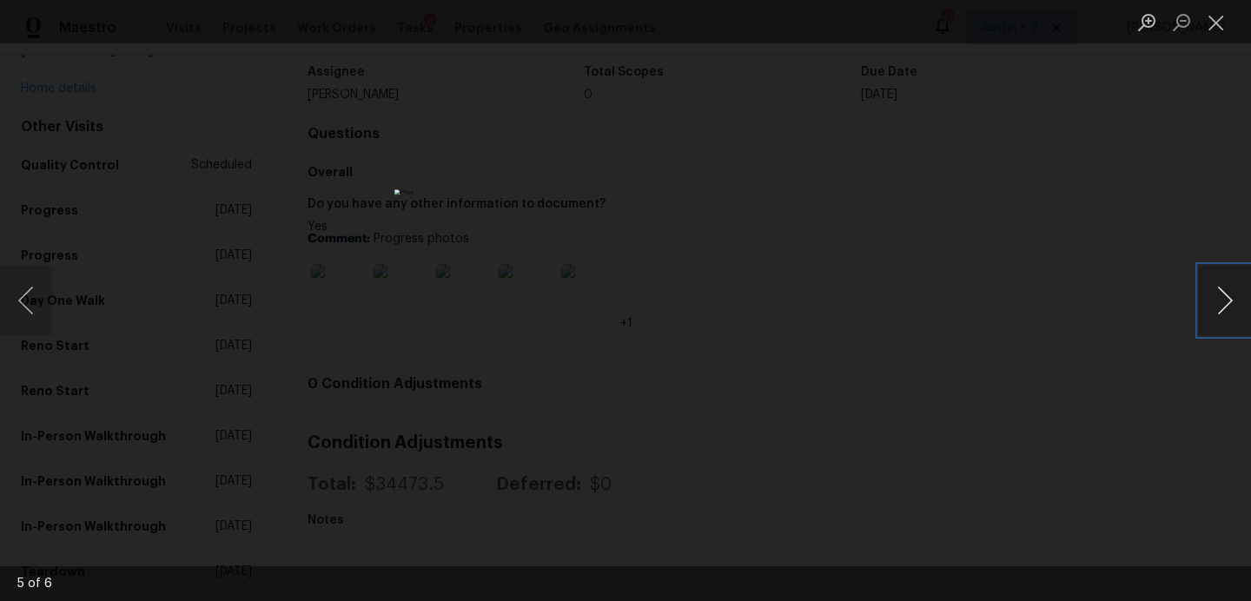
click at [1218, 299] on button "Next image" at bounding box center [1225, 301] width 52 height 70
click at [1211, 25] on button "Close lightbox" at bounding box center [1216, 22] width 35 height 30
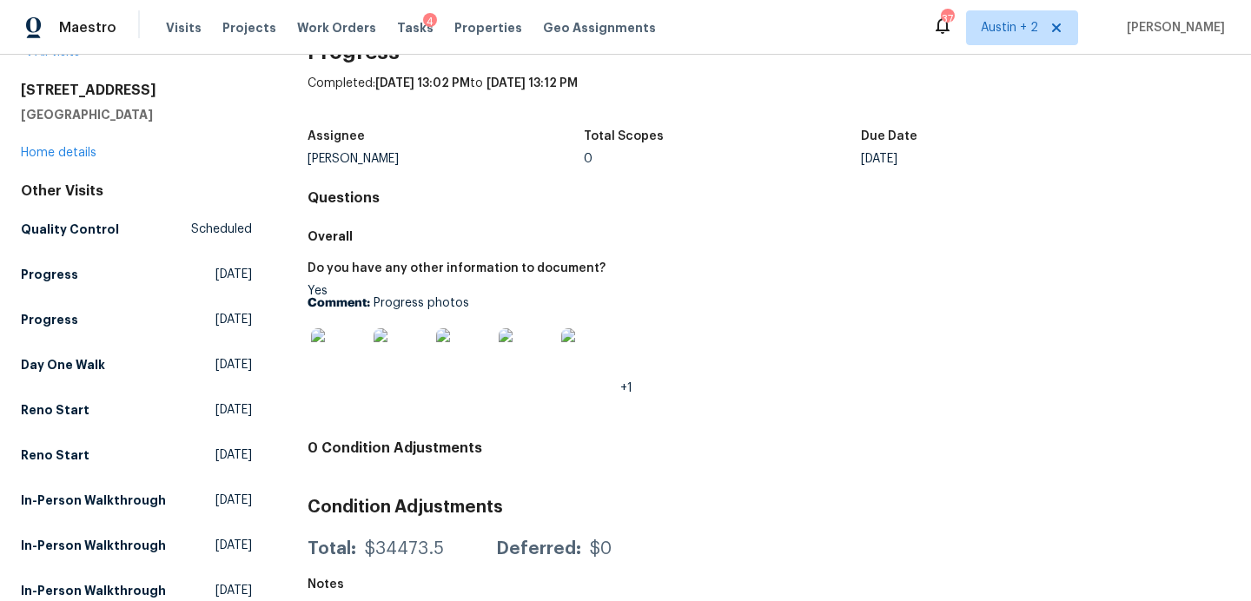
scroll to position [34, 0]
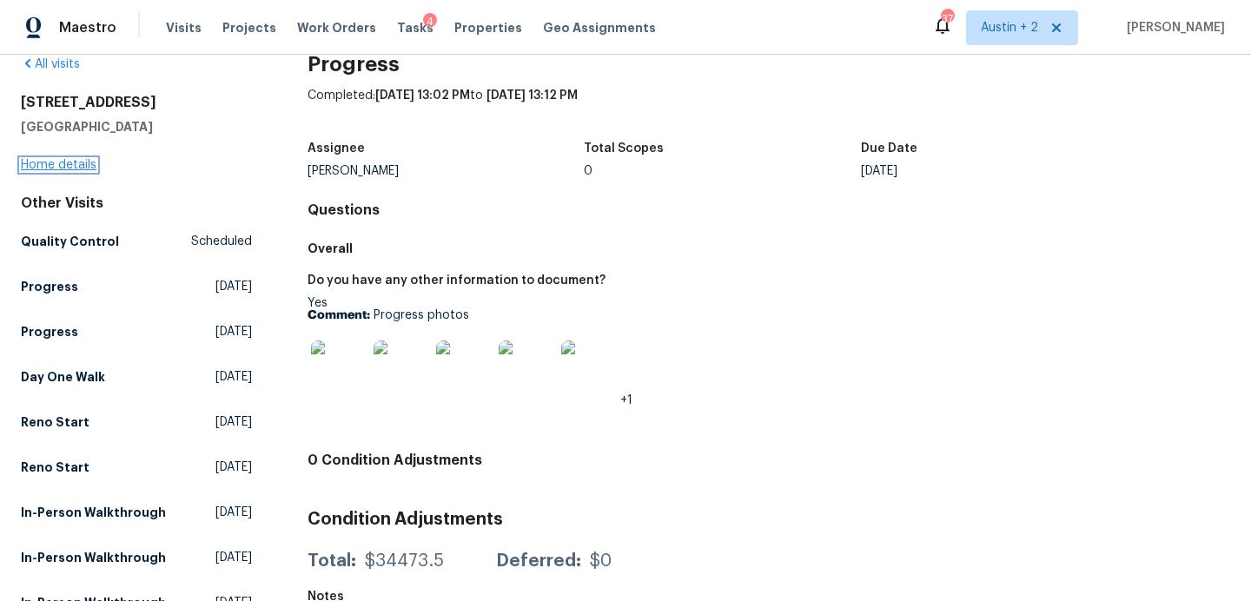
click at [82, 164] on link "Home details" at bounding box center [59, 165] width 76 height 12
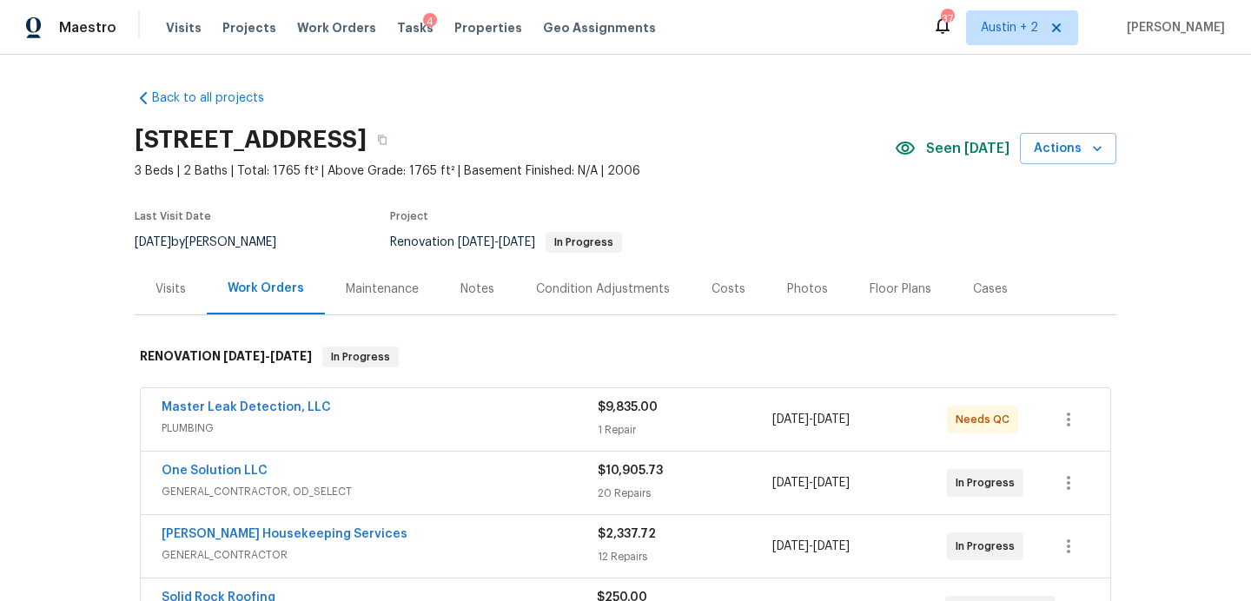
click at [174, 291] on div "Visits" at bounding box center [171, 289] width 30 height 17
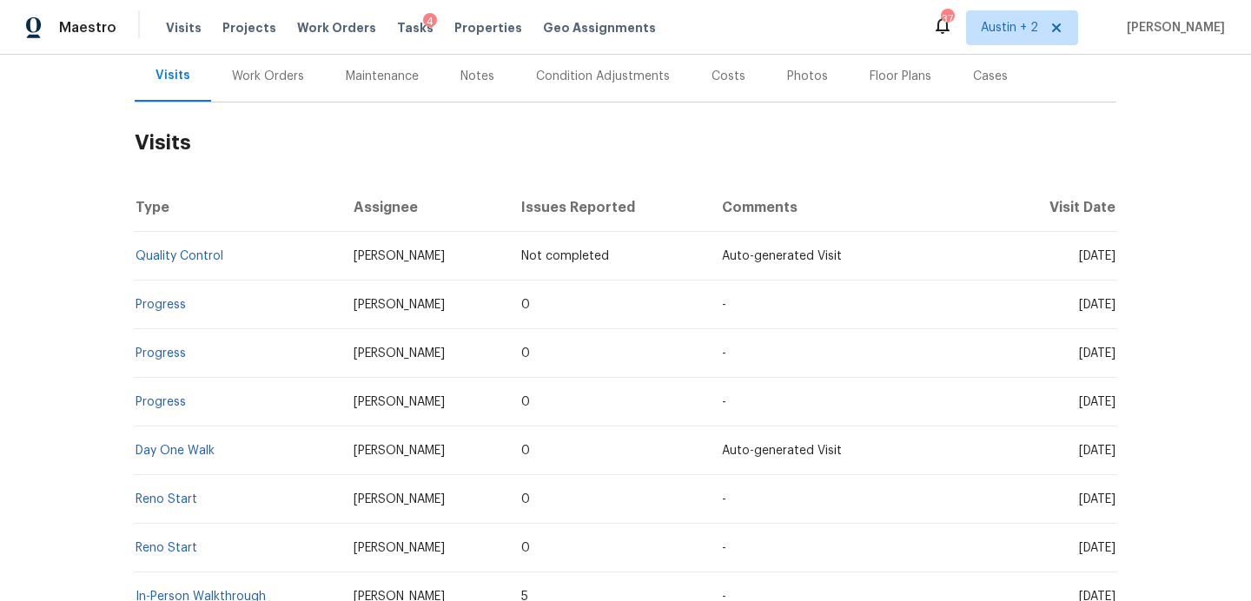
scroll to position [219, 0]
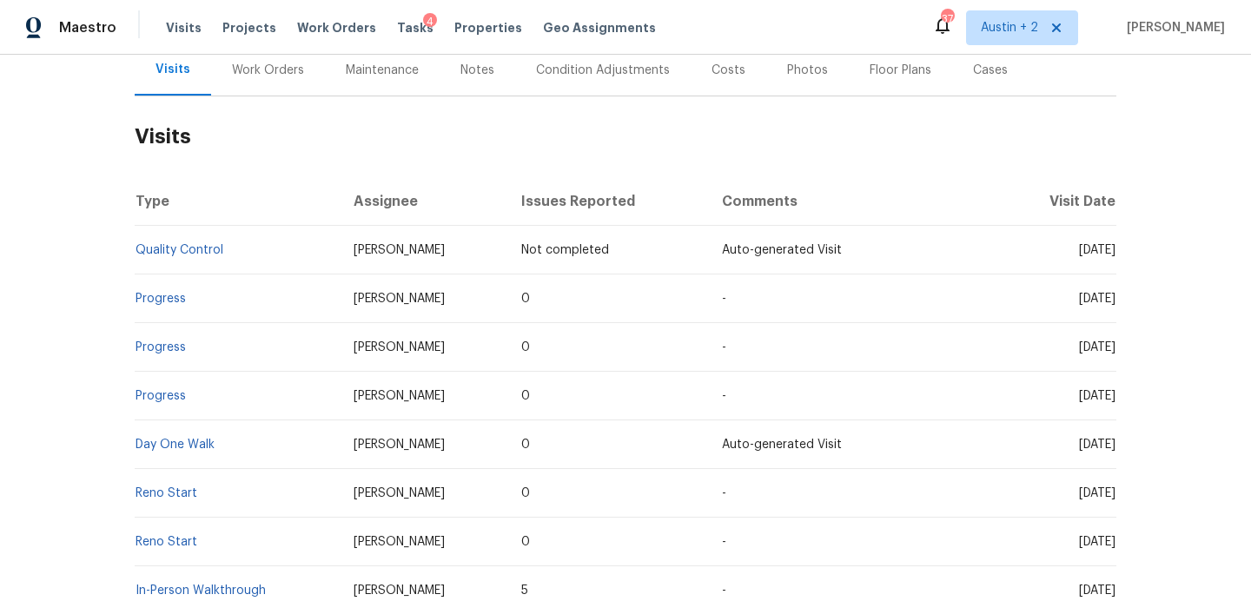
click at [169, 354] on td "Progress" at bounding box center [237, 347] width 205 height 49
click at [169, 343] on link "Progress" at bounding box center [161, 348] width 50 height 12
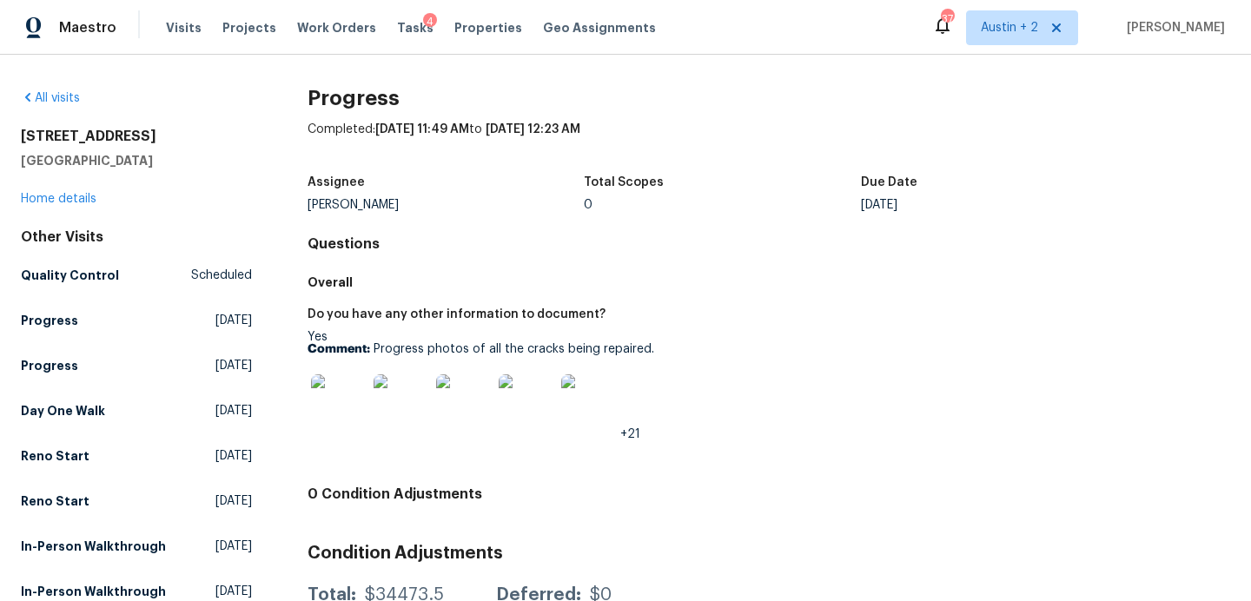
scroll to position [145, 0]
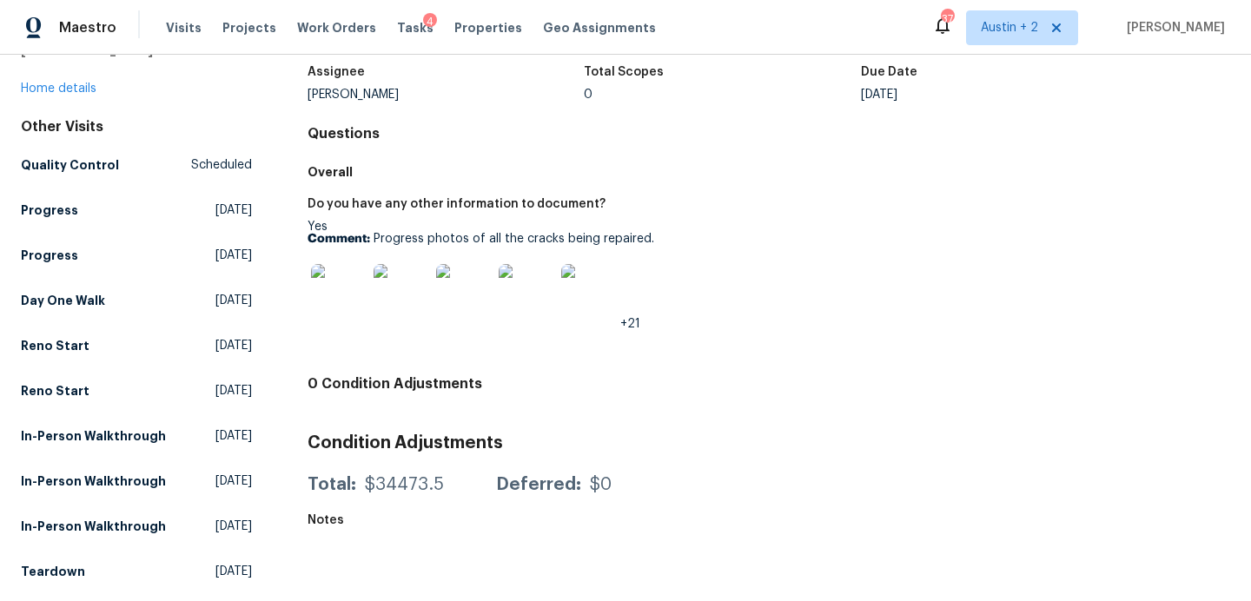
click at [357, 264] on img at bounding box center [339, 292] width 56 height 56
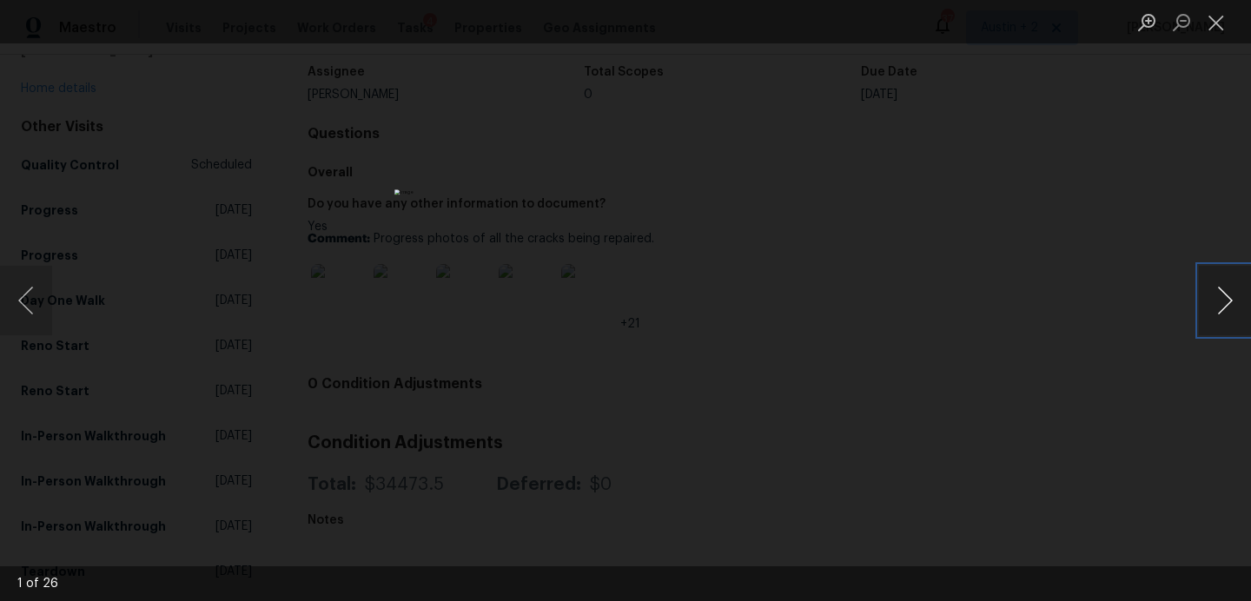
click at [1222, 295] on button "Next image" at bounding box center [1225, 301] width 52 height 70
click at [1222, 294] on button "Next image" at bounding box center [1225, 301] width 52 height 70
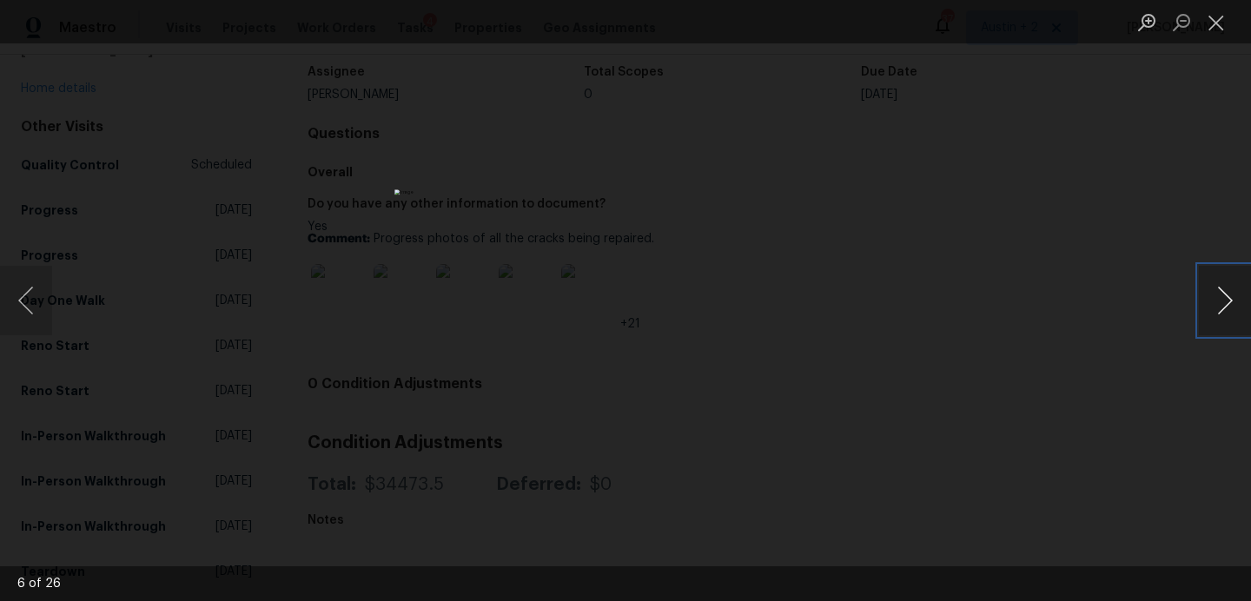
click at [1222, 294] on button "Next image" at bounding box center [1225, 301] width 52 height 70
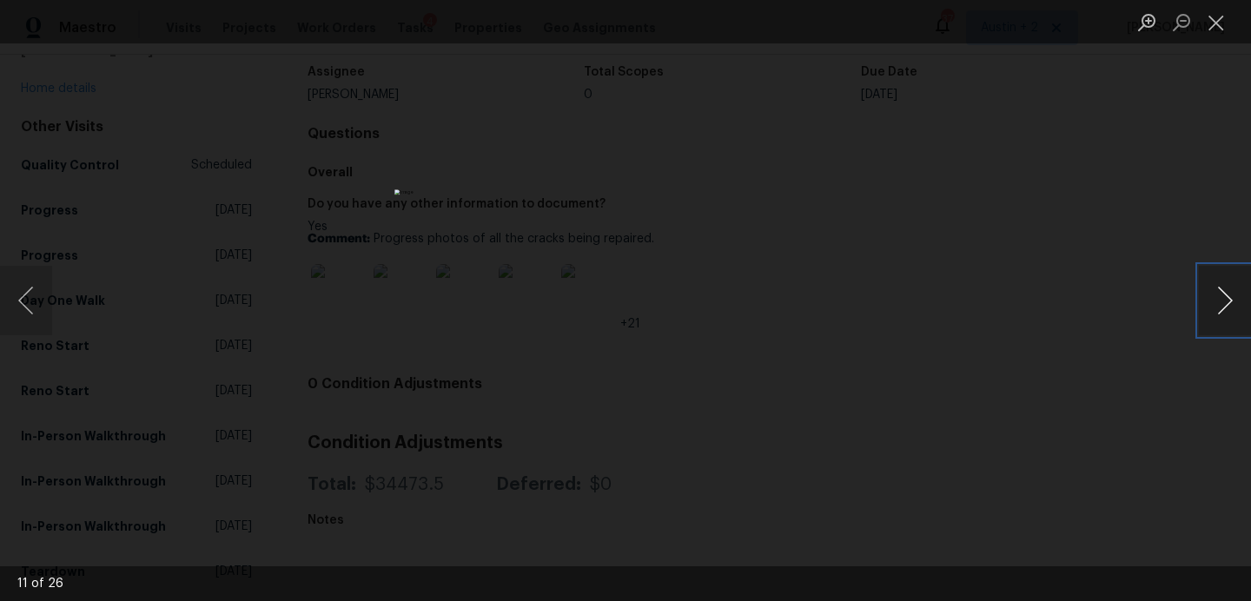
click at [1222, 294] on button "Next image" at bounding box center [1225, 301] width 52 height 70
click at [1222, 293] on button "Next image" at bounding box center [1225, 301] width 52 height 70
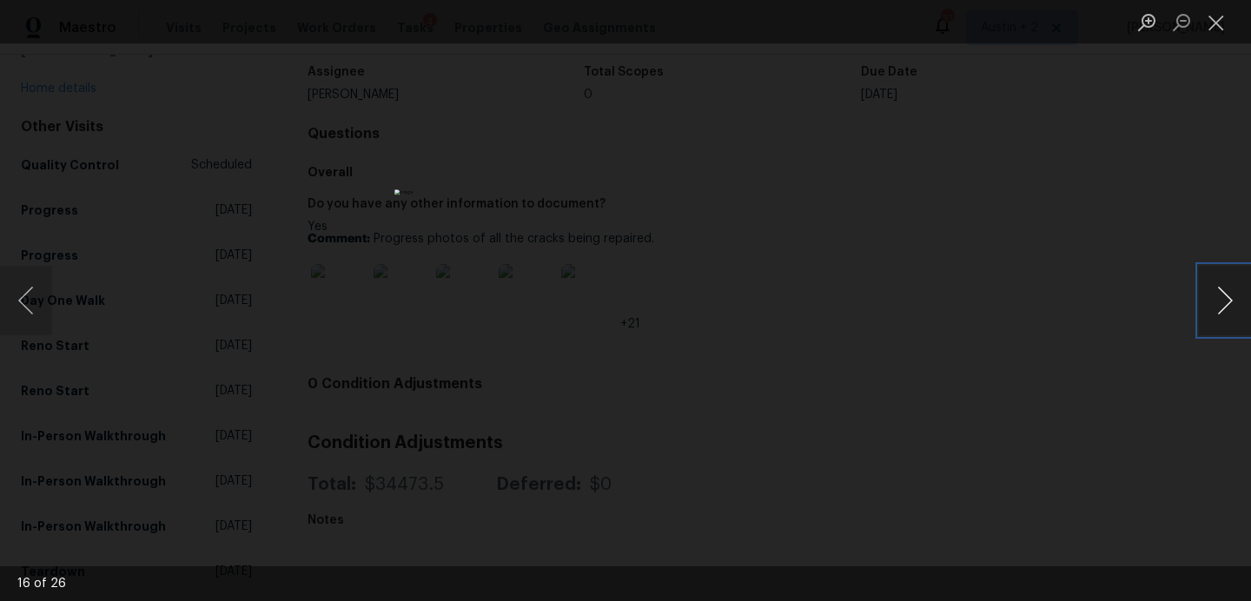
click at [1222, 293] on button "Next image" at bounding box center [1225, 301] width 52 height 70
click at [1209, 43] on li "Lightbox" at bounding box center [1216, 21] width 35 height 43
click at [1209, 35] on button "Close lightbox" at bounding box center [1216, 22] width 35 height 30
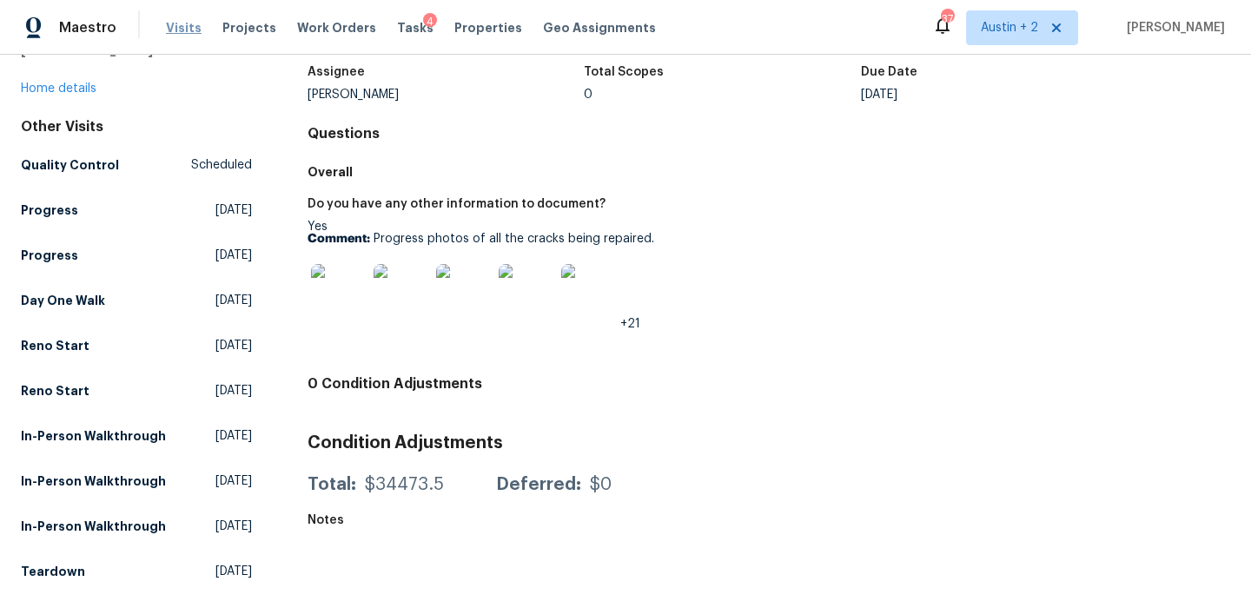
click at [177, 22] on span "Visits" at bounding box center [184, 27] width 36 height 17
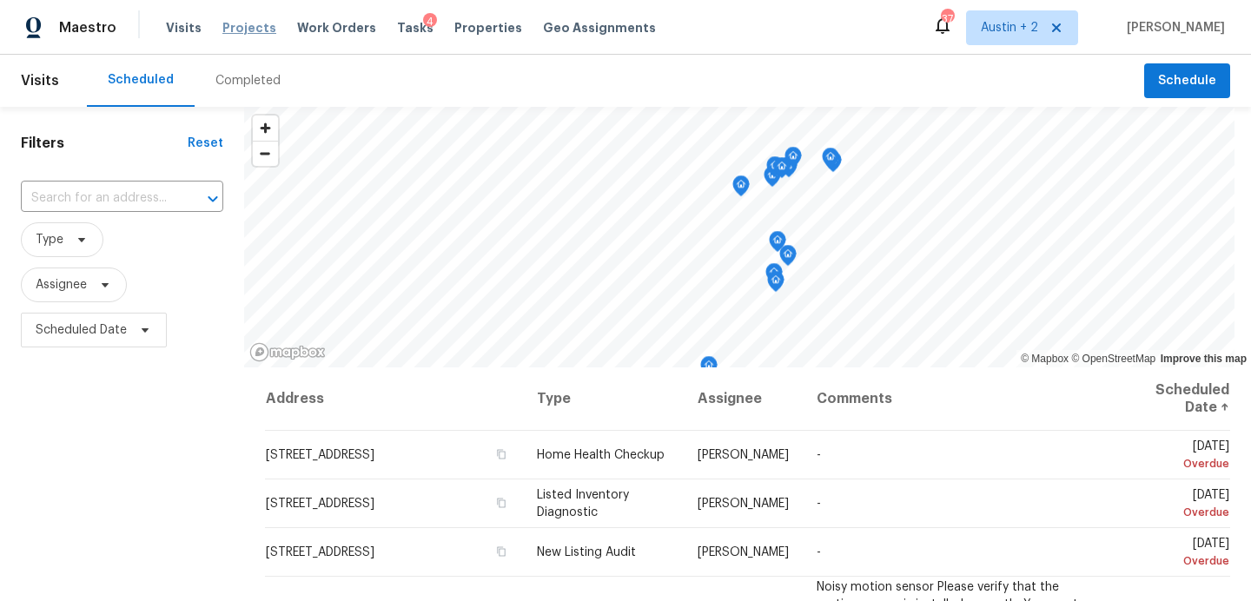
click at [239, 30] on span "Projects" at bounding box center [249, 27] width 54 height 17
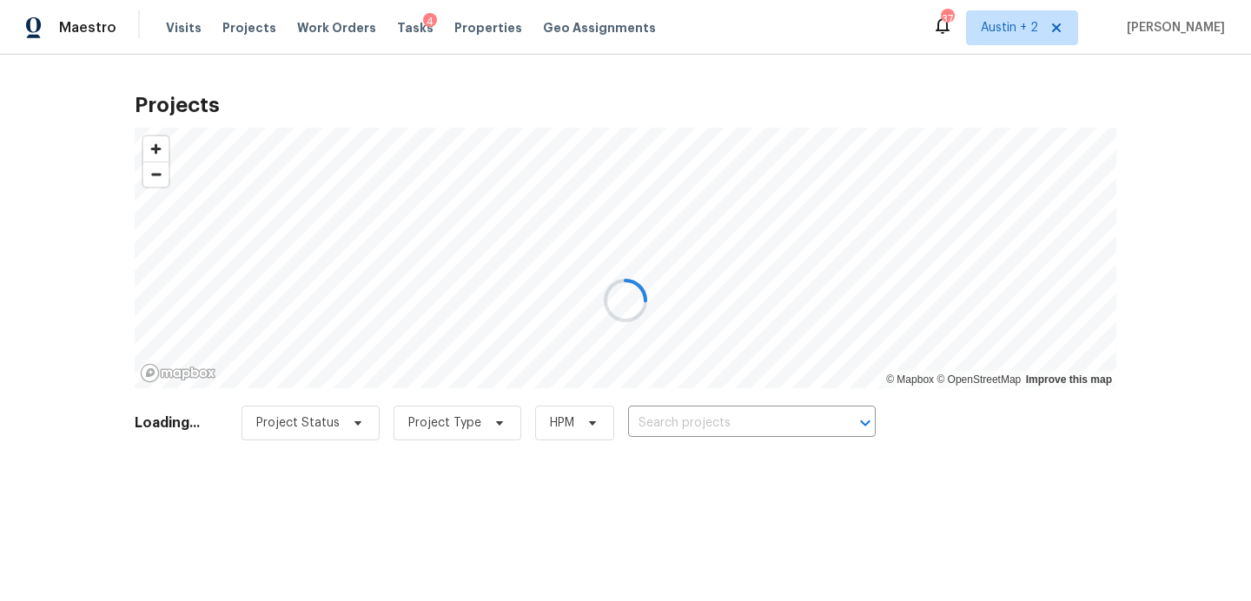
click at [680, 419] on div at bounding box center [625, 300] width 1251 height 601
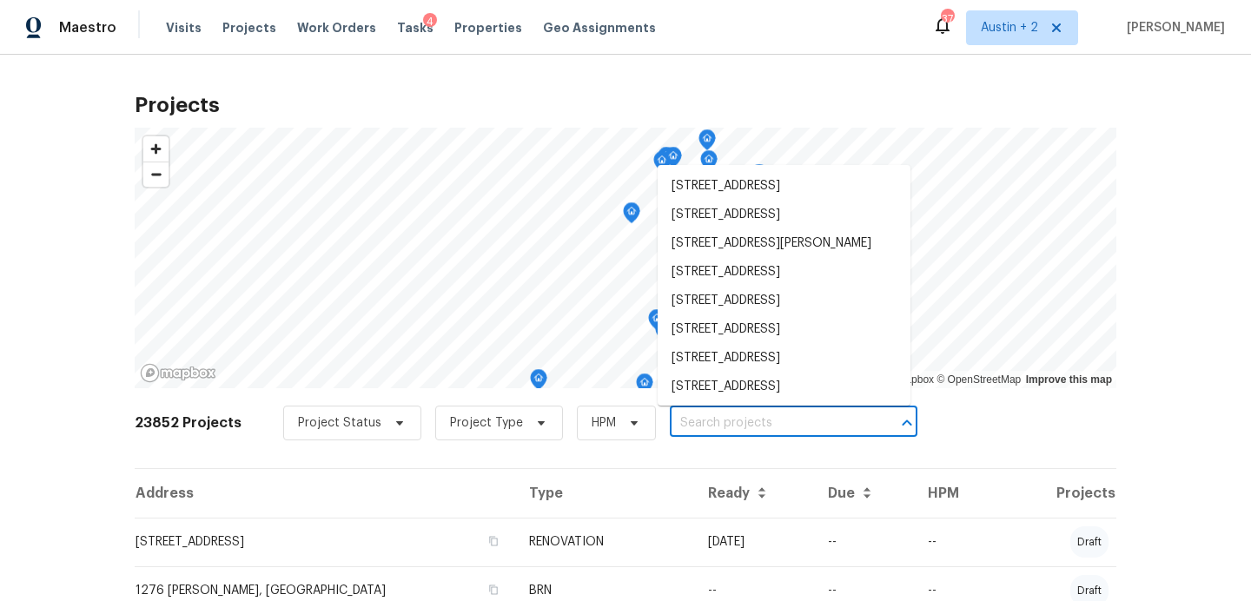
click at [714, 423] on input "text" at bounding box center [769, 423] width 199 height 27
type input "1"
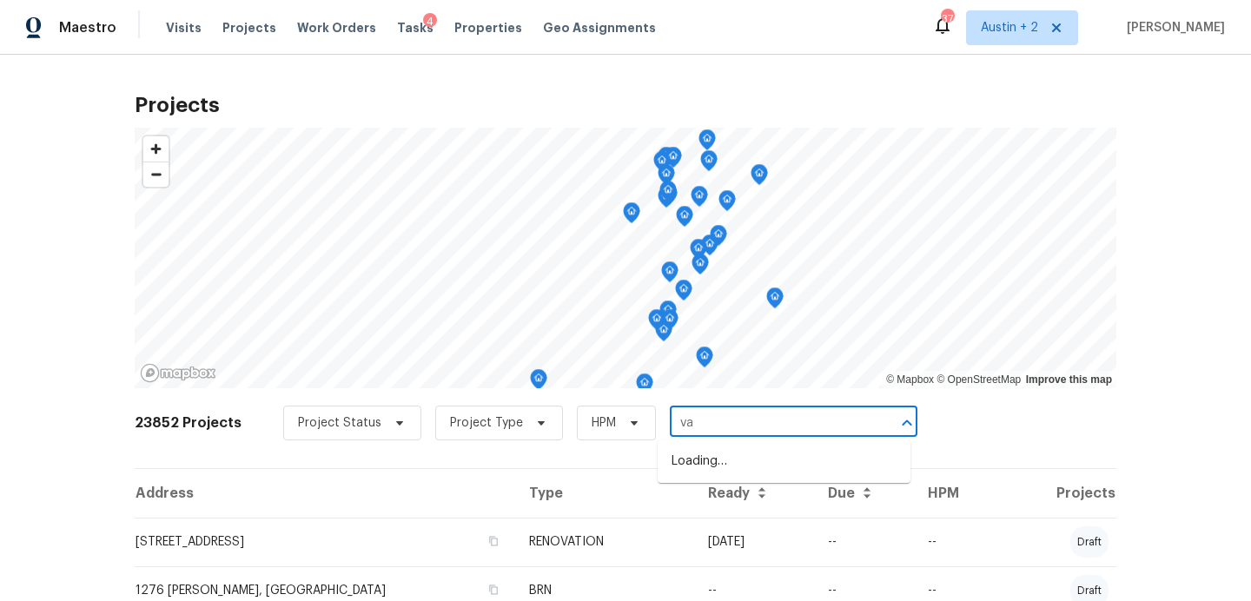
type input "val"
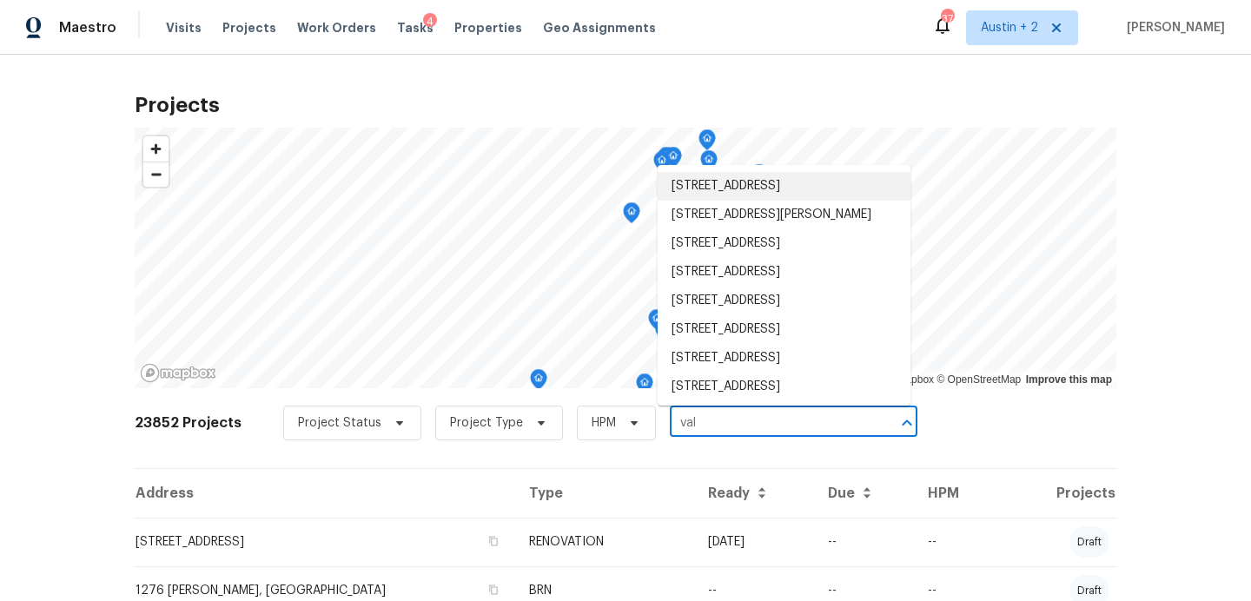
click at [725, 190] on li "[STREET_ADDRESS]" at bounding box center [784, 186] width 253 height 29
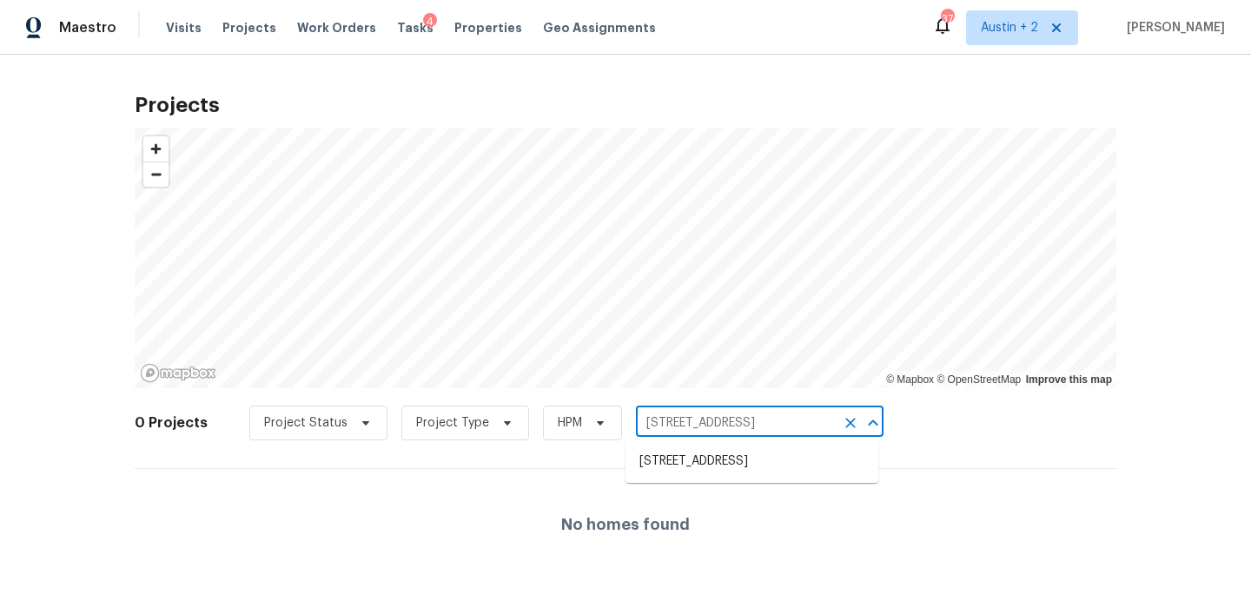
click at [789, 429] on input "[STREET_ADDRESS]" at bounding box center [735, 423] width 199 height 27
click at [846, 421] on icon "Clear" at bounding box center [851, 423] width 10 height 10
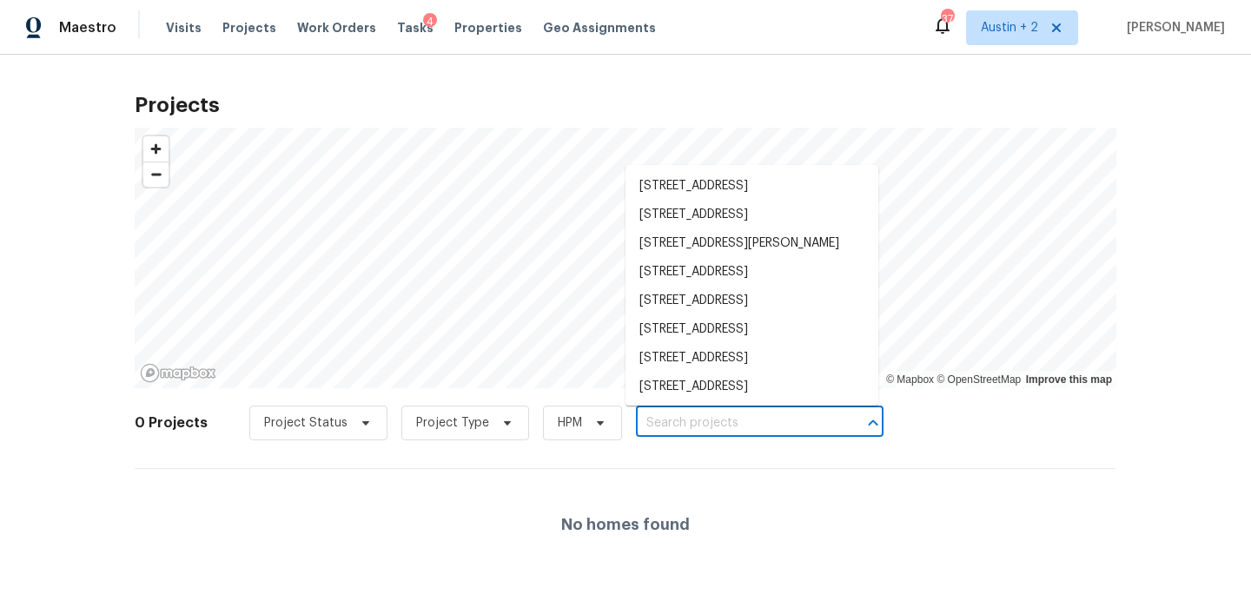
click at [755, 425] on input "text" at bounding box center [735, 423] width 199 height 27
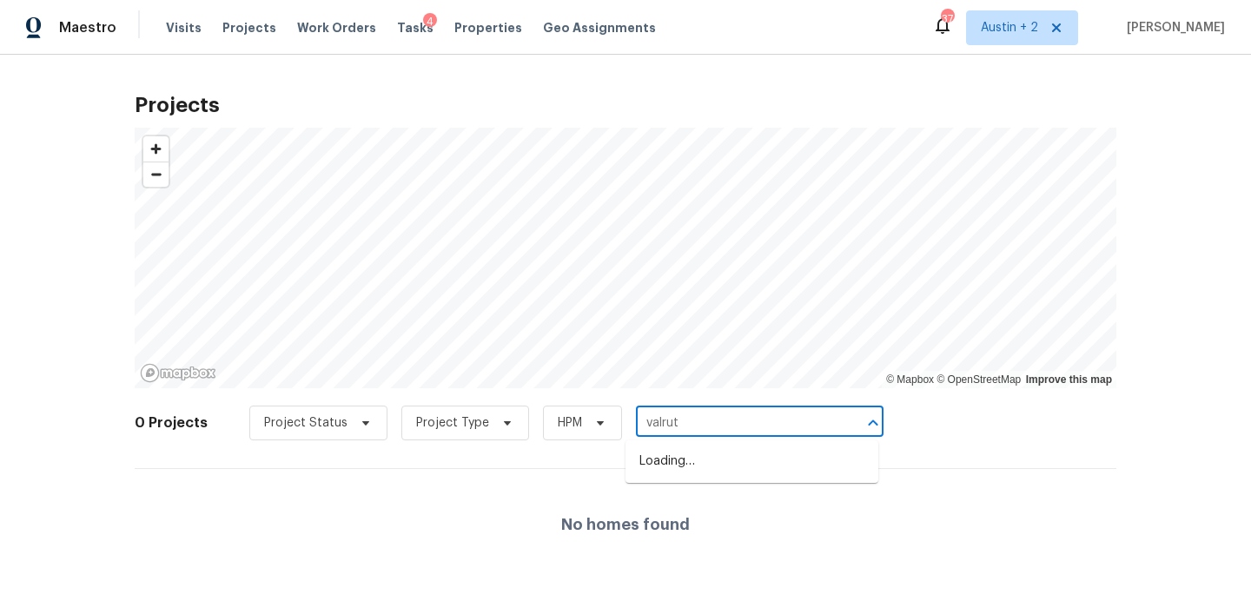
type input "valruth"
click at [767, 487] on li "[STREET_ADDRESS]" at bounding box center [752, 490] width 253 height 29
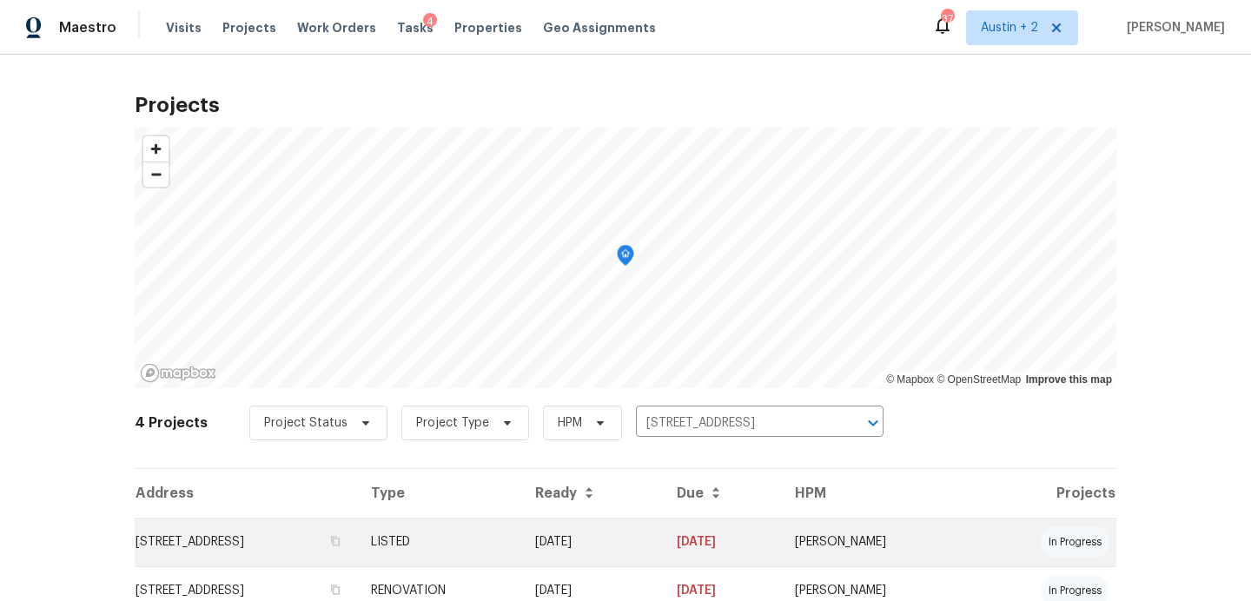
click at [235, 546] on td "[STREET_ADDRESS]" at bounding box center [246, 542] width 222 height 49
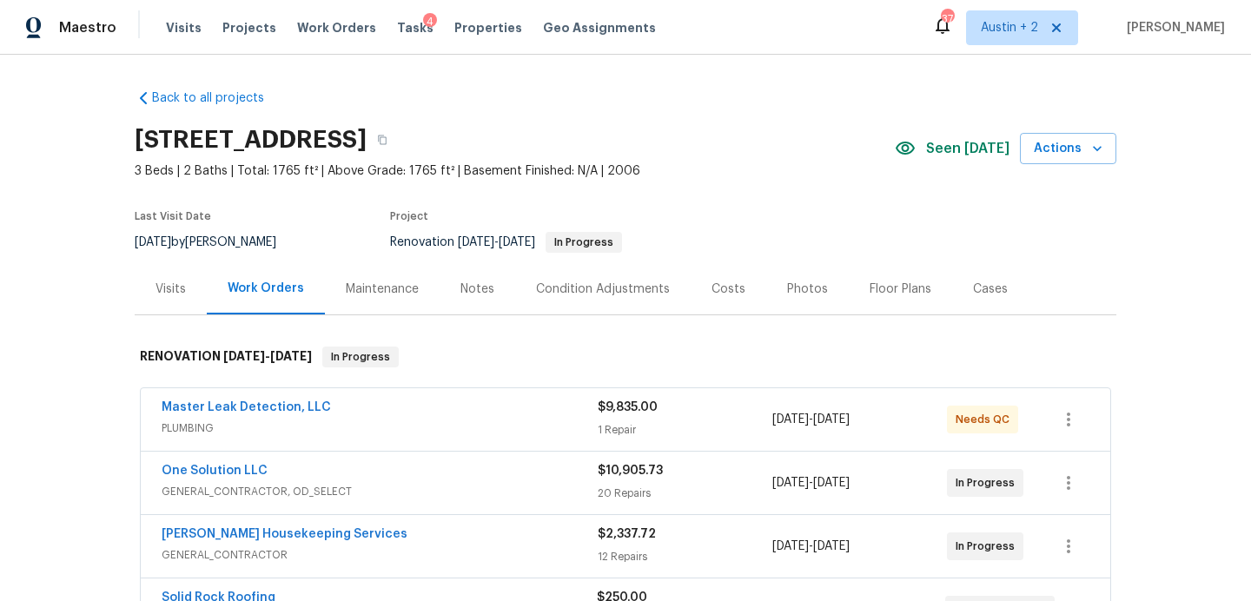
click at [167, 289] on div "Visits" at bounding box center [171, 289] width 30 height 17
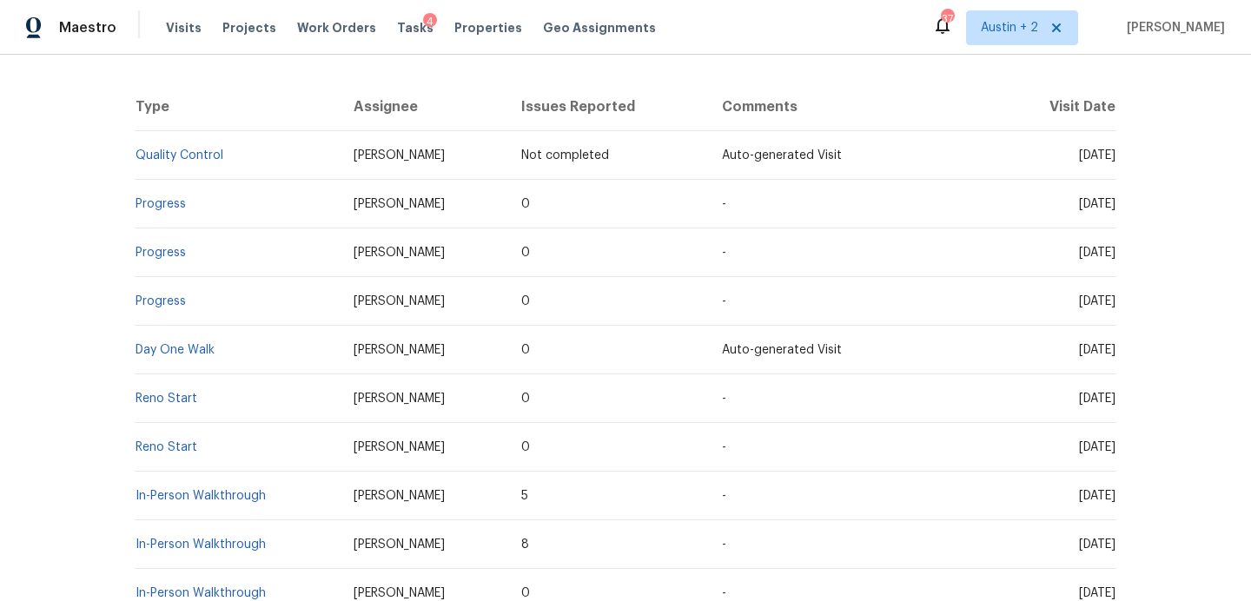
scroll to position [317, 0]
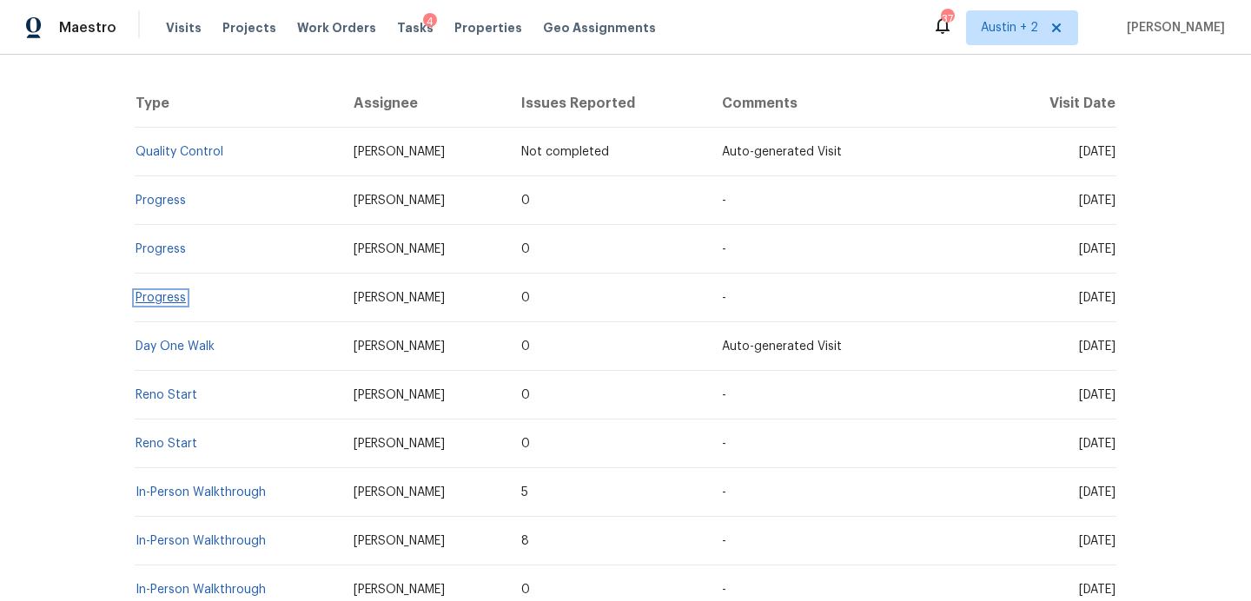
click at [171, 296] on link "Progress" at bounding box center [161, 298] width 50 height 12
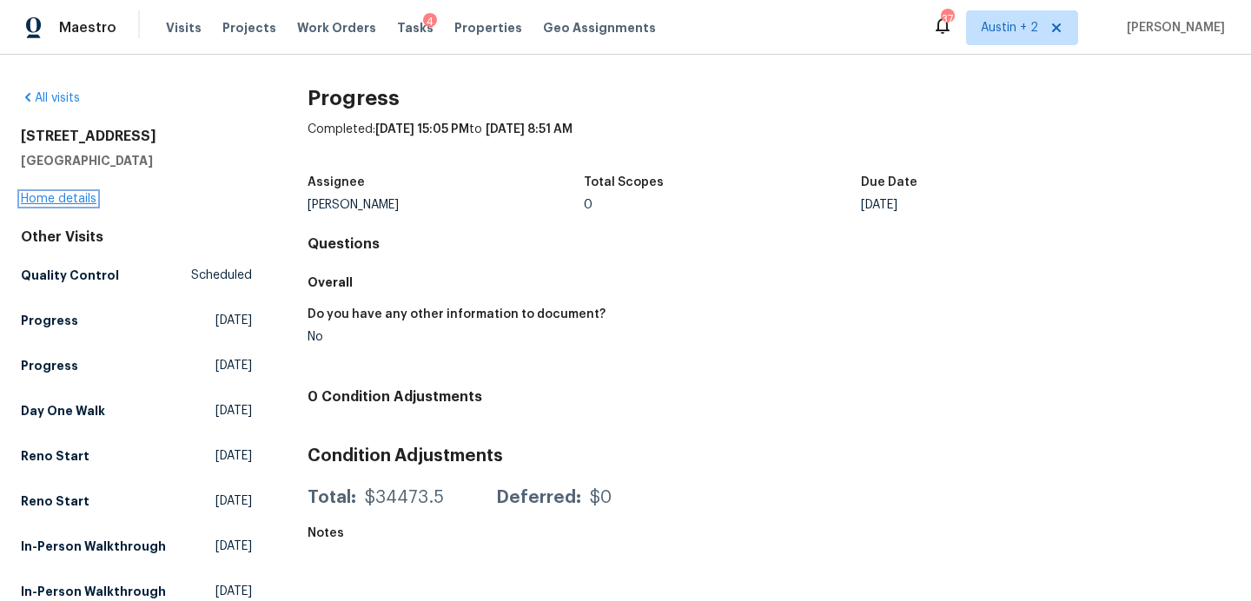
click at [75, 199] on link "Home details" at bounding box center [59, 199] width 76 height 12
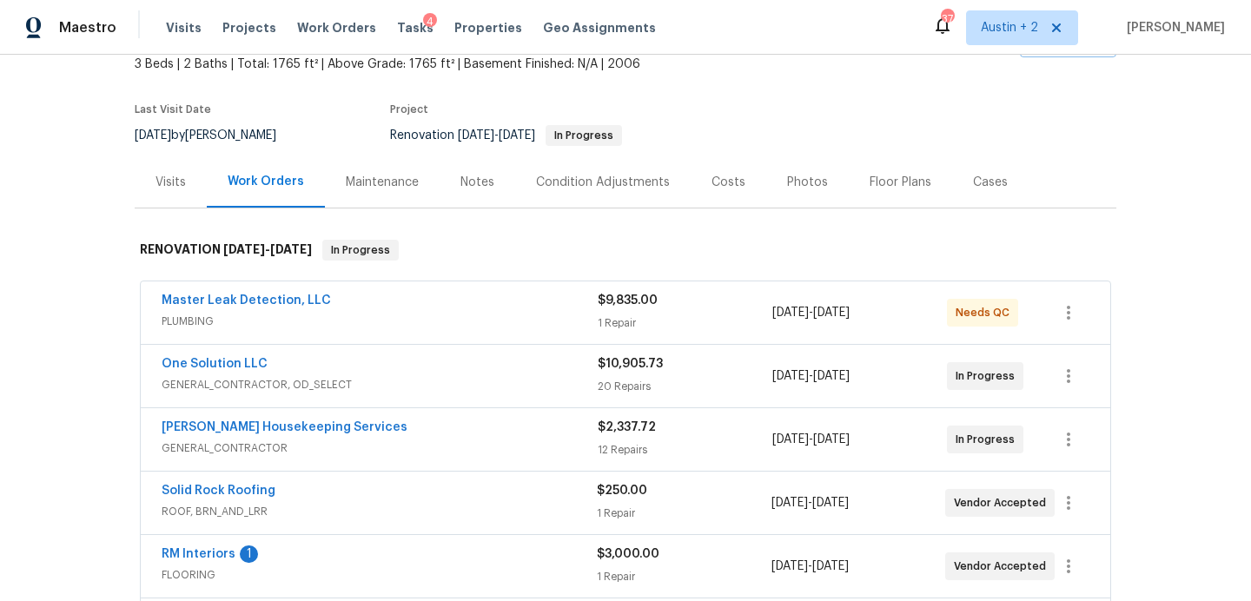
scroll to position [105, 0]
click at [169, 185] on div "Visits" at bounding box center [171, 184] width 30 height 17
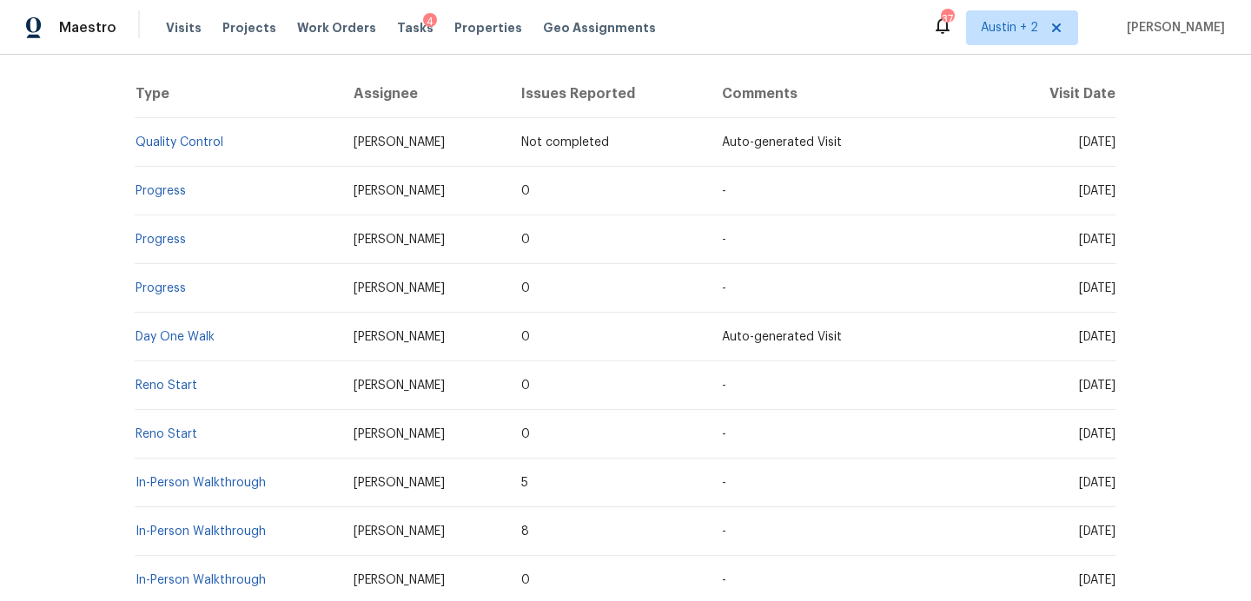
scroll to position [328, 0]
click at [166, 287] on link "Progress" at bounding box center [161, 287] width 50 height 12
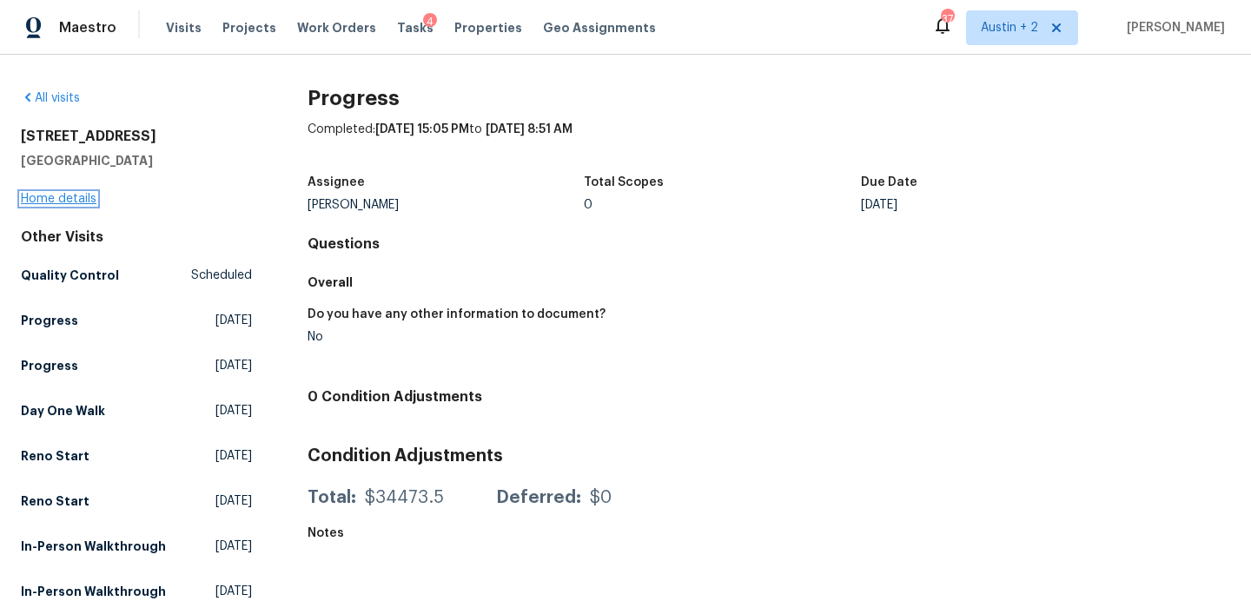
click at [80, 199] on link "Home details" at bounding box center [59, 199] width 76 height 12
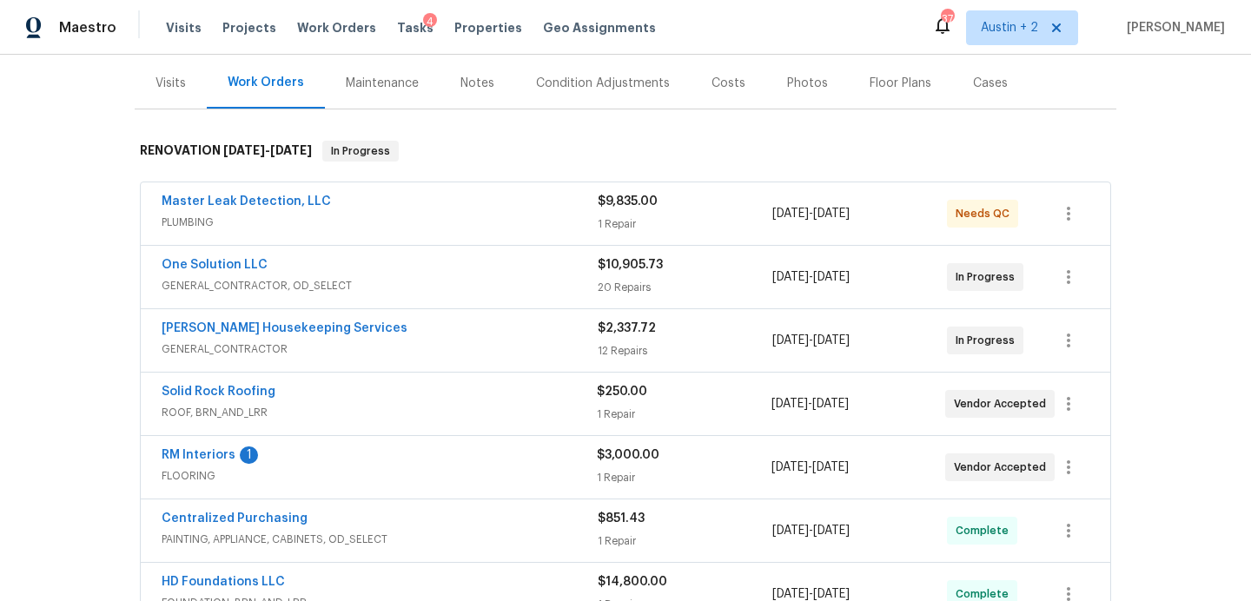
scroll to position [208, 0]
click at [205, 456] on link "RM Interiors" at bounding box center [199, 454] width 74 height 12
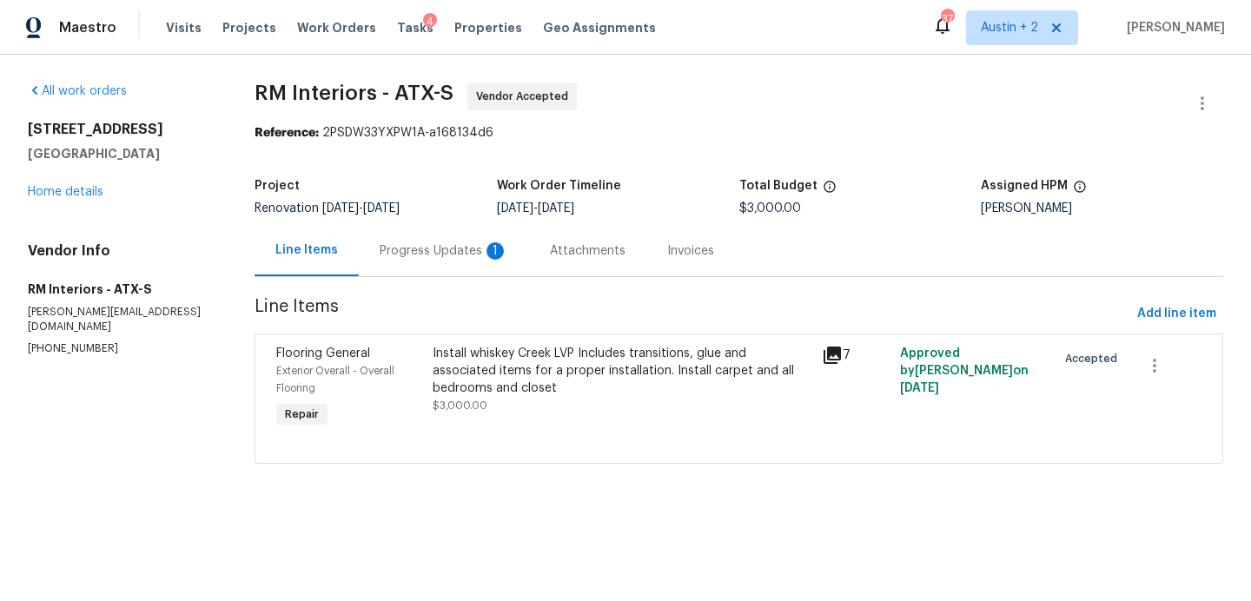
click at [455, 253] on div "Progress Updates 1" at bounding box center [444, 250] width 129 height 17
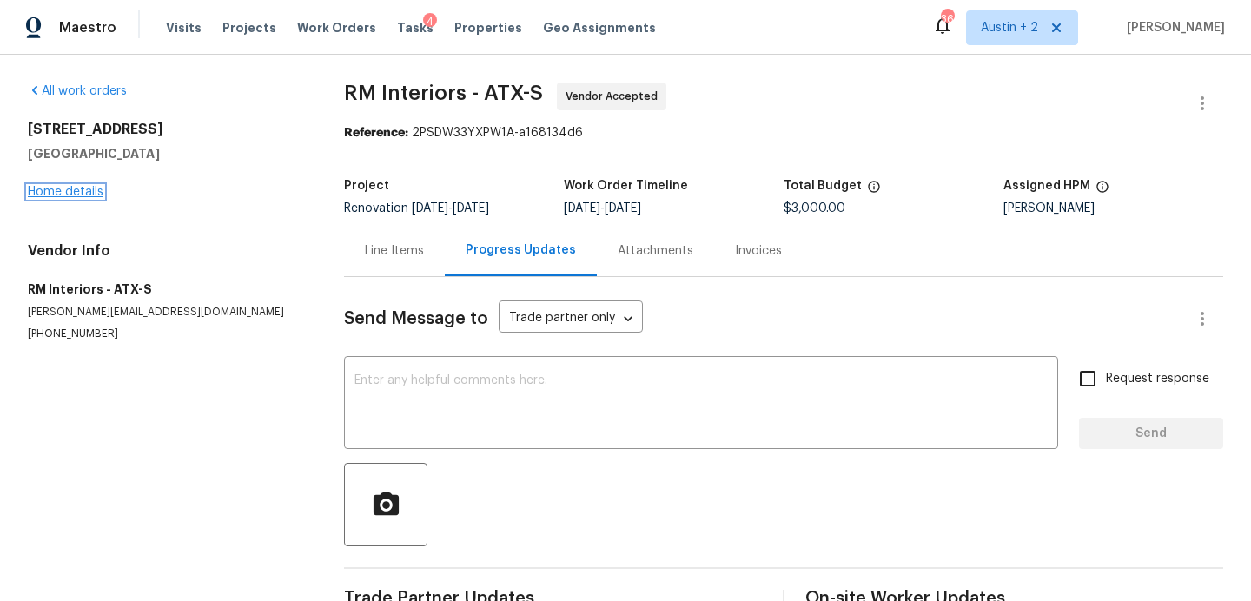
click at [82, 193] on link "Home details" at bounding box center [66, 192] width 76 height 12
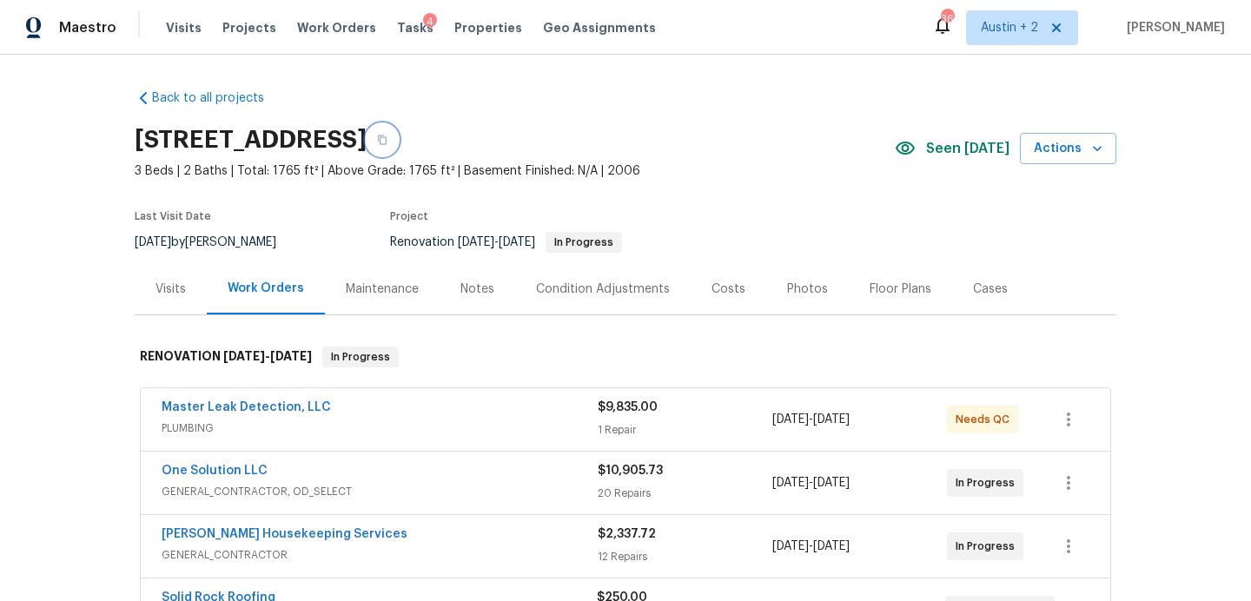
click at [388, 141] on icon "button" at bounding box center [382, 140] width 10 height 10
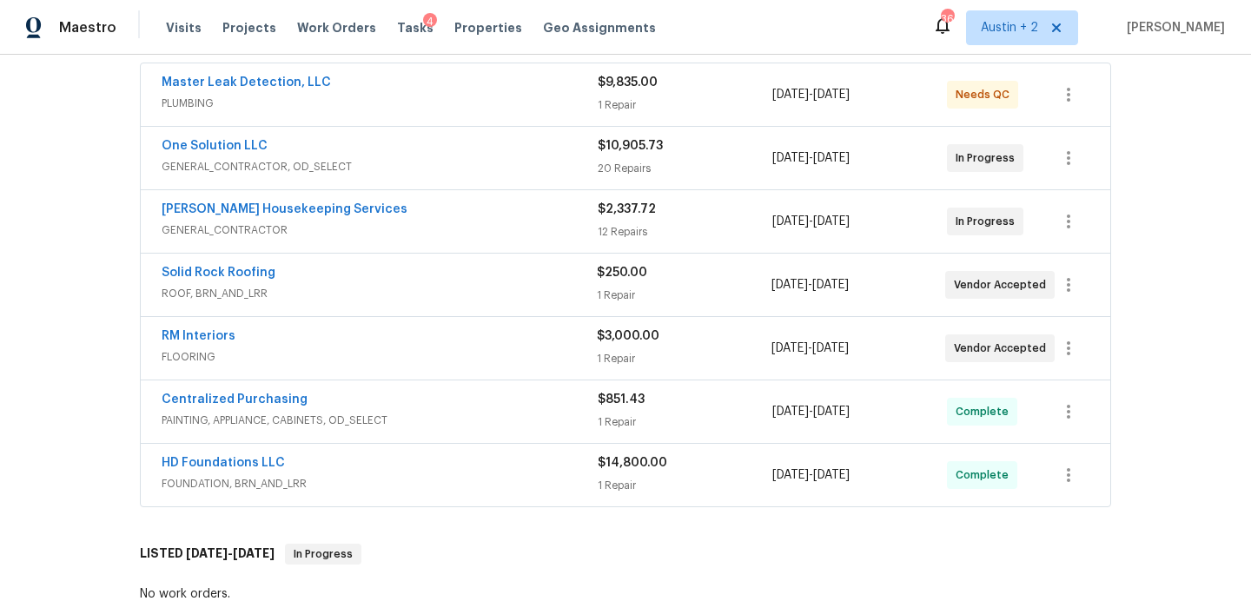
scroll to position [328, 0]
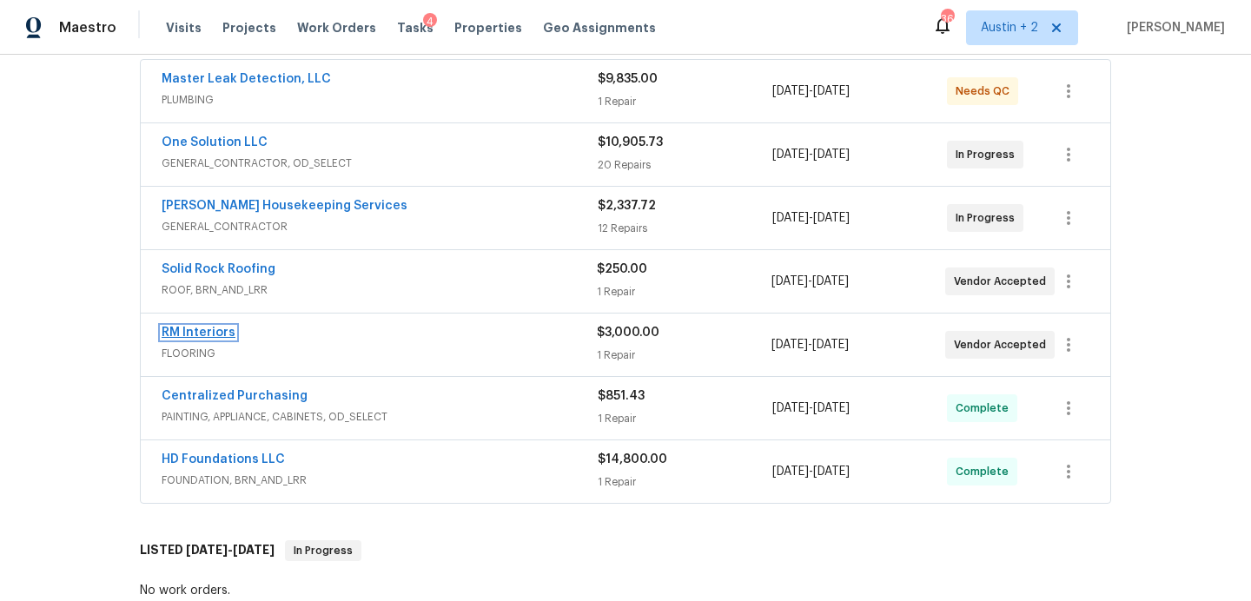
click at [220, 335] on link "RM Interiors" at bounding box center [199, 333] width 74 height 12
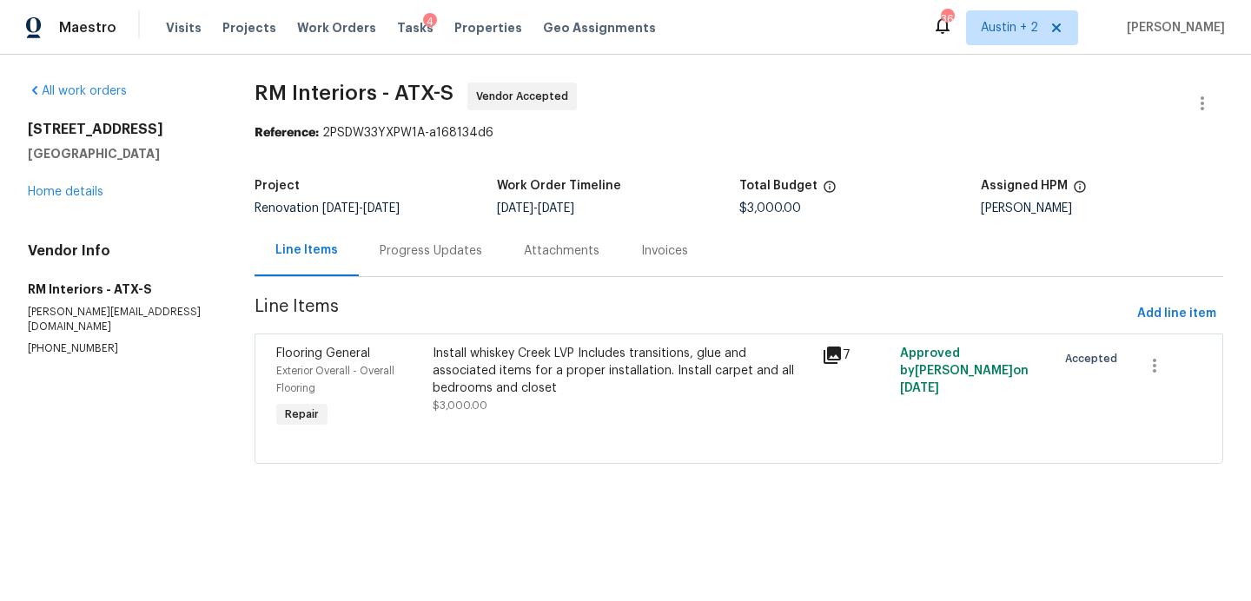
click at [414, 251] on div "Progress Updates" at bounding box center [431, 250] width 103 height 17
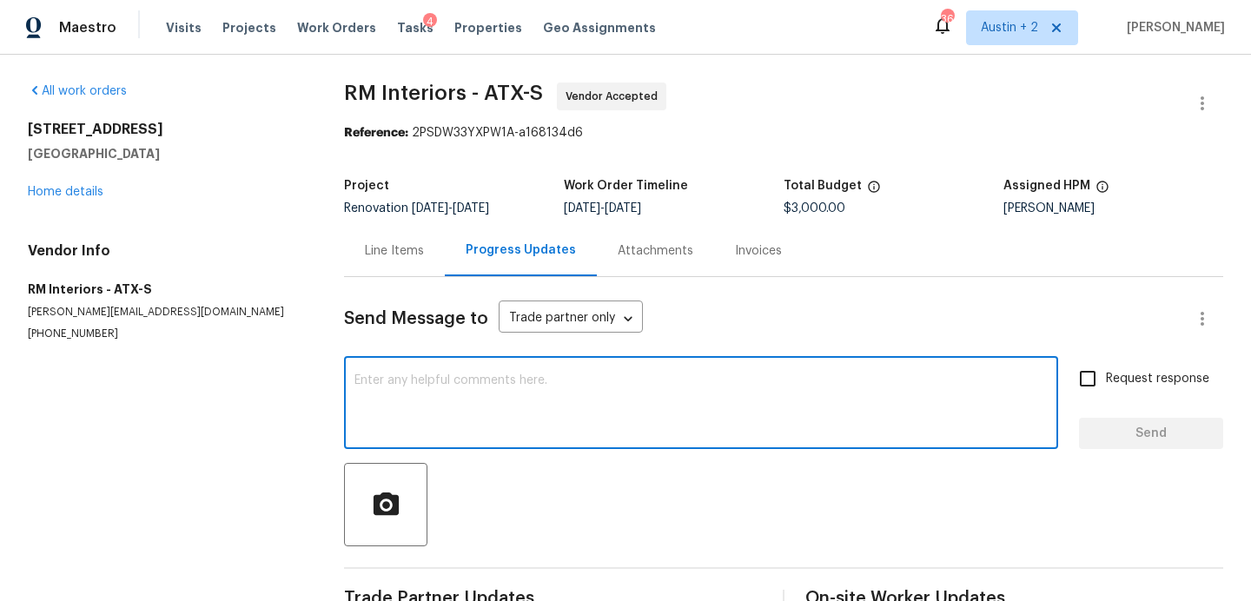
click at [500, 383] on textarea at bounding box center [701, 405] width 693 height 61
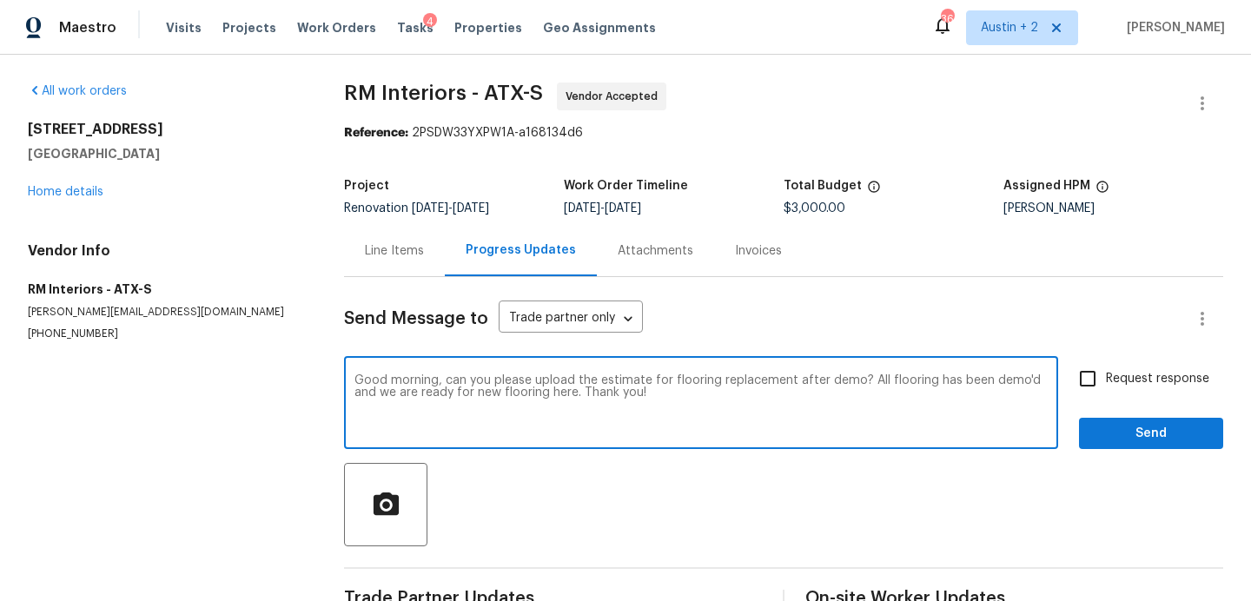
type textarea "Good morning, can you please upload the estimate for flooring replacement after…"
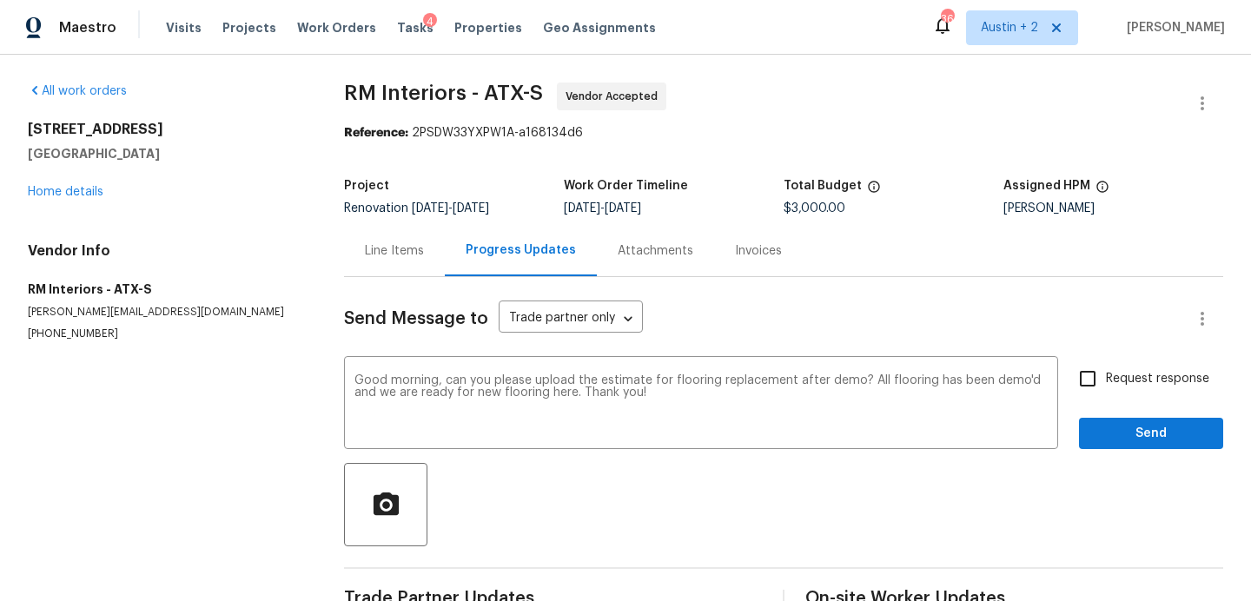
click at [1127, 381] on span "Request response" at bounding box center [1157, 379] width 103 height 18
click at [1106, 381] on input "Request response" at bounding box center [1088, 379] width 36 height 36
checkbox input "true"
click at [1120, 427] on span "Send" at bounding box center [1151, 434] width 116 height 22
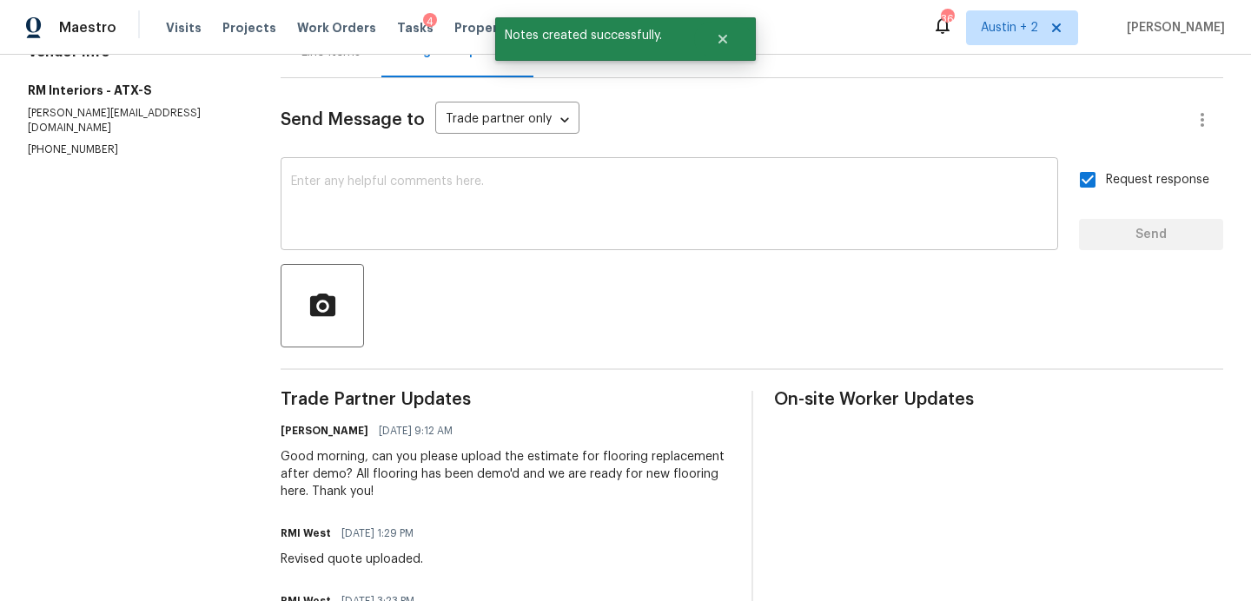
scroll to position [203, 0]
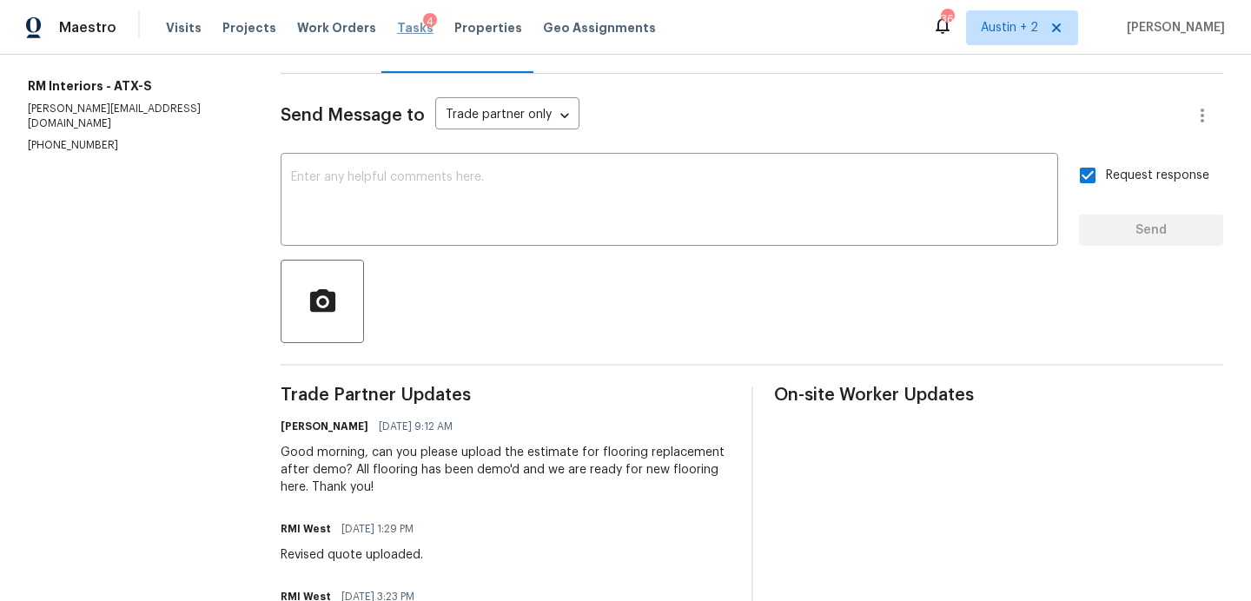
click at [399, 32] on span "Tasks" at bounding box center [415, 28] width 36 height 12
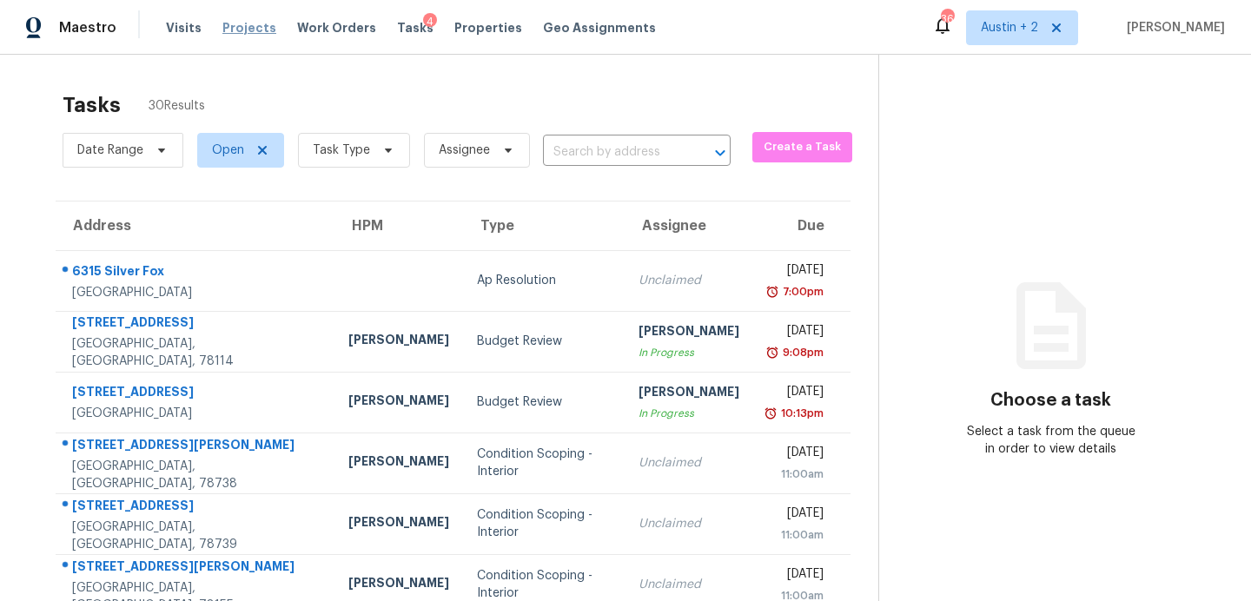
click at [252, 28] on span "Projects" at bounding box center [249, 27] width 54 height 17
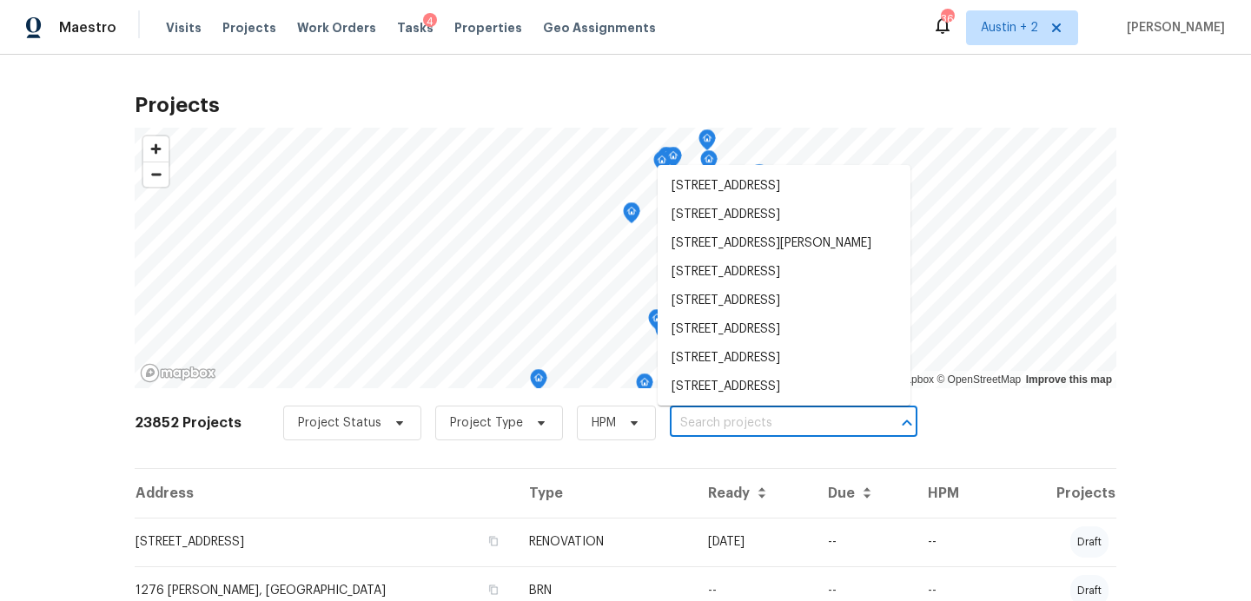
click at [670, 421] on input "text" at bounding box center [769, 423] width 199 height 27
type input "c"
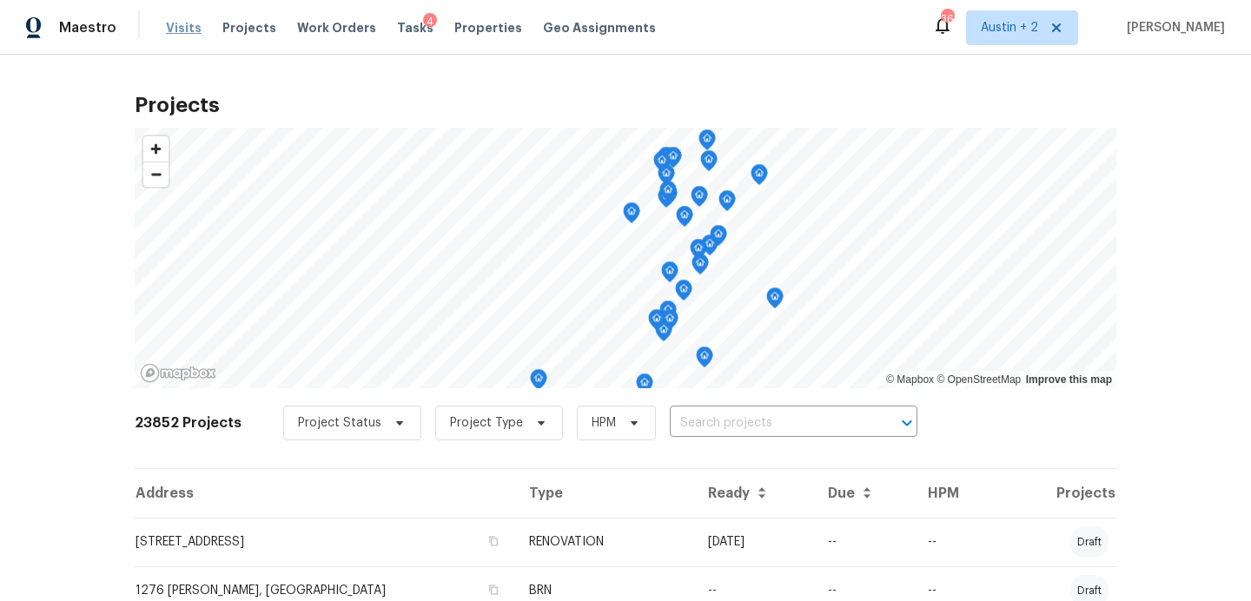
click at [186, 25] on span "Visits" at bounding box center [184, 27] width 36 height 17
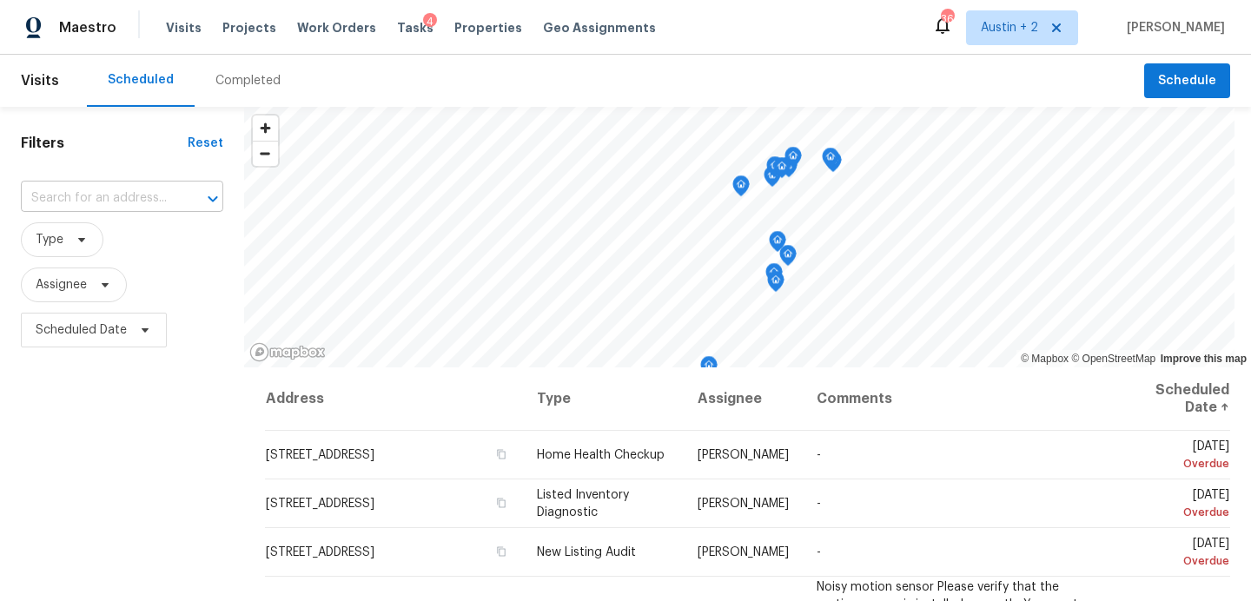
click at [133, 192] on input "text" at bounding box center [98, 198] width 154 height 27
type input "chey"
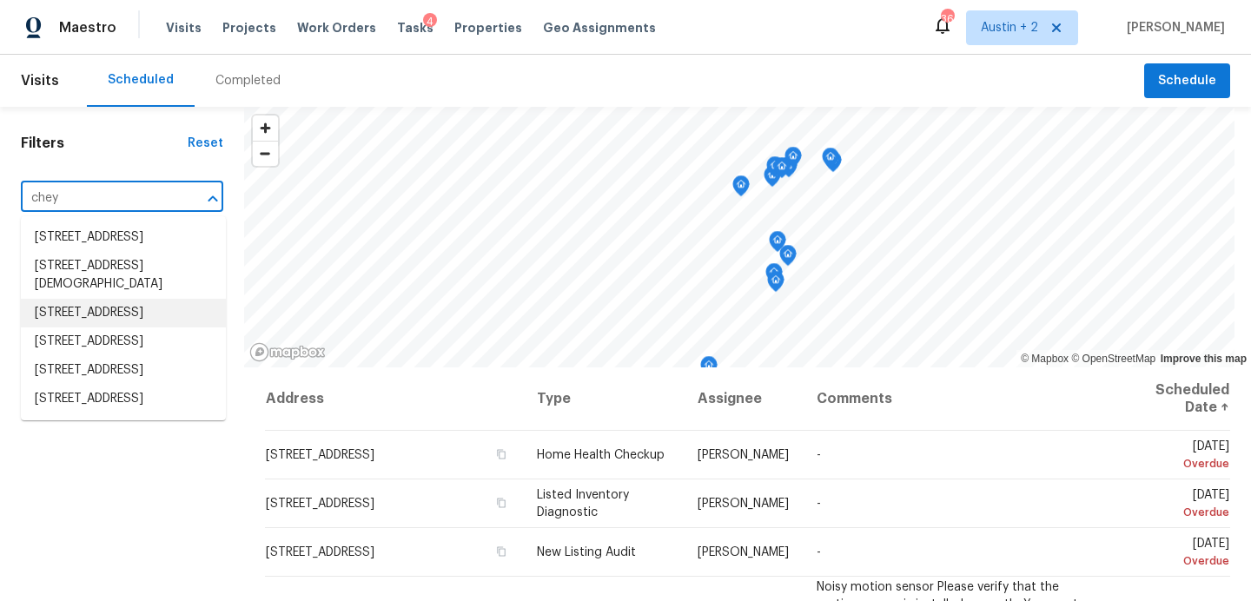
click at [147, 328] on li "[STREET_ADDRESS]" at bounding box center [123, 313] width 205 height 29
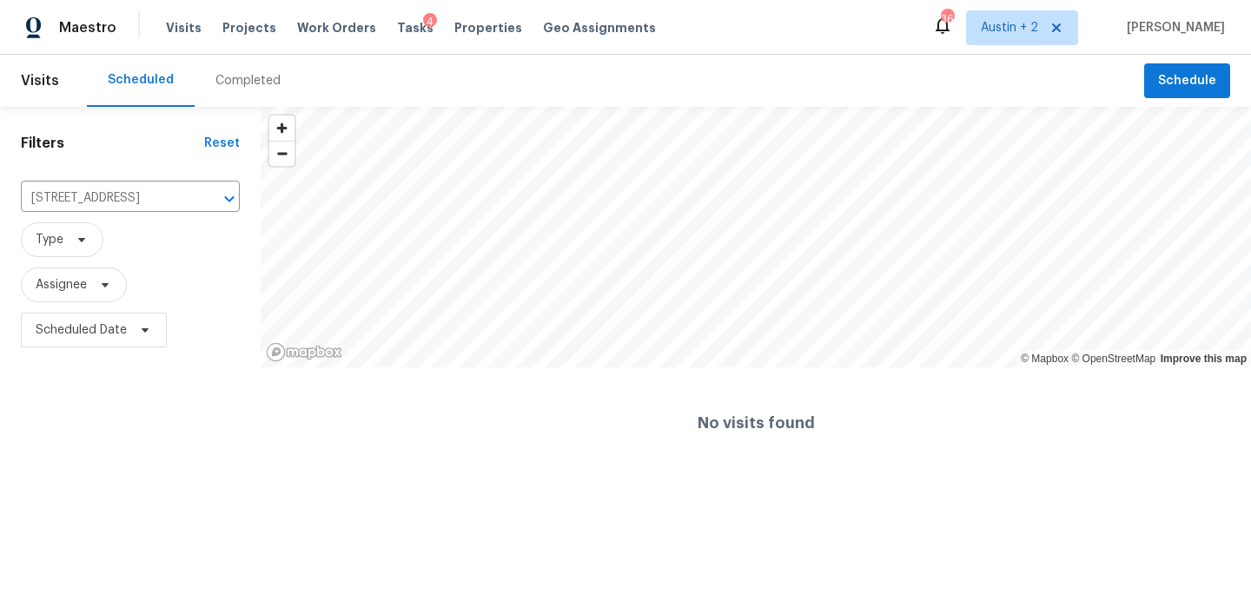
click at [234, 88] on div "Completed" at bounding box center [248, 80] width 65 height 17
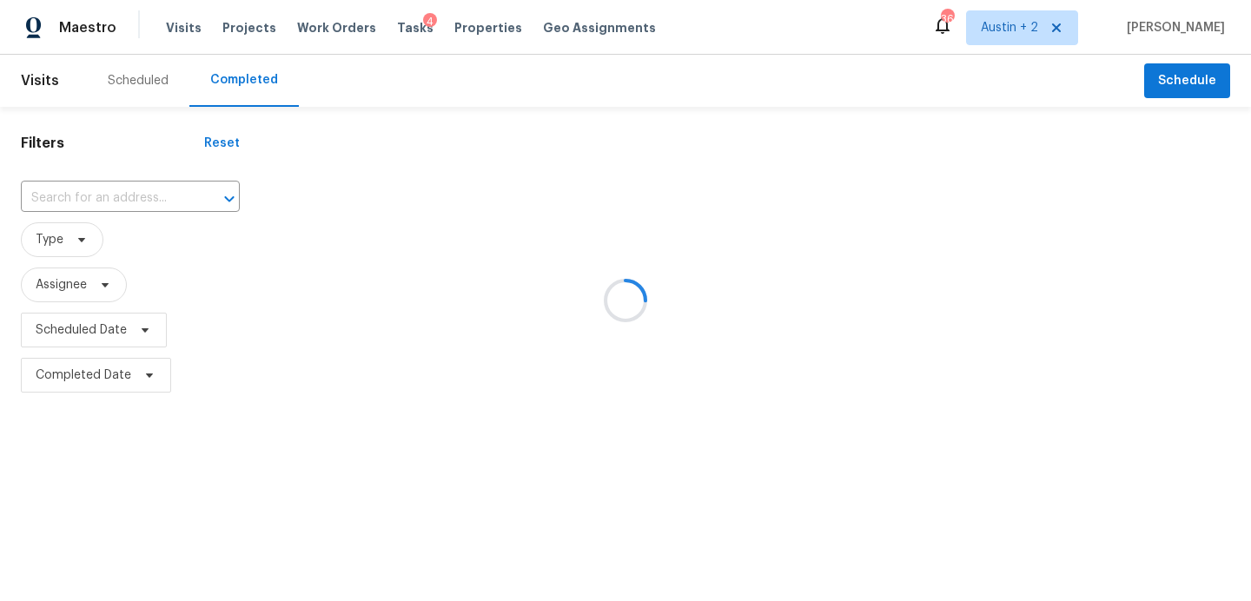
click at [139, 202] on div at bounding box center [625, 300] width 1251 height 601
click at [136, 195] on div at bounding box center [625, 300] width 1251 height 601
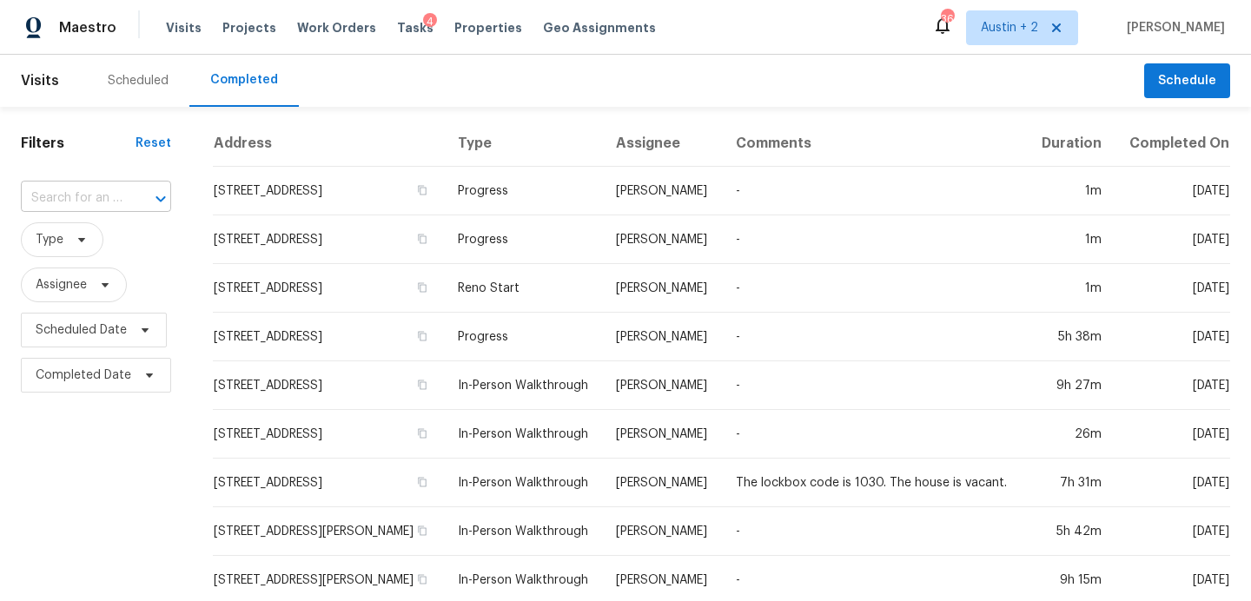
click at [136, 195] on div at bounding box center [148, 199] width 45 height 24
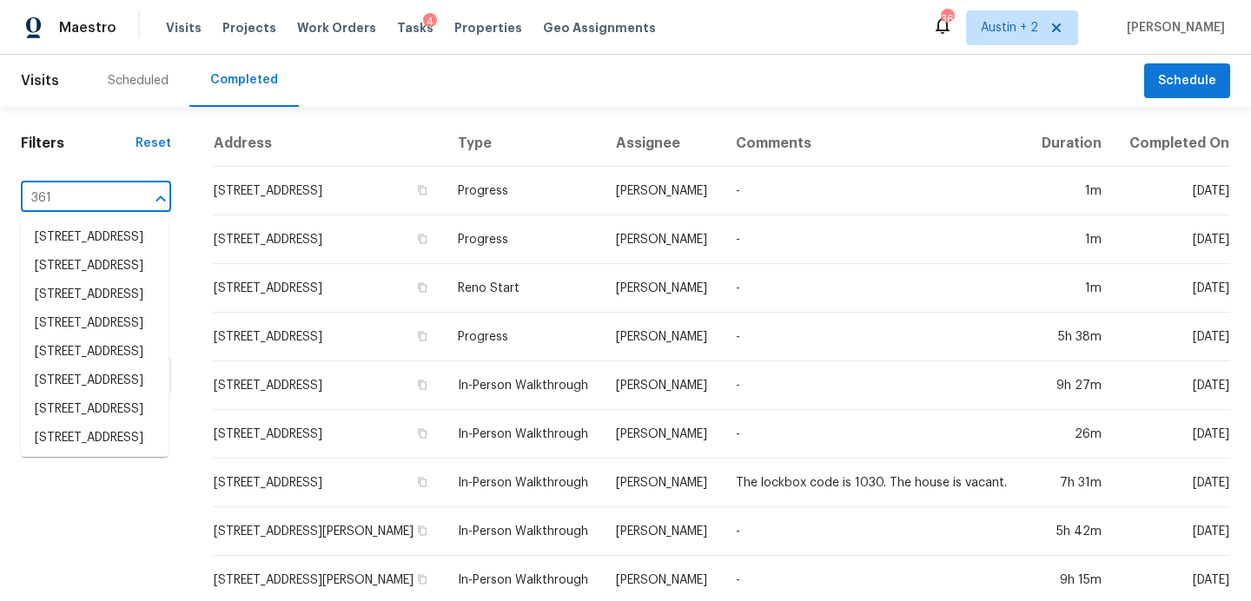
type input "3616"
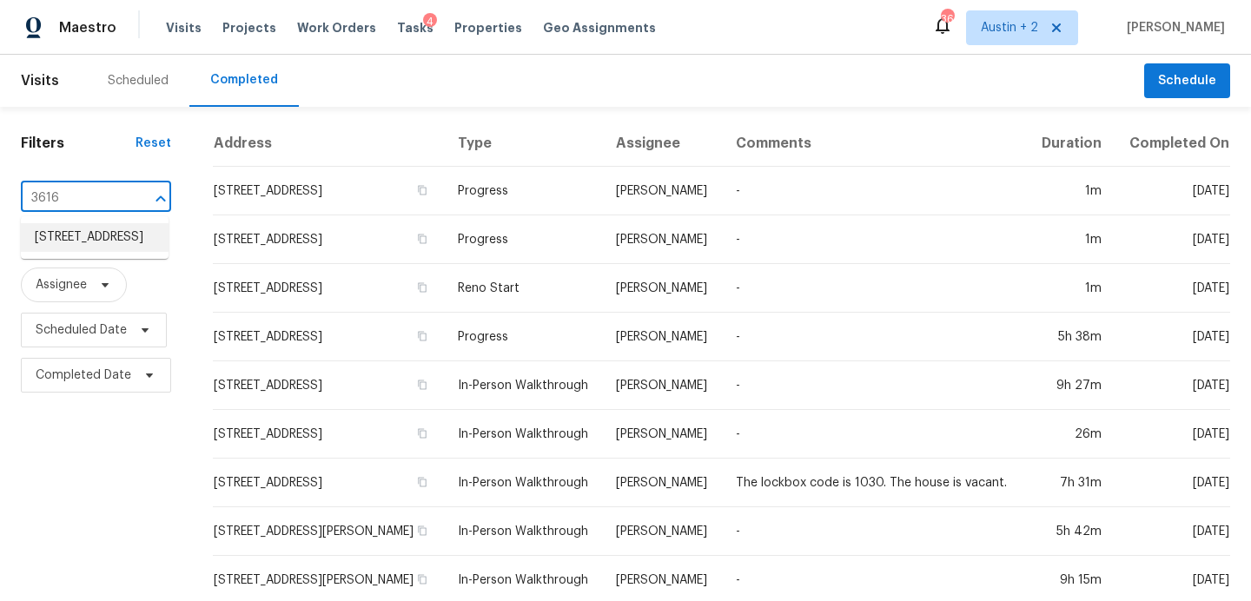
click at [144, 252] on li "[STREET_ADDRESS]" at bounding box center [95, 237] width 148 height 29
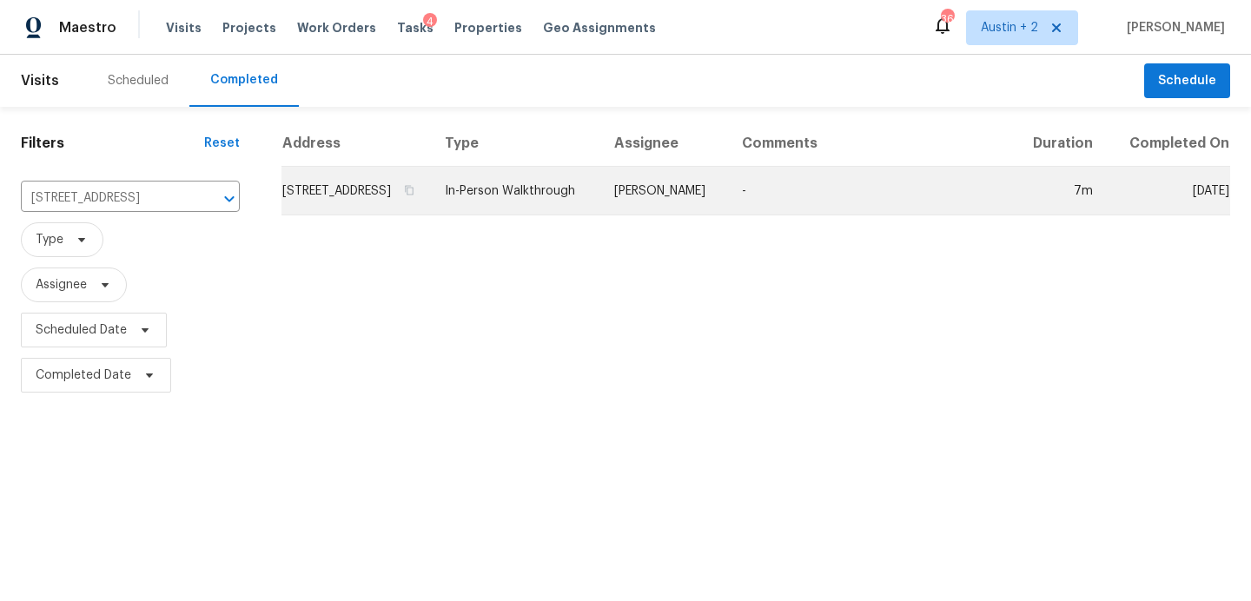
click at [393, 204] on td "[STREET_ADDRESS]" at bounding box center [356, 191] width 149 height 49
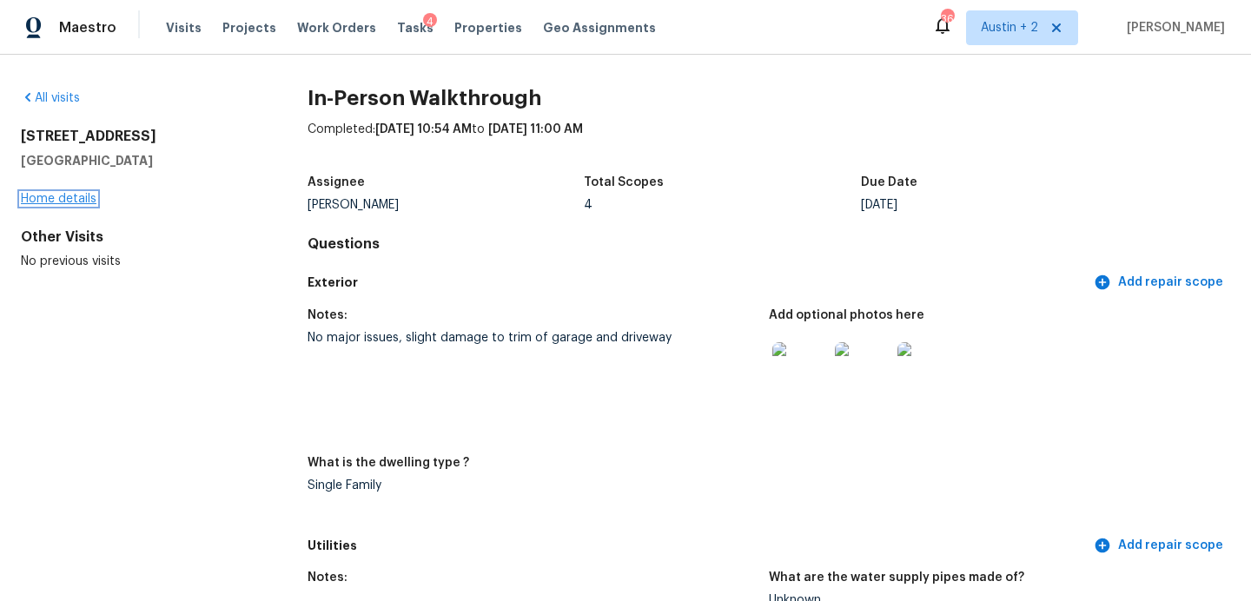
click at [63, 198] on link "Home details" at bounding box center [59, 199] width 76 height 12
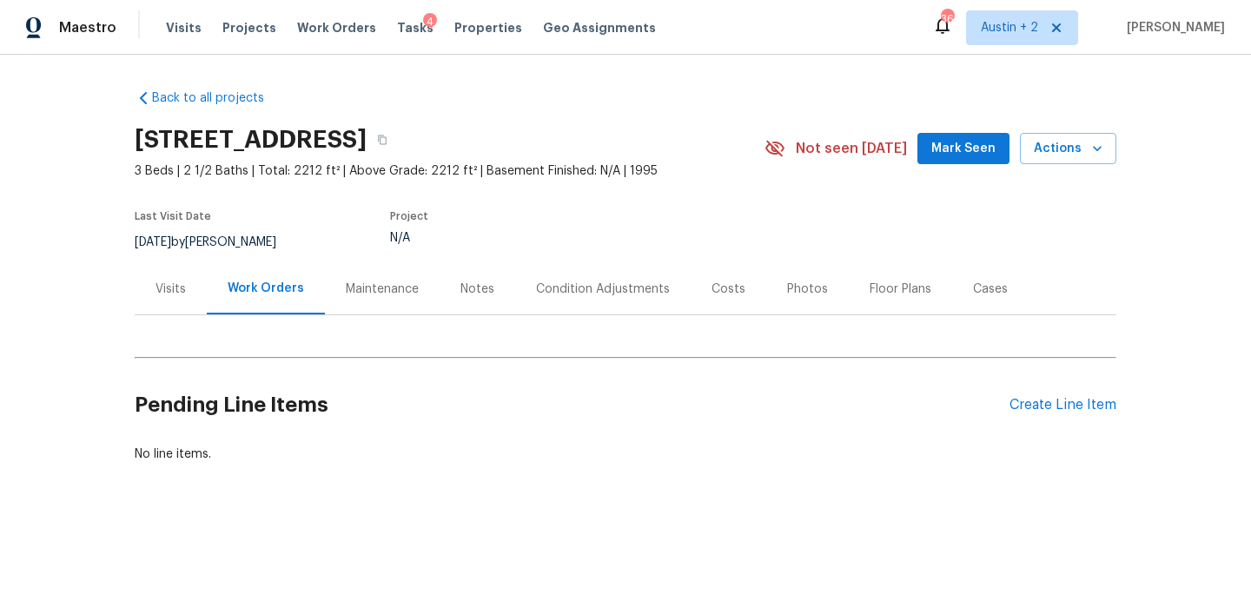
click at [967, 152] on span "Mark Seen" at bounding box center [964, 149] width 64 height 22
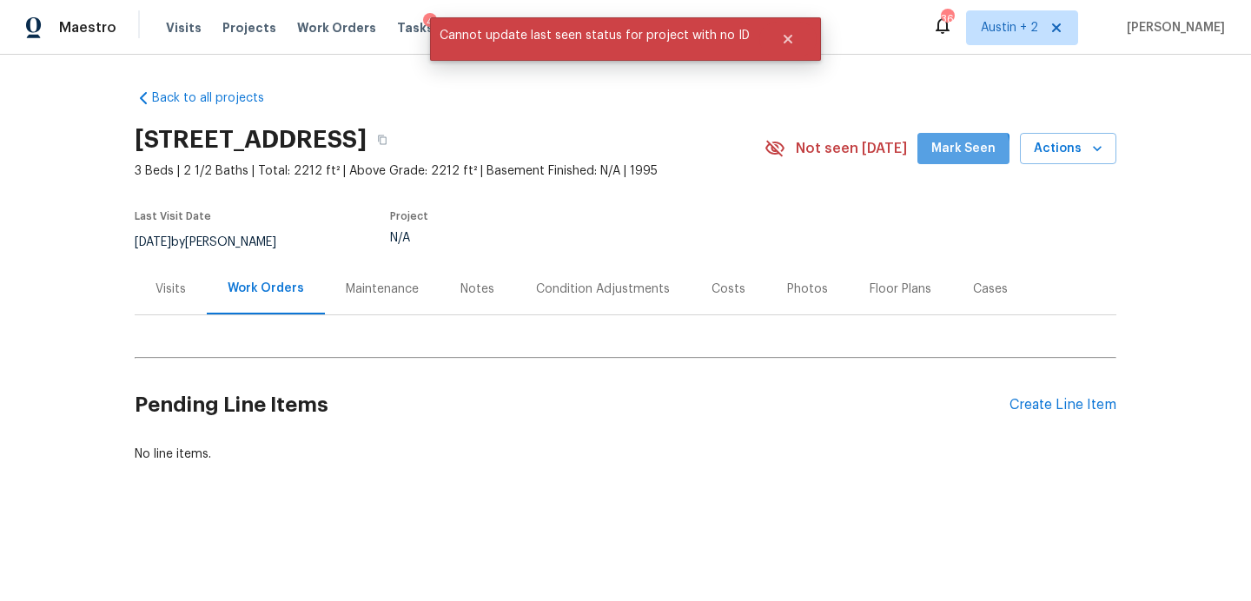
click at [957, 152] on span "Mark Seen" at bounding box center [964, 149] width 64 height 22
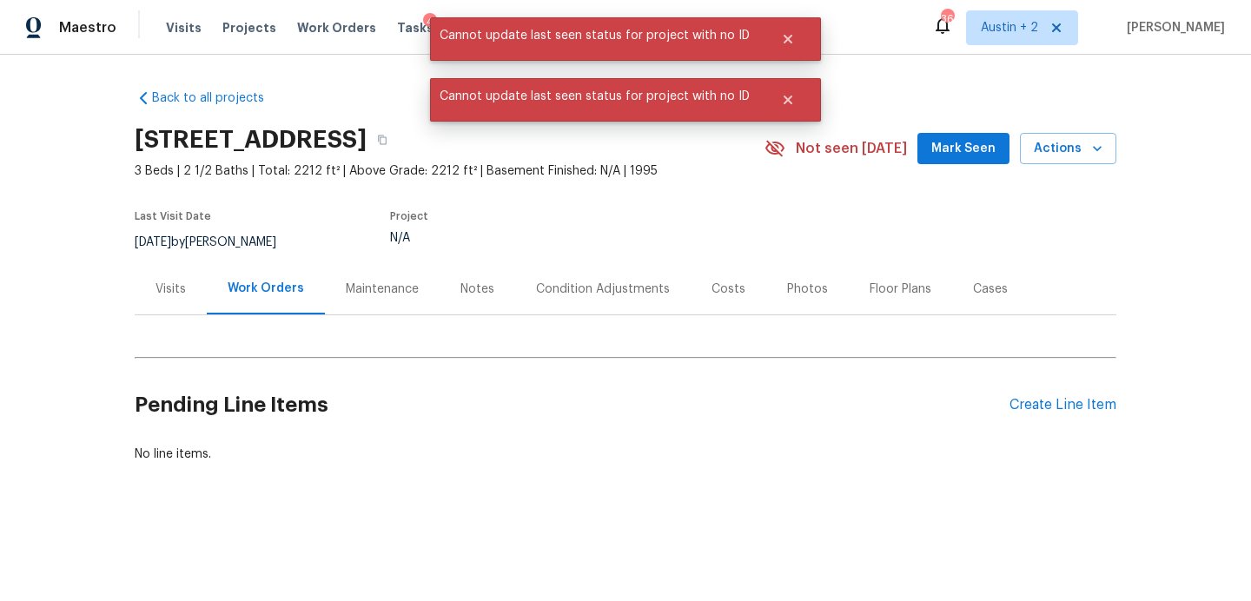
click at [616, 230] on div "Project" at bounding box center [557, 221] width 334 height 21
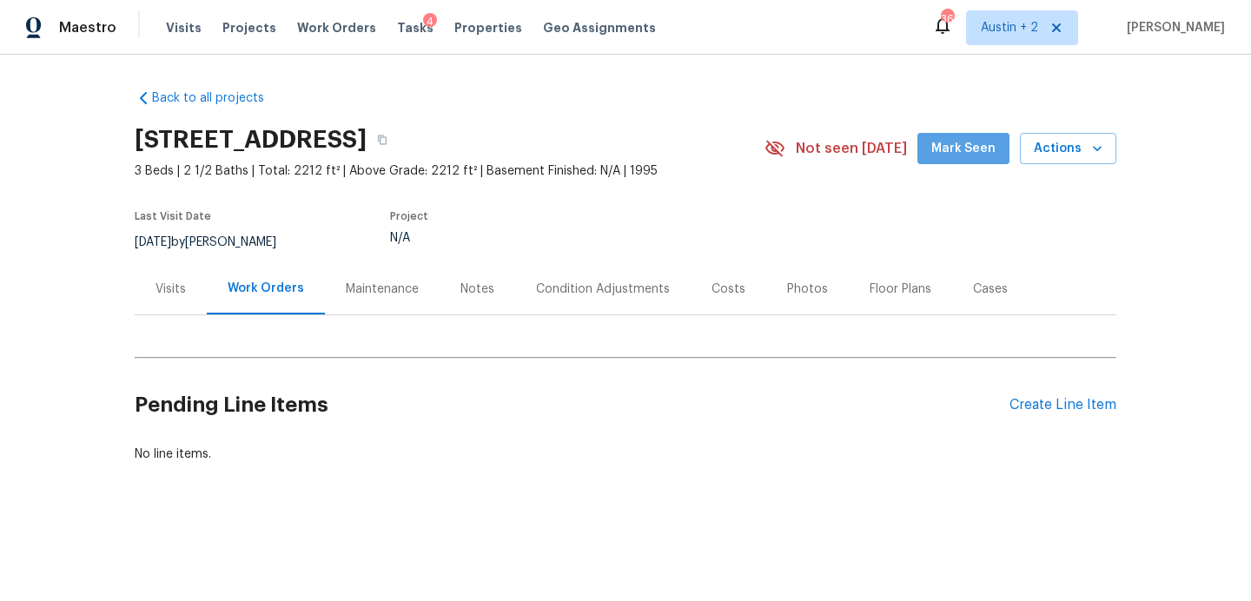
click at [974, 150] on span "Mark Seen" at bounding box center [964, 149] width 64 height 22
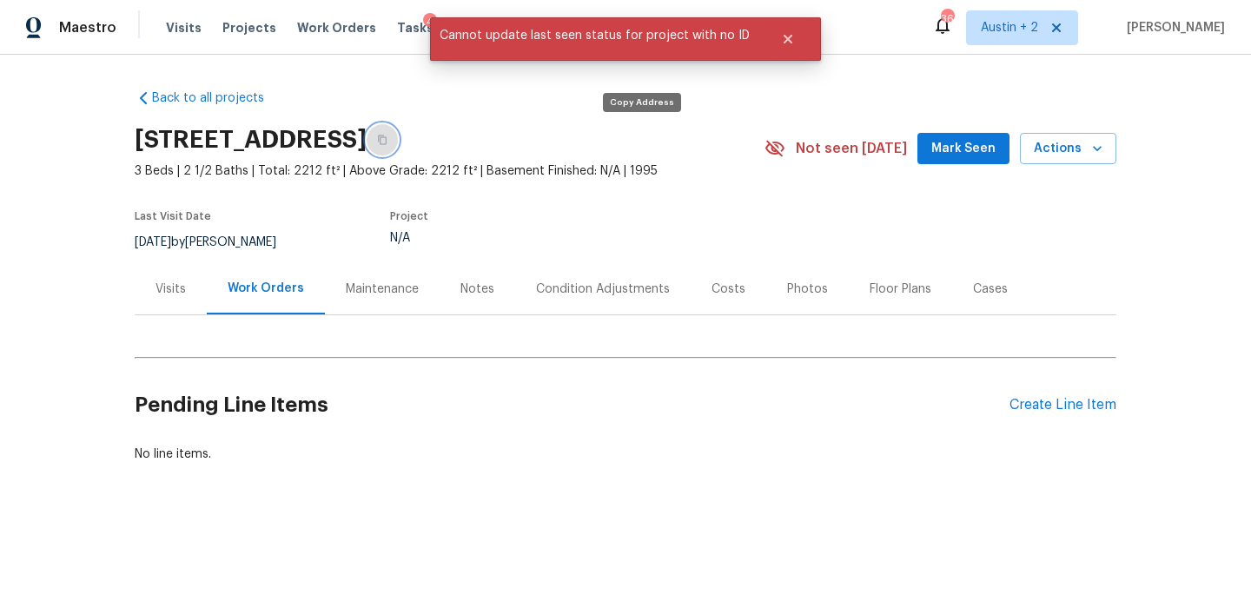
click at [388, 138] on icon "button" at bounding box center [382, 140] width 10 height 10
click at [365, 288] on div "Maintenance" at bounding box center [382, 289] width 73 height 17
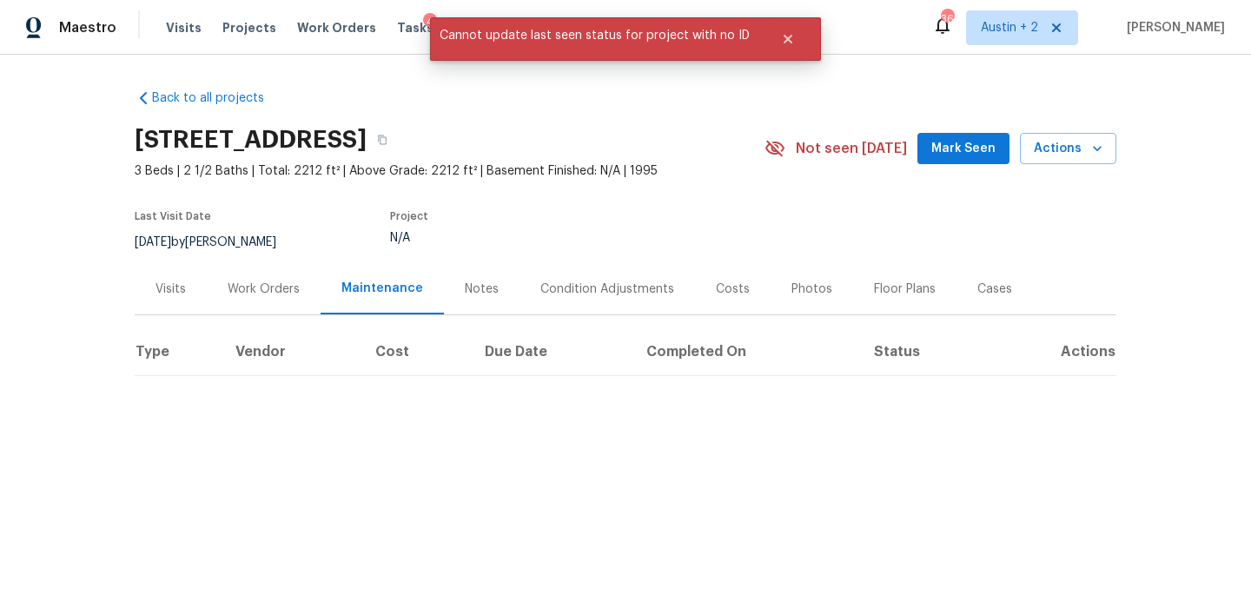
click at [267, 288] on div "Work Orders" at bounding box center [264, 289] width 72 height 17
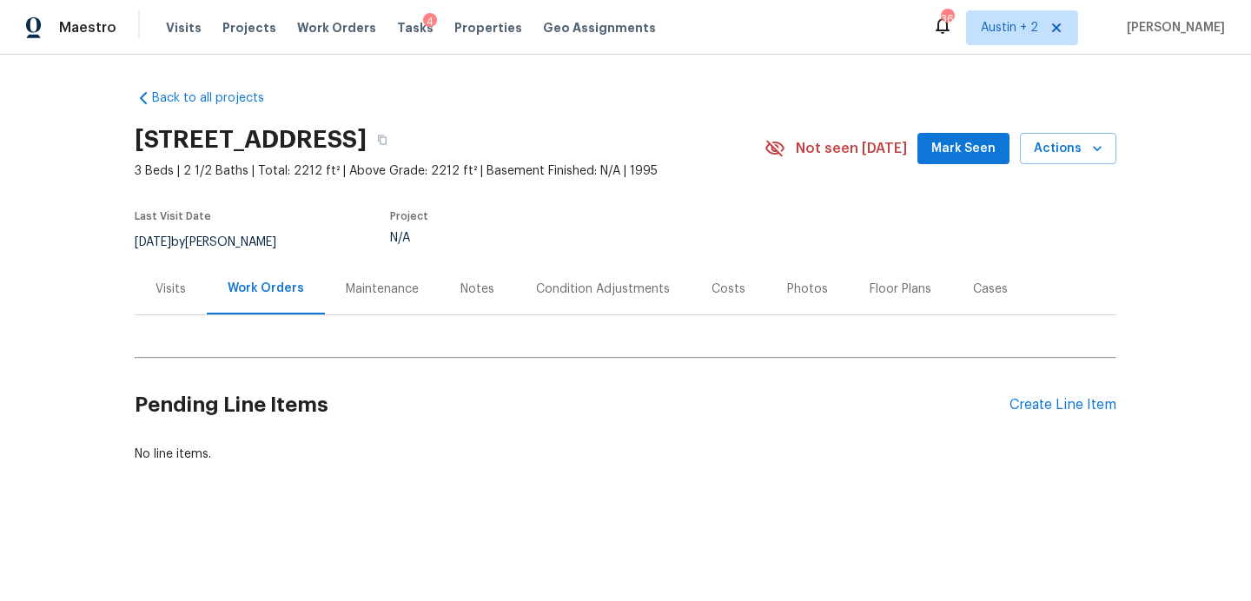
click at [952, 167] on div "[STREET_ADDRESS] 3 Beds | 2 1/2 Baths | Total: 2212 ft² | Above Grade: 2212 ft²…" at bounding box center [626, 148] width 982 height 63
click at [952, 147] on span "Mark Seen" at bounding box center [964, 149] width 64 height 22
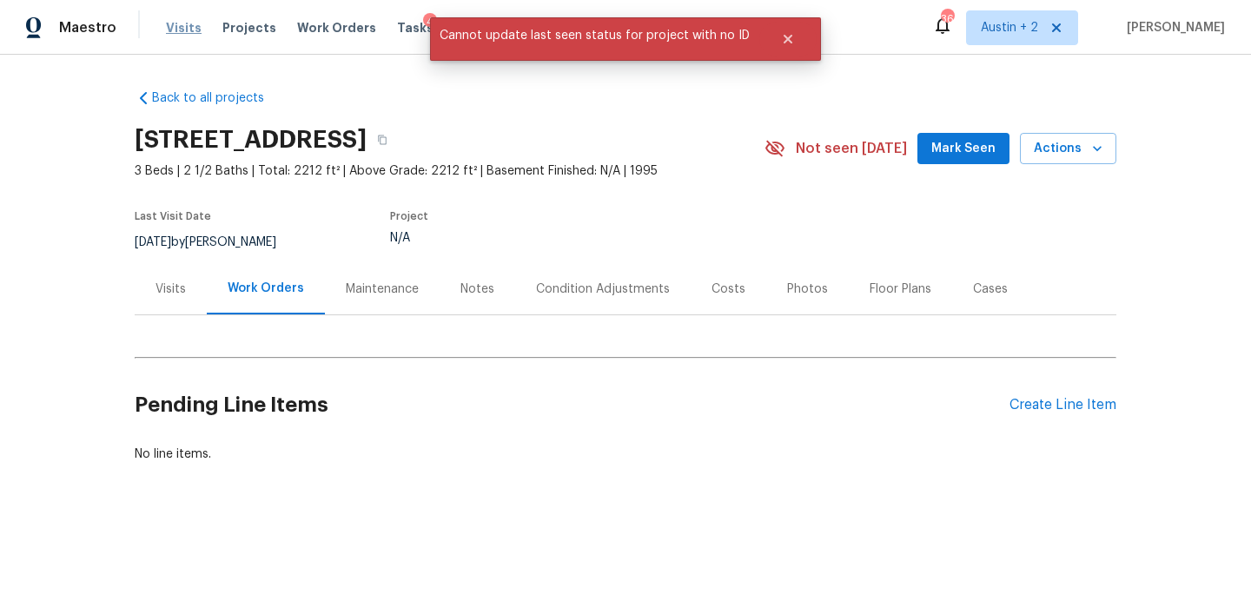
click at [191, 25] on span "Visits" at bounding box center [184, 27] width 36 height 17
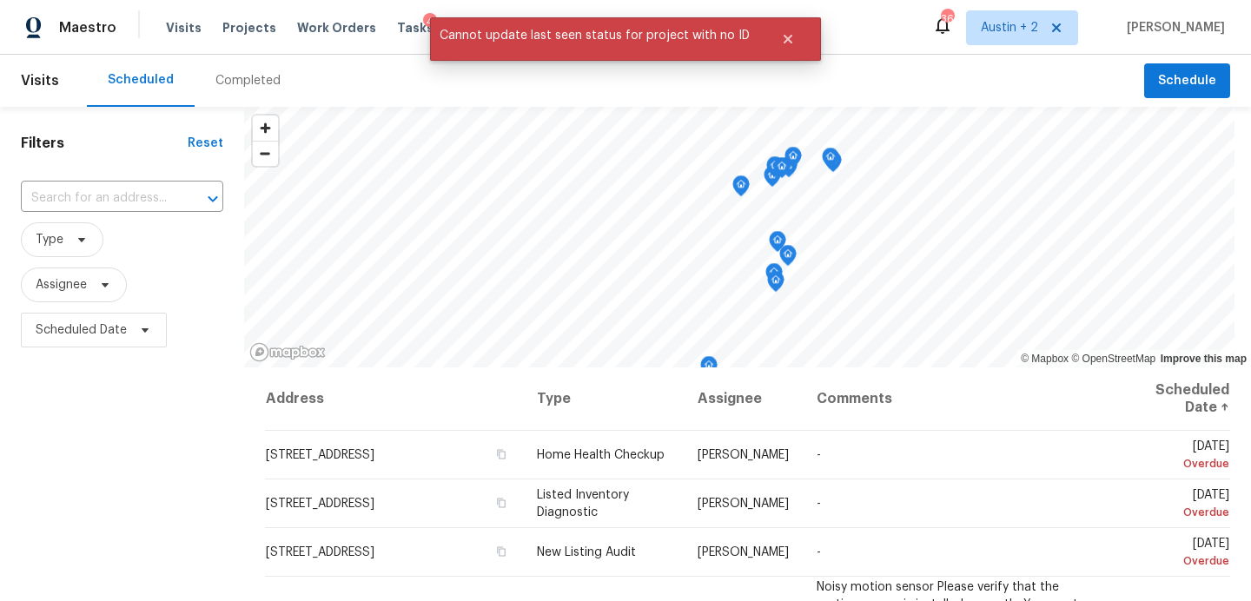
click at [228, 79] on div "Completed" at bounding box center [248, 80] width 65 height 17
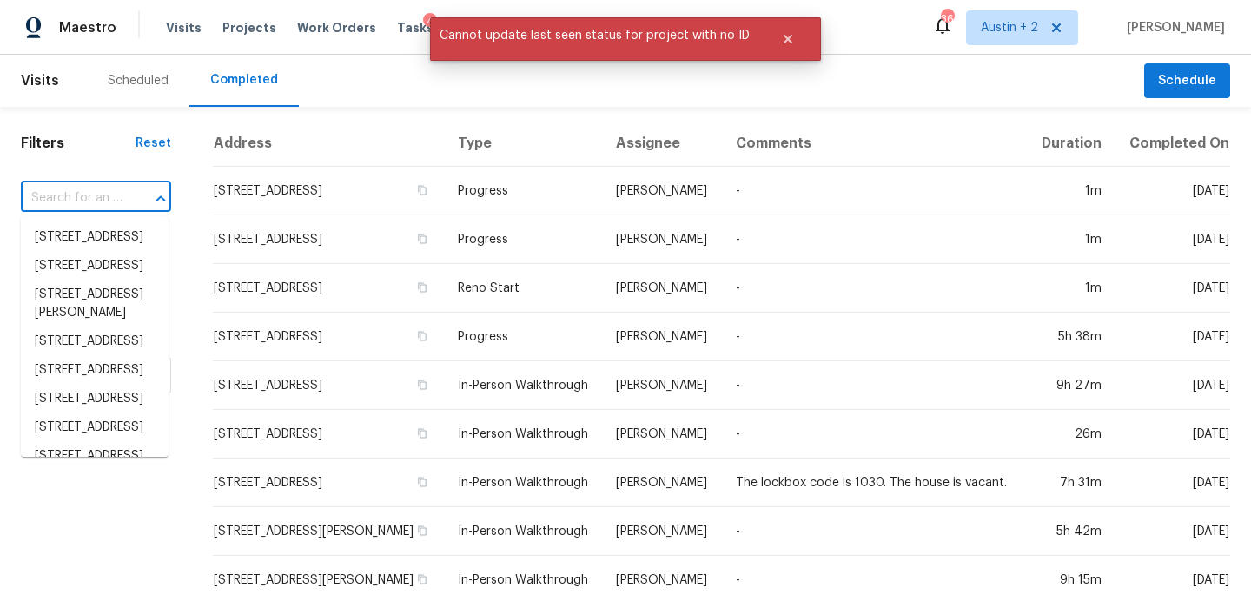
click at [118, 198] on input "text" at bounding box center [72, 198] width 102 height 27
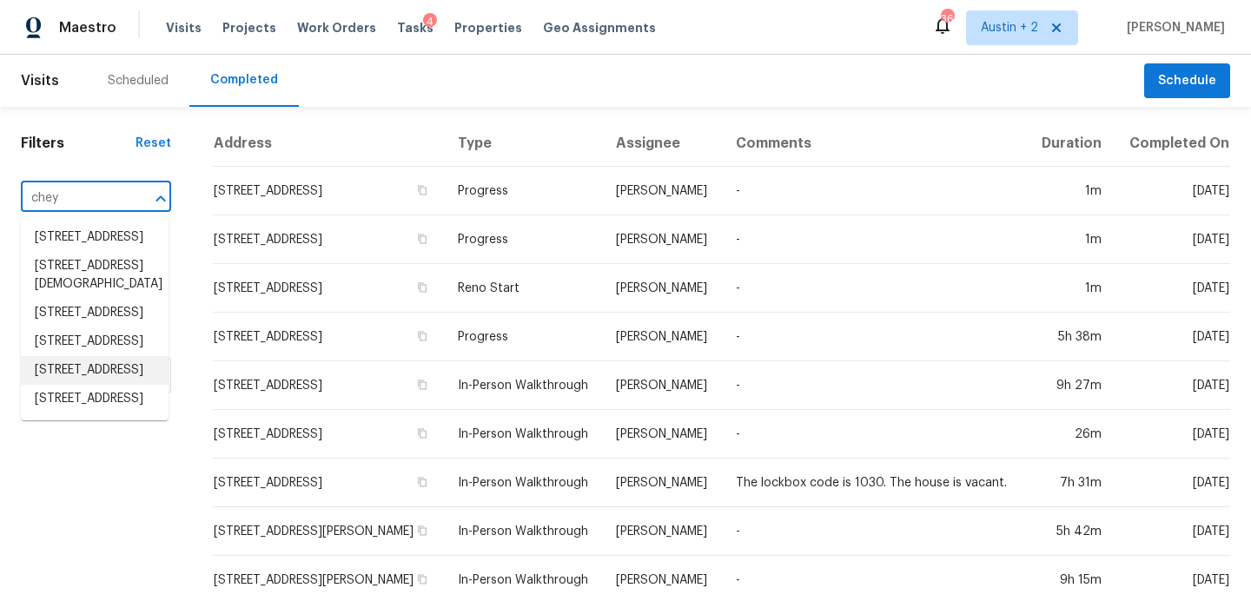
scroll to position [164, 0]
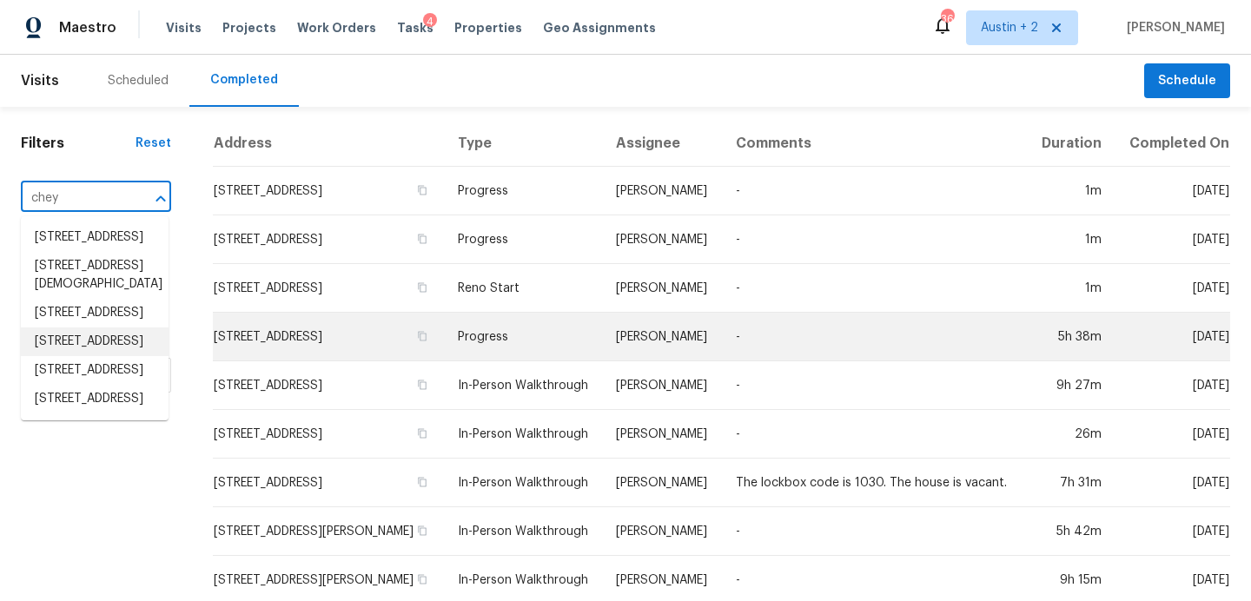
type input "chey"
click at [268, 342] on td "[STREET_ADDRESS]" at bounding box center [328, 337] width 231 height 49
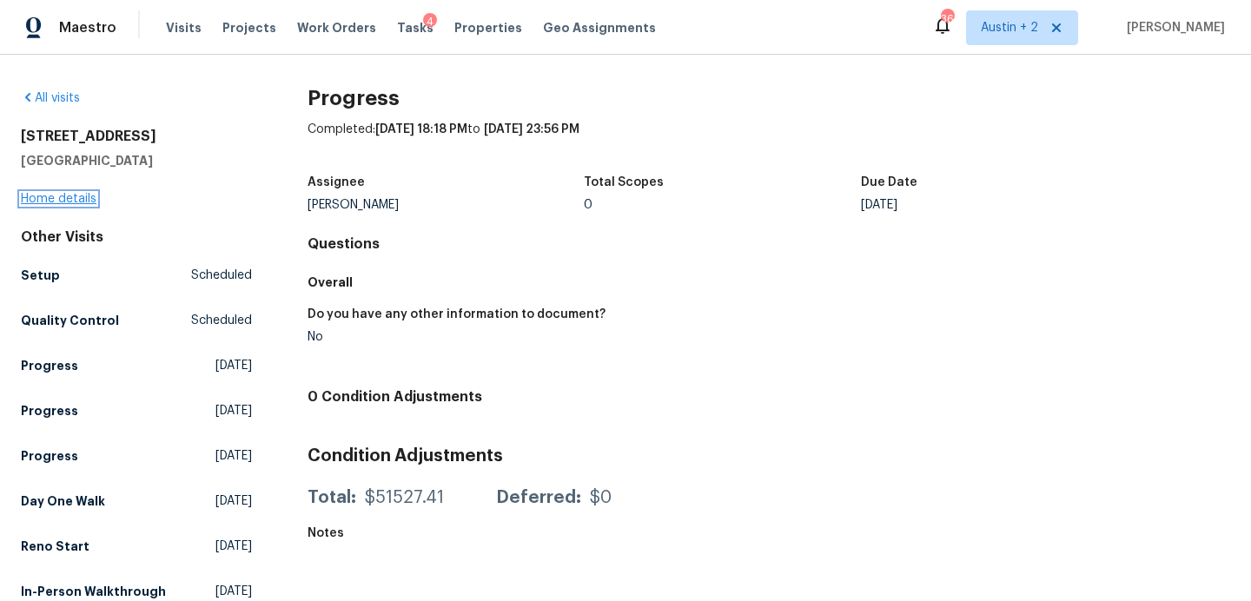
click at [77, 195] on link "Home details" at bounding box center [59, 199] width 76 height 12
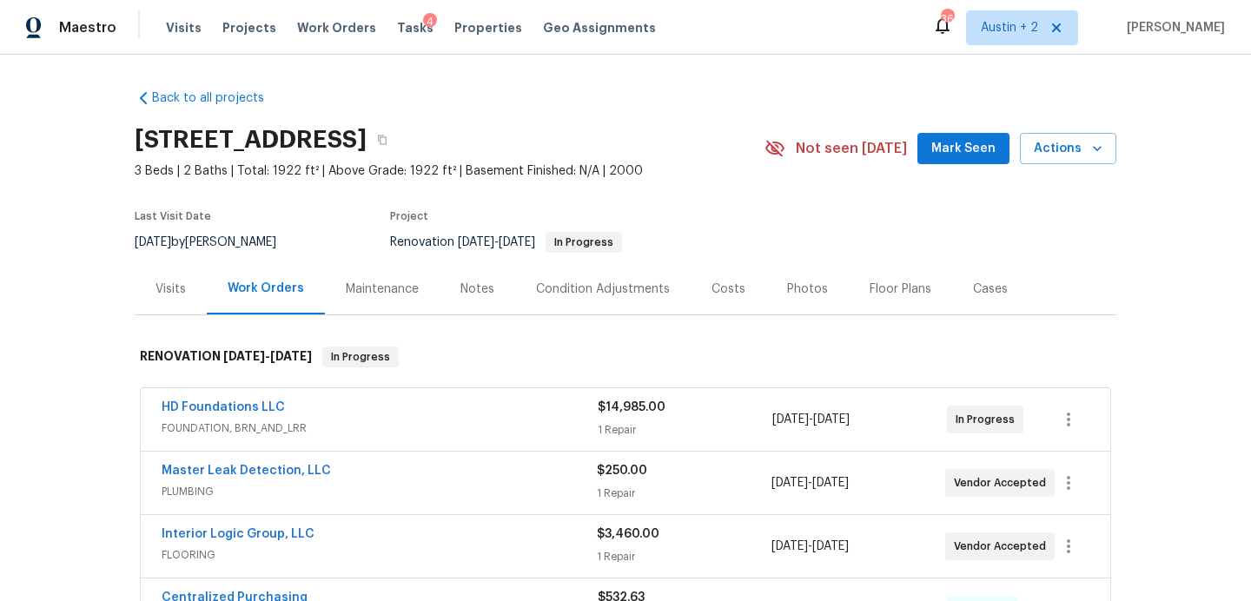
click at [954, 151] on span "Mark Seen" at bounding box center [964, 149] width 64 height 22
click at [248, 29] on span "Projects" at bounding box center [249, 27] width 54 height 17
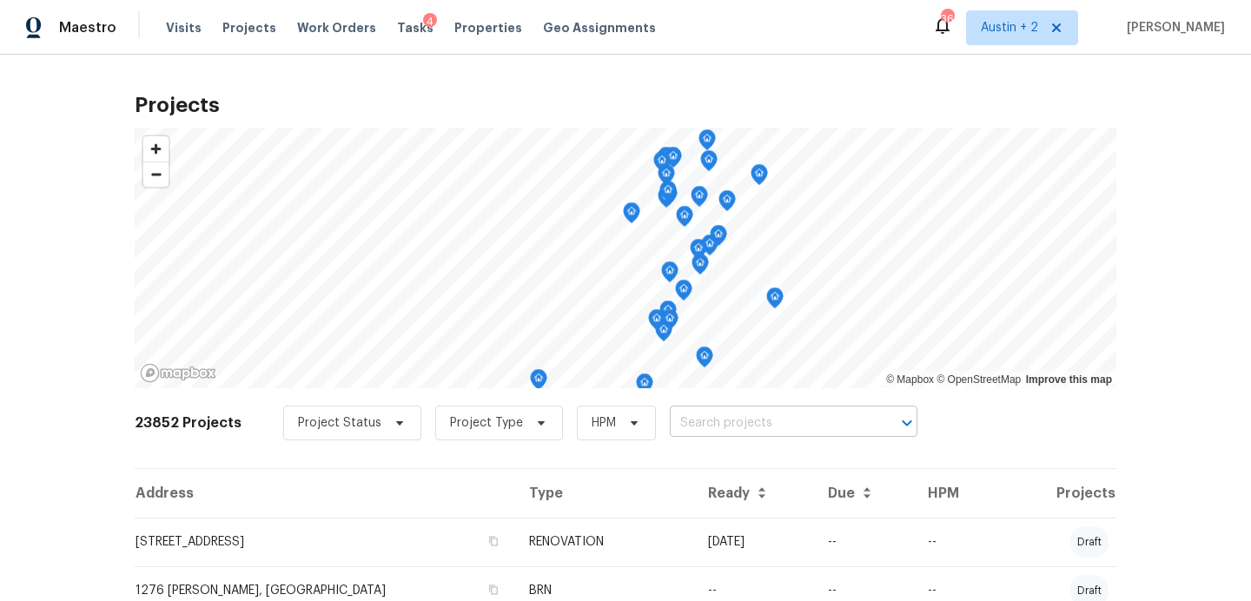
click at [671, 428] on input "text" at bounding box center [769, 423] width 199 height 27
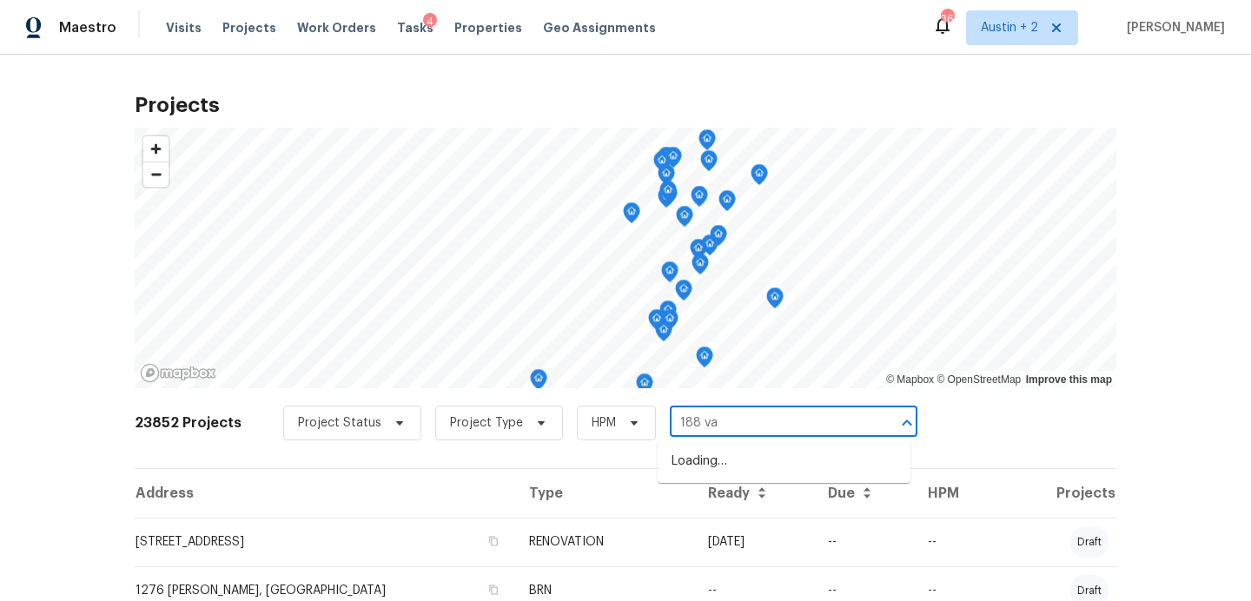
type input "188 val"
click at [713, 474] on li "[STREET_ADDRESS]" at bounding box center [784, 462] width 253 height 29
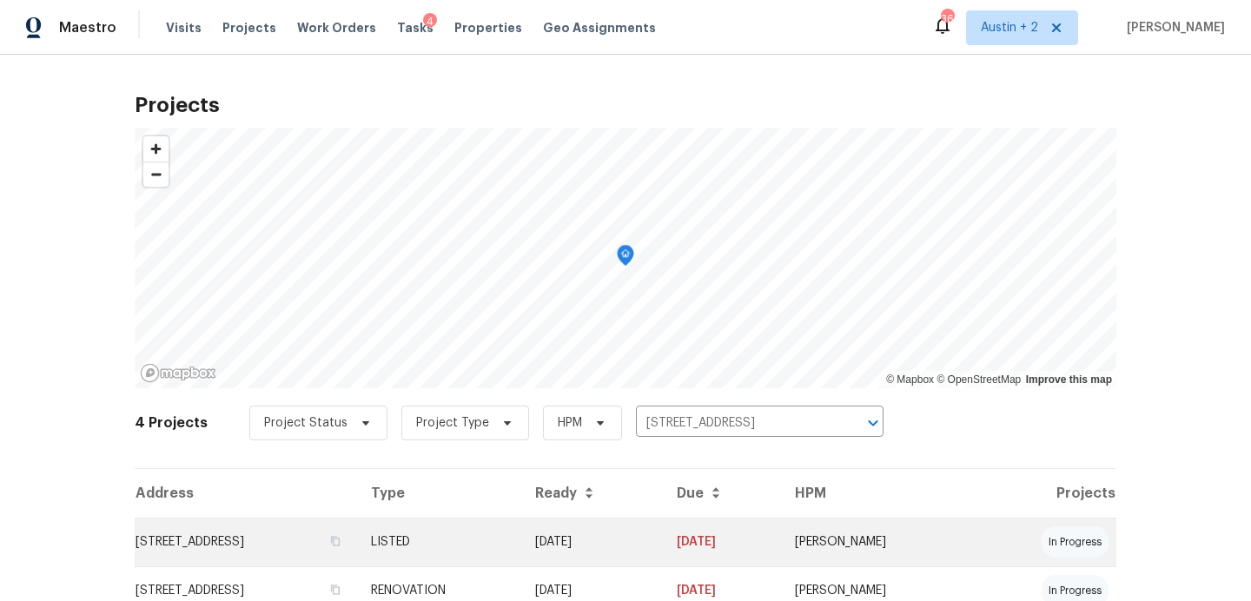
click at [239, 544] on td "[STREET_ADDRESS]" at bounding box center [246, 542] width 222 height 49
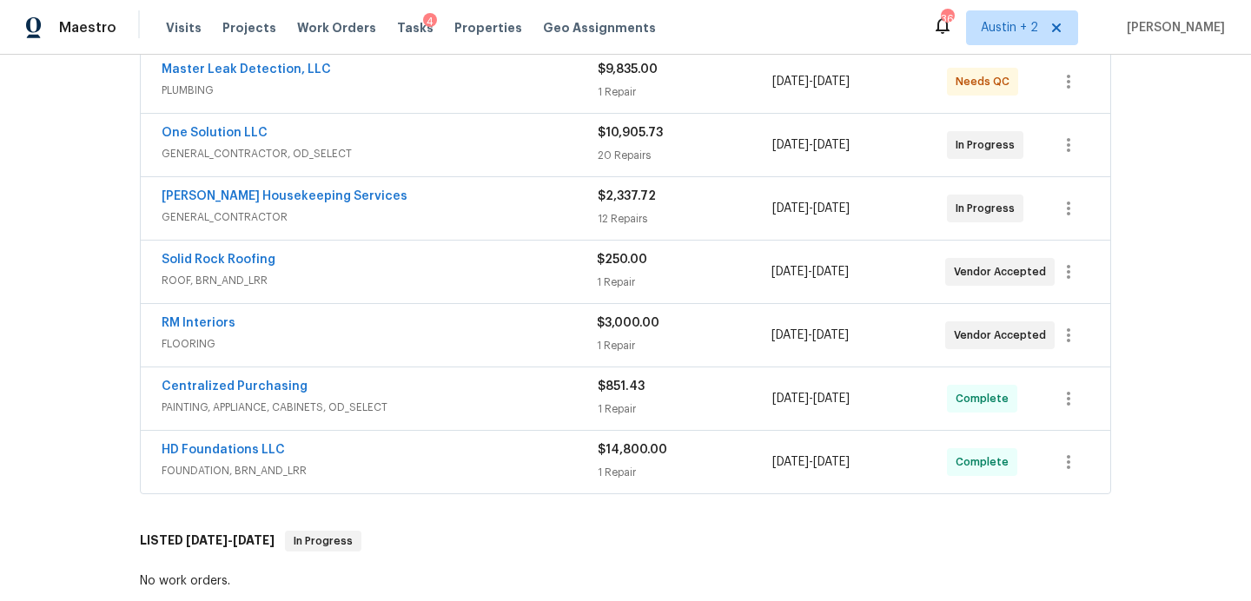
scroll to position [737, 0]
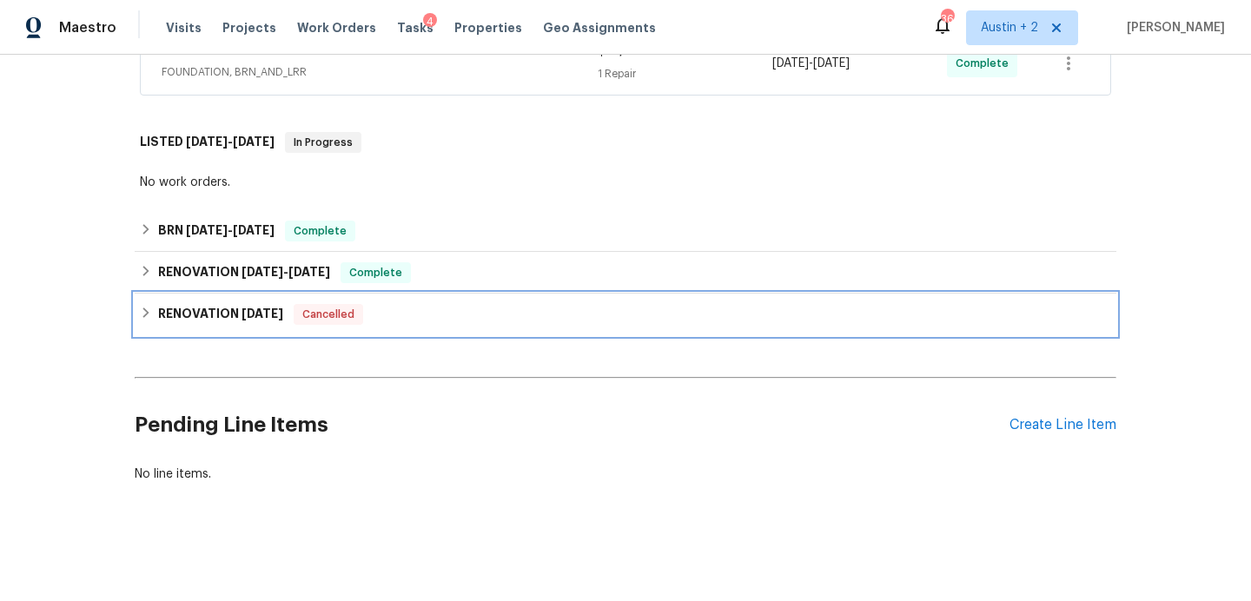
click at [424, 312] on div "RENOVATION [DATE] Cancelled" at bounding box center [626, 314] width 972 height 21
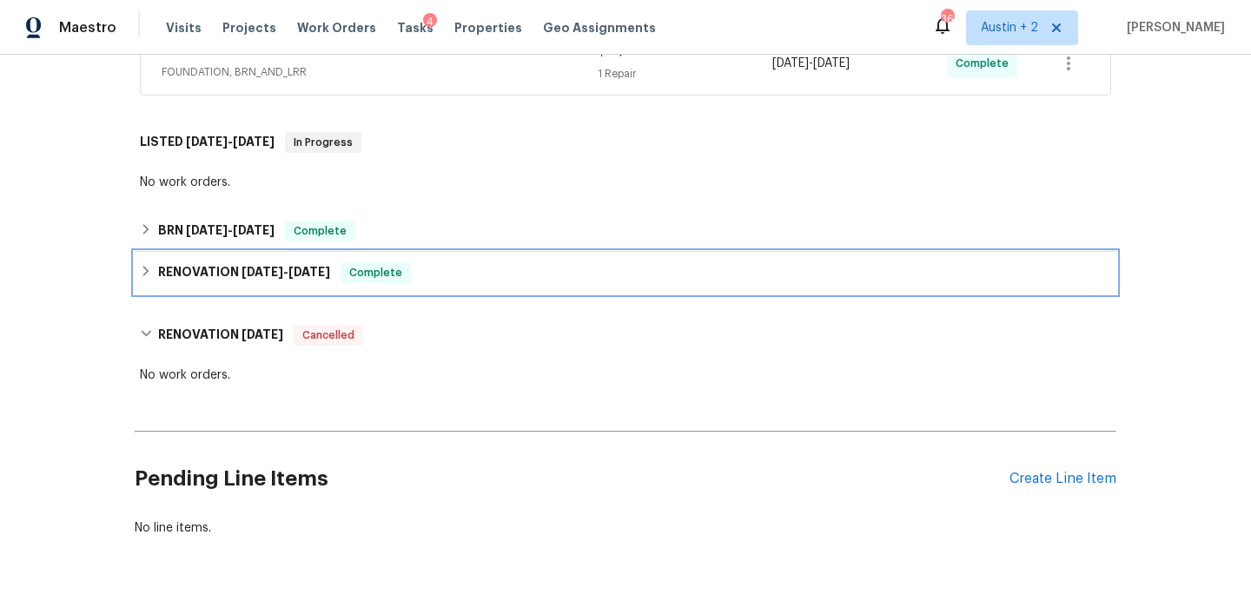
click at [483, 262] on div "RENOVATION [DATE] - [DATE] Complete" at bounding box center [626, 272] width 972 height 21
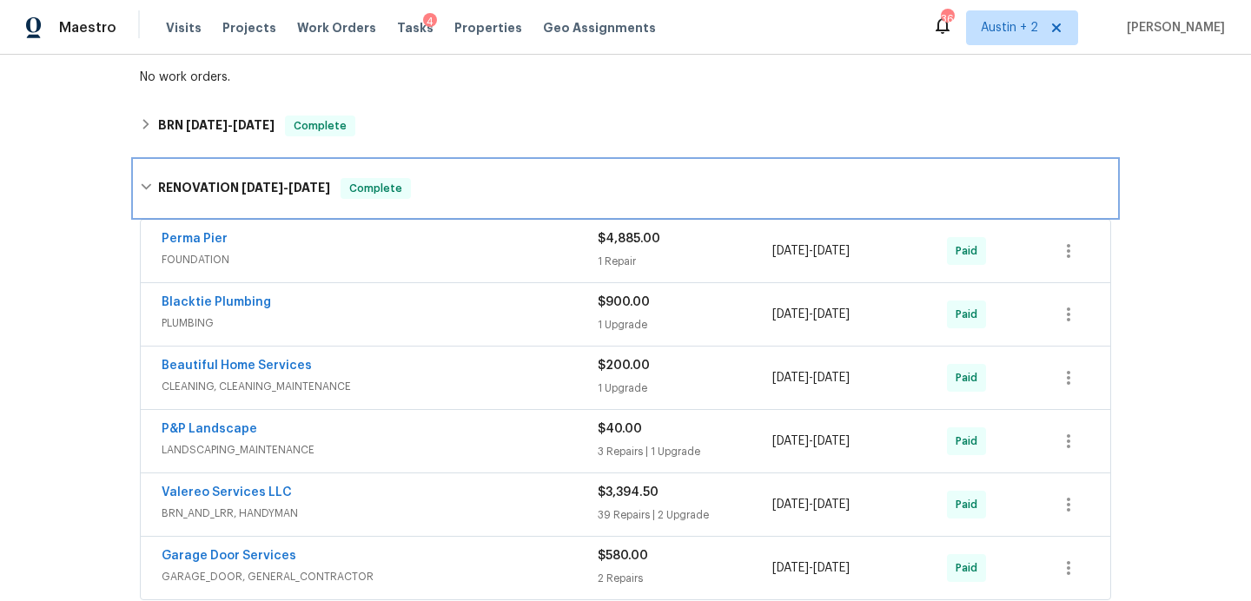
scroll to position [847, 0]
